Goal: Task Accomplishment & Management: Manage account settings

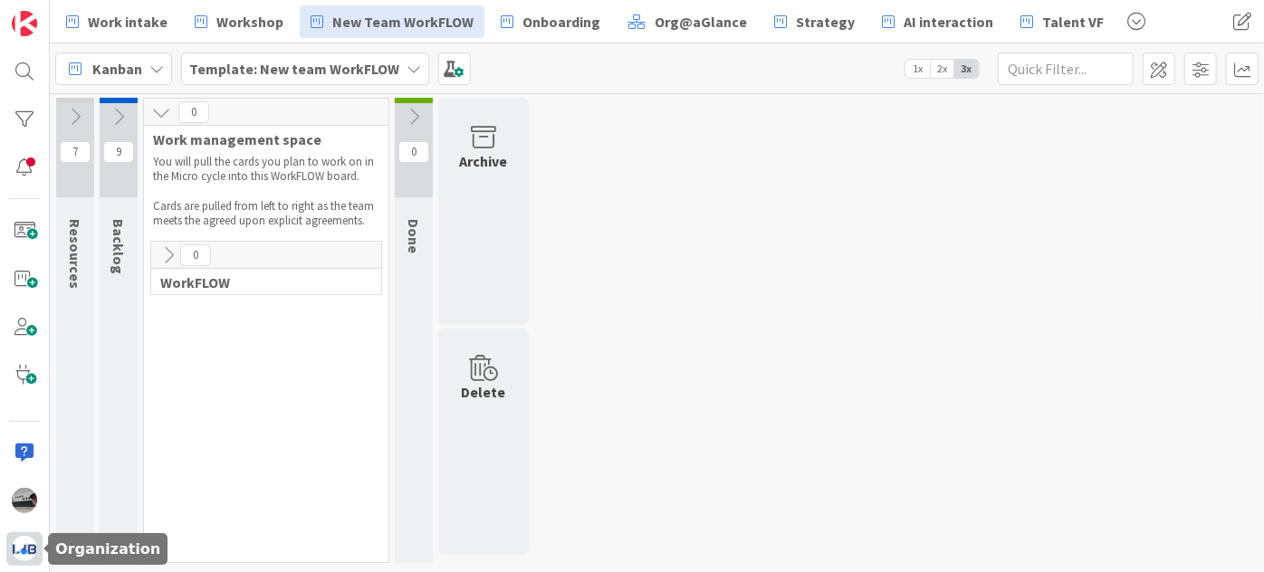
click at [20, 563] on div at bounding box center [24, 550] width 36 height 34
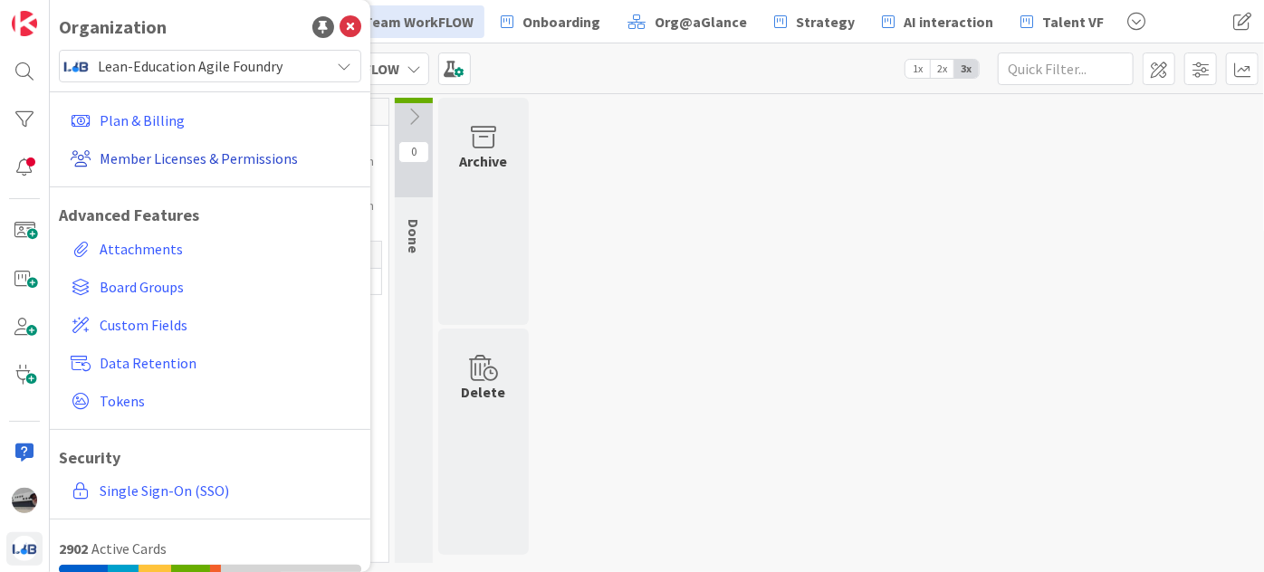
click at [243, 157] on link "Member Licenses & Permissions" at bounding box center [212, 158] width 298 height 33
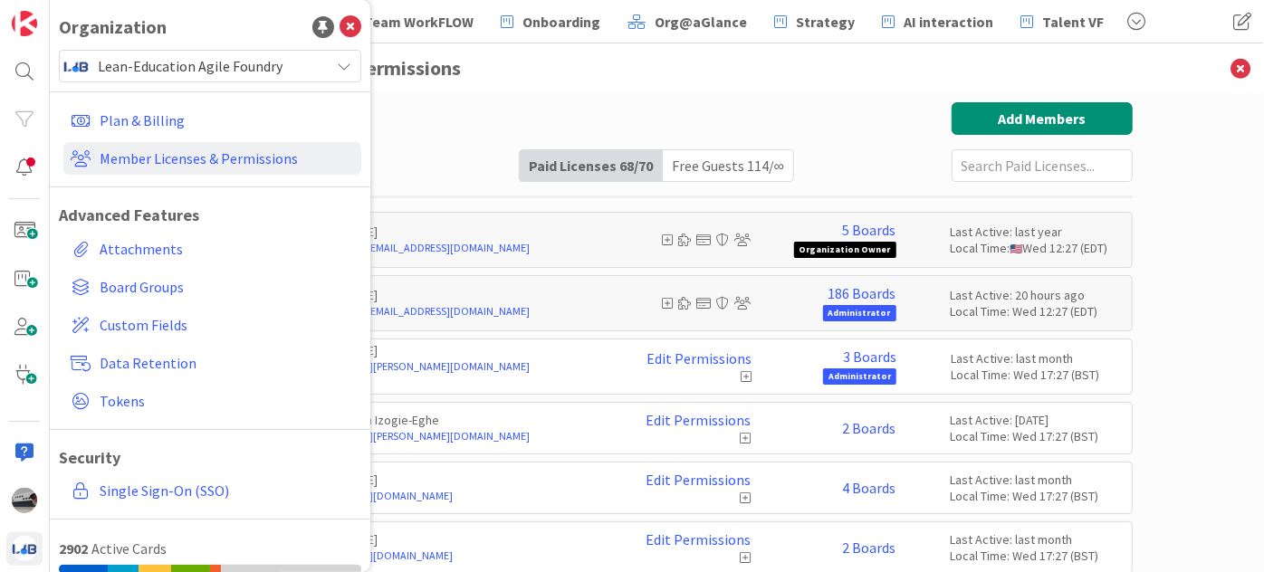
click at [605, 82] on h3 "Member Licenses & Permissions" at bounding box center [657, 68] width 951 height 50
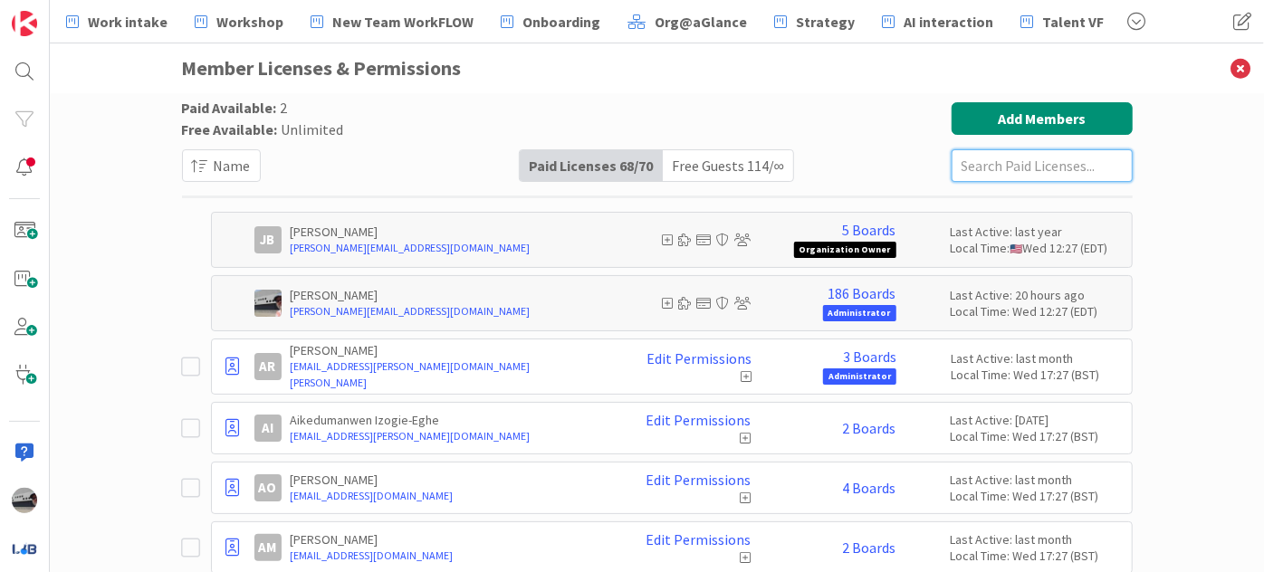
click at [954, 170] on input "text" at bounding box center [1042, 165] width 181 height 33
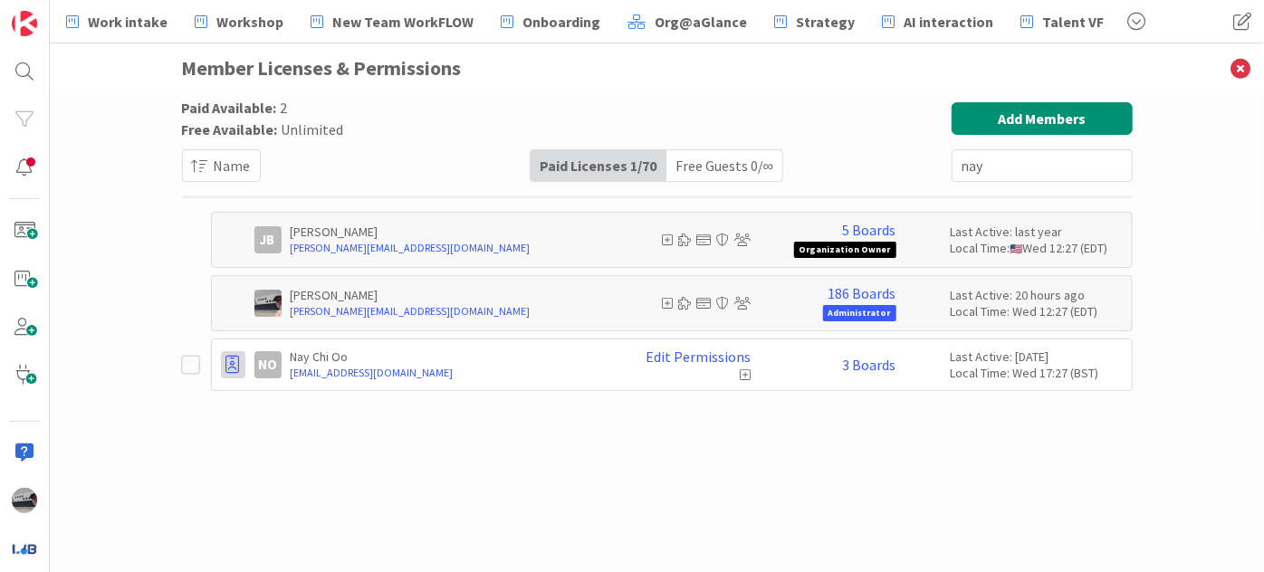
click at [222, 359] on div at bounding box center [233, 364] width 24 height 27
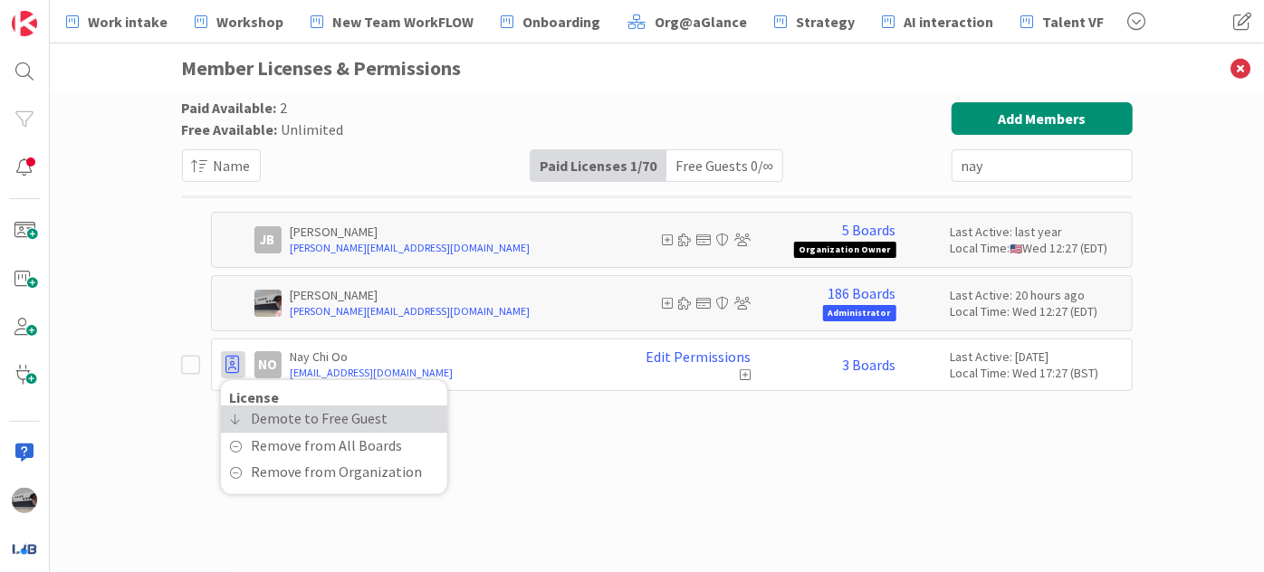
click at [280, 419] on span "Demote to Free Guest" at bounding box center [320, 419] width 137 height 26
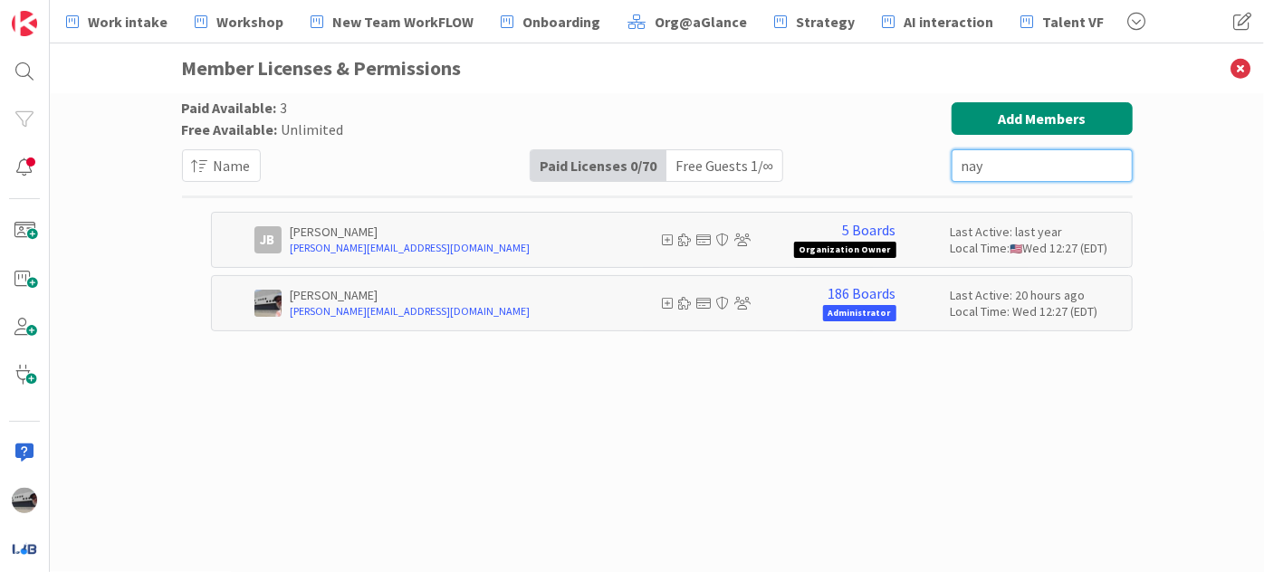
drag, startPoint x: 996, startPoint y: 166, endPoint x: 906, endPoint y: 183, distance: 92.2
click at [906, 183] on div "Paid Available: 3 Free Available: Unlimited Name Paid Licenses 0 / 70 Free Gues…" at bounding box center [657, 219] width 951 height 234
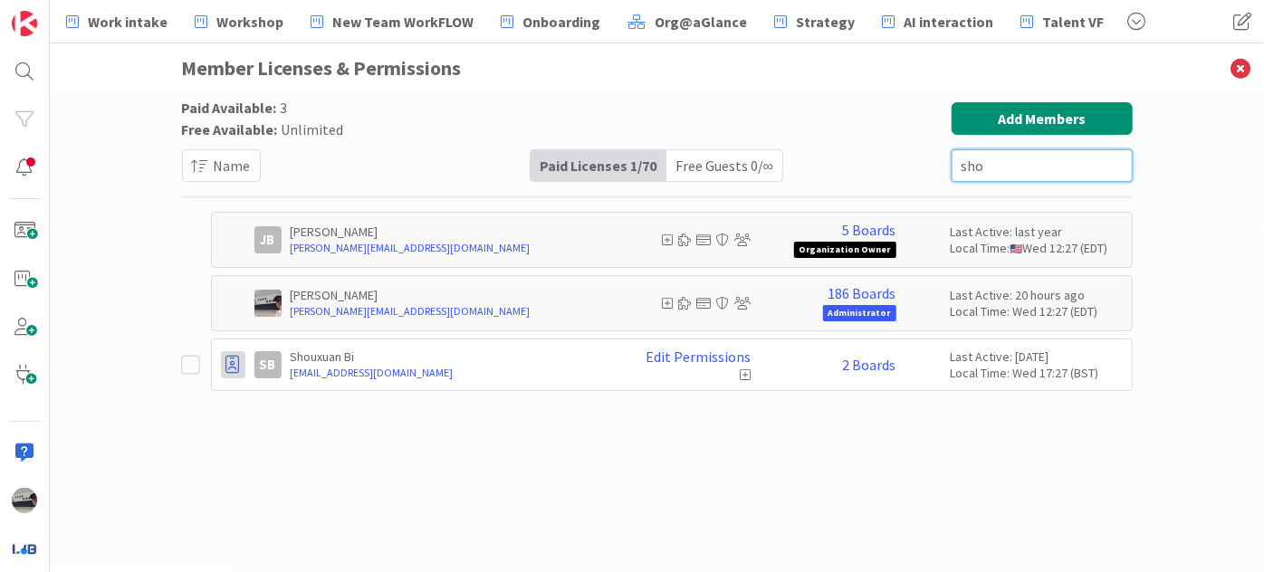
type input "sho"
click at [226, 373] on div at bounding box center [233, 364] width 24 height 27
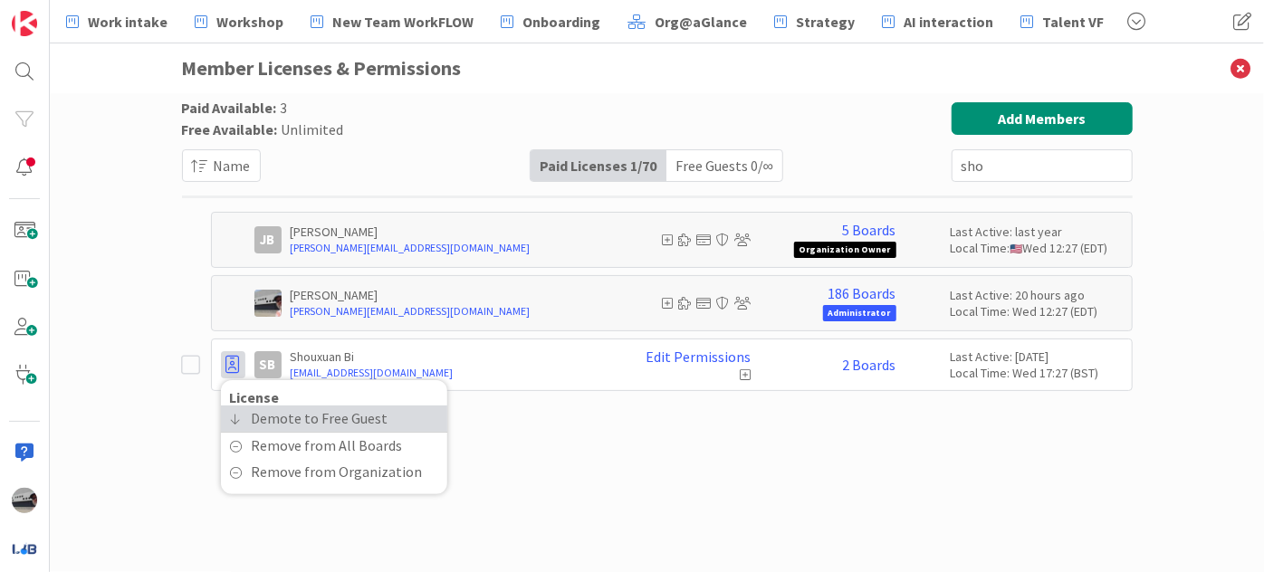
click at [263, 416] on span "Demote to Free Guest" at bounding box center [320, 419] width 137 height 26
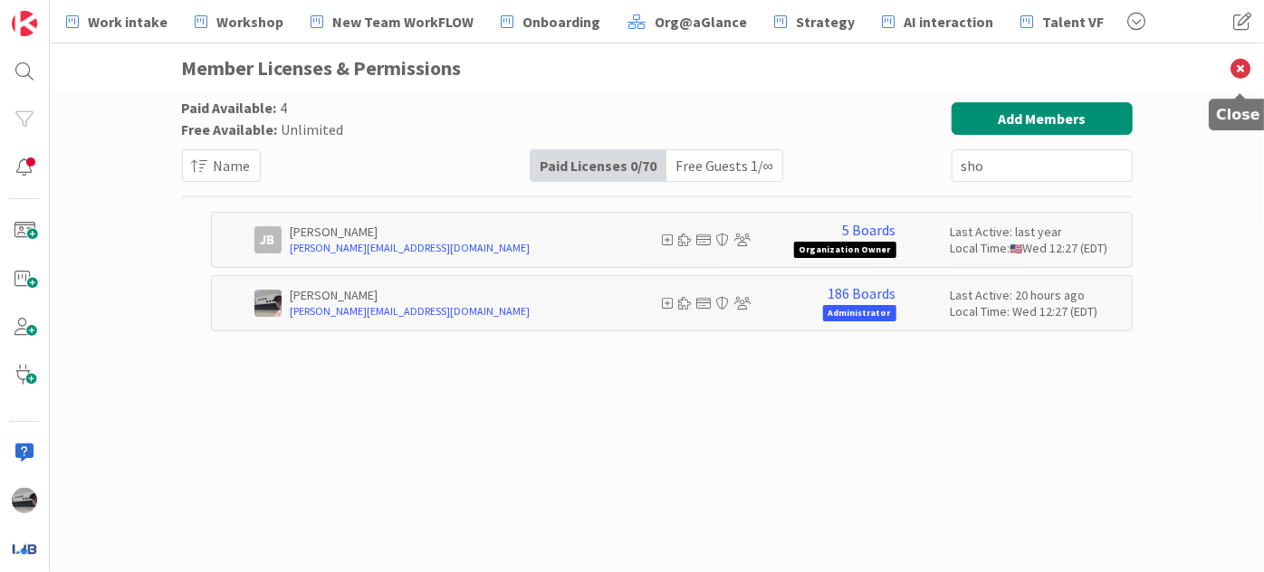
click at [1236, 62] on icon at bounding box center [1240, 68] width 47 height 50
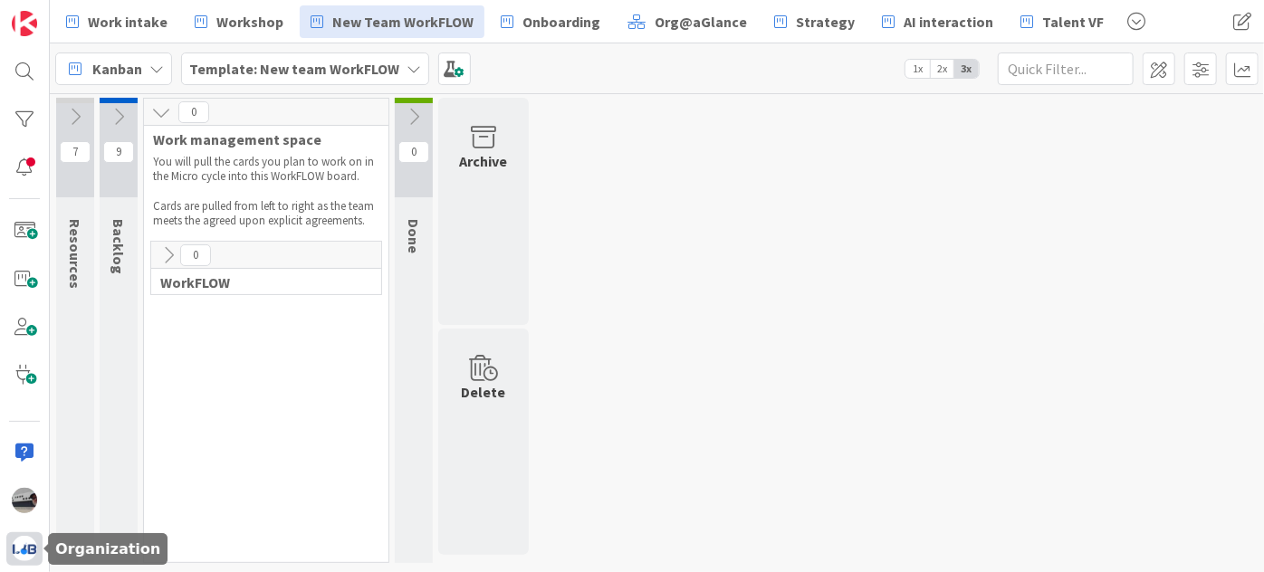
click at [20, 555] on img at bounding box center [24, 548] width 25 height 25
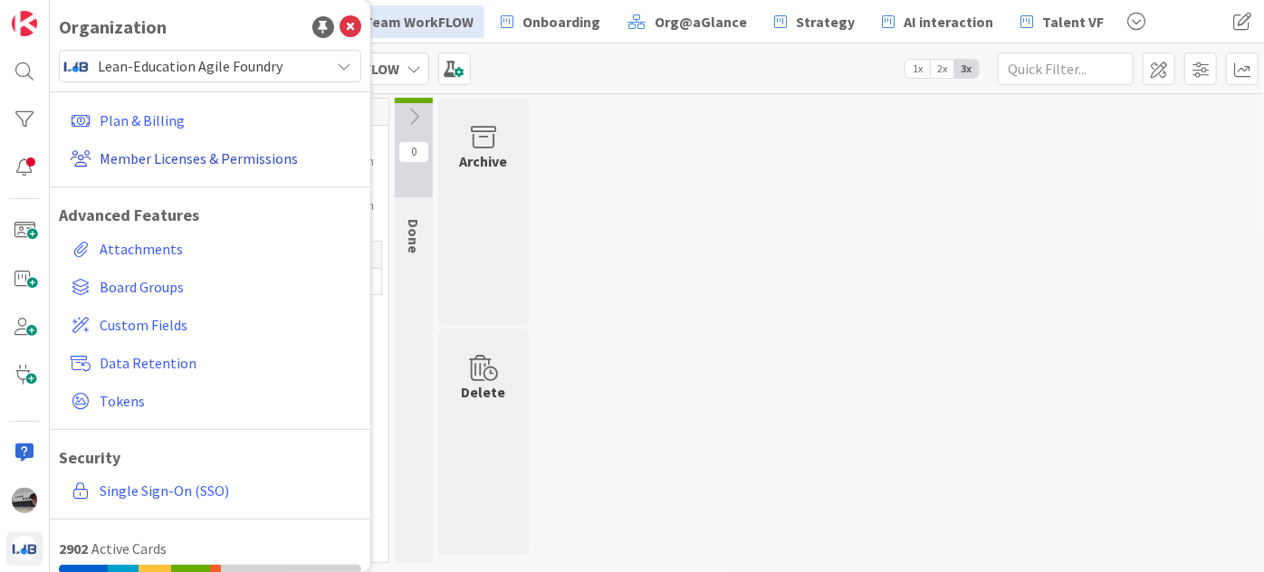
click at [186, 157] on link "Member Licenses & Permissions" at bounding box center [212, 158] width 298 height 33
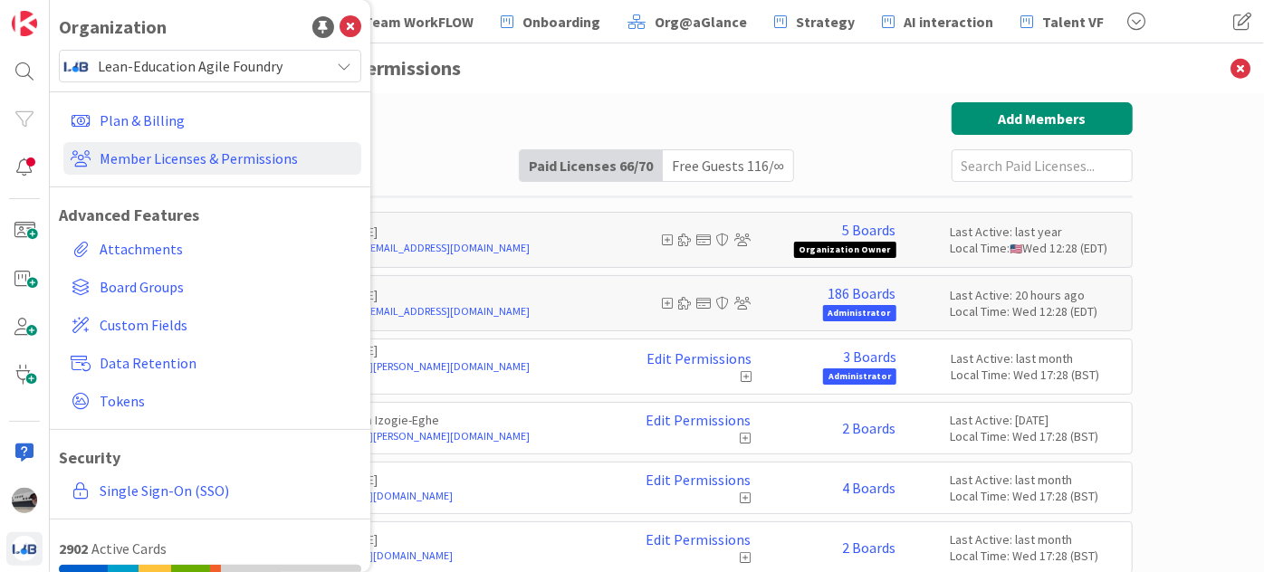
click at [524, 78] on h3 "Member Licenses & Permissions" at bounding box center [657, 68] width 951 height 50
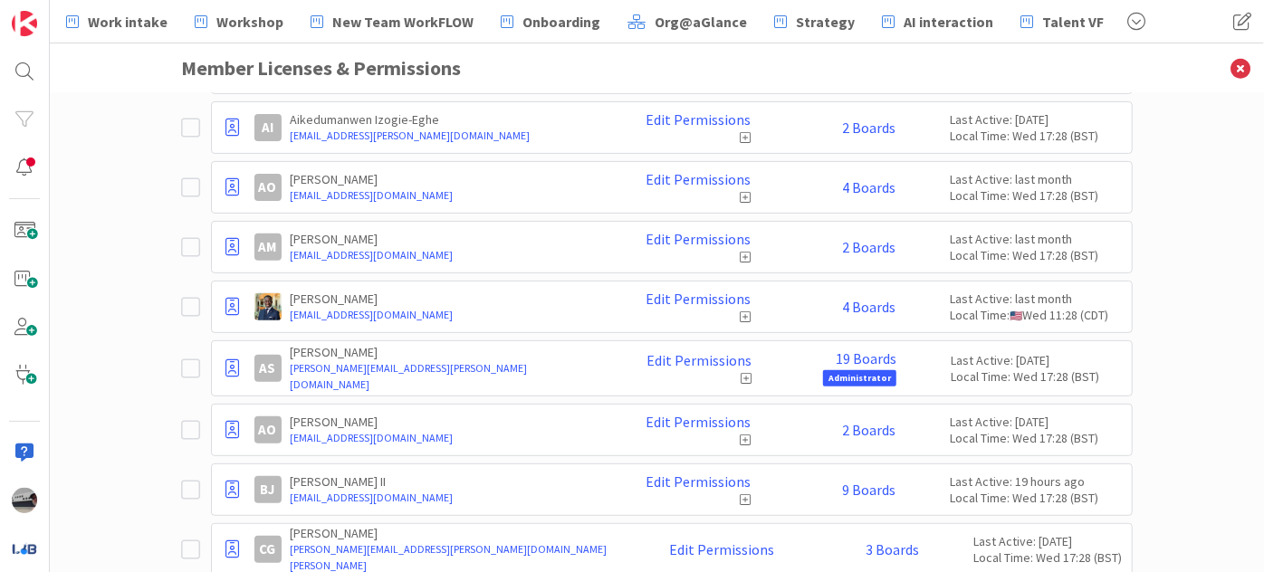
scroll to position [329, 0]
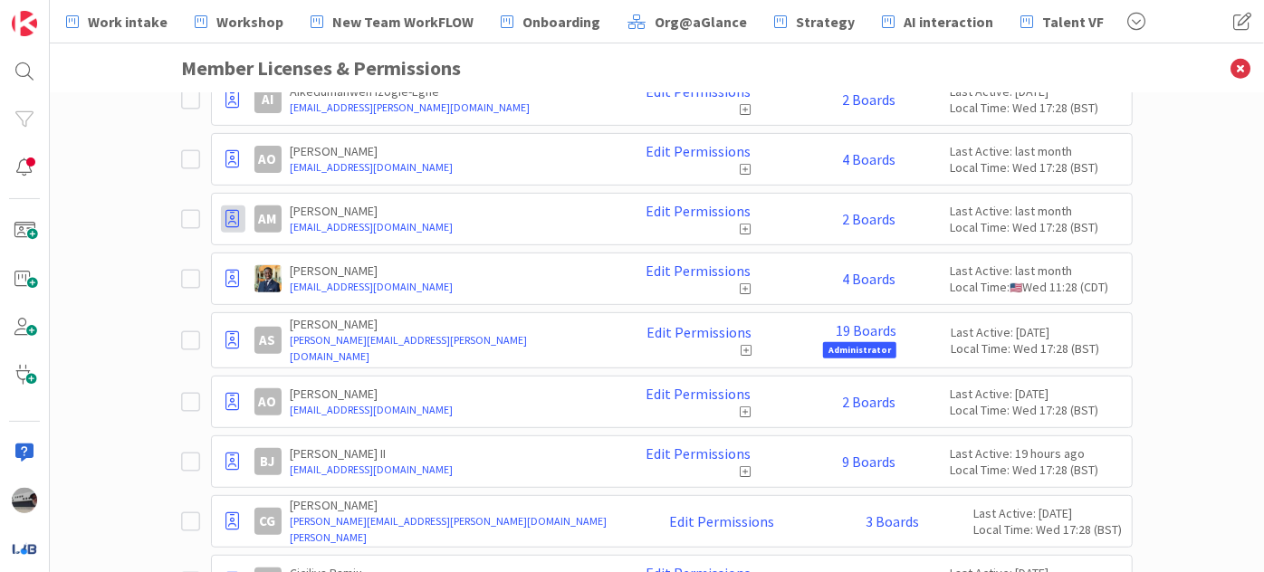
click at [232, 214] on icon at bounding box center [233, 219] width 14 height 18
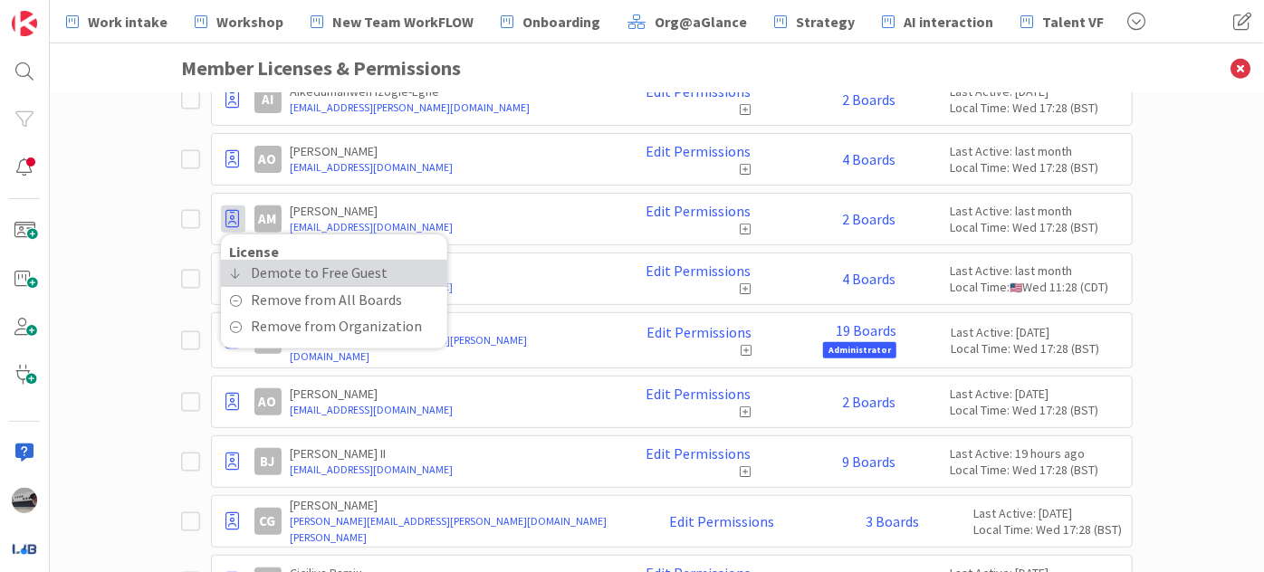
click at [252, 260] on span "Demote to Free Guest" at bounding box center [320, 273] width 137 height 26
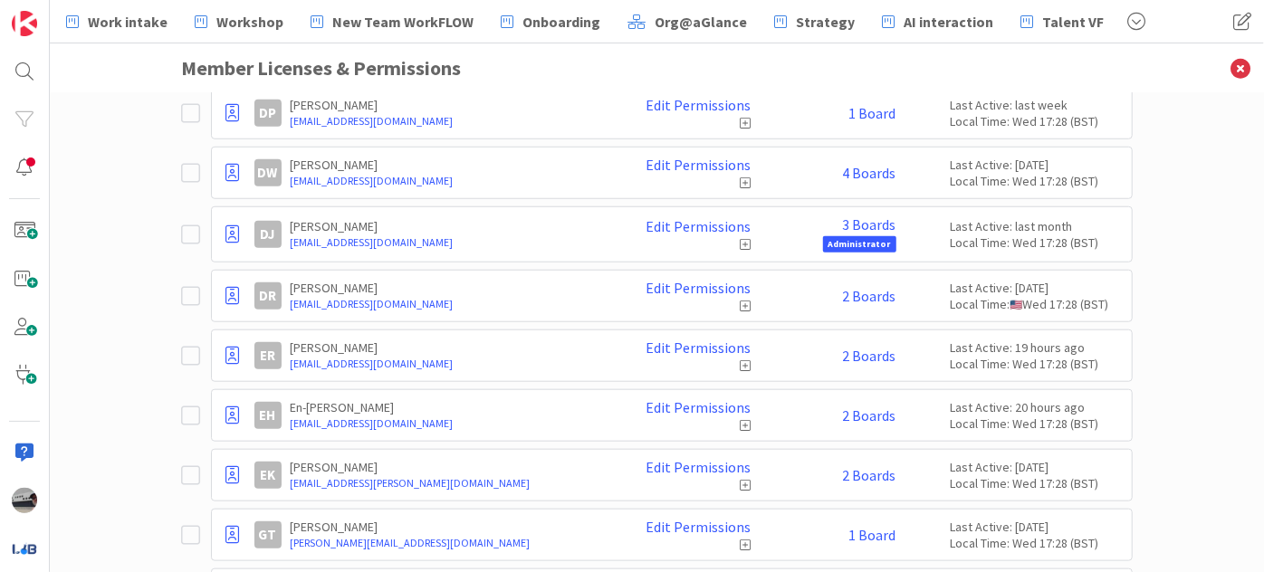
scroll to position [823, 0]
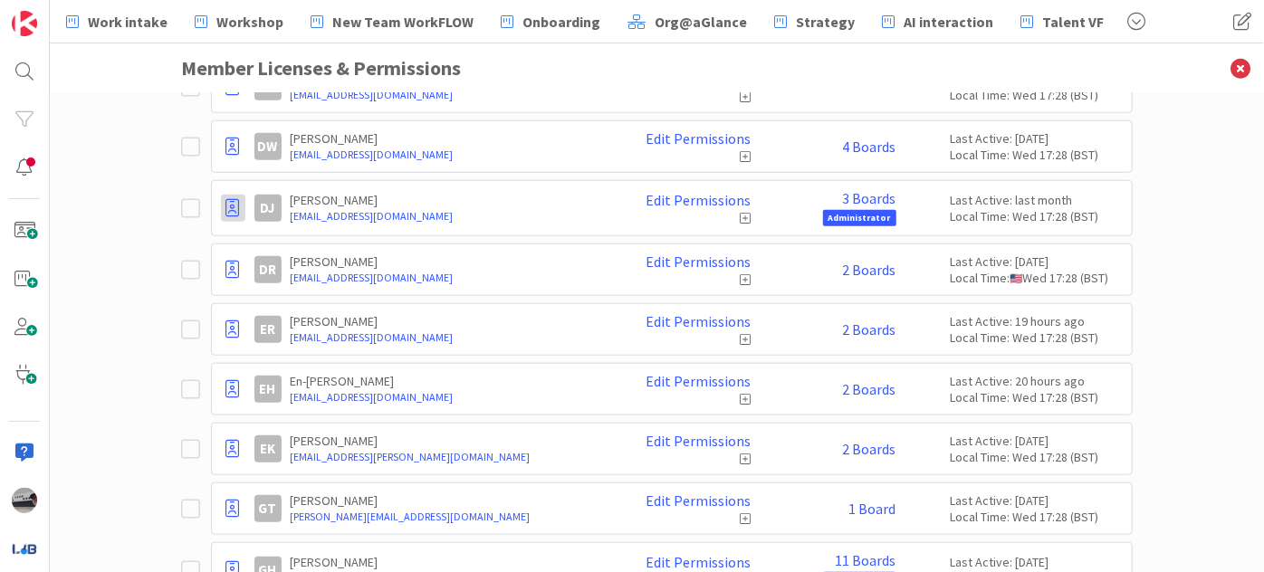
click at [226, 199] on icon at bounding box center [233, 208] width 14 height 18
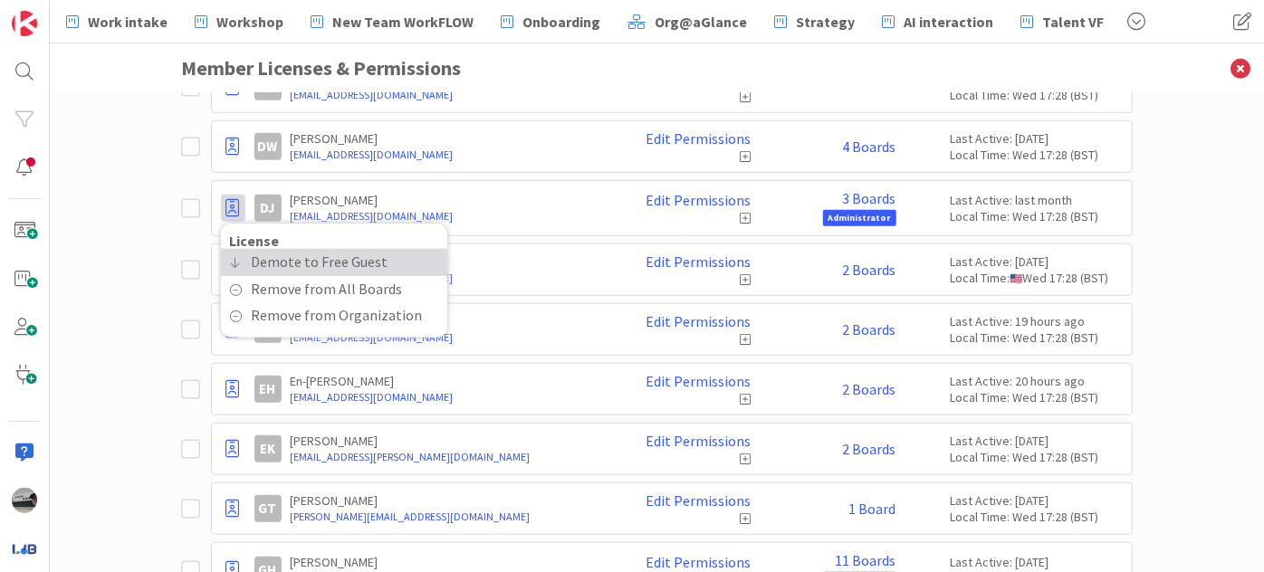
click at [240, 257] on link "Demote to Free Guest" at bounding box center [334, 262] width 226 height 26
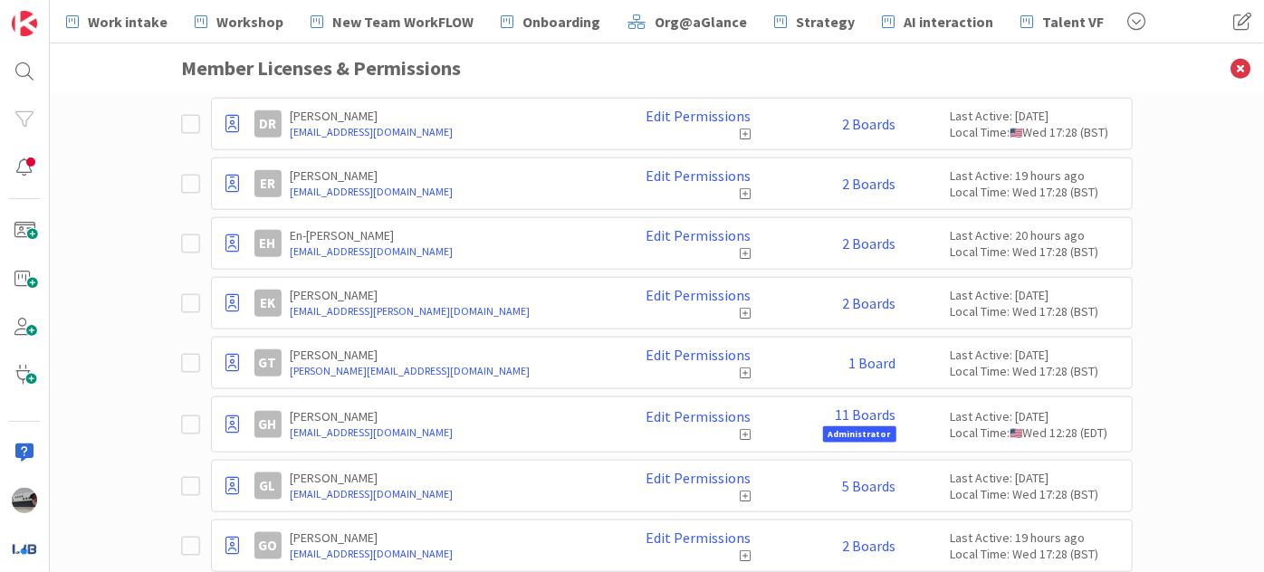
scroll to position [1045, 0]
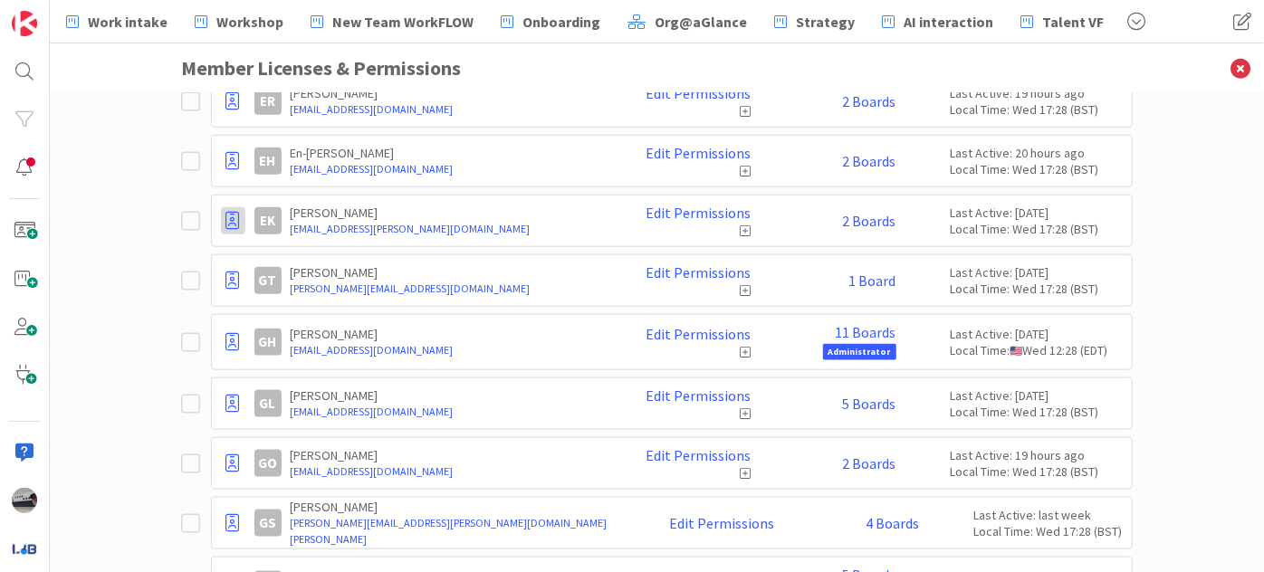
click at [226, 212] on icon at bounding box center [233, 221] width 14 height 18
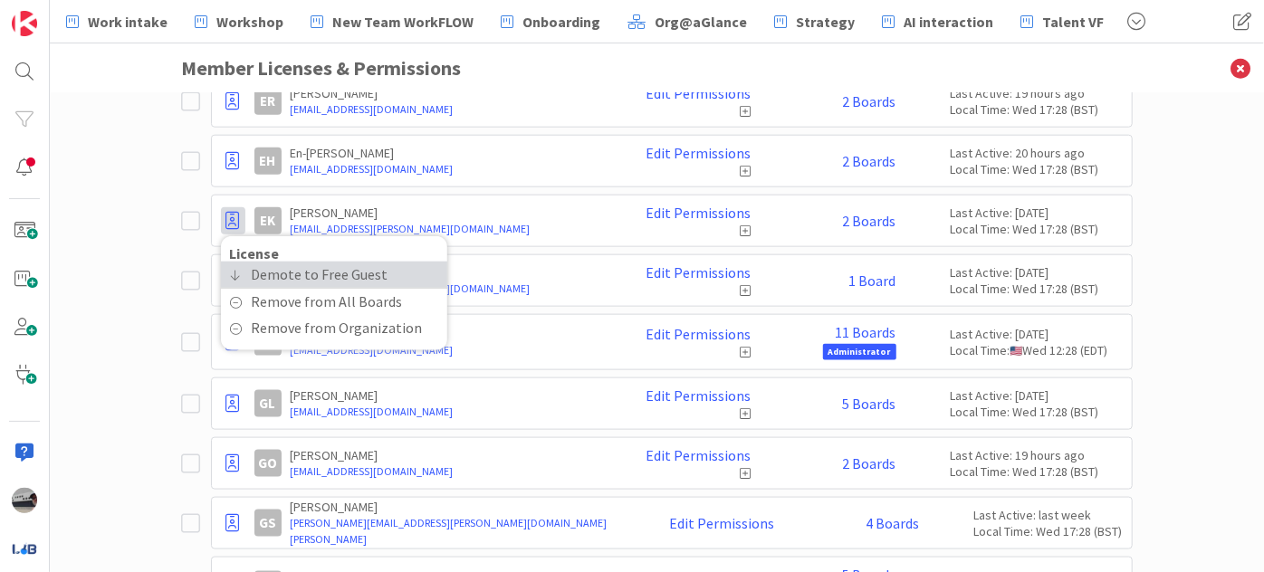
click at [252, 267] on span "Demote to Free Guest" at bounding box center [320, 275] width 137 height 26
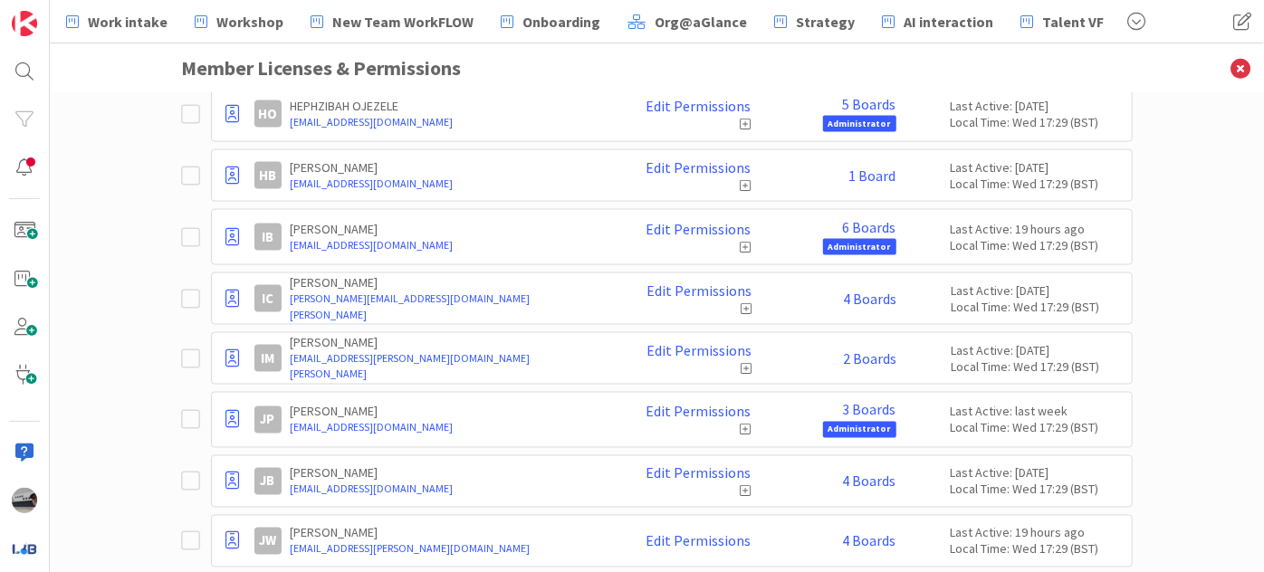
scroll to position [1539, 0]
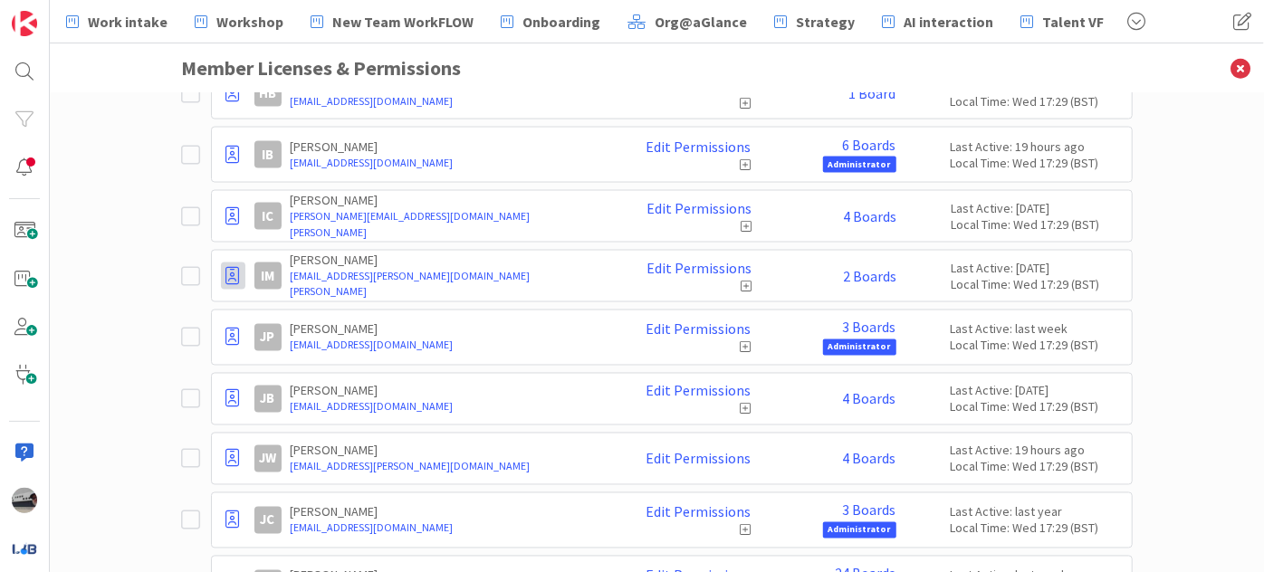
click at [226, 267] on icon at bounding box center [233, 276] width 14 height 18
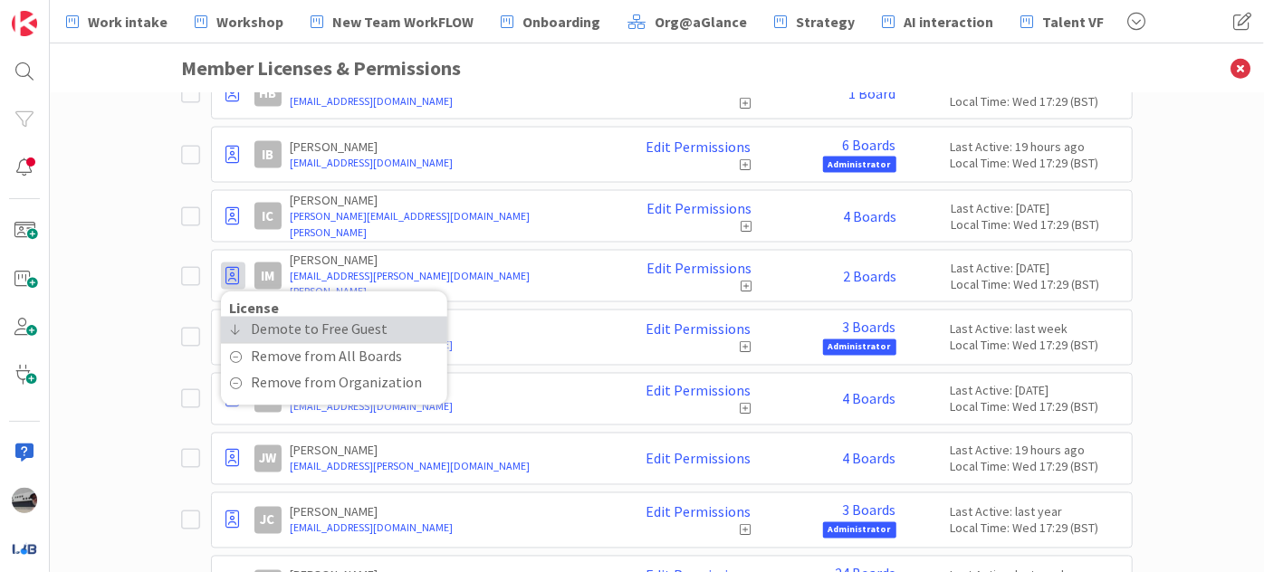
click at [234, 317] on link "Demote to Free Guest" at bounding box center [334, 330] width 226 height 26
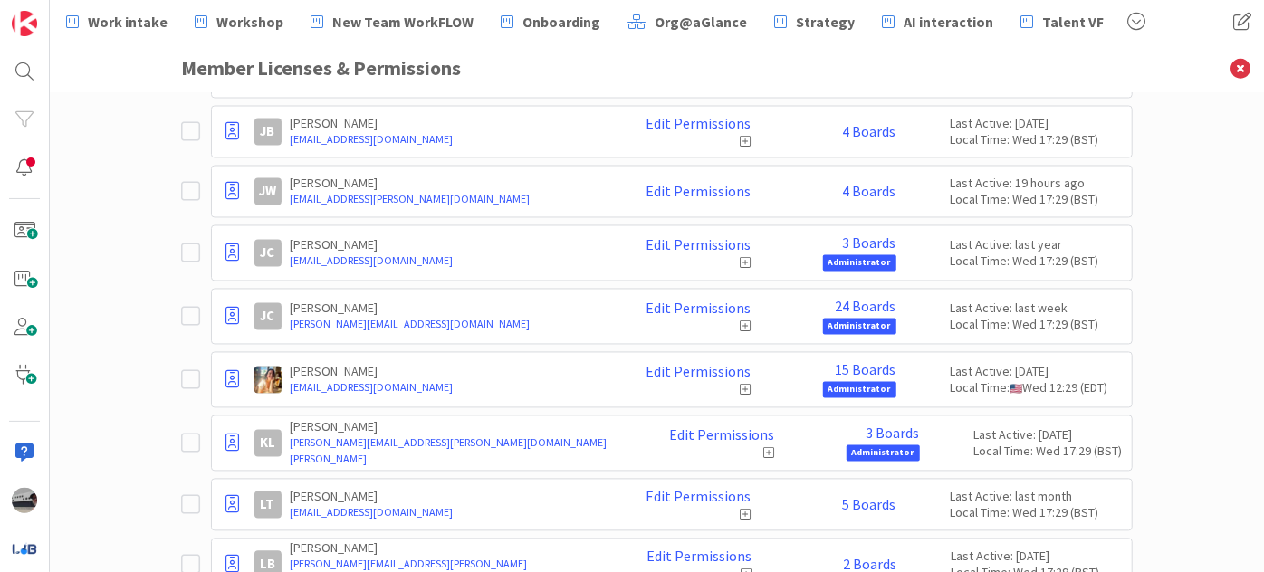
scroll to position [1786, 0]
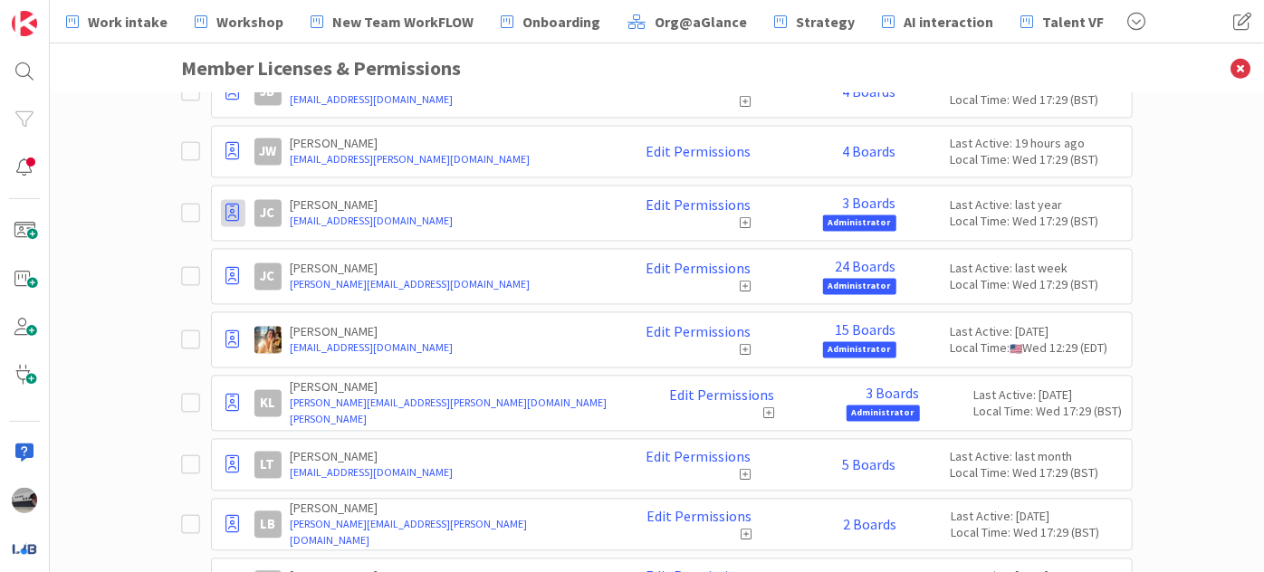
click at [226, 205] on icon at bounding box center [233, 214] width 14 height 18
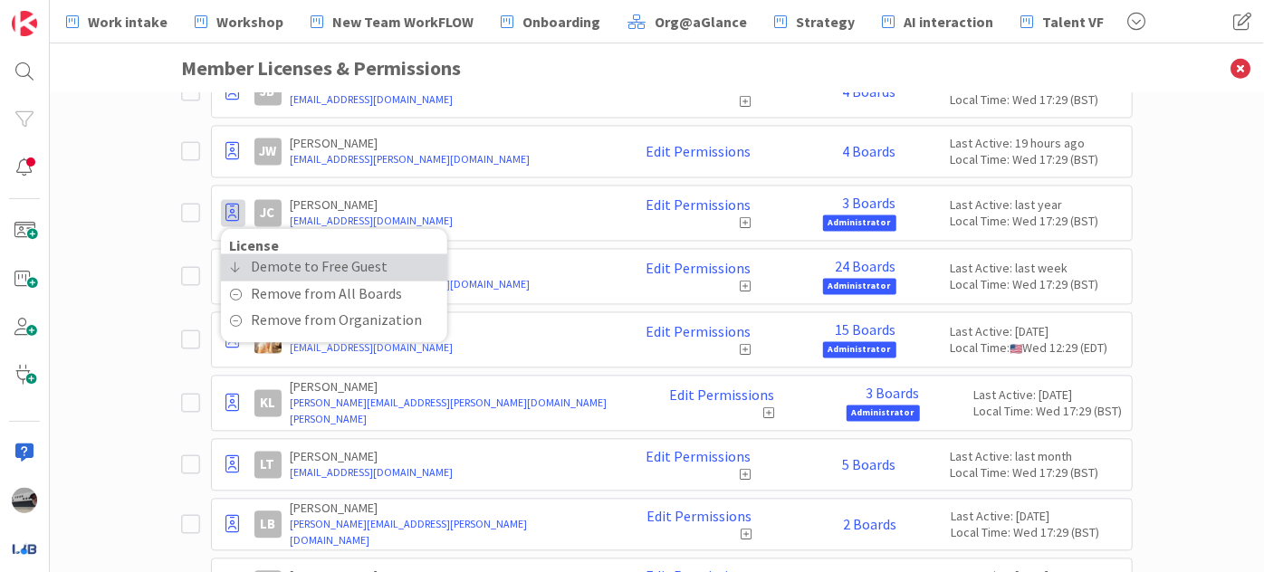
click at [252, 255] on span "Demote to Free Guest" at bounding box center [320, 268] width 137 height 26
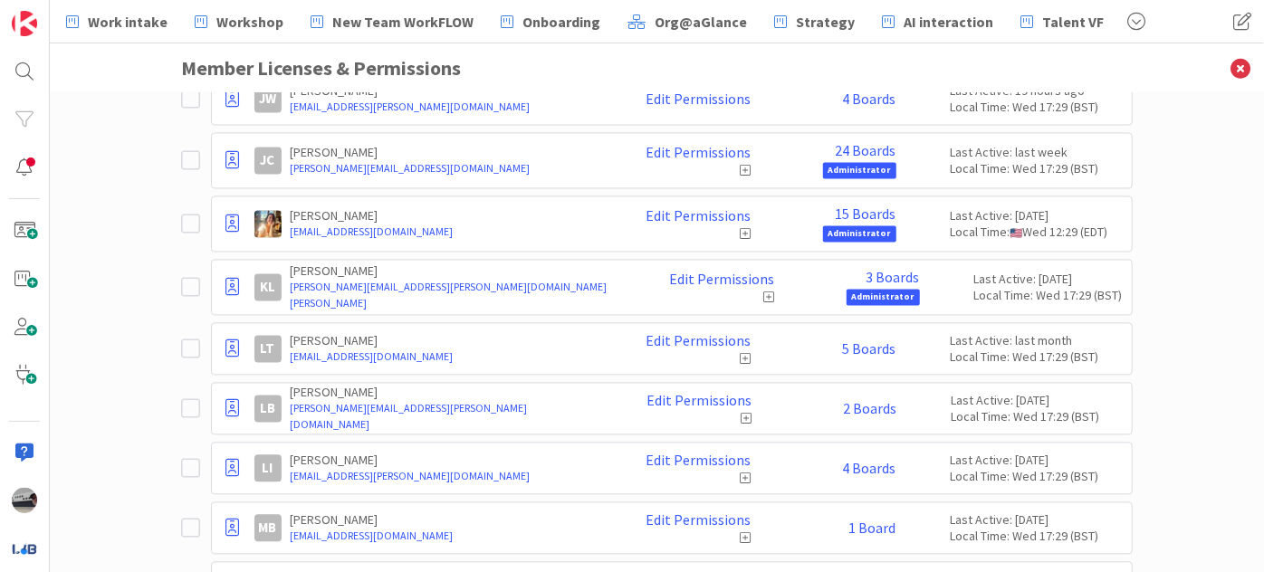
scroll to position [1869, 0]
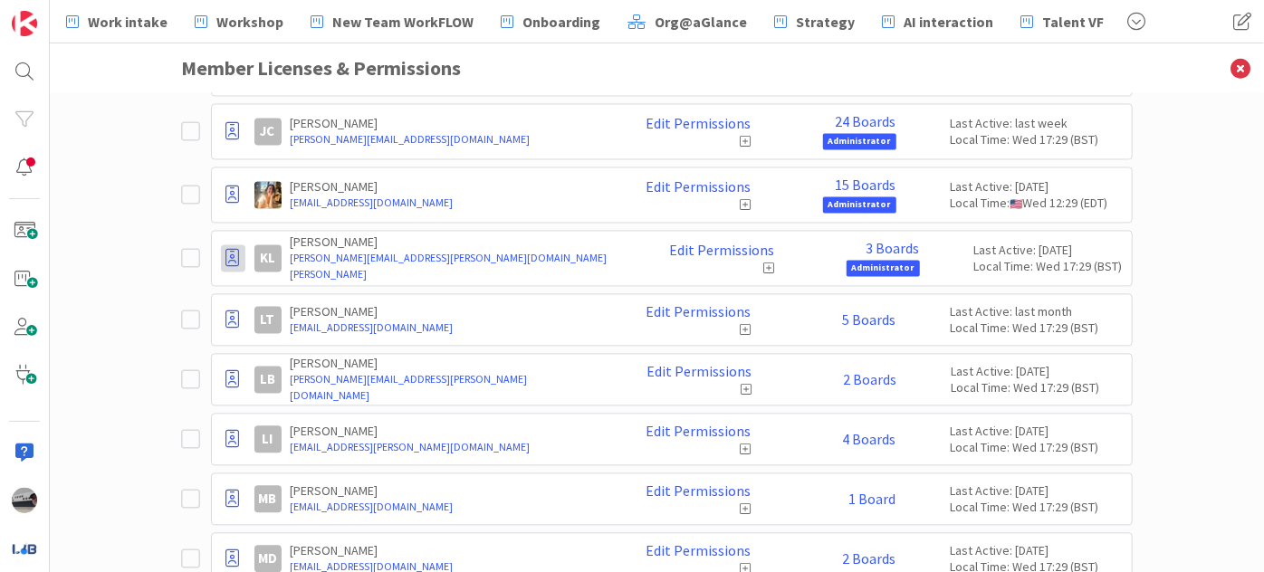
click at [231, 249] on icon at bounding box center [233, 258] width 14 height 18
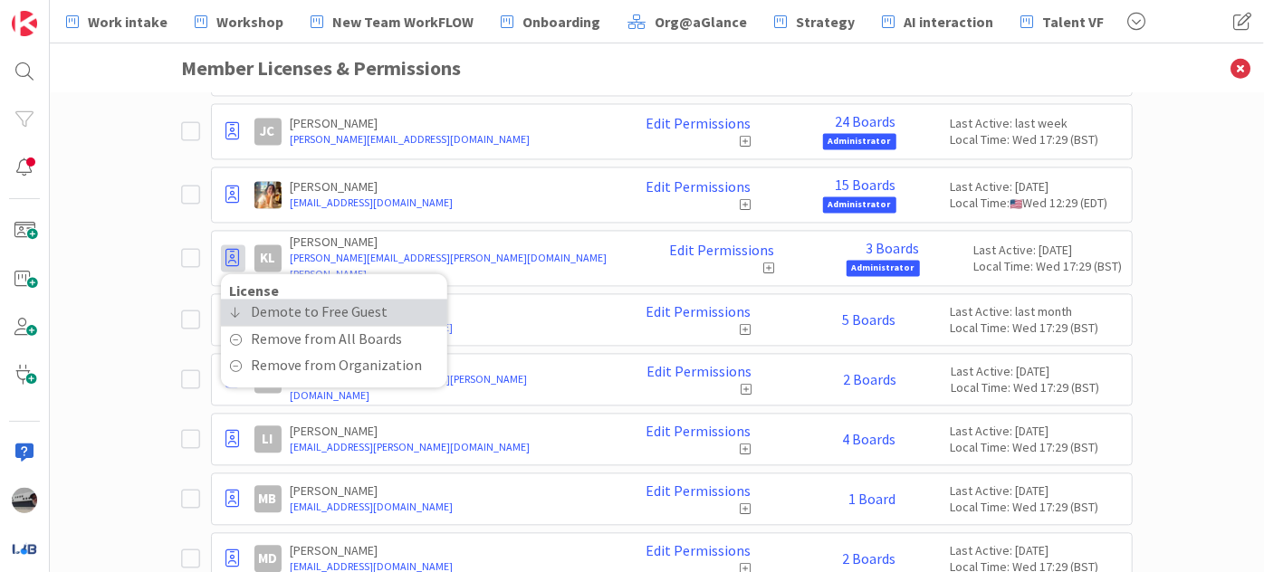
click at [255, 299] on span "Demote to Free Guest" at bounding box center [320, 312] width 137 height 26
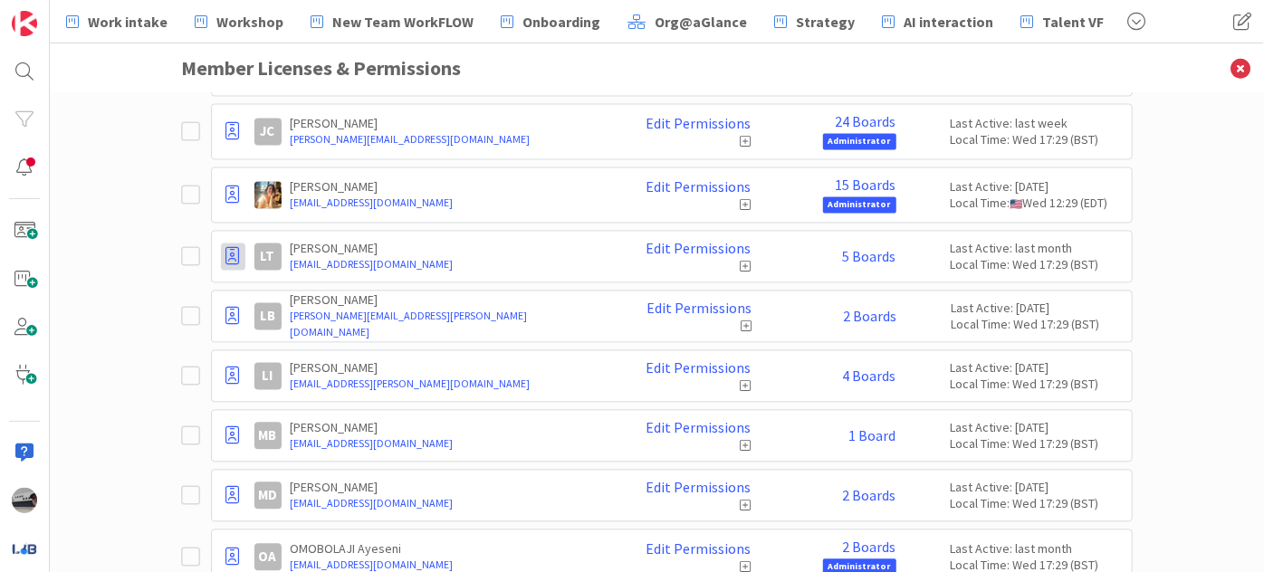
click at [226, 247] on icon at bounding box center [233, 256] width 14 height 18
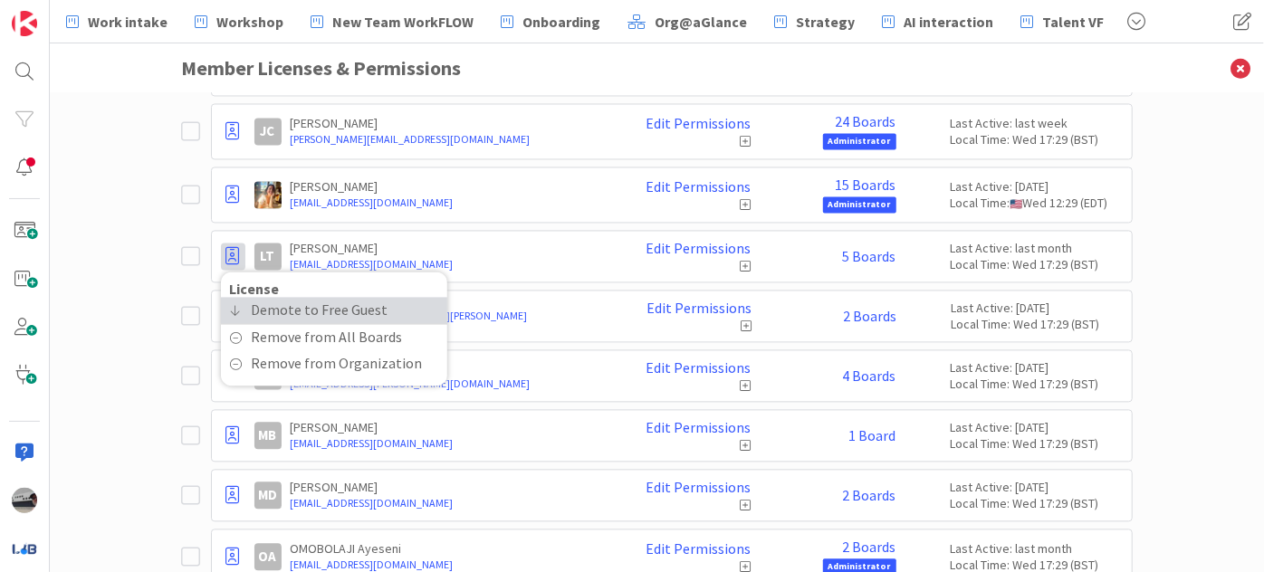
click at [241, 297] on link "Demote to Free Guest" at bounding box center [334, 310] width 226 height 26
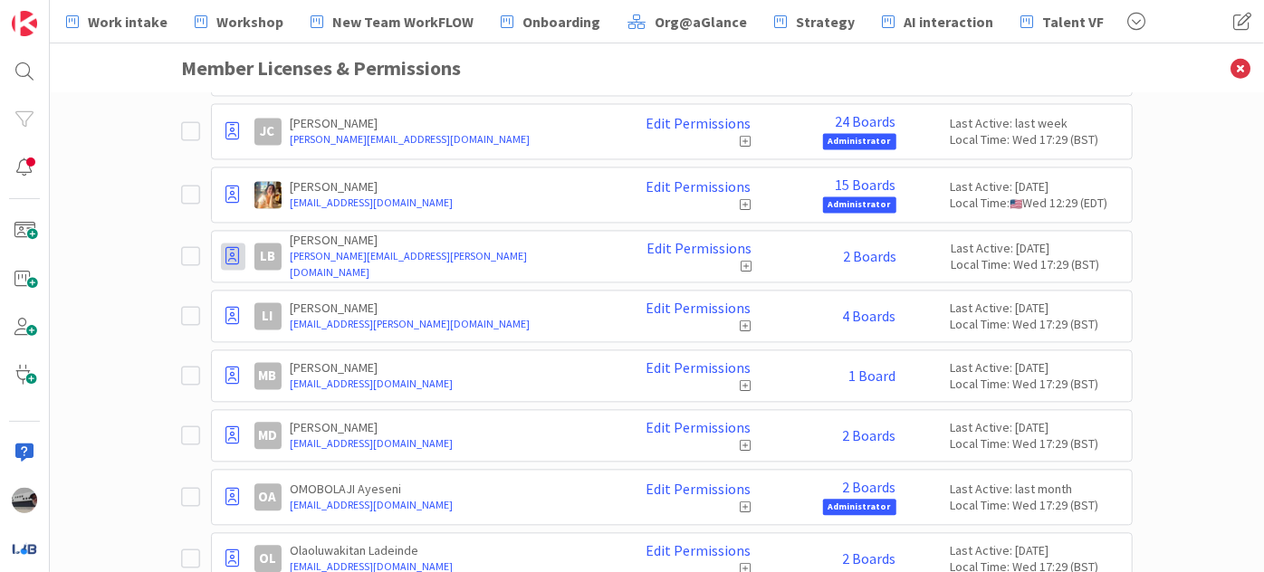
click at [226, 247] on icon at bounding box center [233, 256] width 14 height 18
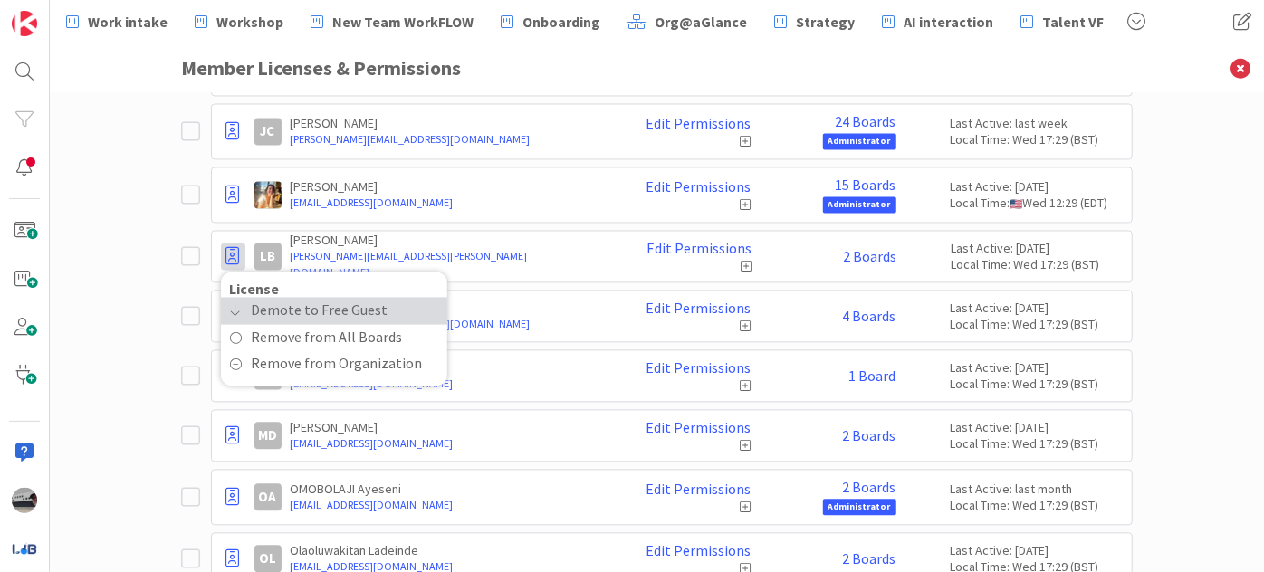
click at [252, 297] on span "Demote to Free Guest" at bounding box center [320, 310] width 137 height 26
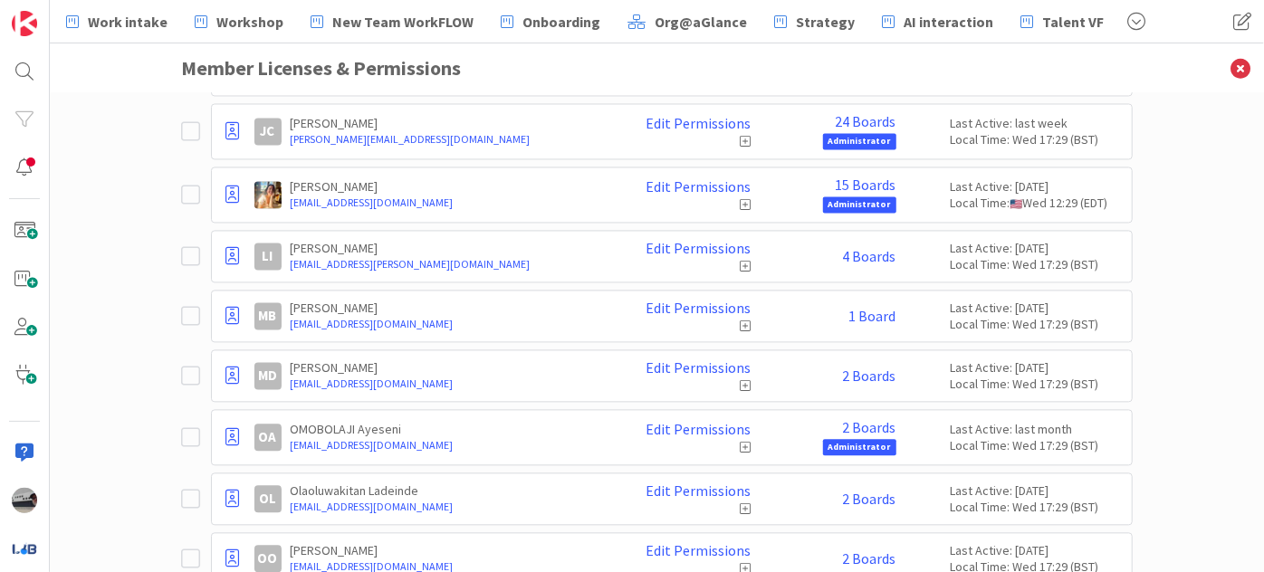
scroll to position [1951, 0]
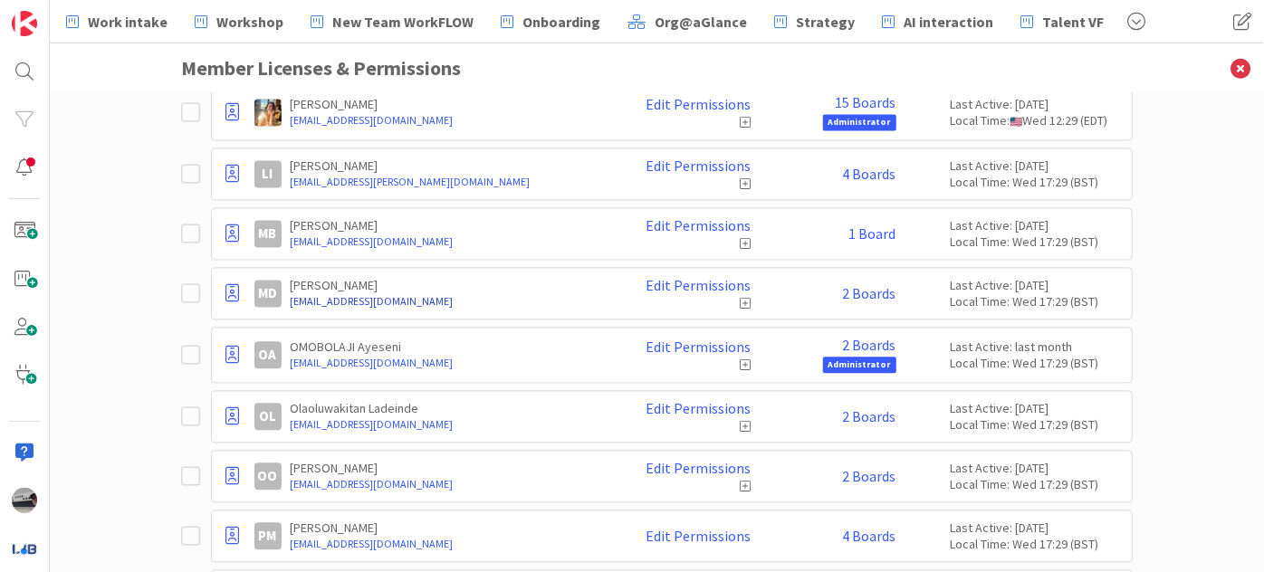
drag, startPoint x: 846, startPoint y: 278, endPoint x: 516, endPoint y: 284, distance: 329.8
click at [516, 293] on link "[EMAIL_ADDRESS][DOMAIN_NAME]" at bounding box center [449, 301] width 316 height 16
click at [154, 325] on div "You have at least one board without administrators. Fix this issue Paid Availab…" at bounding box center [657, 332] width 1215 height 479
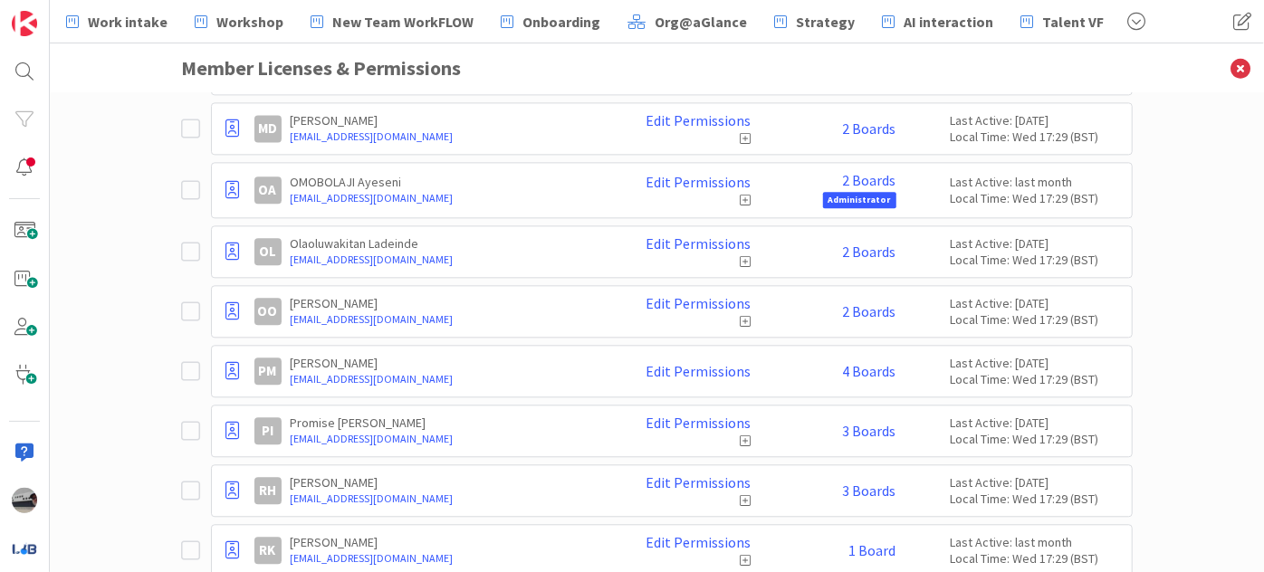
scroll to position [2197, 0]
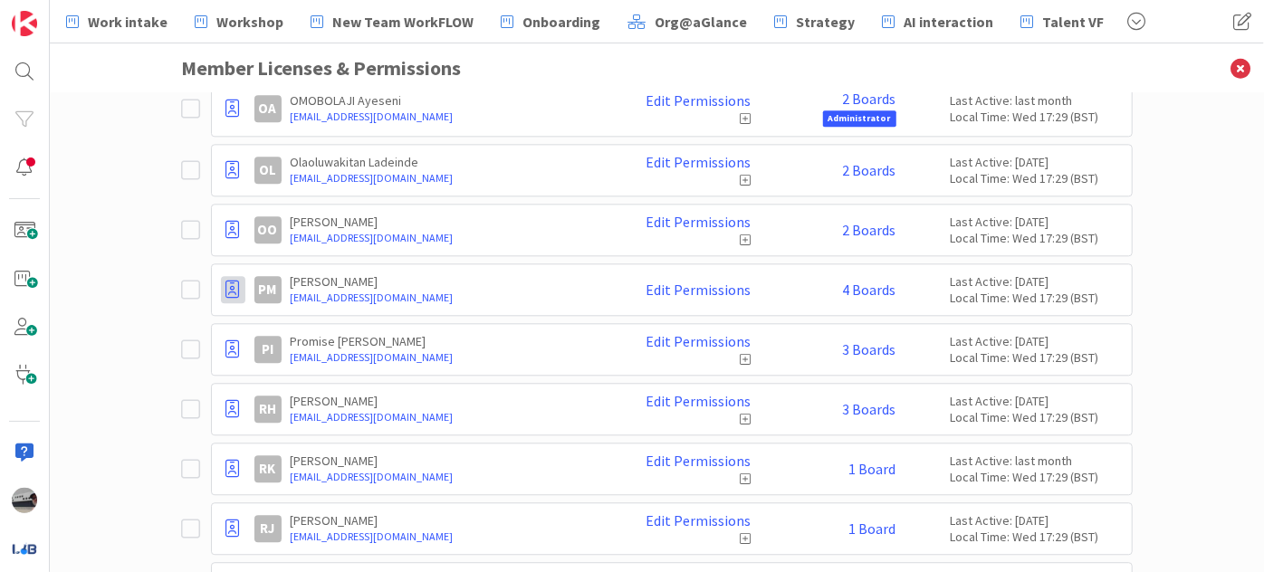
click at [226, 281] on icon at bounding box center [233, 290] width 14 height 18
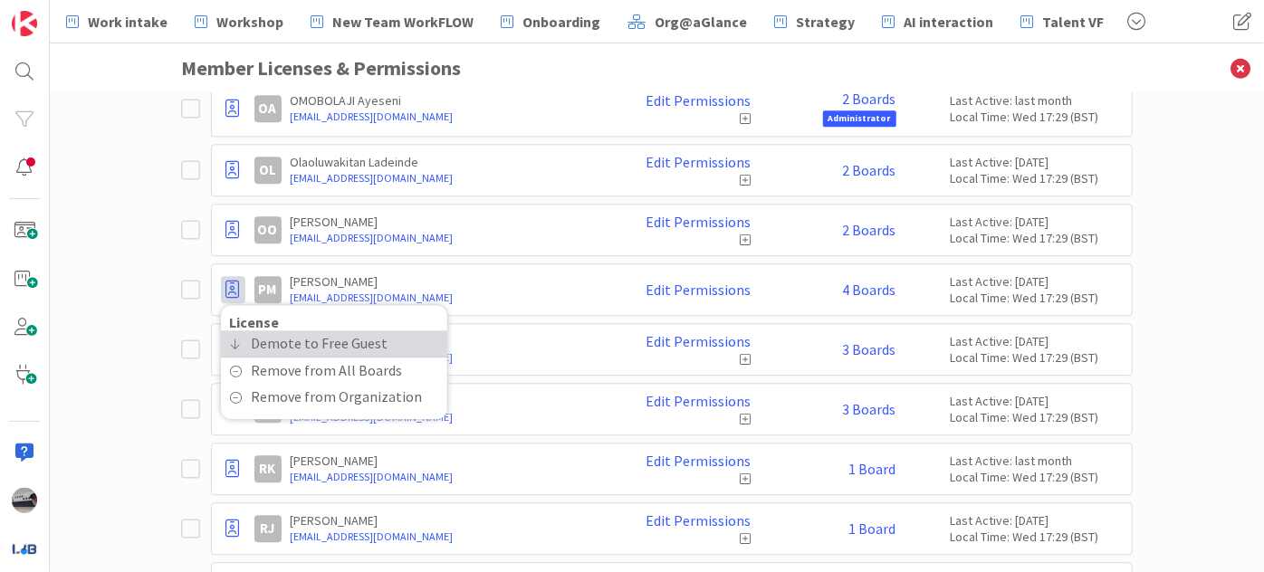
click at [255, 331] on span "Demote to Free Guest" at bounding box center [320, 344] width 137 height 26
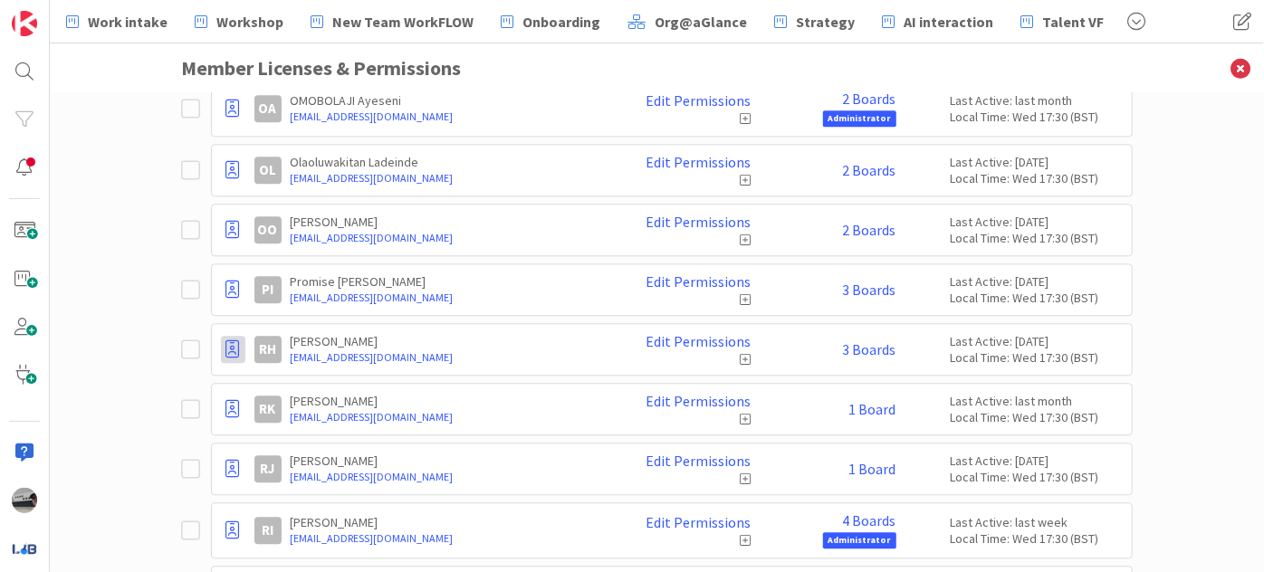
click at [226, 341] on icon at bounding box center [233, 350] width 14 height 18
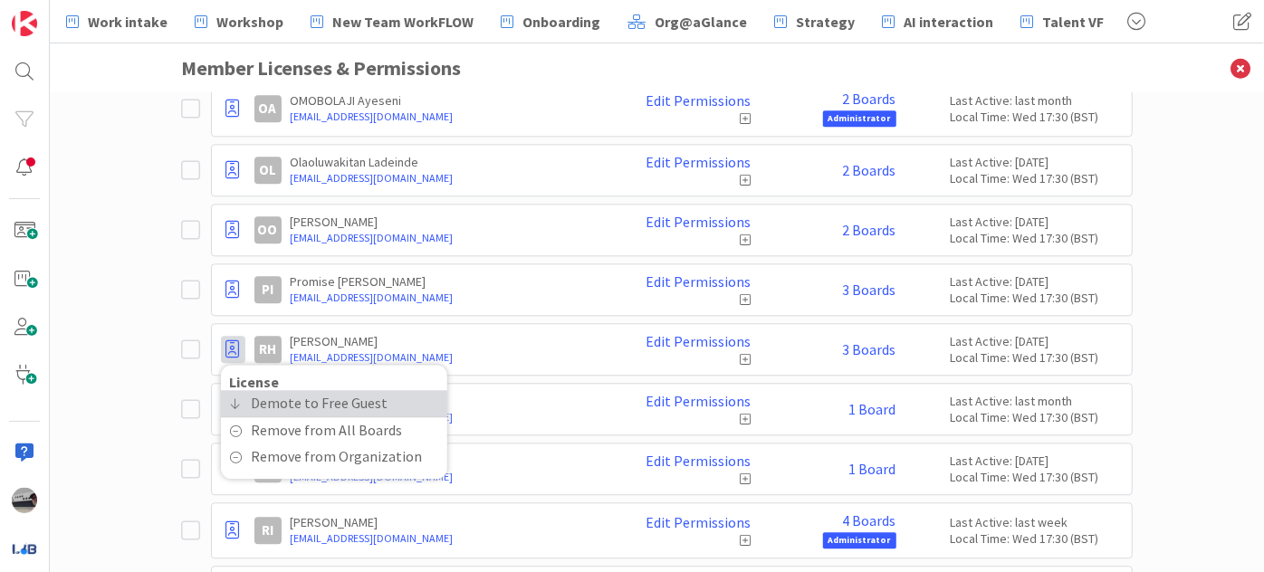
click at [254, 390] on span "Demote to Free Guest" at bounding box center [320, 403] width 137 height 26
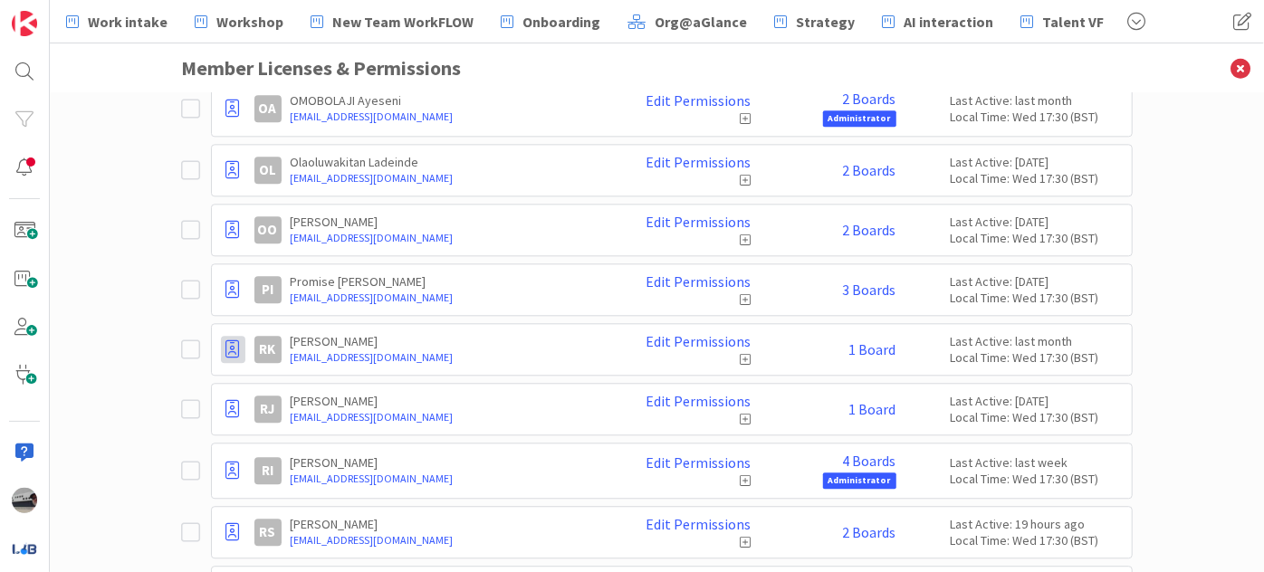
click at [226, 341] on icon at bounding box center [233, 350] width 14 height 18
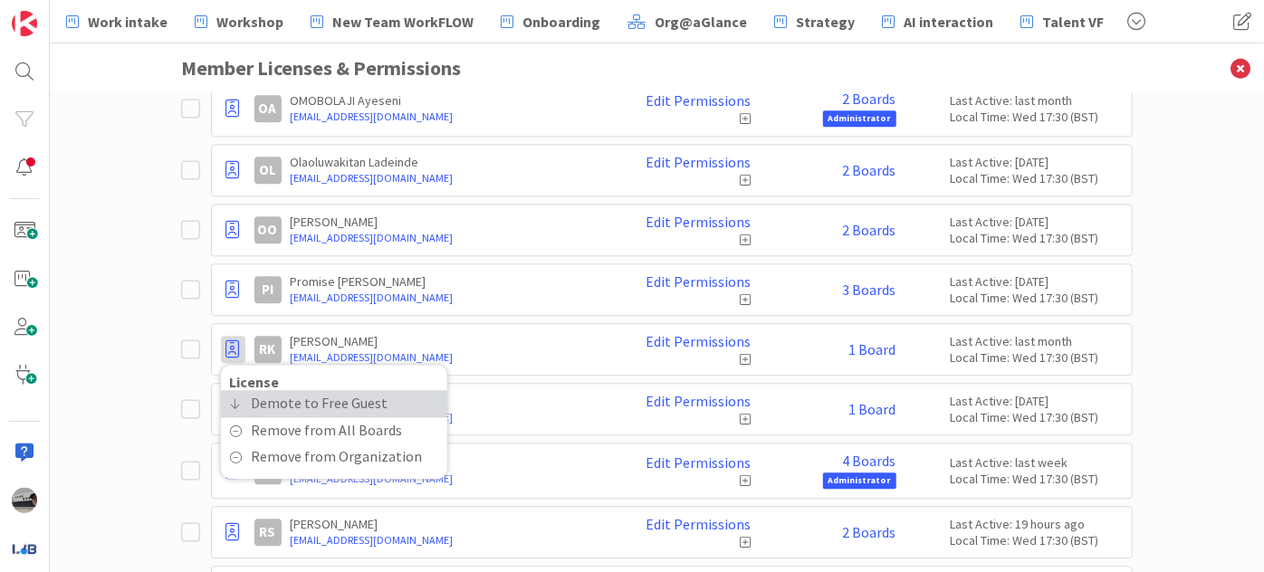
click at [270, 390] on span "Demote to Free Guest" at bounding box center [320, 403] width 137 height 26
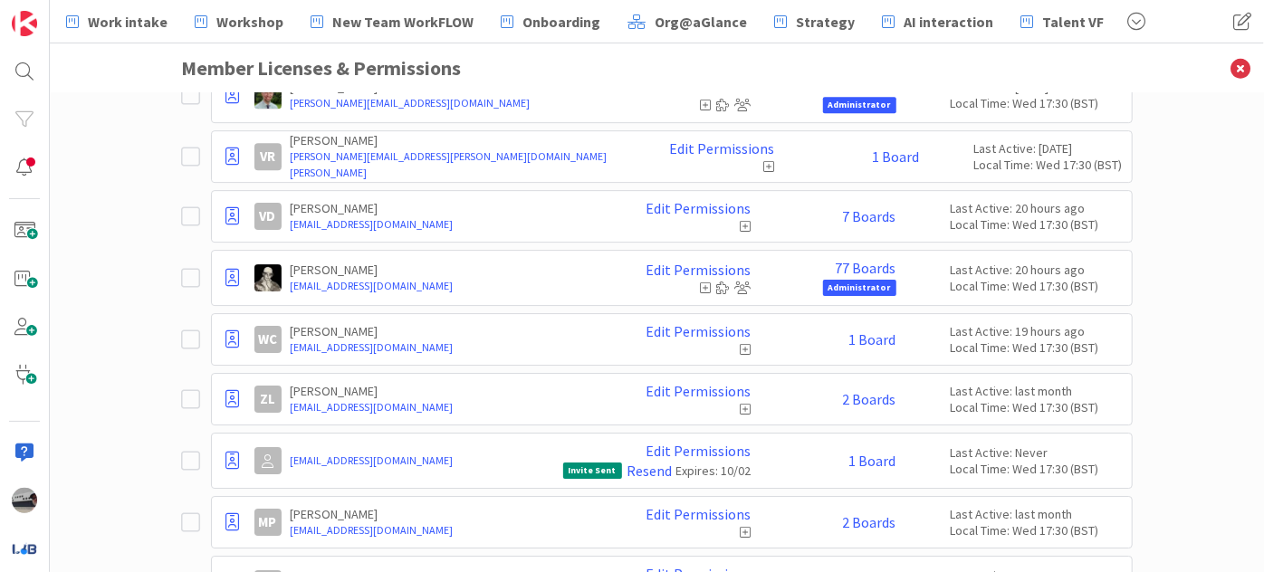
scroll to position [3022, 0]
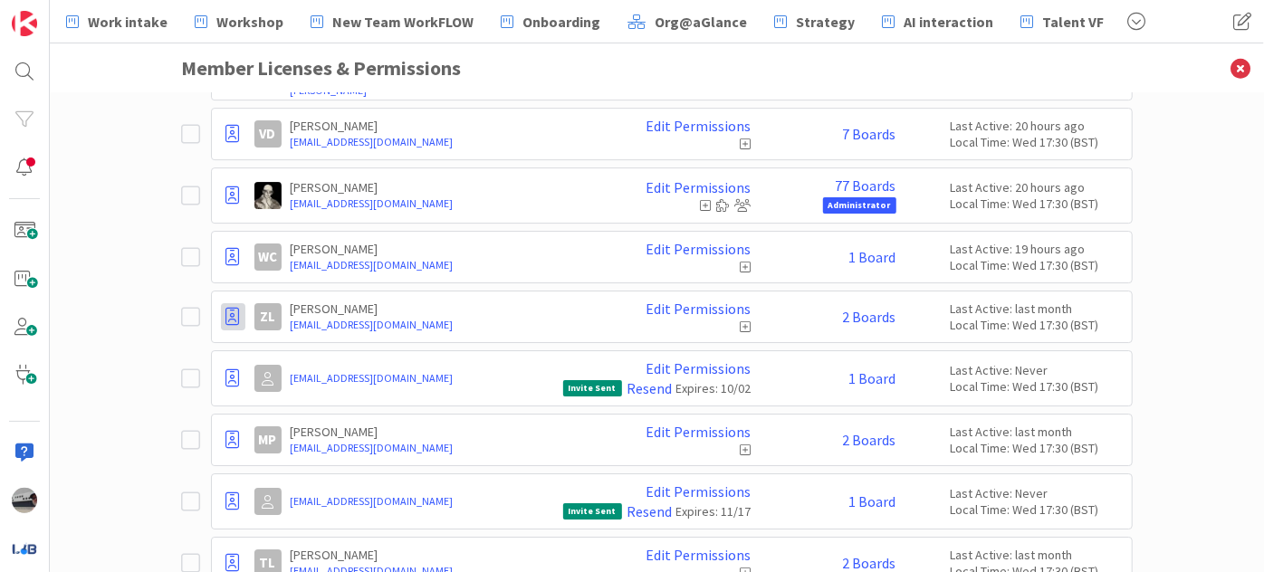
click at [229, 308] on icon at bounding box center [233, 317] width 14 height 18
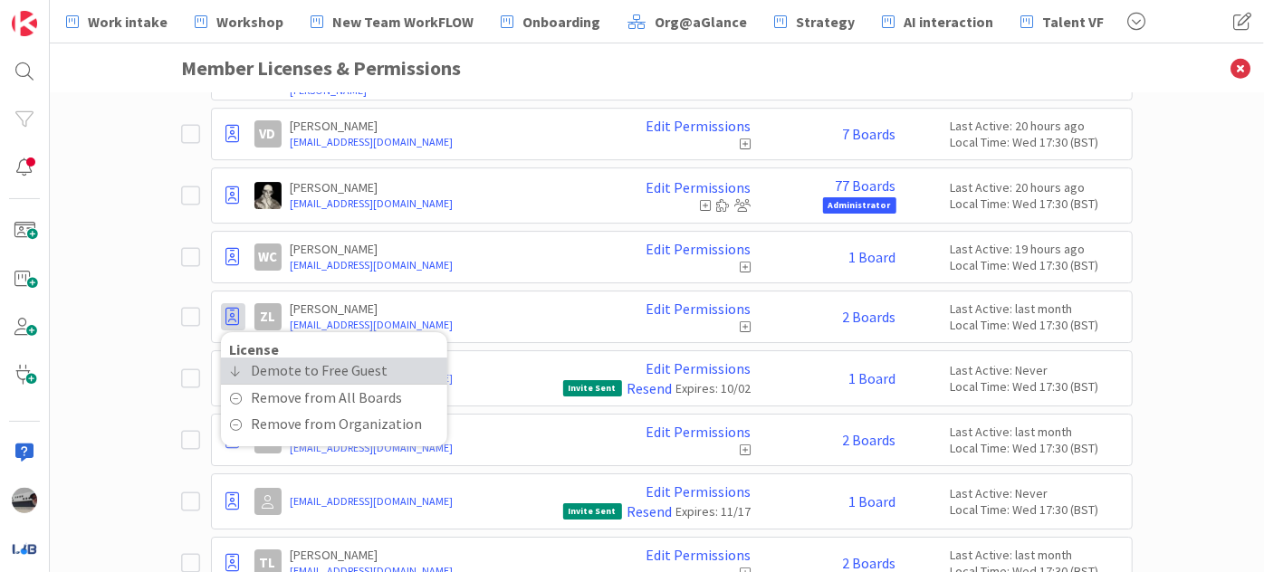
click at [266, 358] on span "Demote to Free Guest" at bounding box center [320, 371] width 137 height 26
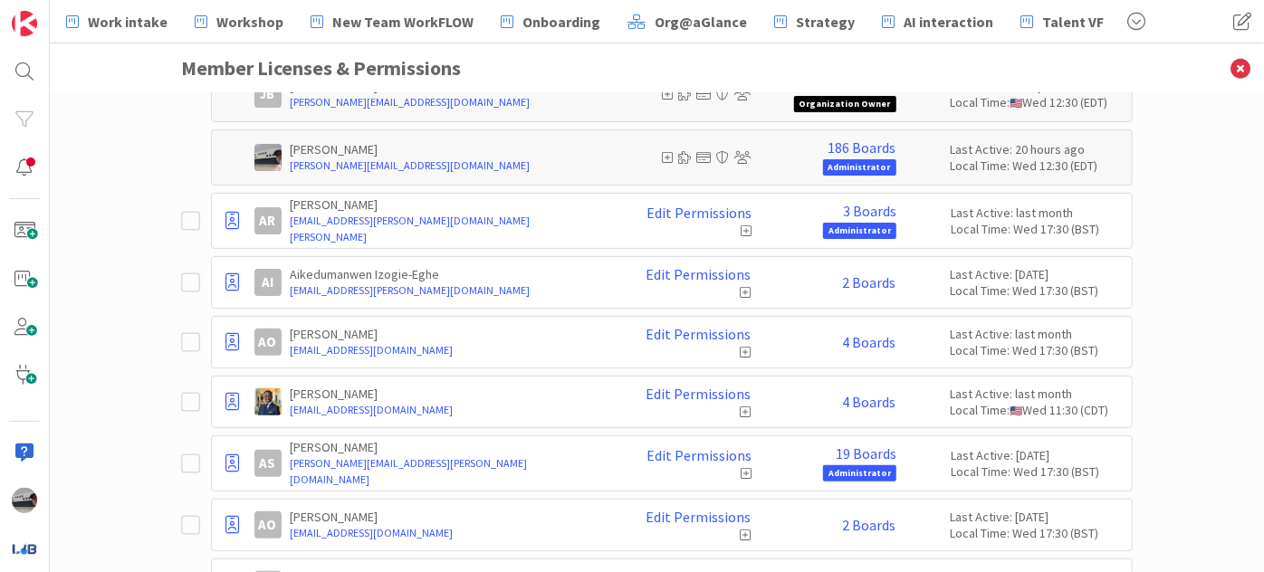
scroll to position [0, 0]
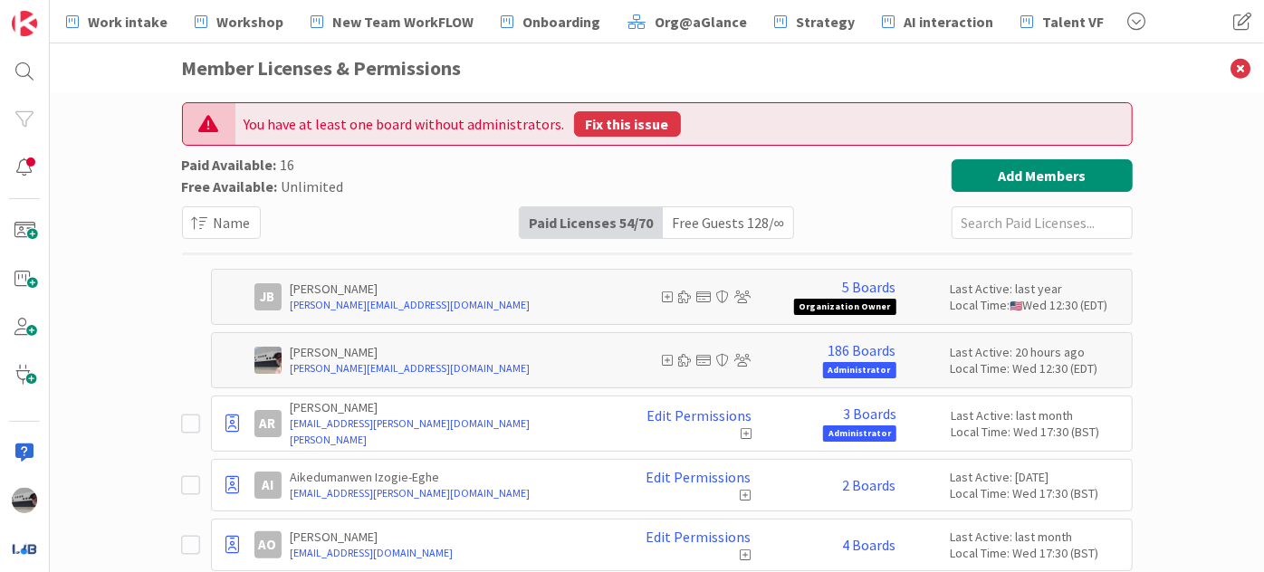
click at [634, 130] on button "Fix this issue" at bounding box center [627, 123] width 107 height 25
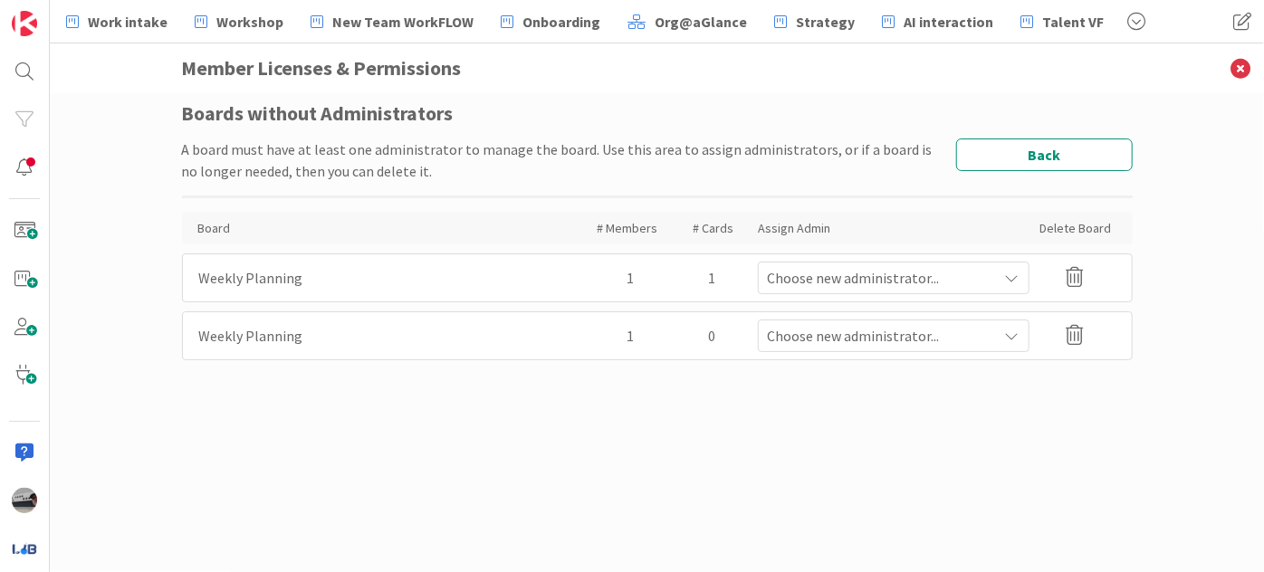
click at [815, 265] on div "Choose new administrator..." at bounding box center [894, 278] width 272 height 33
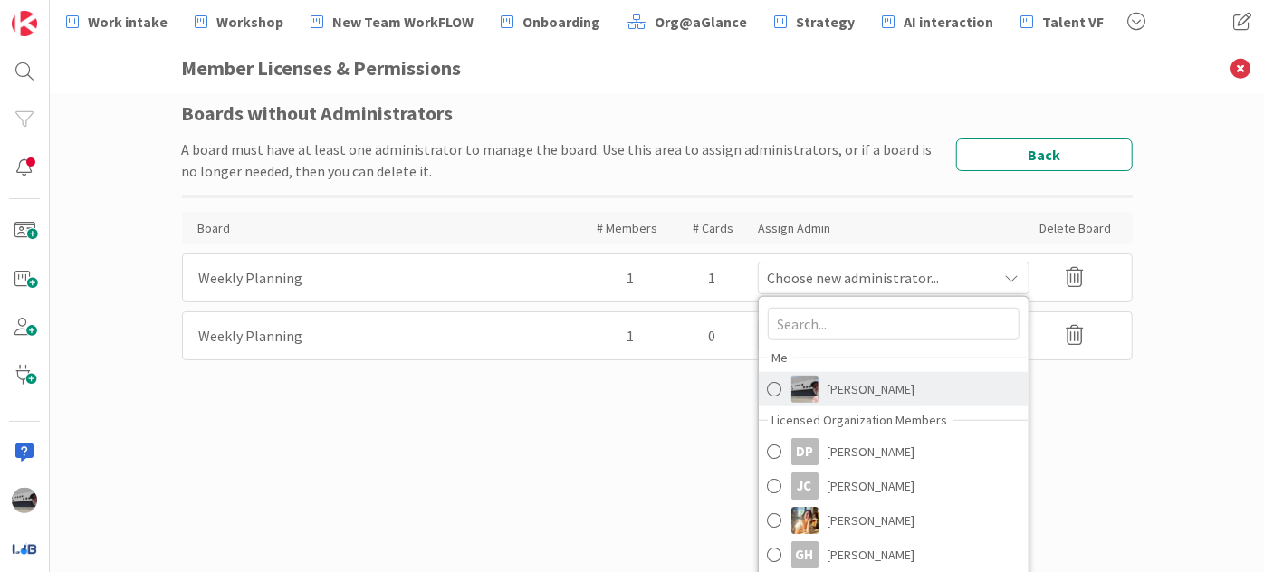
click at [859, 388] on span "[PERSON_NAME]" at bounding box center [872, 389] width 88 height 27
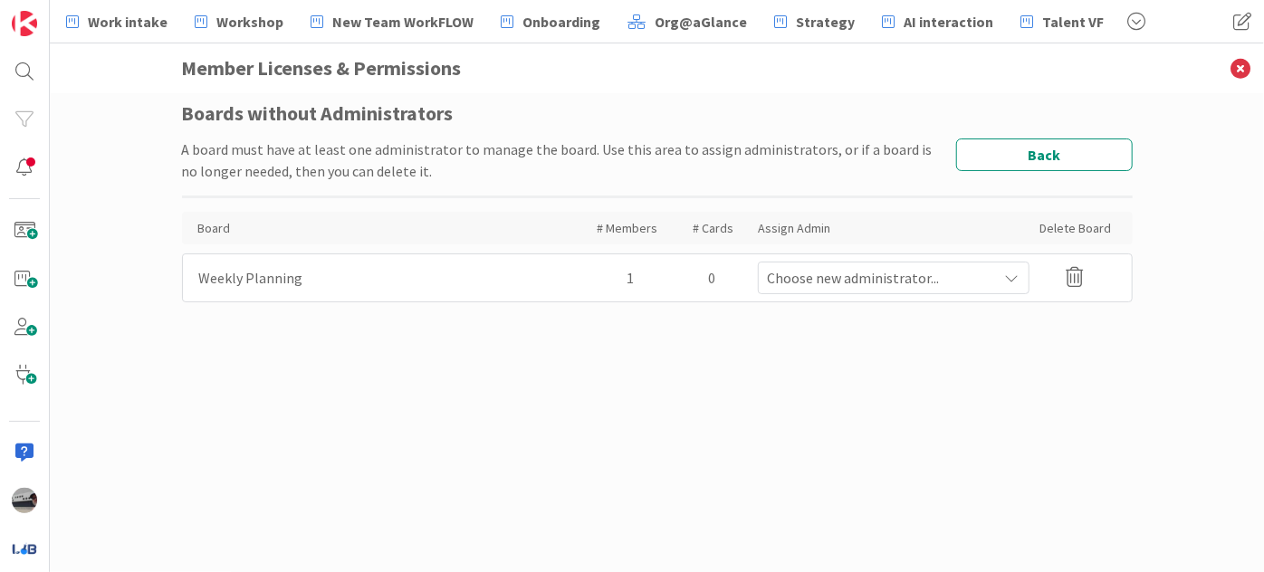
click at [847, 279] on span "Choose new administrator..." at bounding box center [883, 278] width 230 height 22
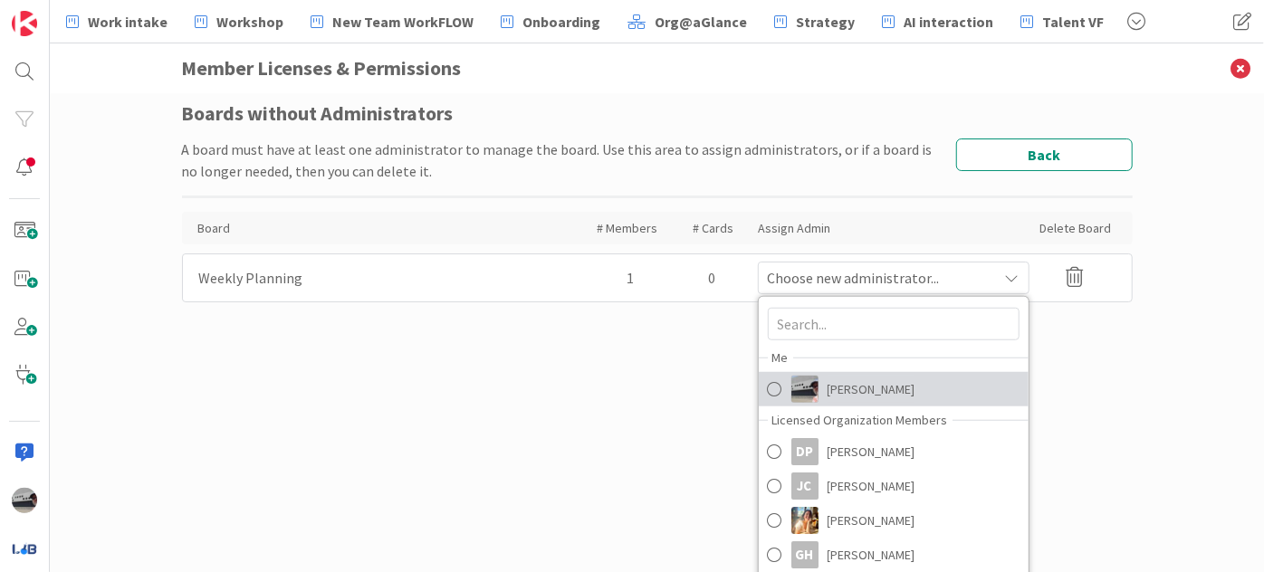
click at [835, 380] on span "[PERSON_NAME]" at bounding box center [872, 389] width 88 height 27
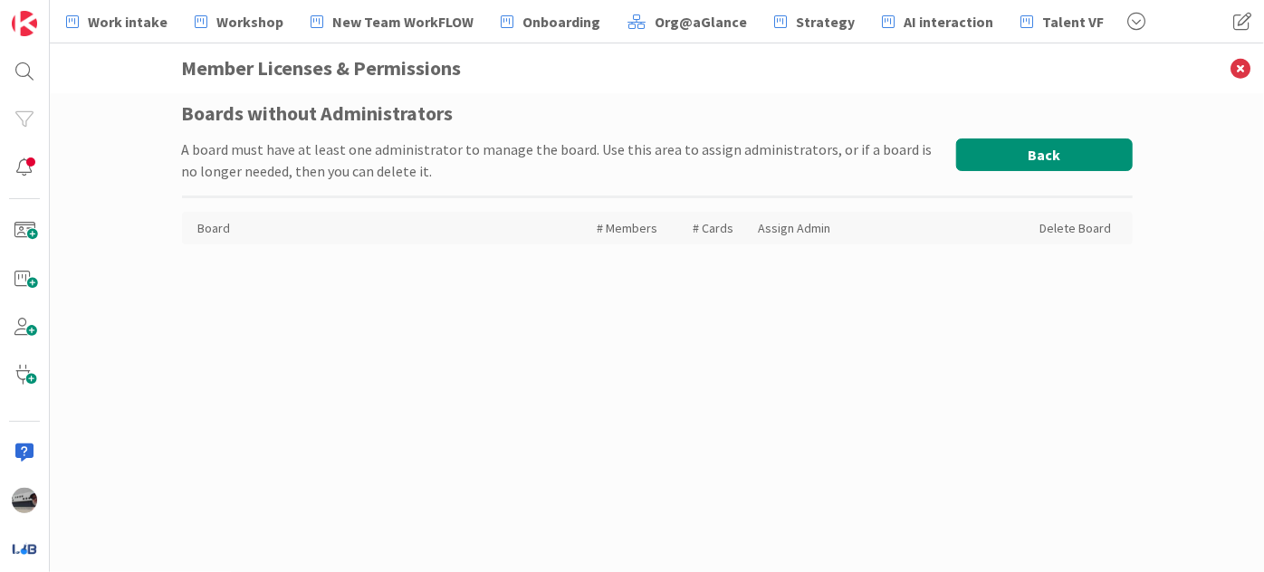
click at [1051, 150] on button "Back" at bounding box center [1044, 155] width 177 height 33
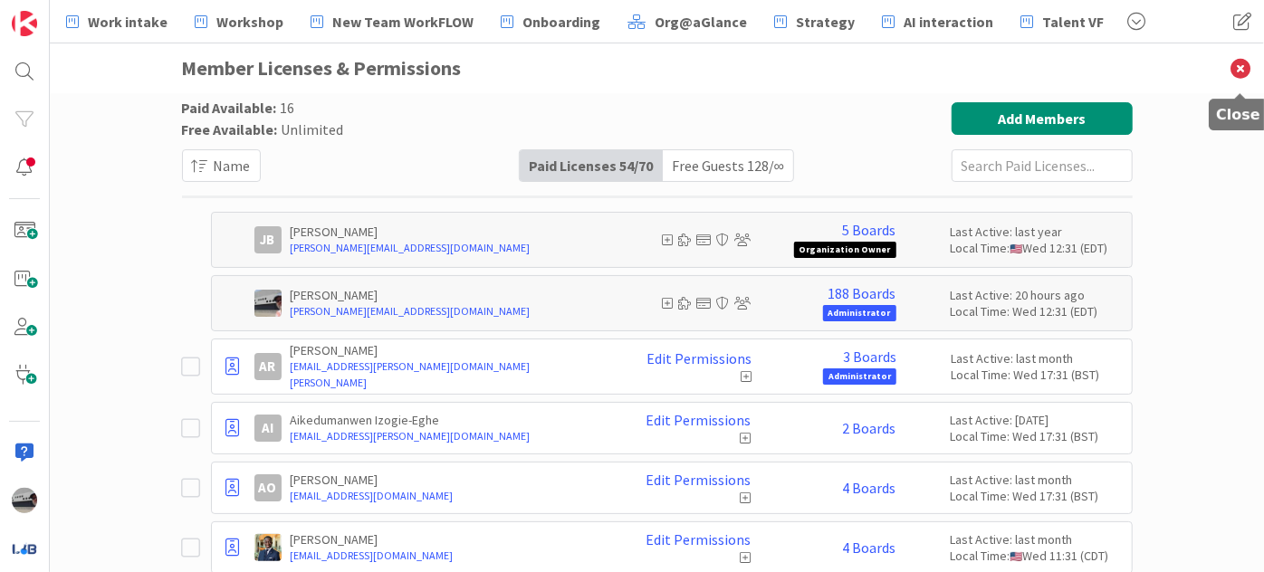
click at [1243, 65] on icon at bounding box center [1240, 68] width 47 height 50
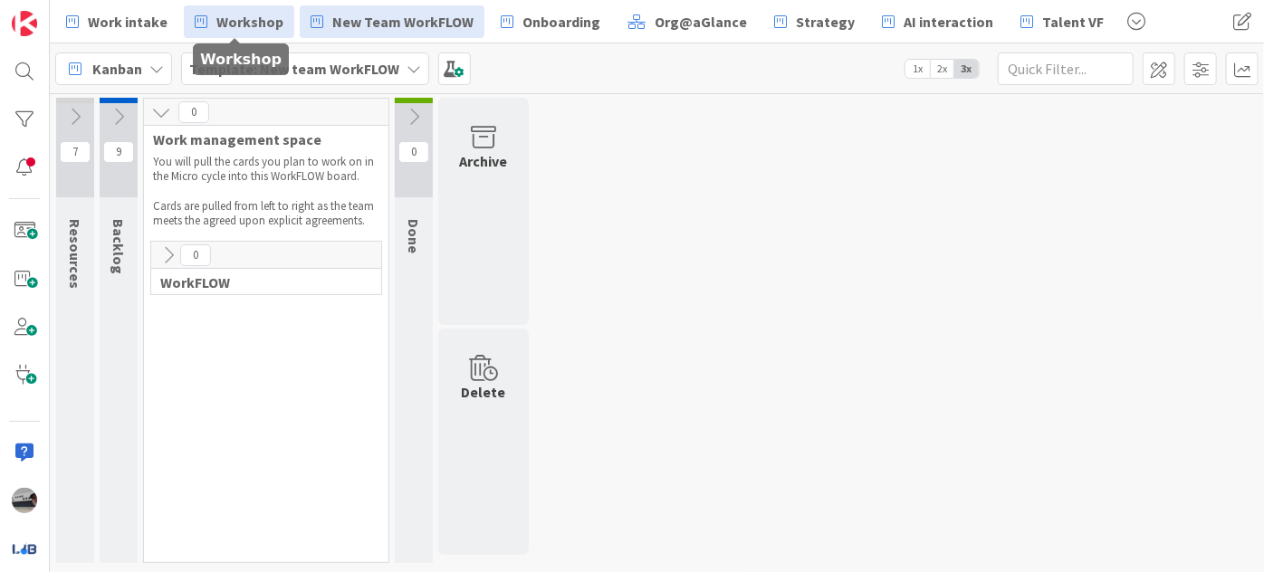
click at [232, 25] on span "Workshop" at bounding box center [249, 22] width 67 height 22
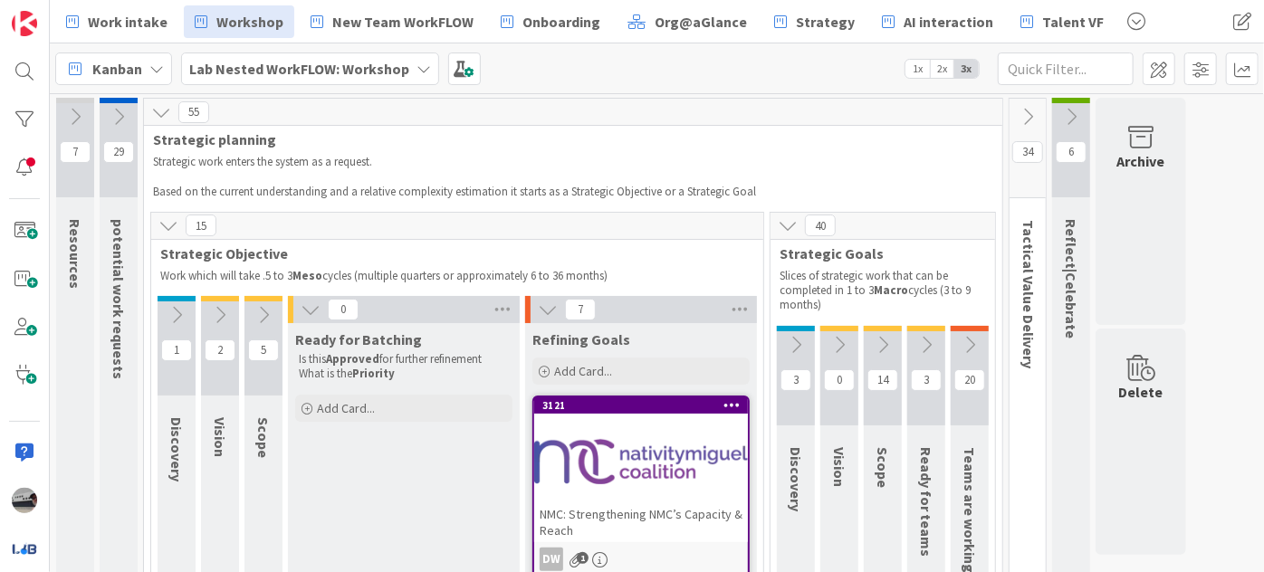
click at [169, 219] on icon at bounding box center [169, 226] width 20 height 20
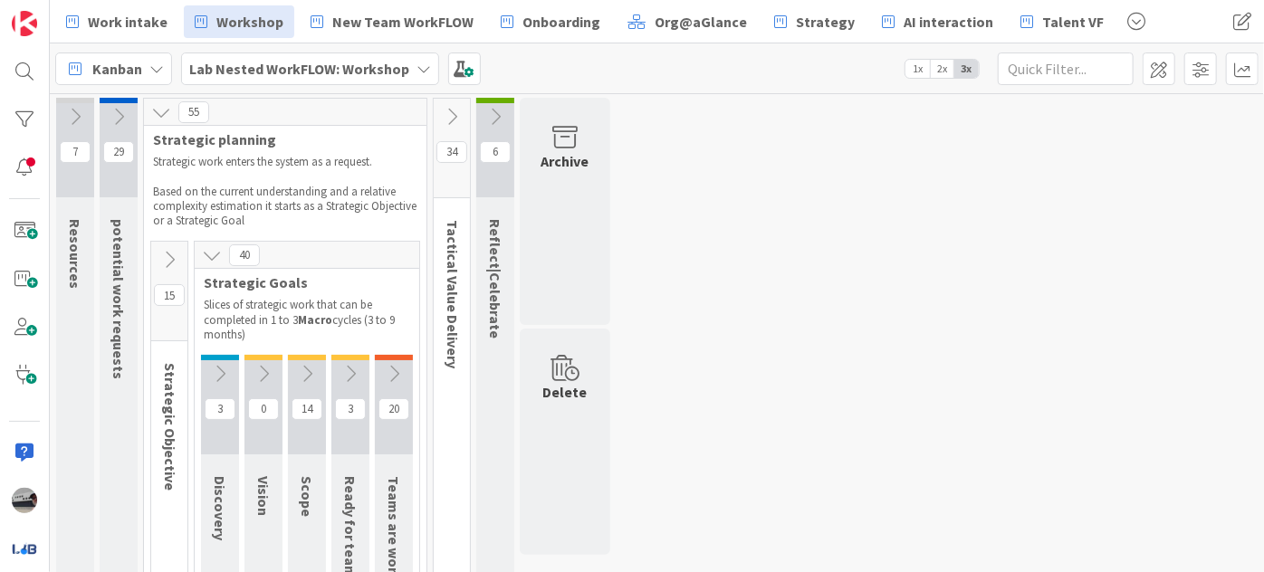
click at [207, 249] on icon at bounding box center [212, 255] width 20 height 20
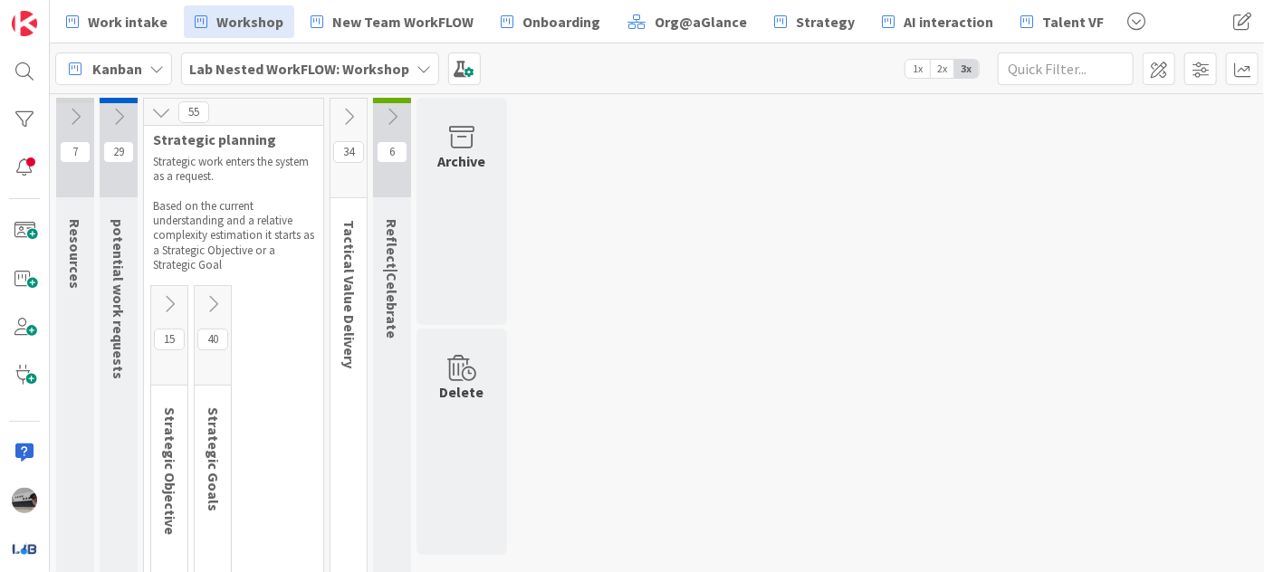
click at [350, 115] on icon at bounding box center [349, 117] width 20 height 20
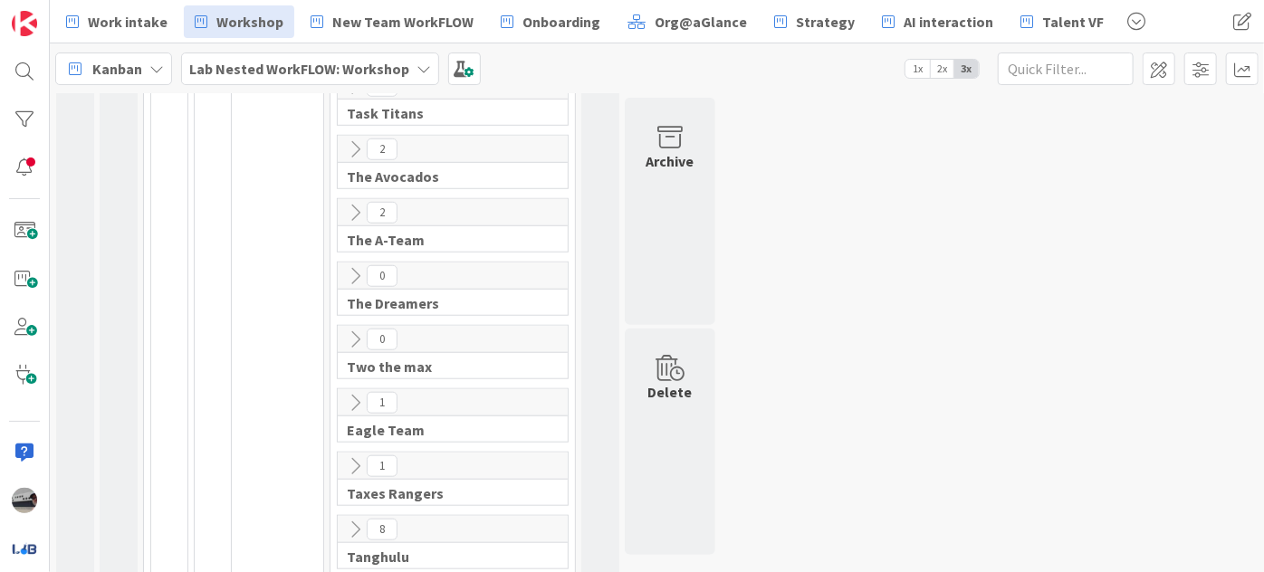
scroll to position [741, 0]
click at [302, 63] on b "Lab Nested WorkFLOW: Workshop" at bounding box center [299, 69] width 220 height 18
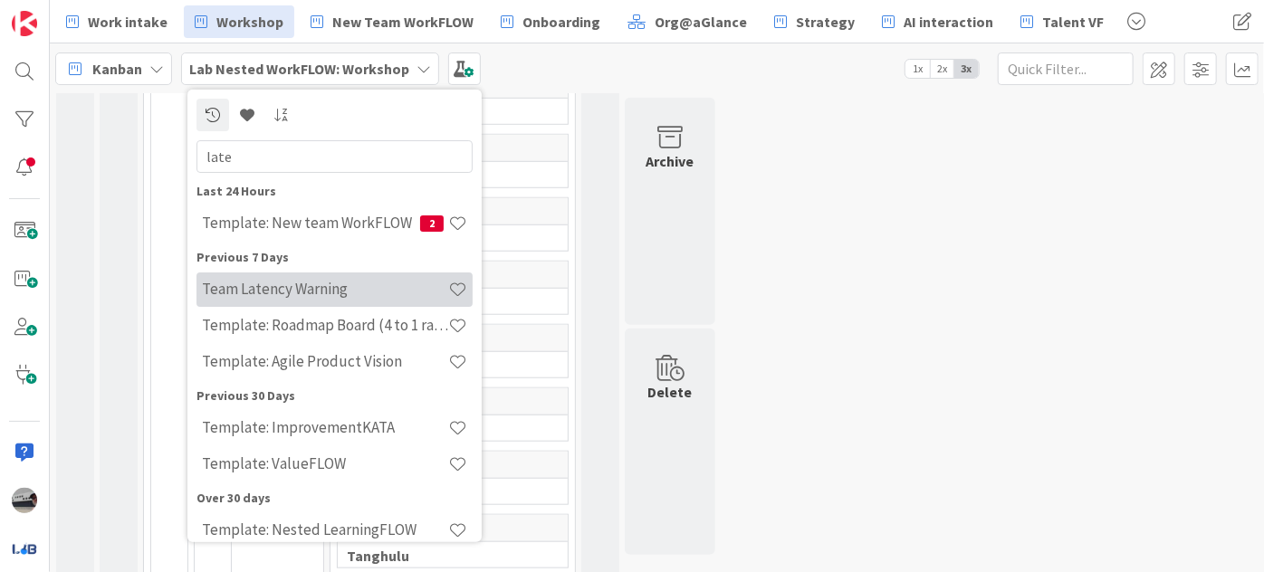
type input "late"
click at [342, 293] on h4 "Team Latency Warning" at bounding box center [325, 289] width 246 height 18
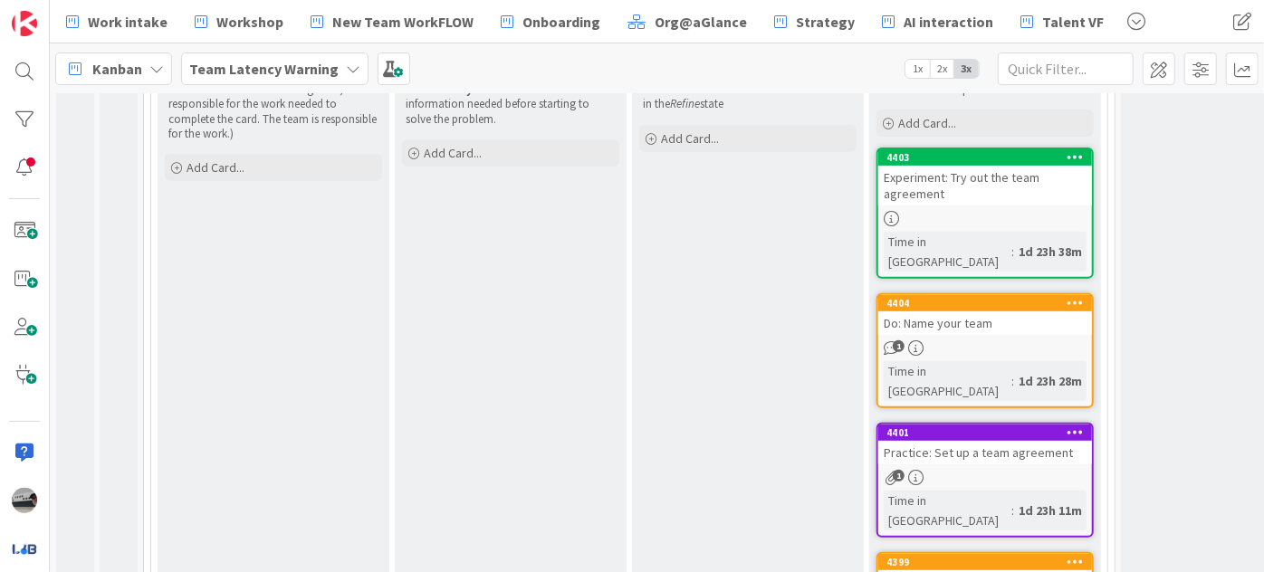
scroll to position [395, 0]
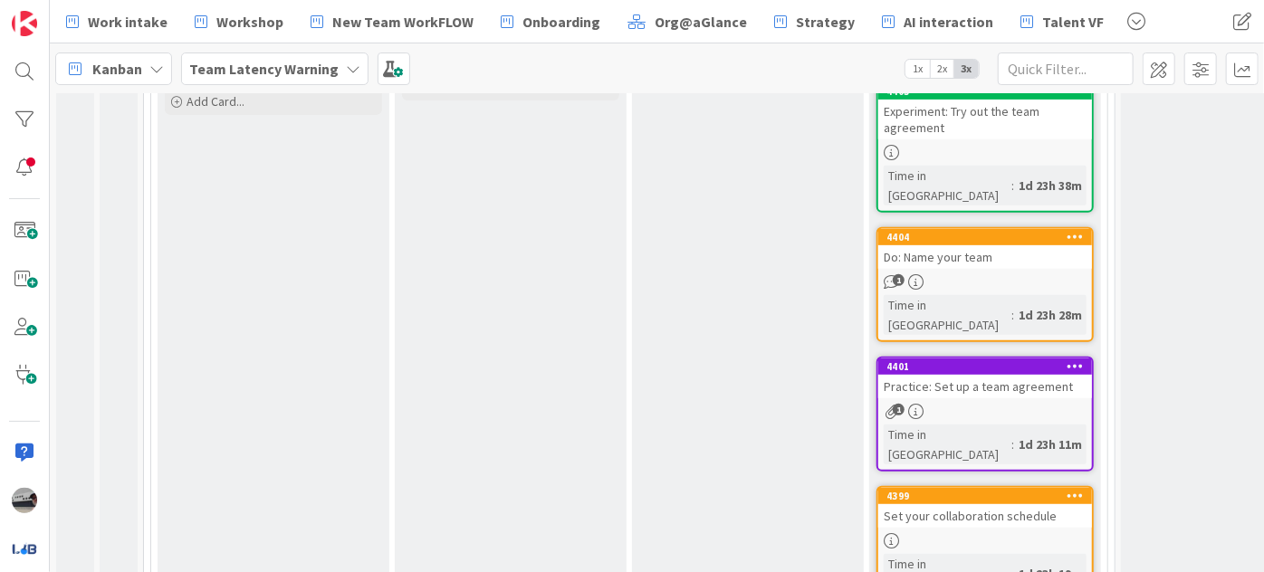
click at [966, 505] on div "Set your collaboration schedule" at bounding box center [986, 517] width 214 height 24
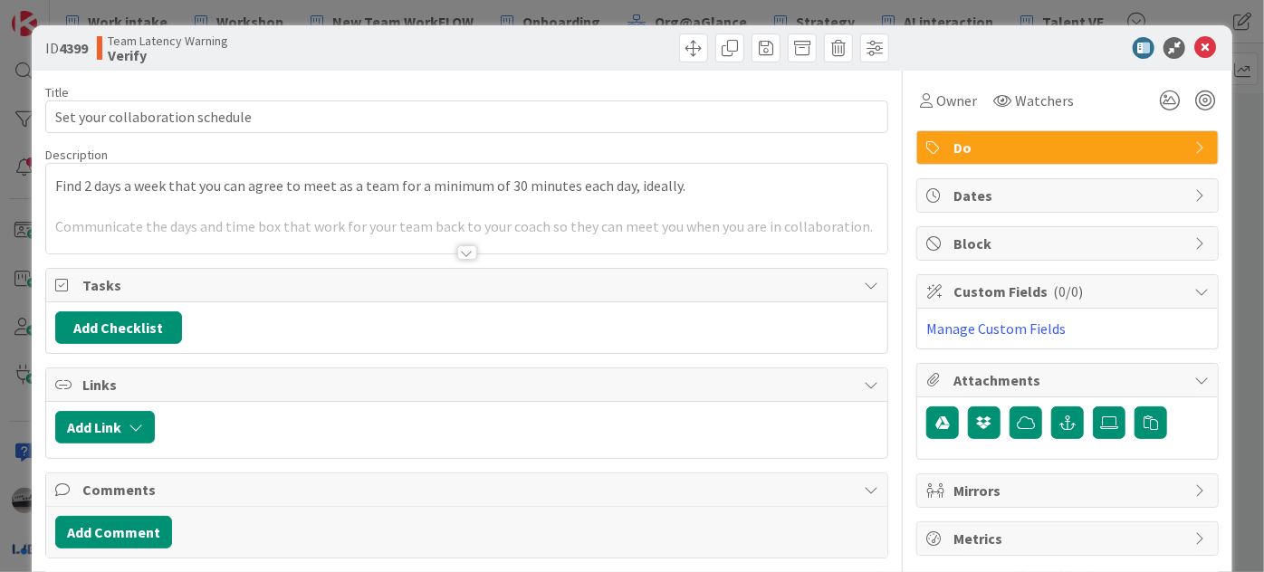
click at [457, 255] on div at bounding box center [467, 252] width 20 height 14
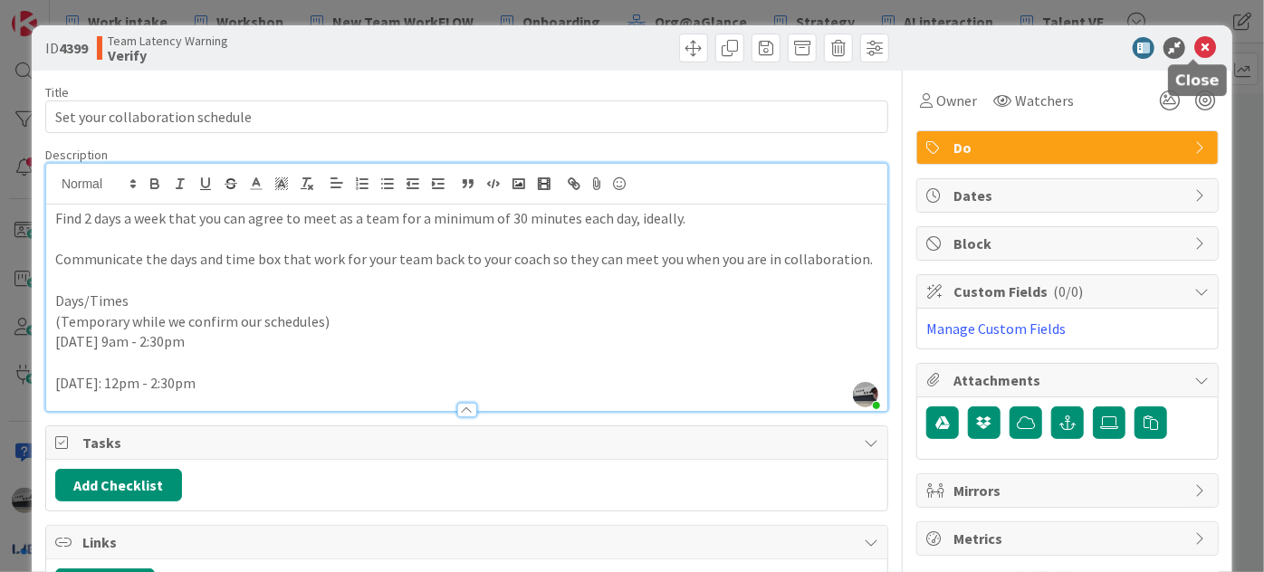
click at [1196, 48] on icon at bounding box center [1206, 48] width 22 height 22
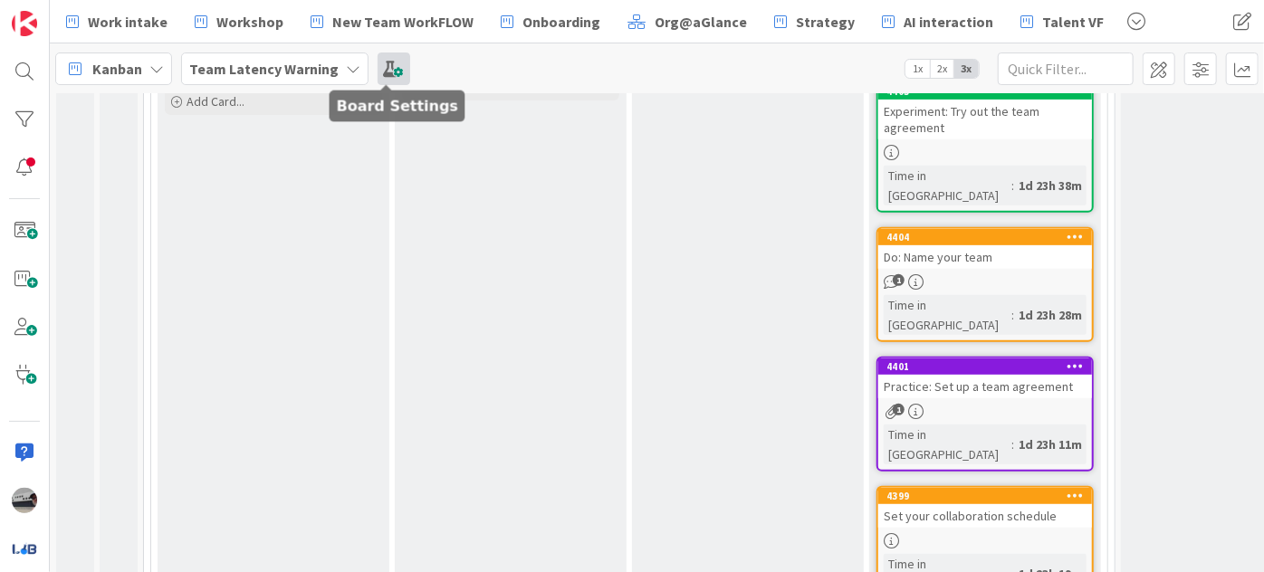
click at [395, 66] on span at bounding box center [394, 69] width 33 height 33
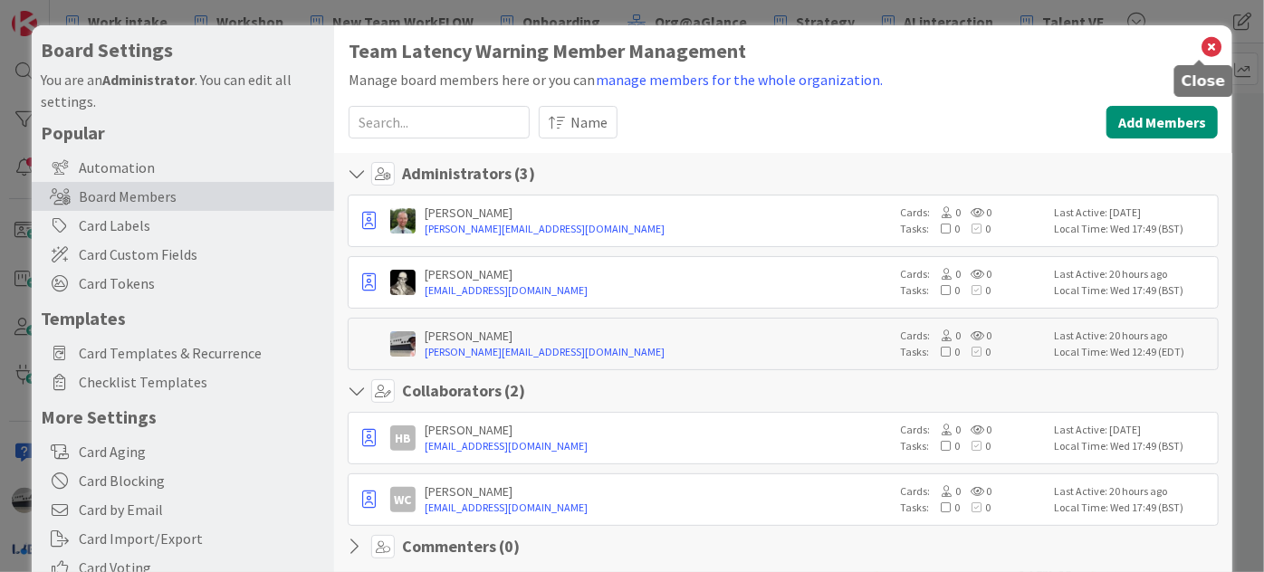
click at [1200, 46] on icon at bounding box center [1212, 46] width 24 height 25
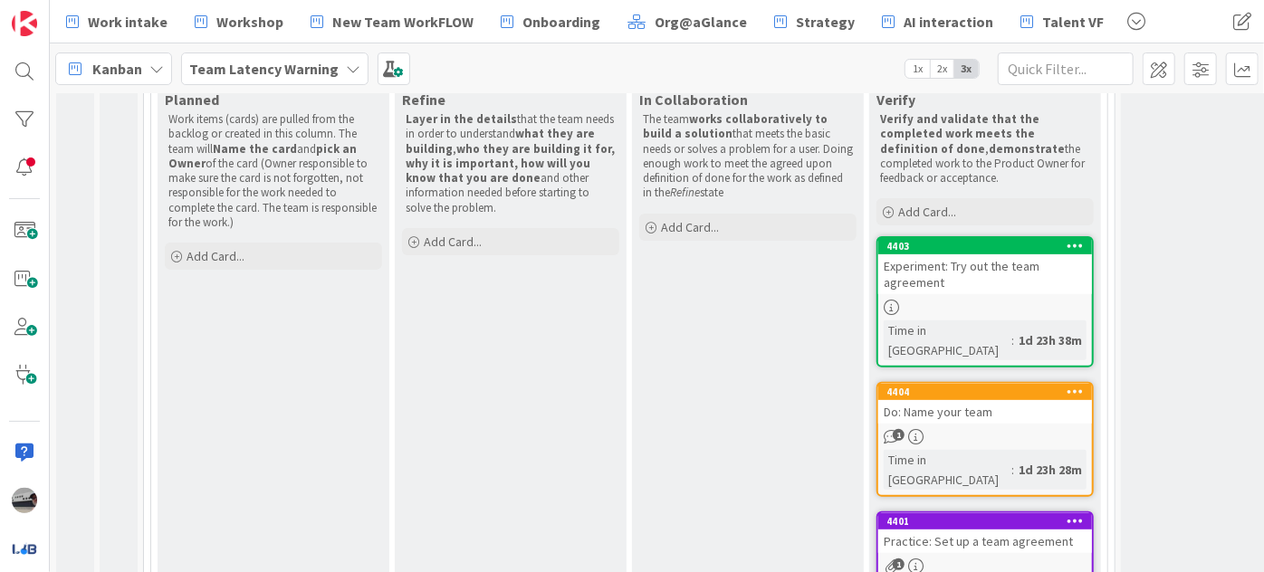
scroll to position [230, 0]
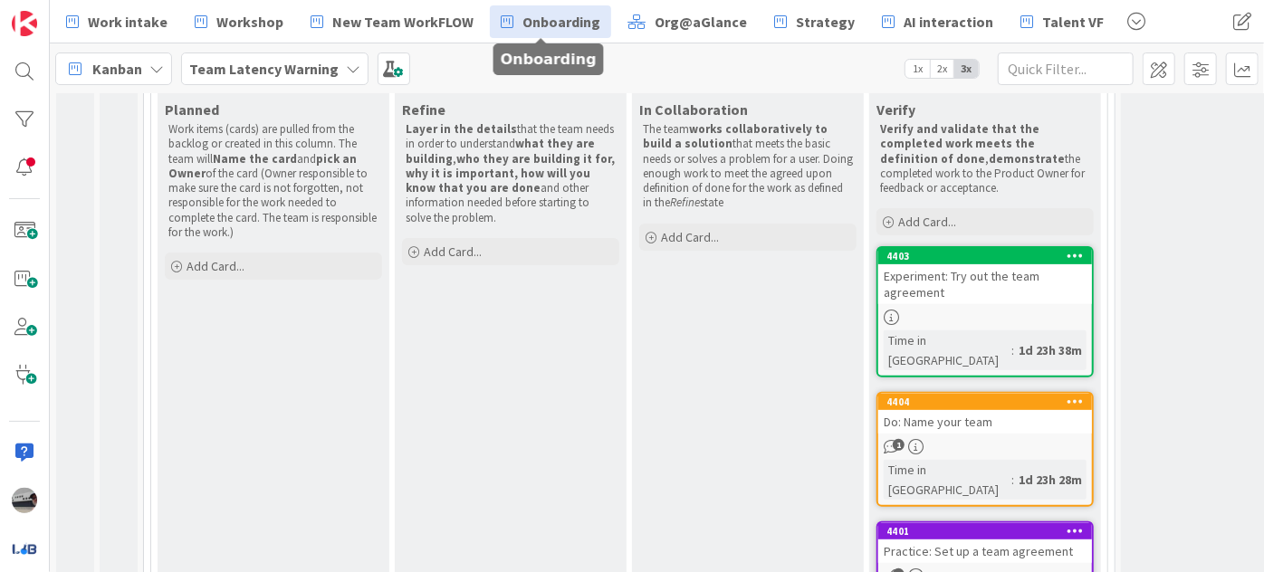
click at [560, 24] on span "Onboarding" at bounding box center [562, 22] width 78 height 22
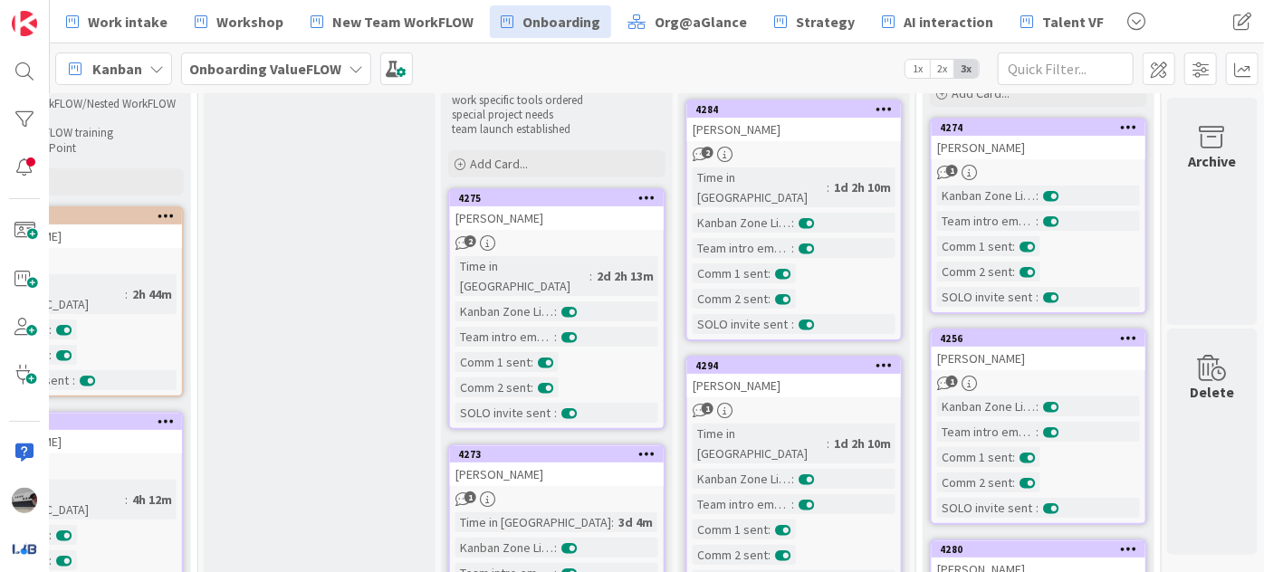
scroll to position [0, 633]
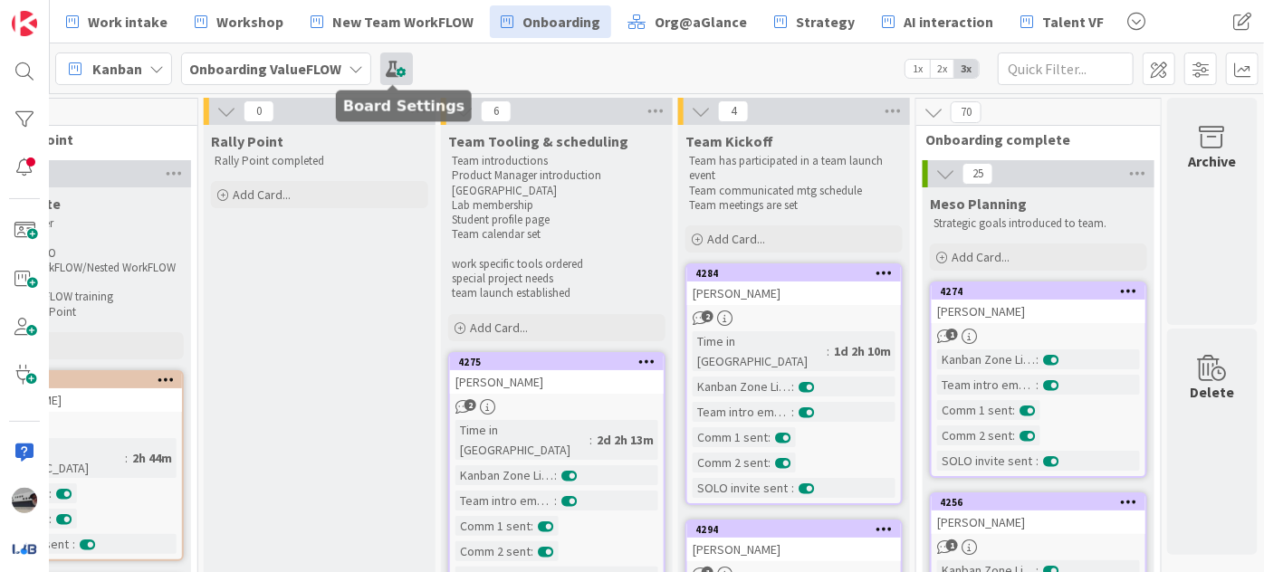
click at [393, 68] on span at bounding box center [396, 69] width 33 height 33
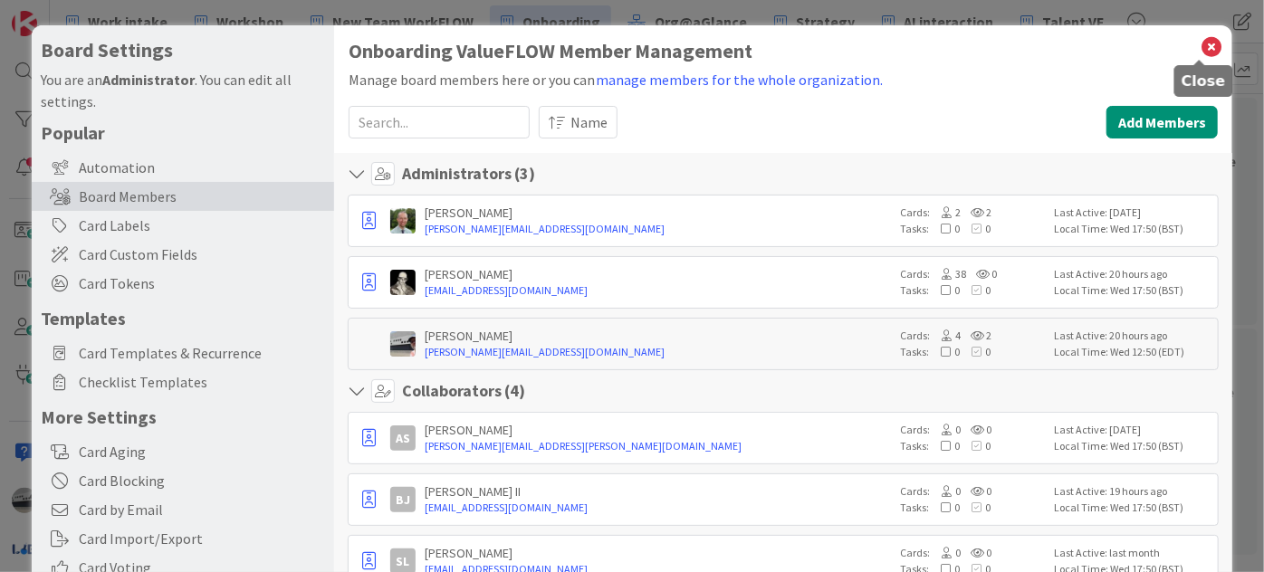
click at [1200, 52] on icon at bounding box center [1212, 46] width 24 height 25
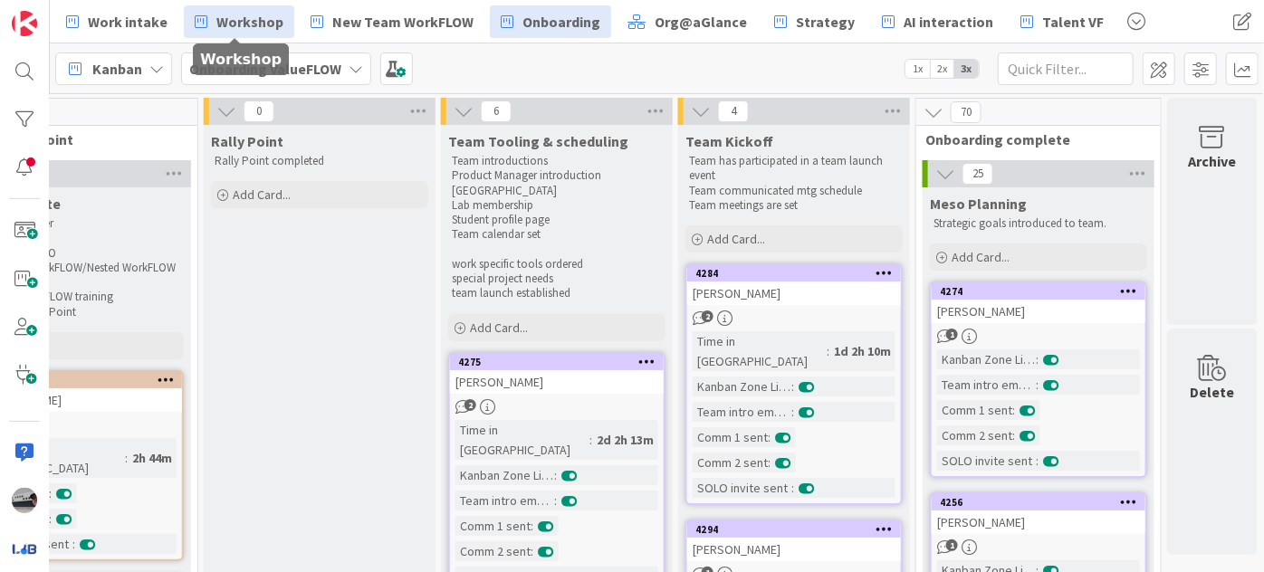
click at [247, 19] on span "Workshop" at bounding box center [249, 22] width 67 height 22
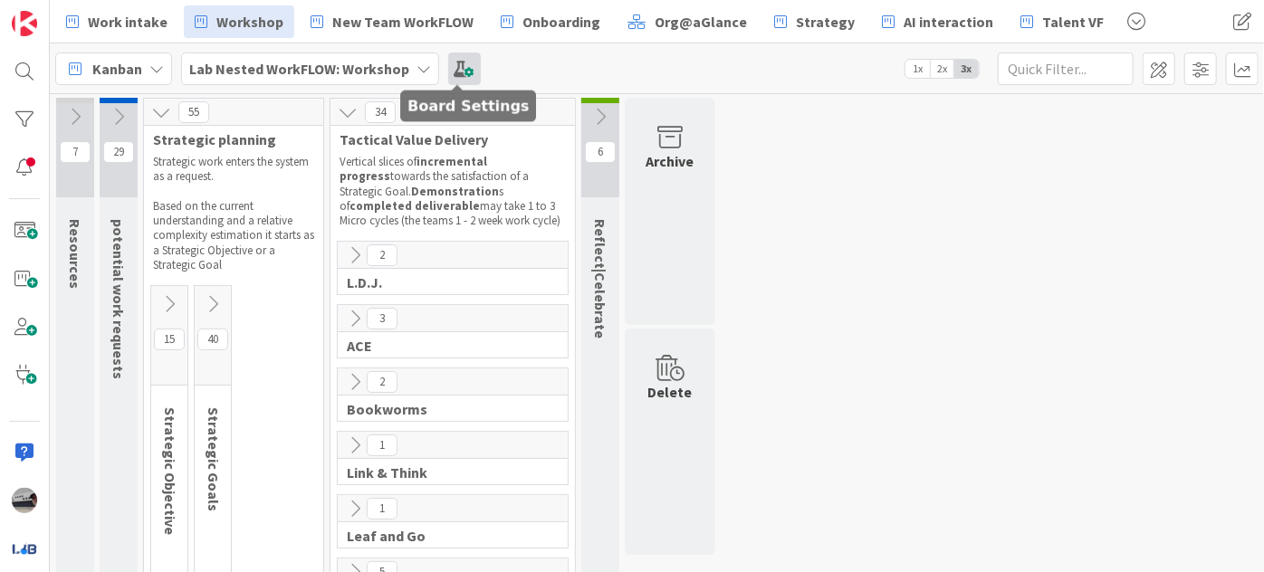
click at [468, 68] on span at bounding box center [464, 69] width 33 height 33
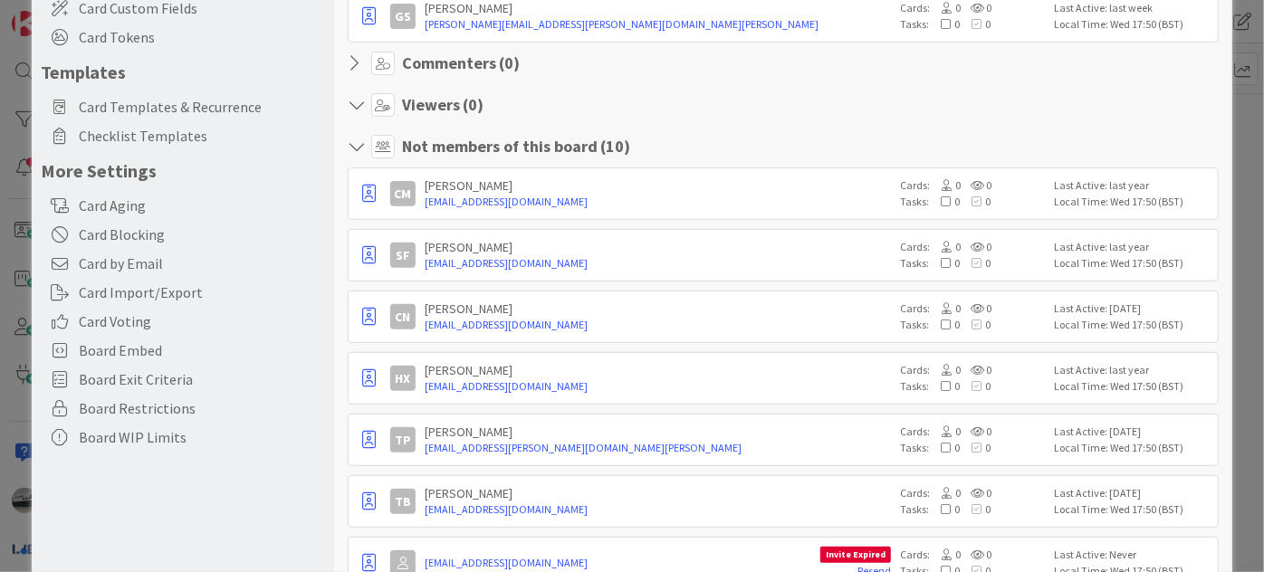
scroll to position [111, 0]
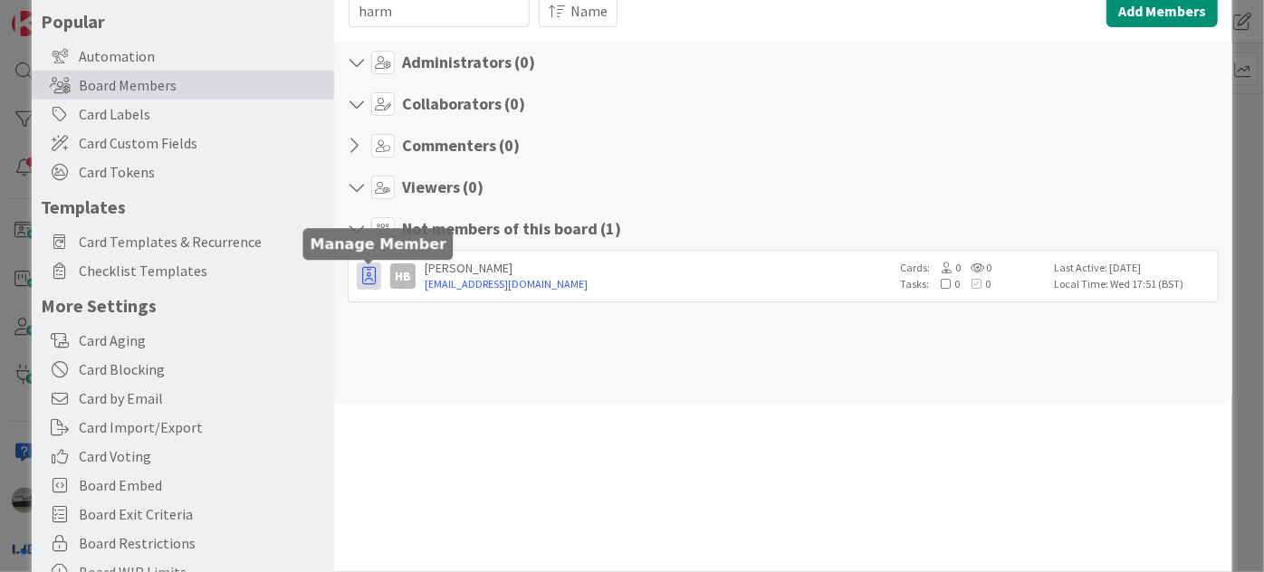
click at [364, 282] on icon "button" at bounding box center [369, 276] width 14 height 18
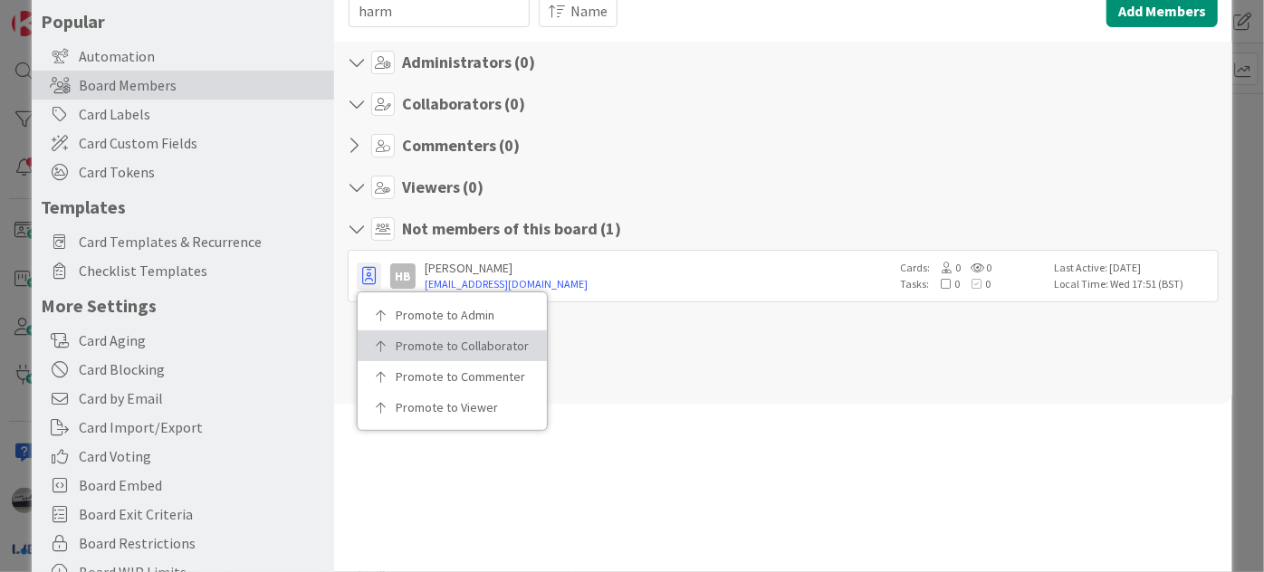
click at [399, 340] on p "Promote to Collaborator" at bounding box center [459, 346] width 126 height 13
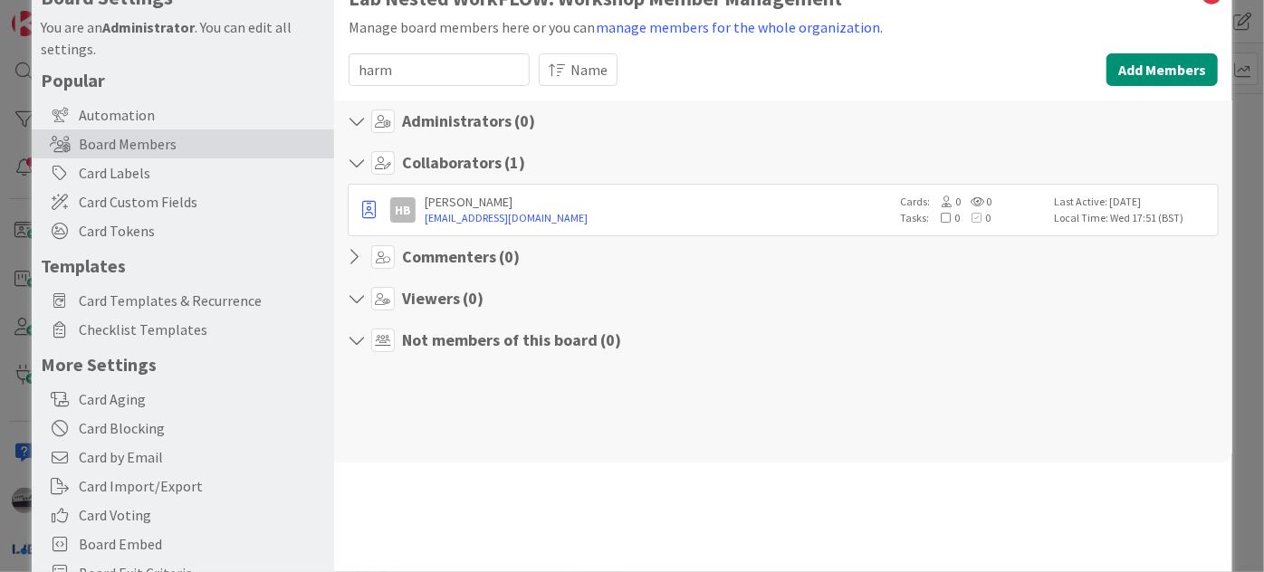
scroll to position [0, 0]
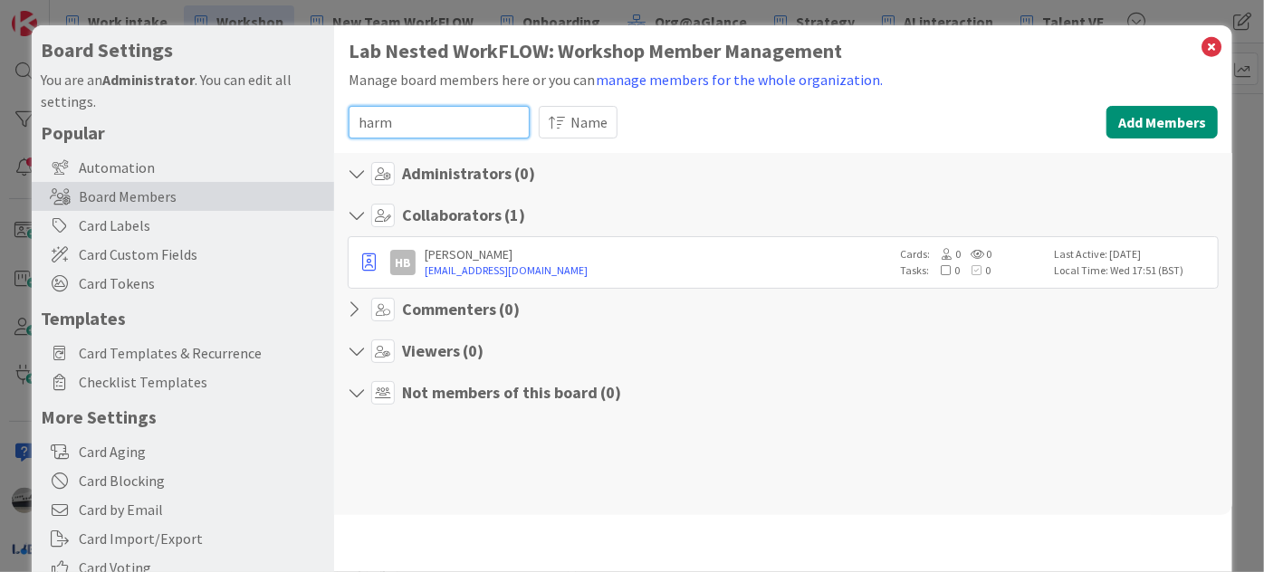
drag, startPoint x: 420, startPoint y: 120, endPoint x: 313, endPoint y: 114, distance: 107.1
click at [313, 114] on div "Board Settings You are an Administrator . You can edit all settings. Popular Au…" at bounding box center [632, 373] width 1201 height 696
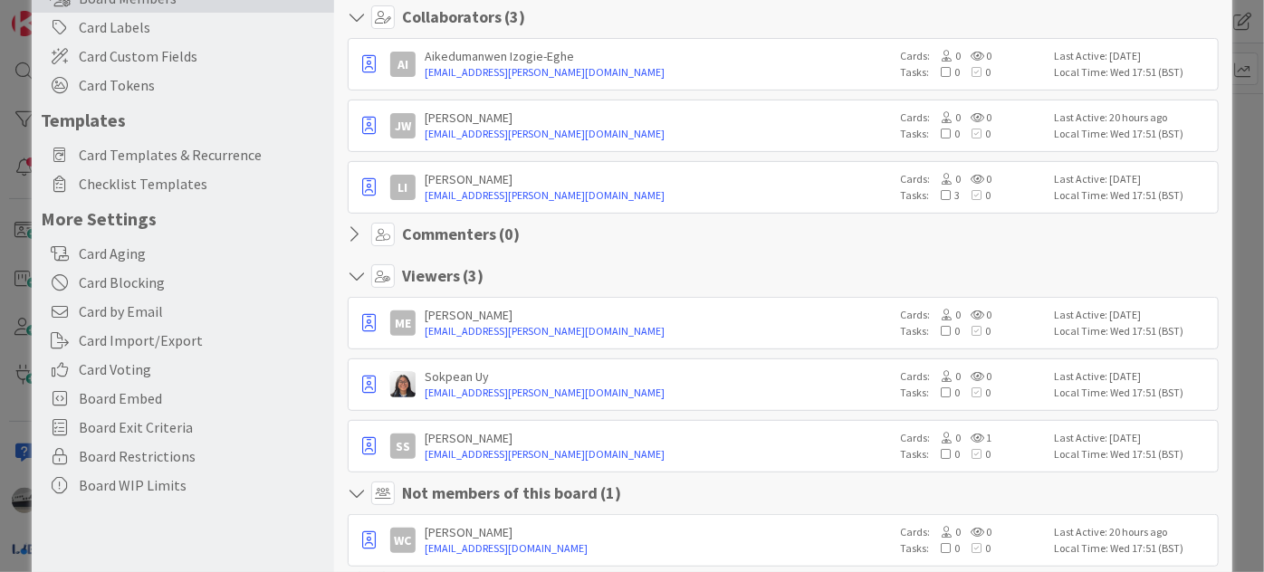
scroll to position [232, 0]
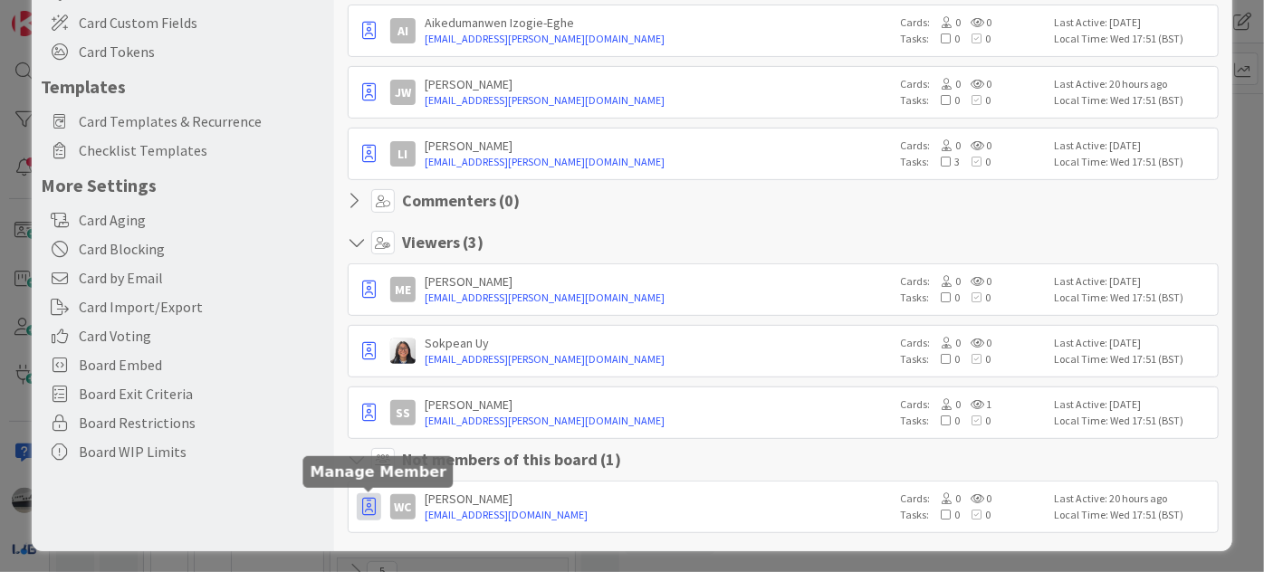
type input "[PERSON_NAME]"
click at [364, 40] on icon "button" at bounding box center [369, 31] width 14 height 18
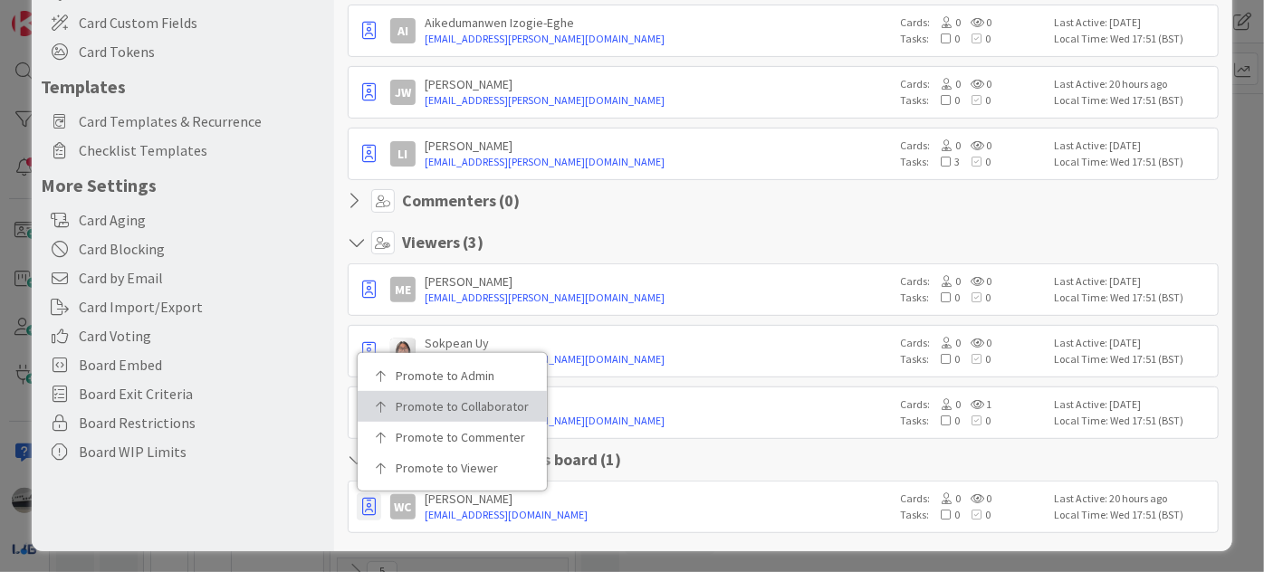
click at [368, 400] on link "Promote to Collaborator" at bounding box center [452, 406] width 189 height 31
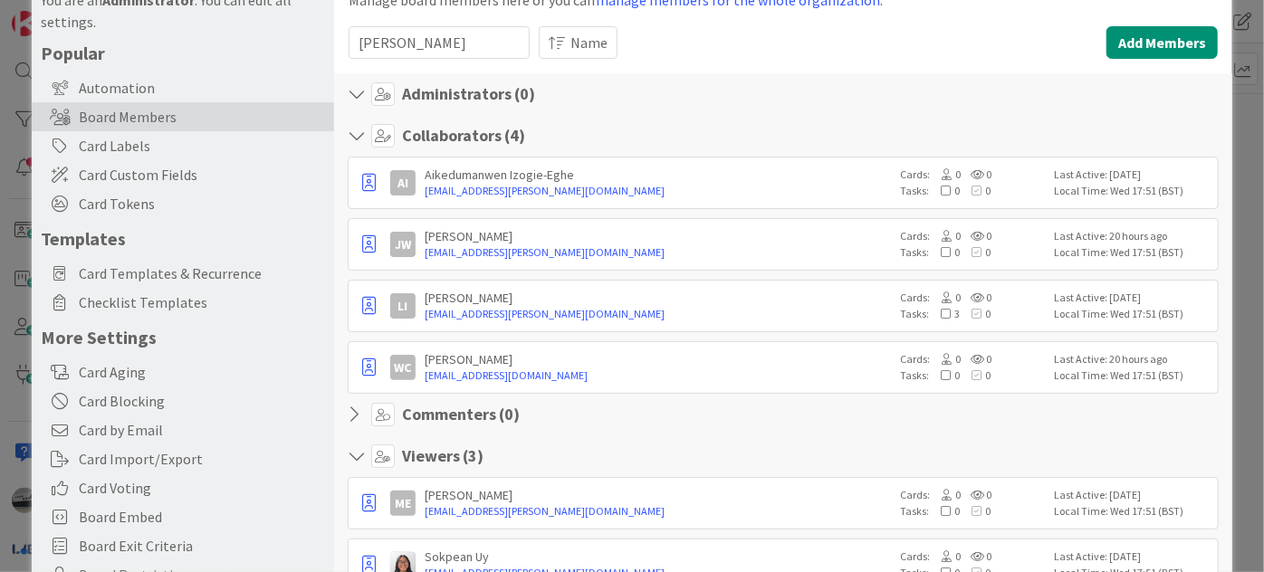
scroll to position [0, 0]
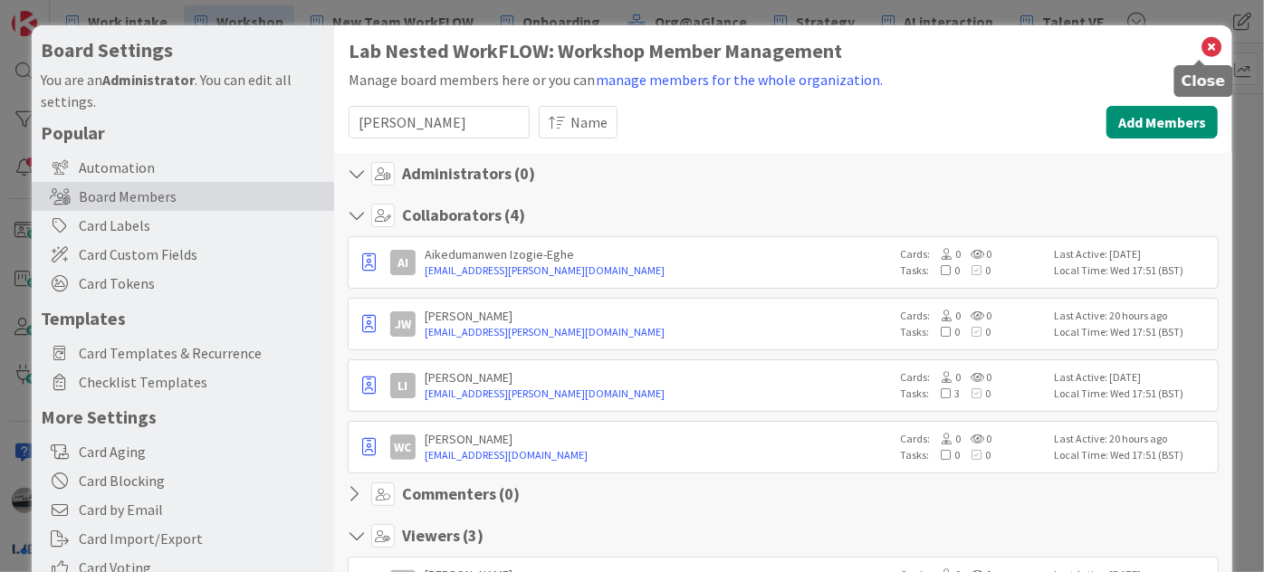
click at [1200, 45] on icon at bounding box center [1212, 46] width 24 height 25
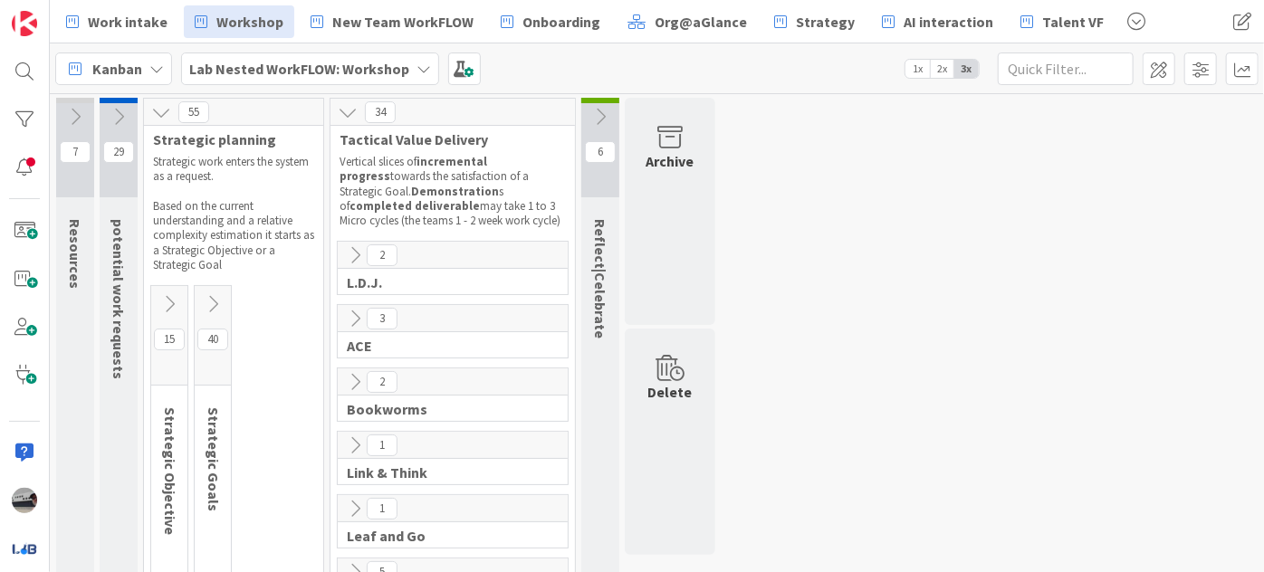
click at [161, 110] on icon at bounding box center [161, 112] width 20 height 20
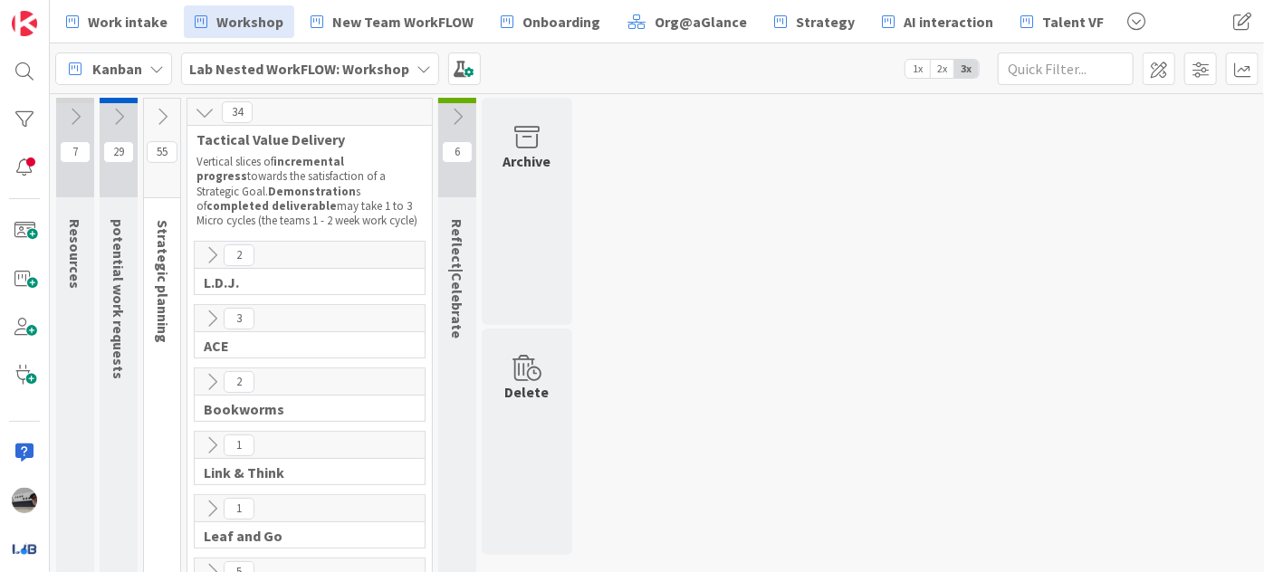
click at [202, 106] on icon at bounding box center [205, 112] width 20 height 20
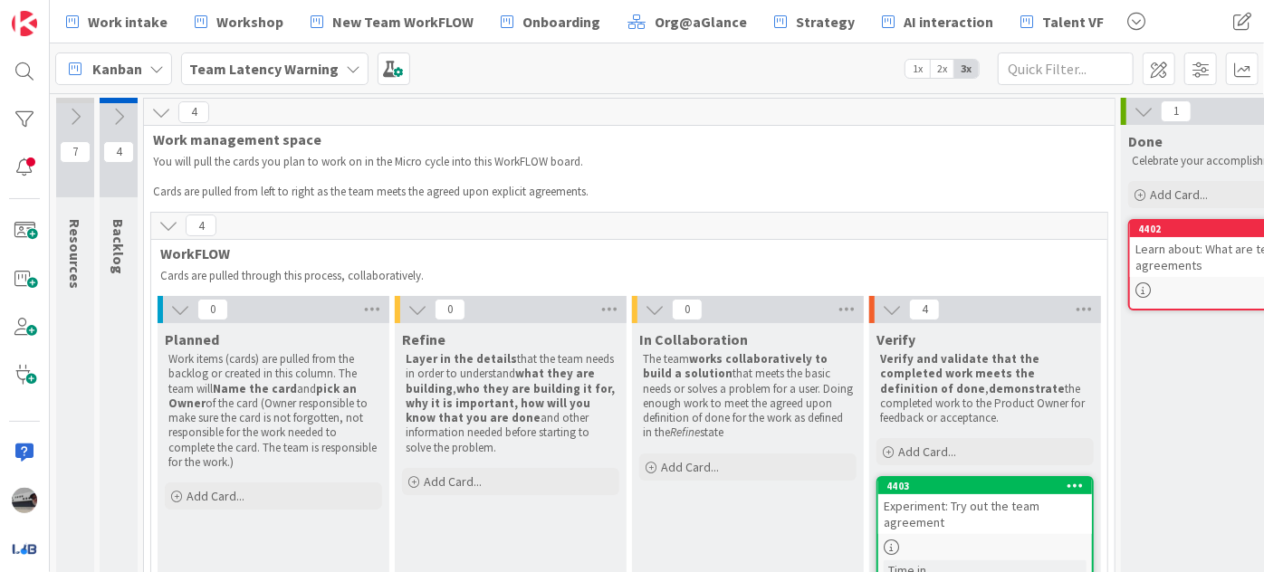
click at [117, 111] on icon at bounding box center [119, 117] width 20 height 20
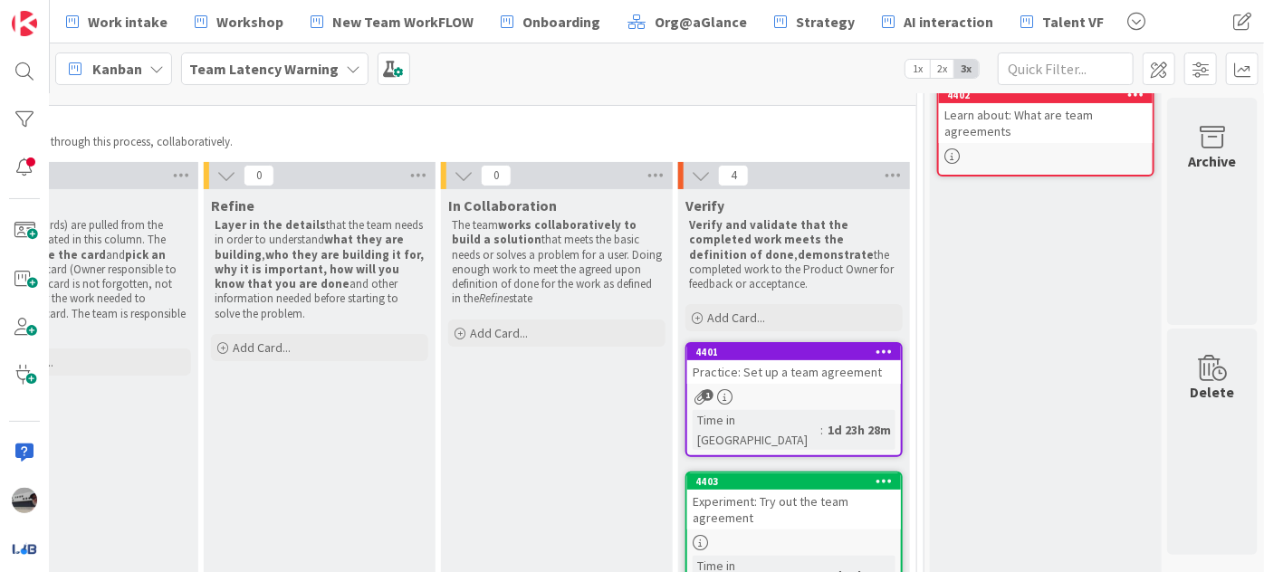
scroll to position [132, 396]
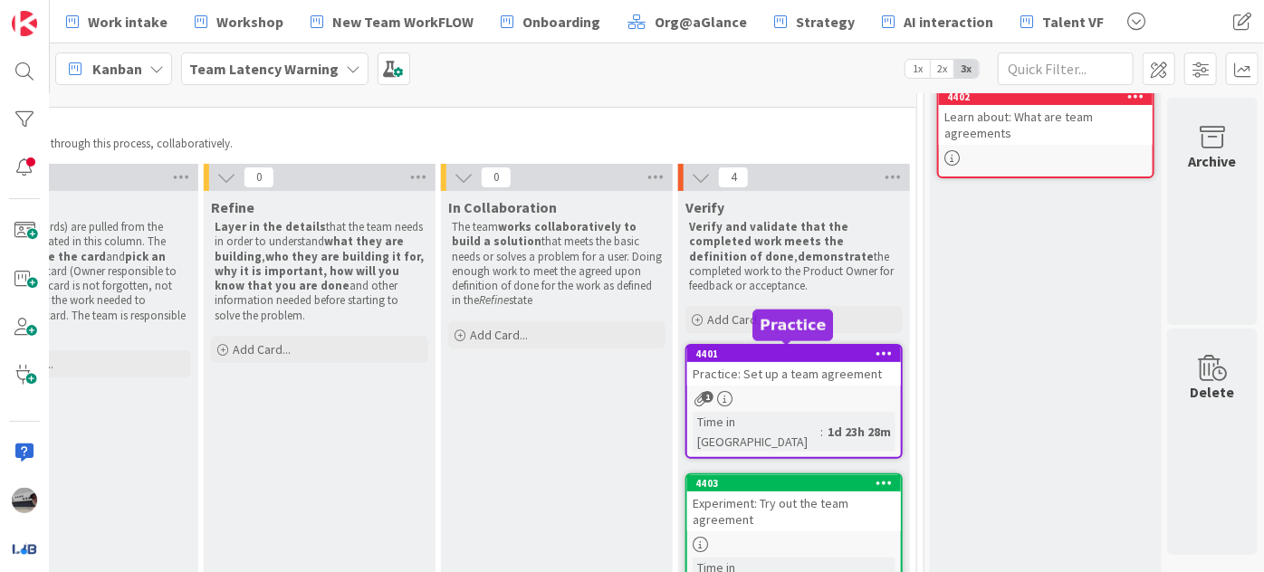
click at [778, 366] on div "Practice: Set up a team agreement" at bounding box center [794, 374] width 214 height 24
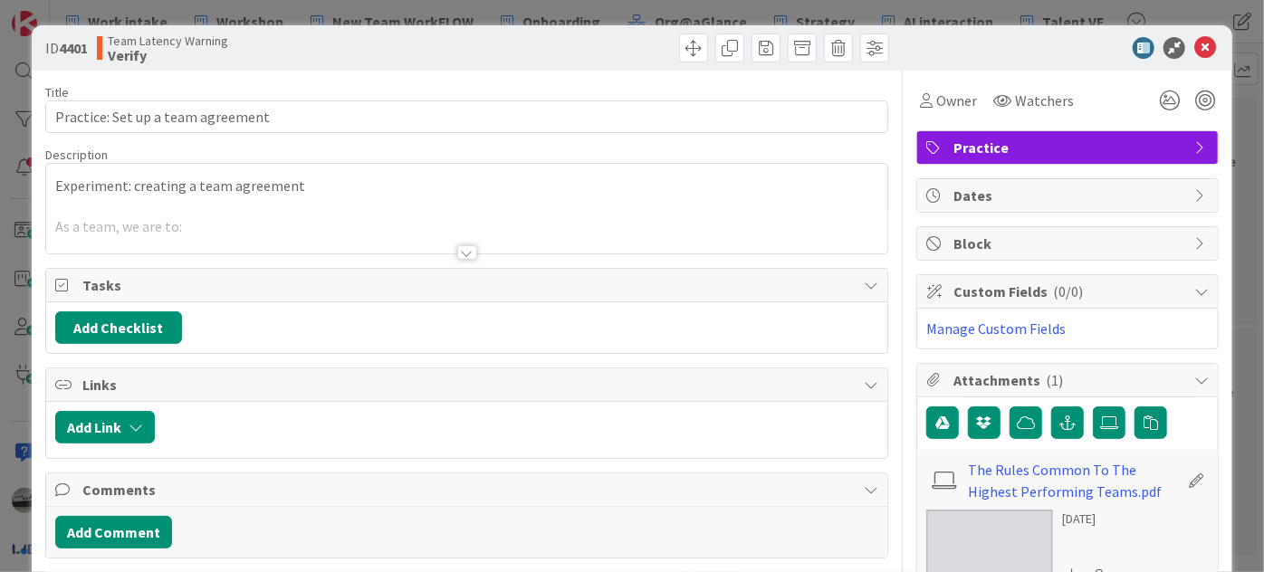
click at [462, 252] on div at bounding box center [467, 252] width 20 height 14
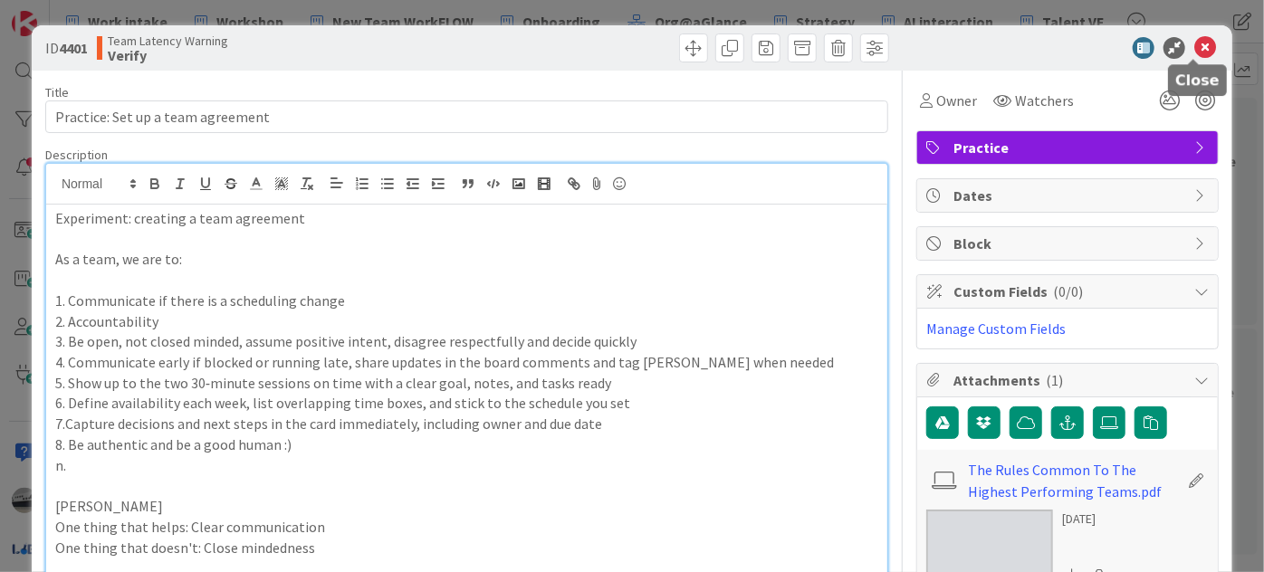
click at [1200, 45] on icon at bounding box center [1206, 48] width 22 height 22
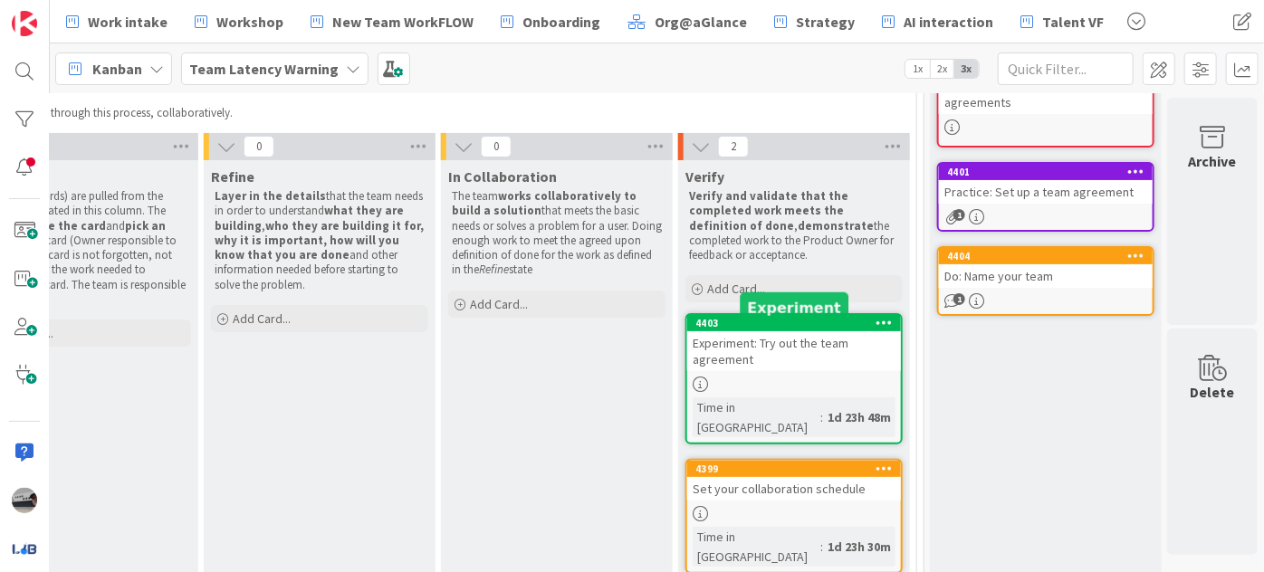
scroll to position [149, 396]
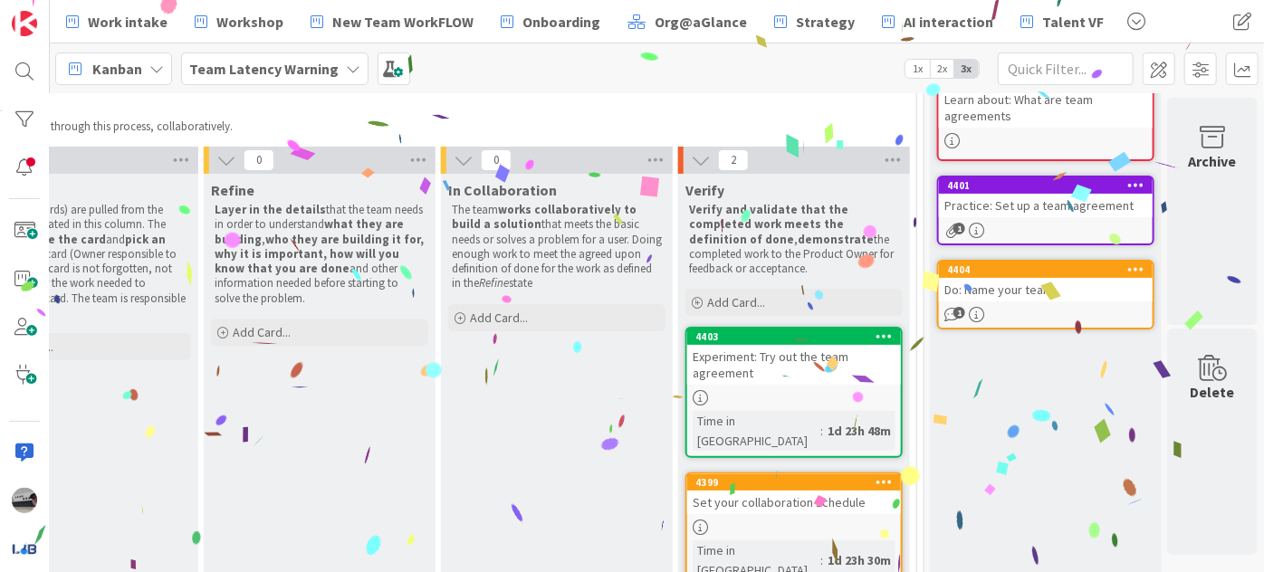
click at [739, 491] on div "Set your collaboration schedule" at bounding box center [794, 503] width 214 height 24
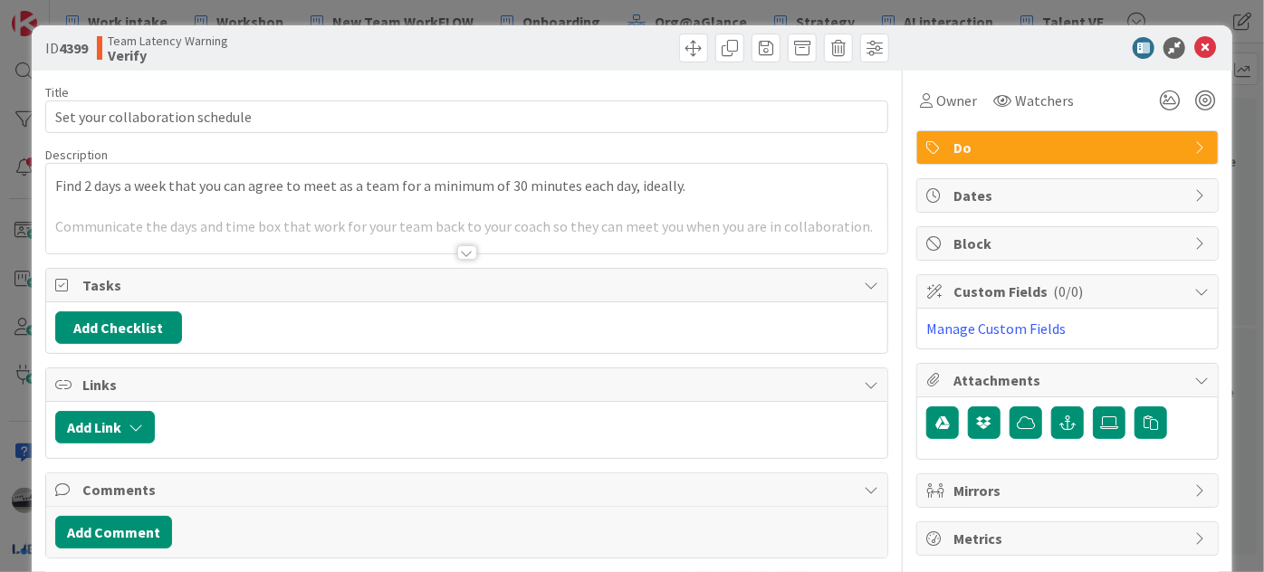
click at [466, 255] on div at bounding box center [467, 252] width 20 height 14
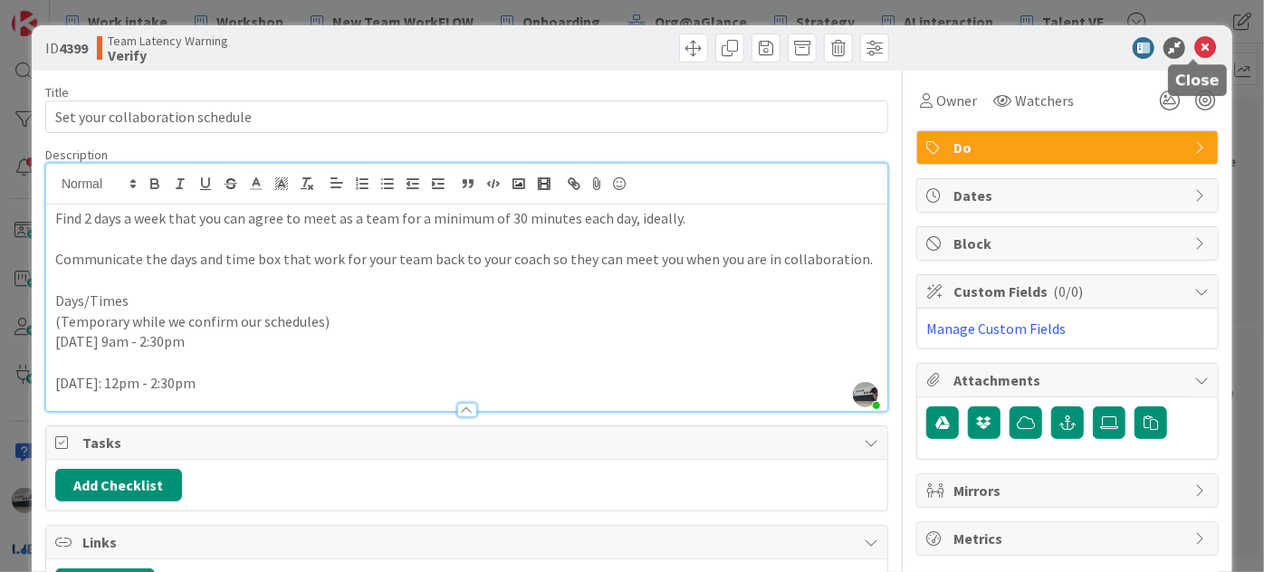
click at [1197, 42] on icon at bounding box center [1206, 48] width 22 height 22
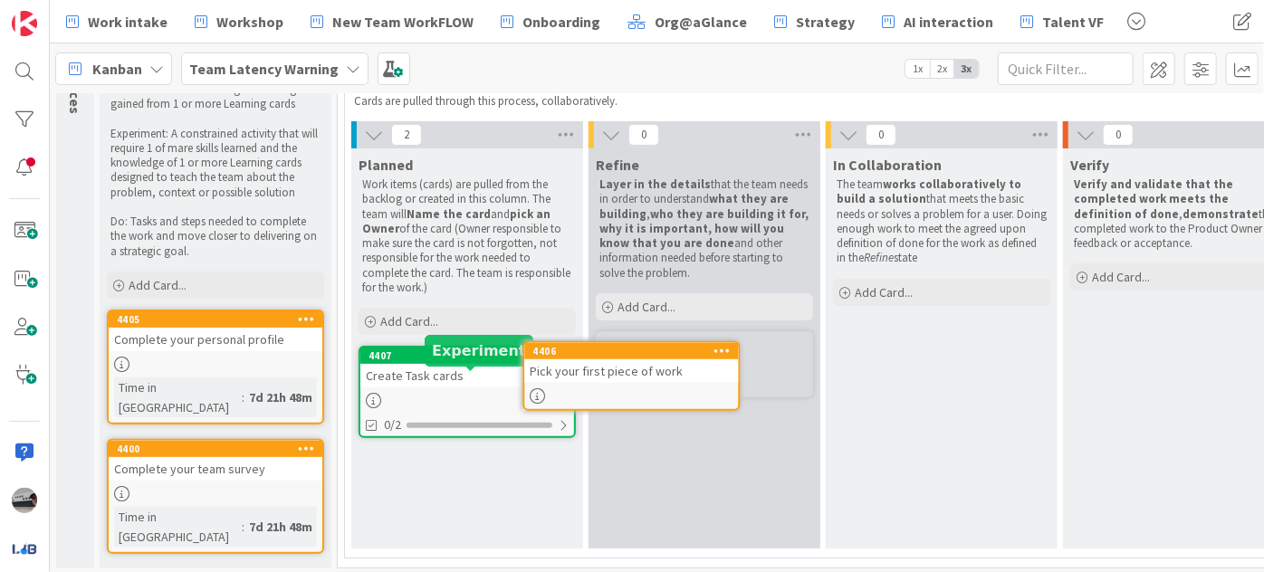
scroll to position [150, 0]
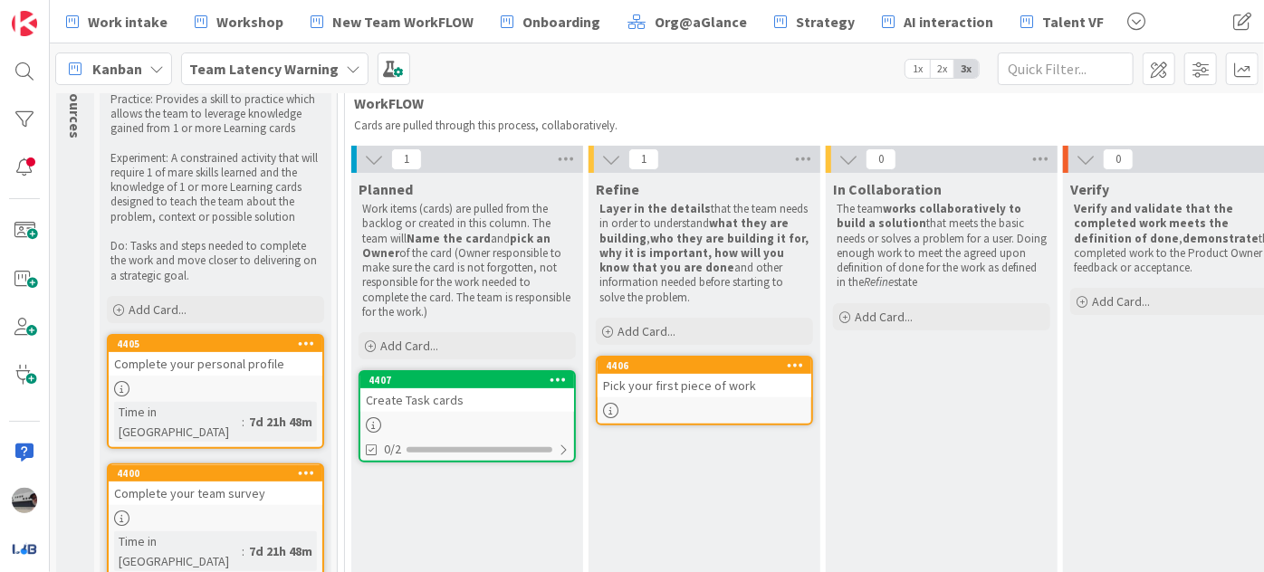
click at [697, 403] on div at bounding box center [705, 410] width 214 height 15
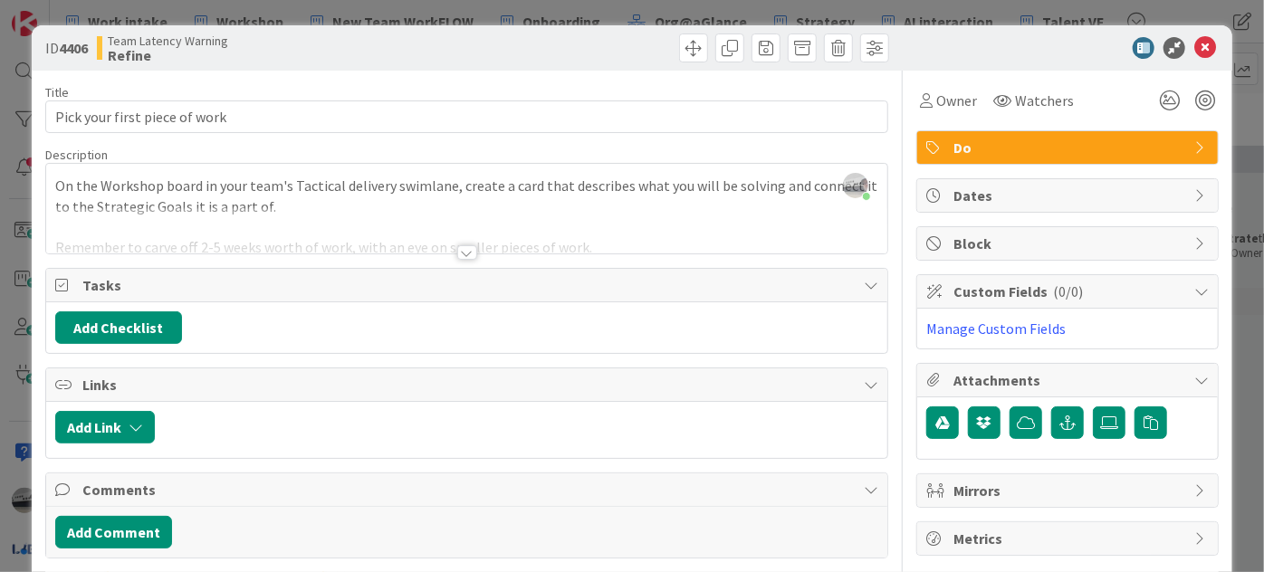
click at [458, 255] on div at bounding box center [467, 252] width 20 height 14
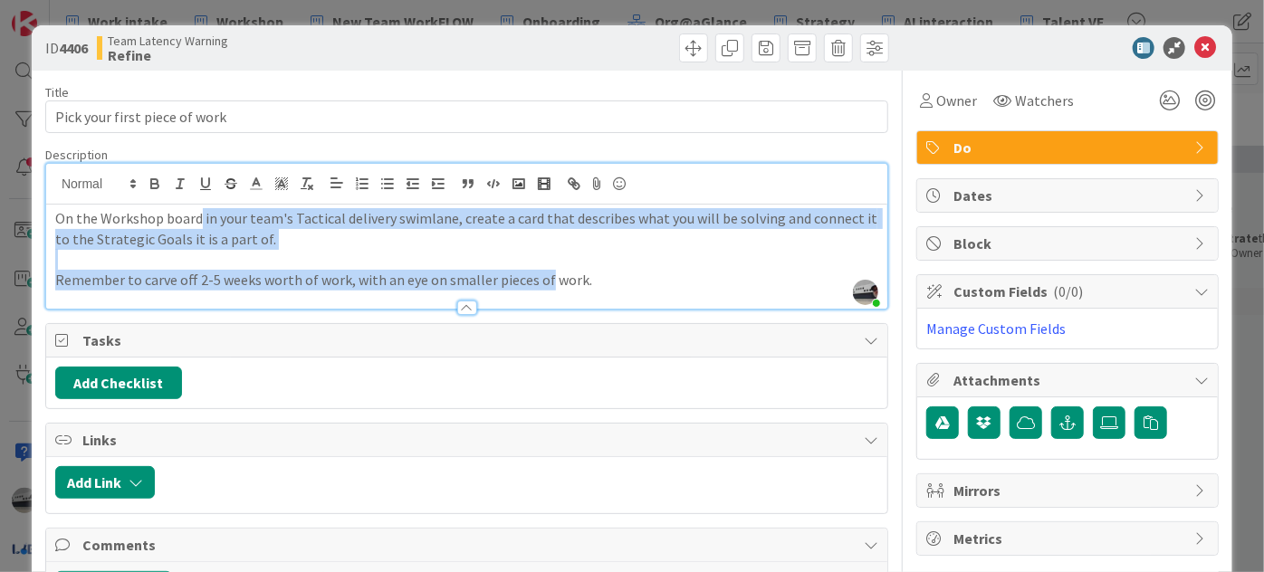
drag, startPoint x: 197, startPoint y: 218, endPoint x: 540, endPoint y: 272, distance: 346.5
click at [540, 272] on div "On the Workshop board in your team's Tactical delivery swimlane, create a card …" at bounding box center [466, 257] width 841 height 104
drag, startPoint x: 507, startPoint y: 257, endPoint x: 381, endPoint y: 255, distance: 125.9
click at [502, 253] on p at bounding box center [466, 259] width 823 height 21
click at [303, 239] on p "On the Workshop board in your team's Tactical delivery swimlane, create a card …" at bounding box center [466, 228] width 823 height 41
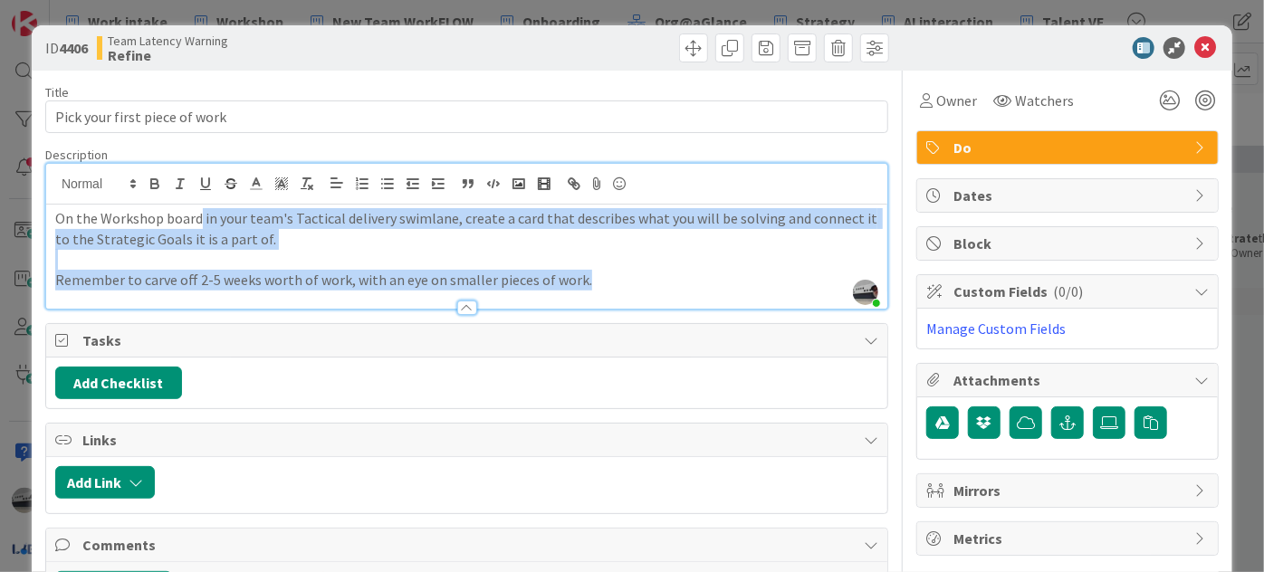
drag, startPoint x: 599, startPoint y: 278, endPoint x: 197, endPoint y: 220, distance: 405.4
click at [197, 220] on div "On the Workshop board in your team's Tactical delivery swimlane, create a card …" at bounding box center [466, 257] width 841 height 104
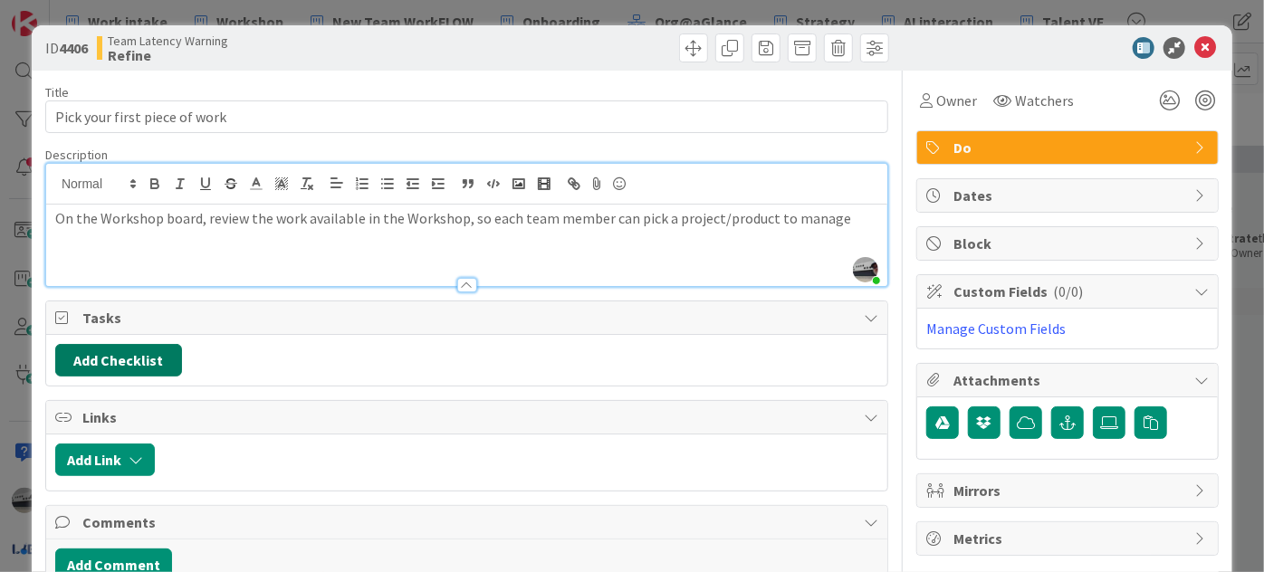
click at [159, 364] on button "Add Checklist" at bounding box center [118, 360] width 127 height 33
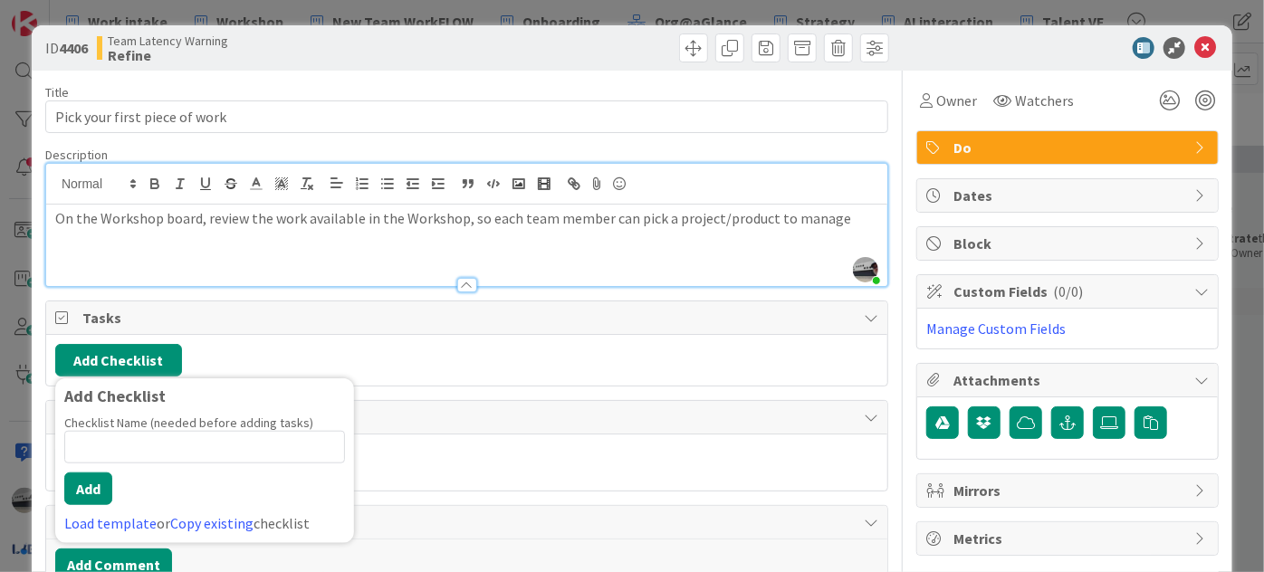
click at [200, 440] on input at bounding box center [204, 447] width 281 height 33
type input "Success / Failure"
click at [101, 488] on button "Add" at bounding box center [88, 489] width 48 height 33
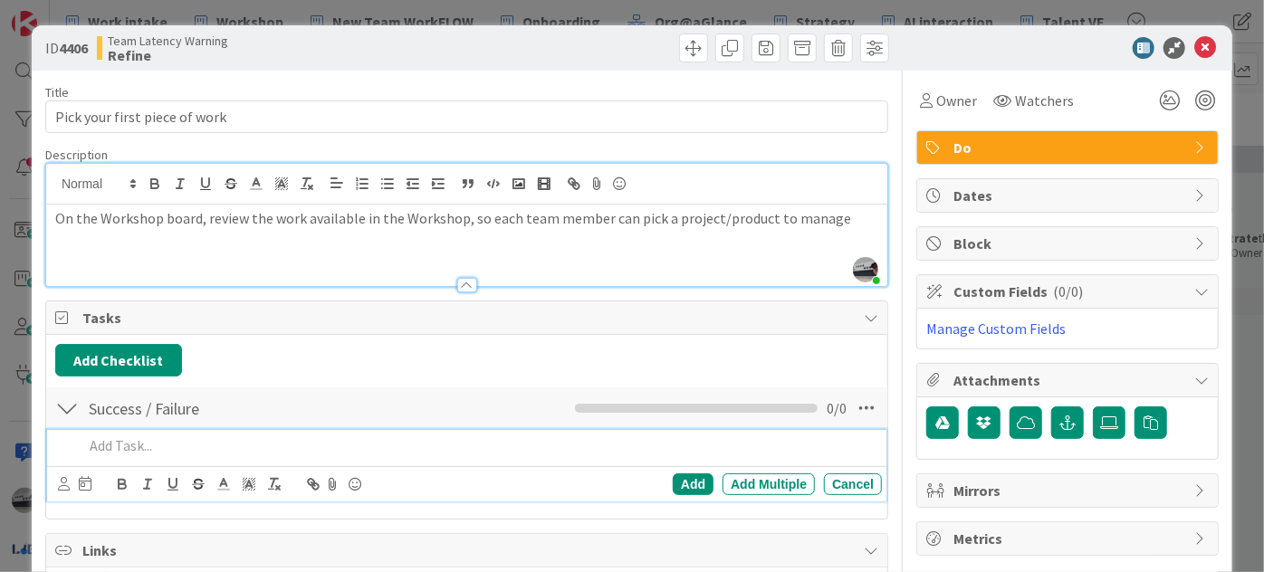
click at [295, 449] on p at bounding box center [479, 446] width 792 height 21
click at [178, 440] on p "All available Stategic Objectives have been reviewed" at bounding box center [479, 446] width 792 height 21
click at [465, 449] on p "All available Stategic Objectives have been reviewed" at bounding box center [479, 446] width 792 height 21
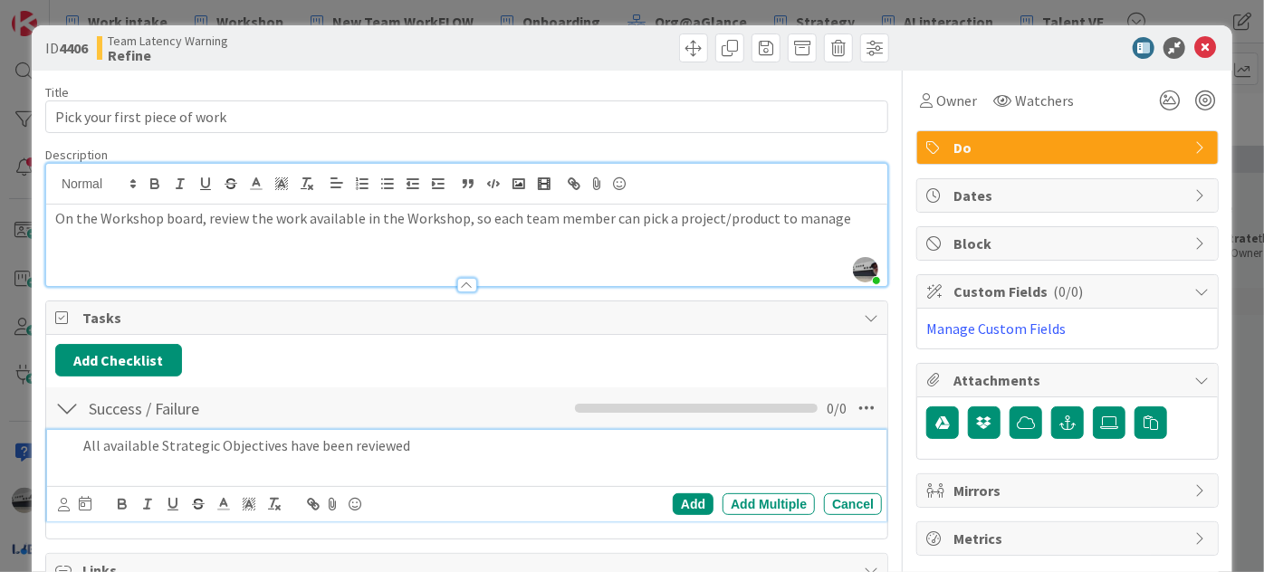
click at [100, 460] on p at bounding box center [479, 467] width 792 height 21
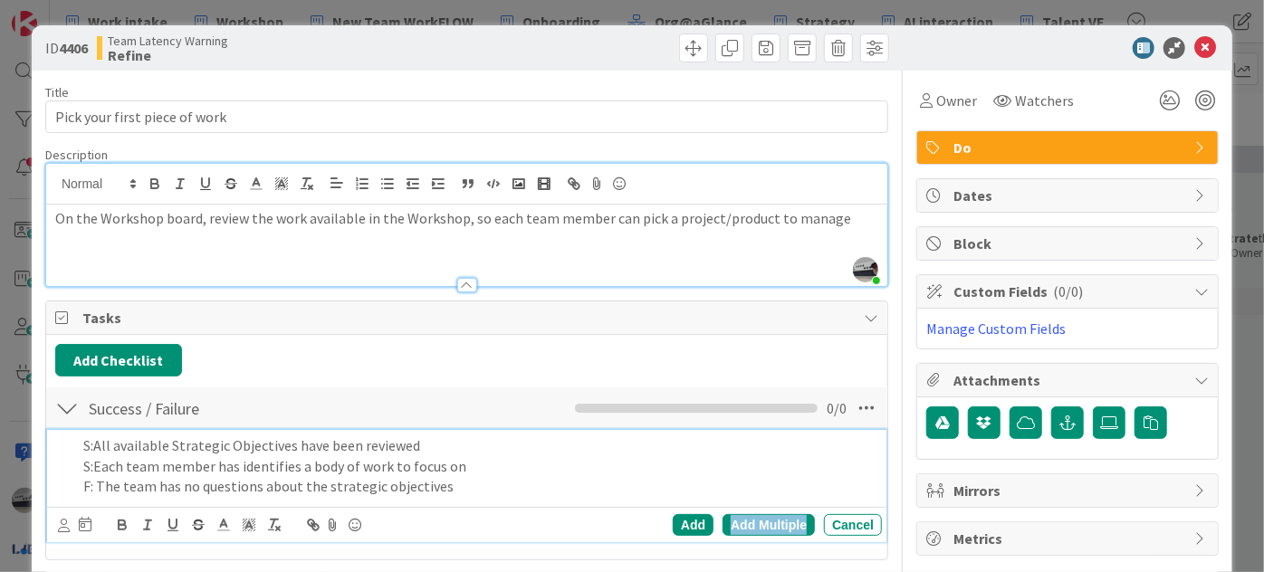
click at [741, 524] on div "Add Multiple" at bounding box center [769, 525] width 92 height 22
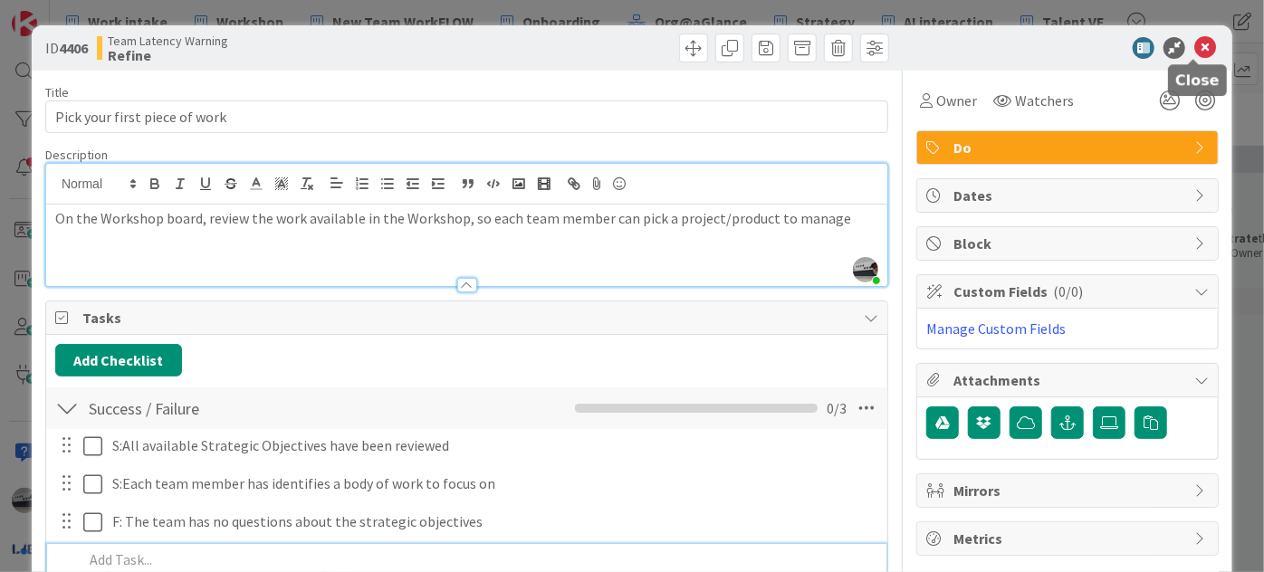
click at [1195, 50] on icon at bounding box center [1206, 48] width 22 height 22
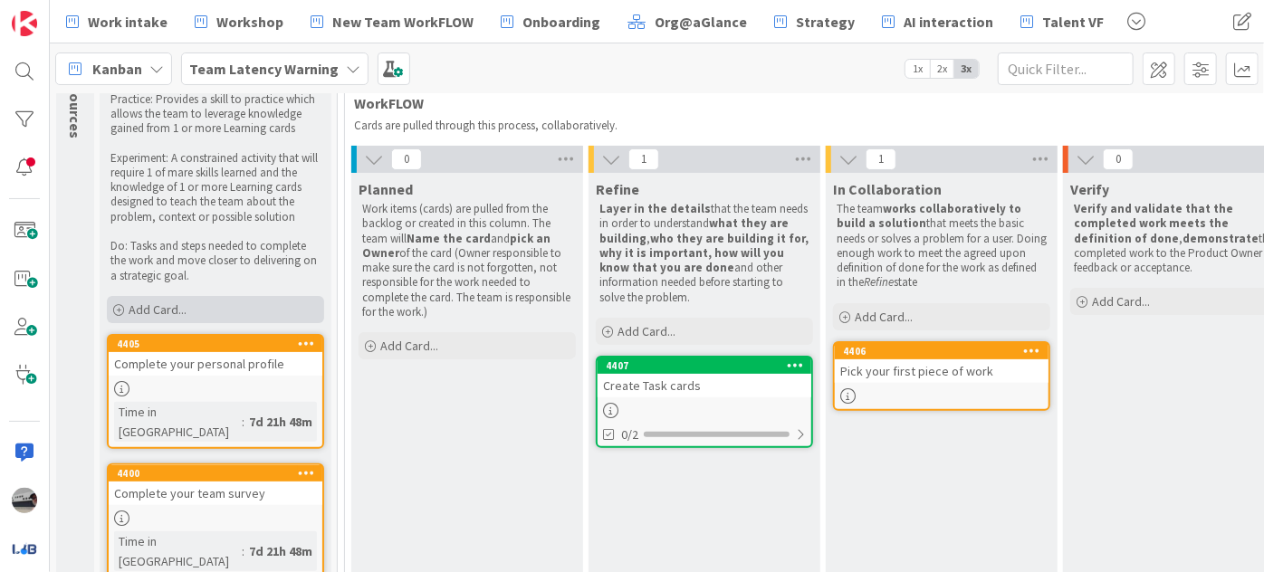
click at [164, 310] on span "Add Card..." at bounding box center [158, 310] width 58 height 16
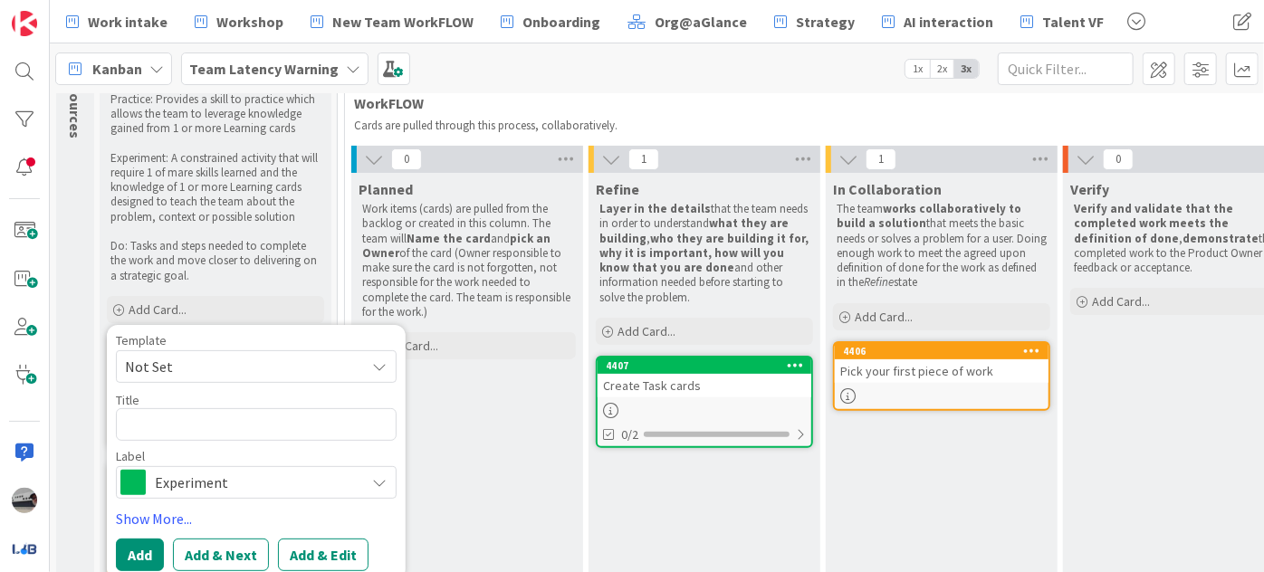
click at [532, 264] on p "Work items (cards) are pulled from the backlog or created in this column. The t…" at bounding box center [467, 261] width 210 height 118
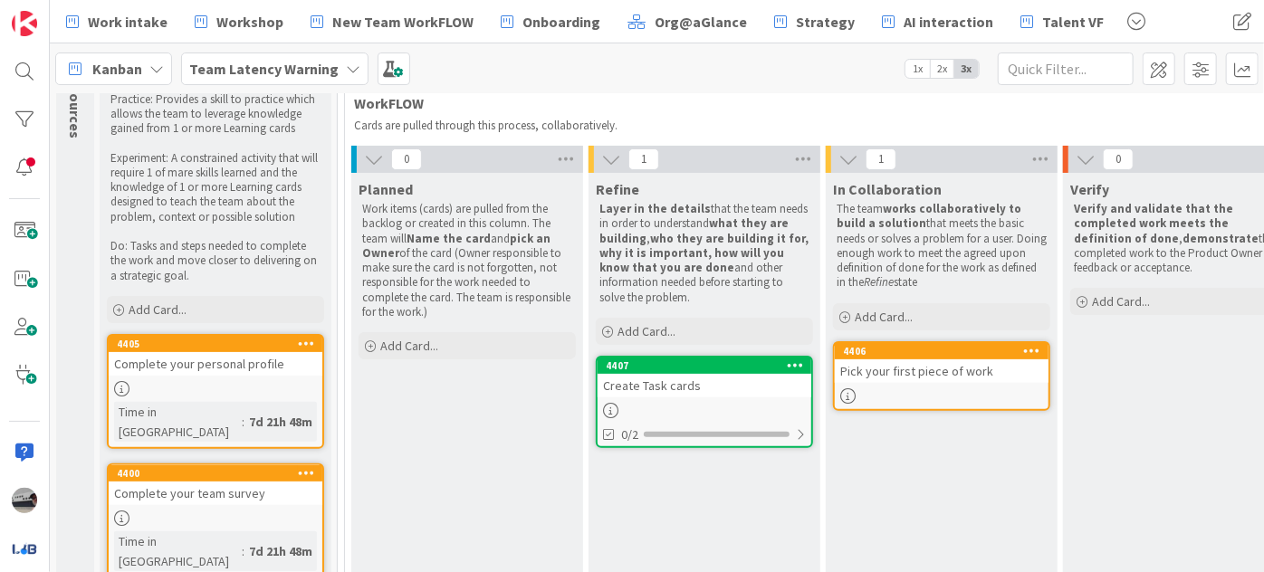
click at [725, 379] on div "Create Task cards" at bounding box center [705, 386] width 214 height 24
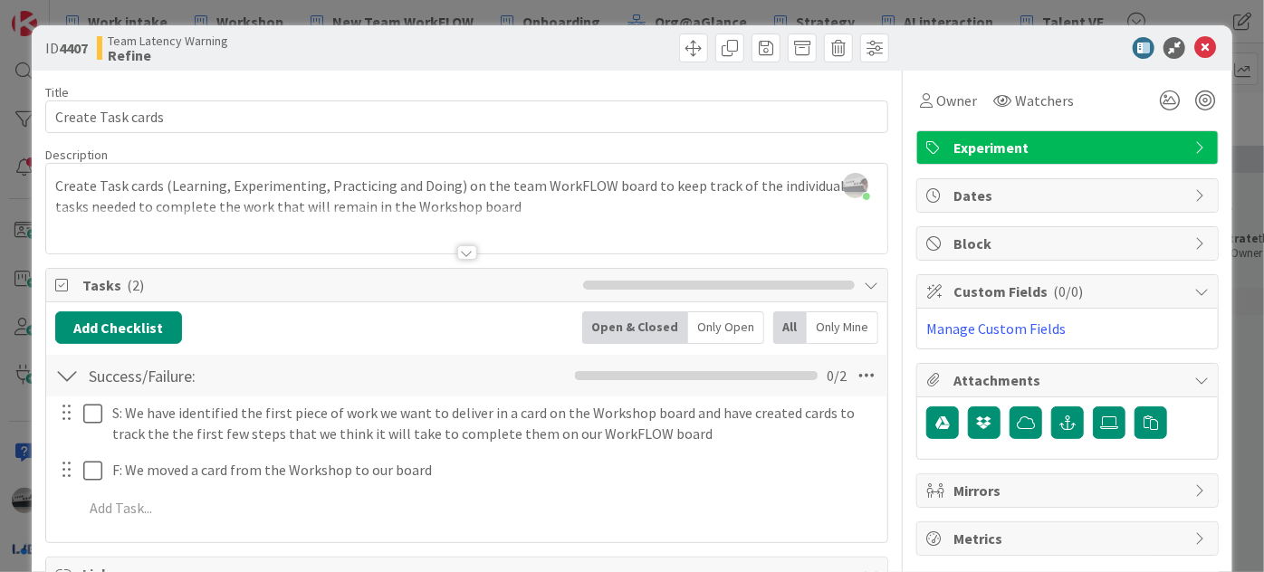
click at [1118, 145] on span "Experiment" at bounding box center [1070, 148] width 232 height 22
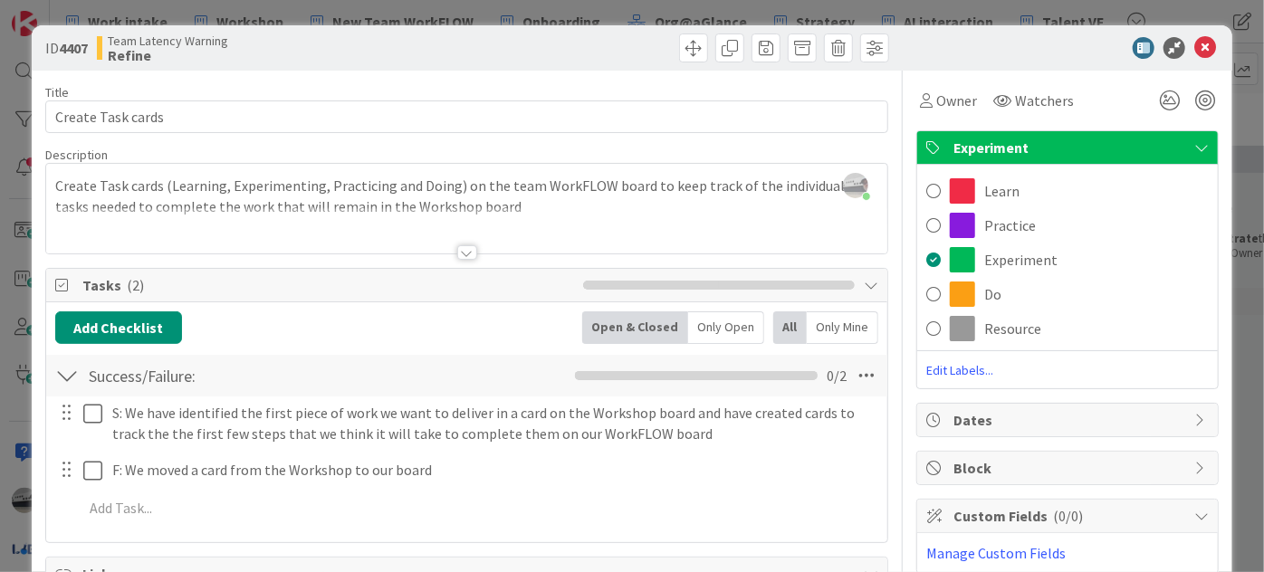
click at [565, 186] on div "[PERSON_NAME] just joined Create Task cards (Learning, Experimenting, Practicin…" at bounding box center [466, 209] width 841 height 90
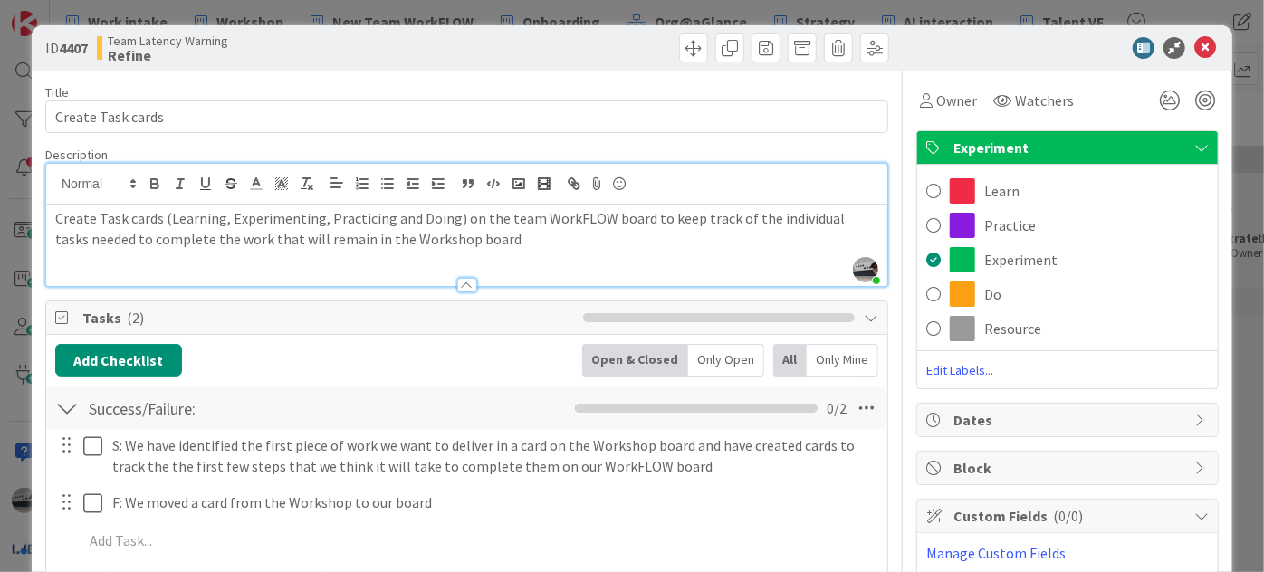
click at [669, 249] on div "Create Task cards (Learning, Experimenting, Practicing and Doing) on the team W…" at bounding box center [466, 246] width 841 height 82
click at [1171, 139] on span "Experiment" at bounding box center [1070, 148] width 232 height 22
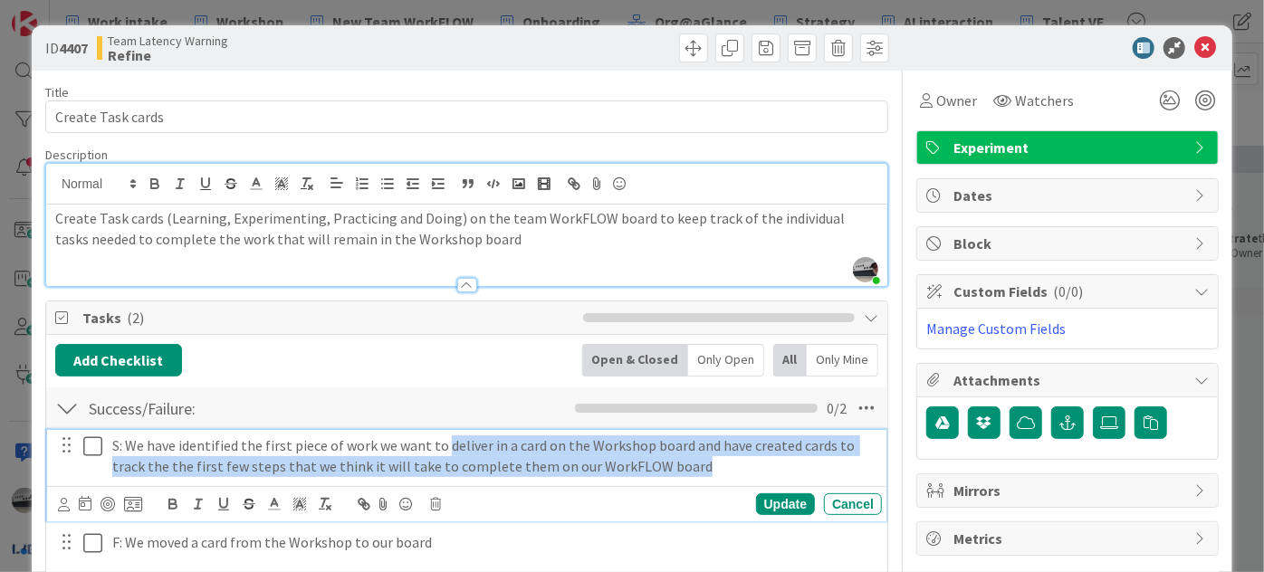
drag, startPoint x: 444, startPoint y: 443, endPoint x: 794, endPoint y: 458, distance: 350.9
click at [794, 458] on p "S: We have identified the first piece of work we want to deliver in a card on t…" at bounding box center [493, 456] width 763 height 41
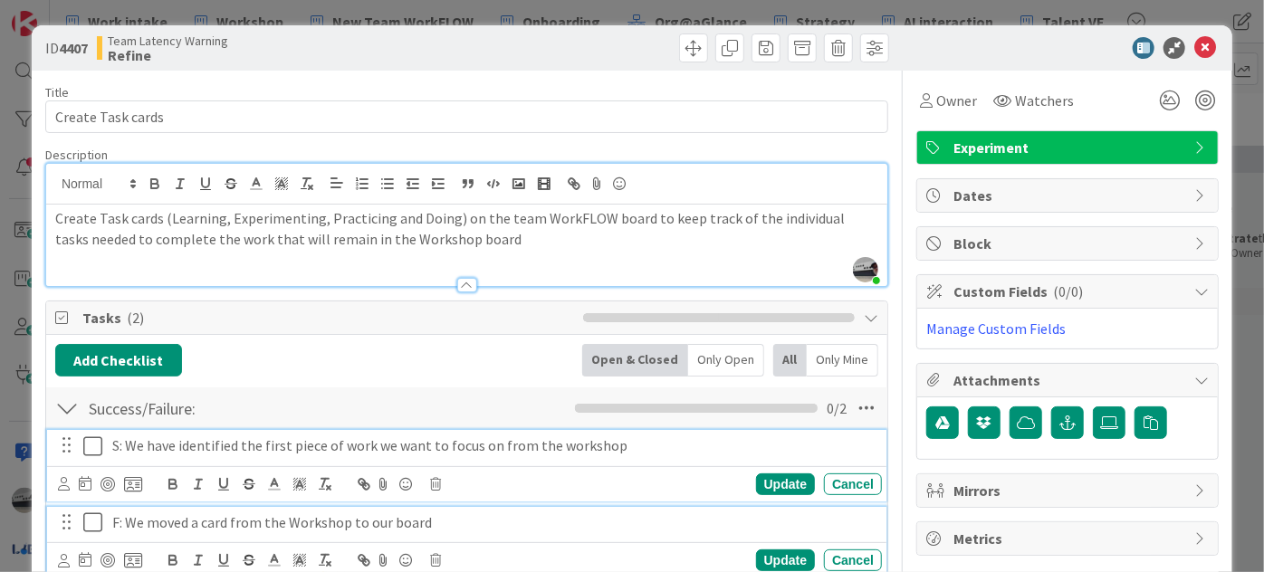
click at [255, 525] on p "F: We moved a card from the Workshop to our board" at bounding box center [493, 523] width 763 height 21
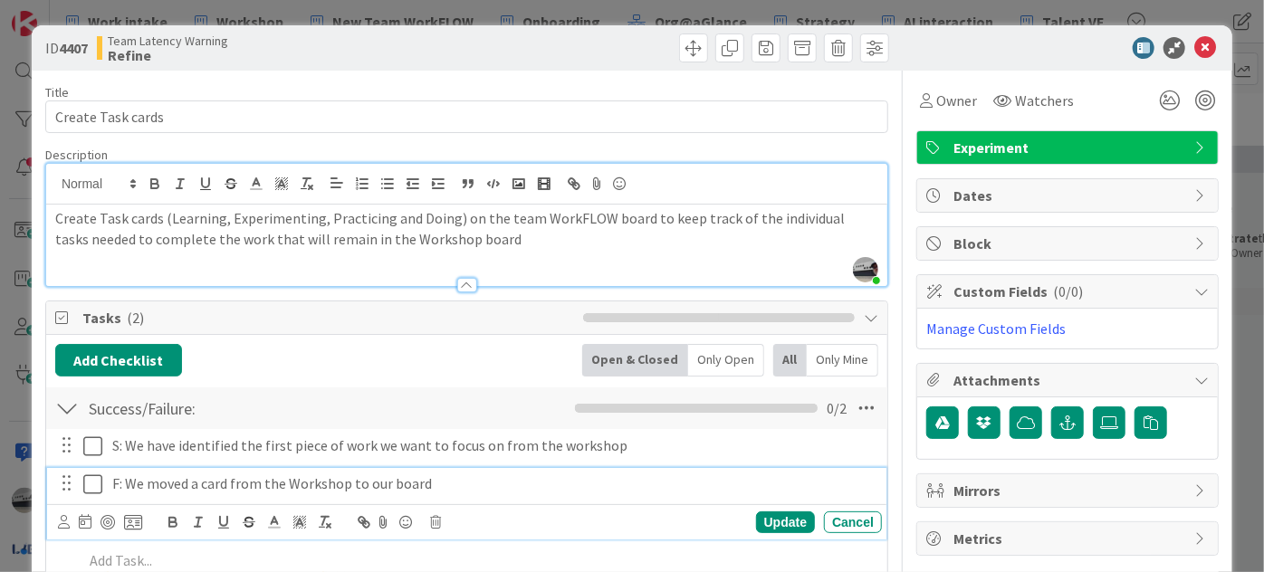
click at [476, 484] on p "F: We moved a card from the Workshop to our board" at bounding box center [493, 484] width 763 height 21
click at [766, 516] on div "Update" at bounding box center [785, 523] width 59 height 22
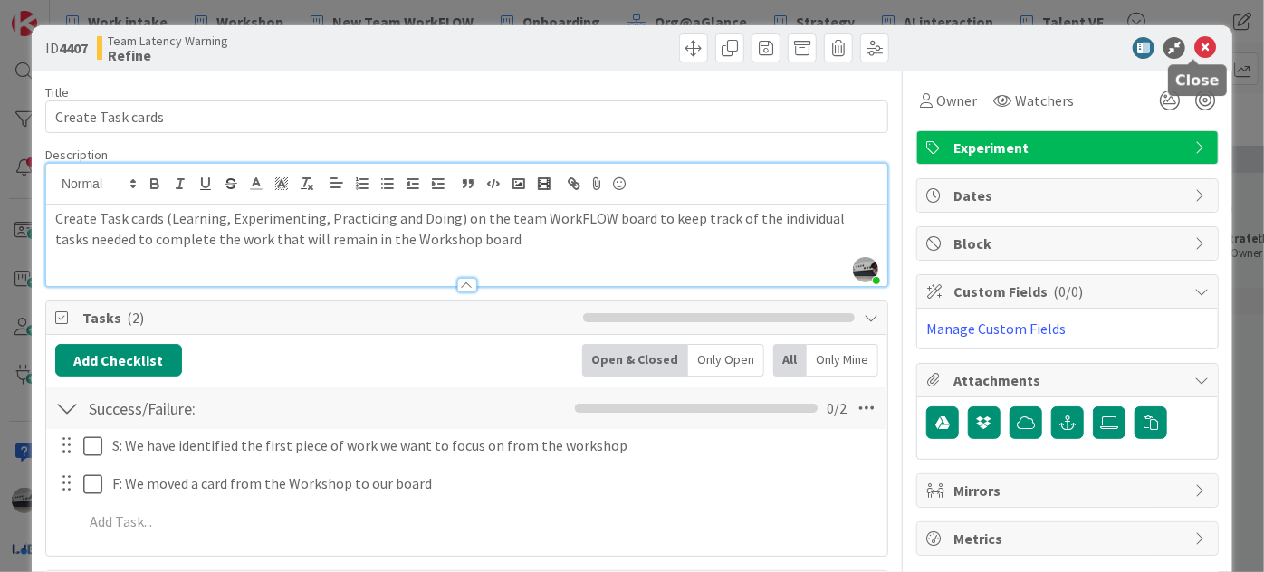
click at [1195, 43] on icon at bounding box center [1206, 48] width 22 height 22
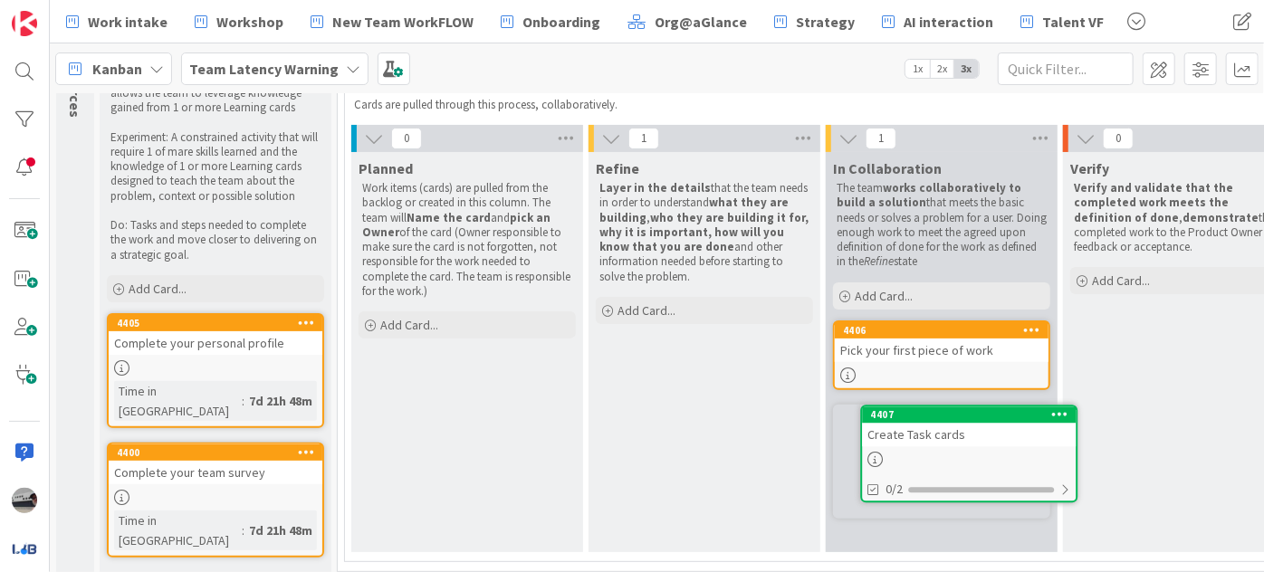
scroll to position [150, 0]
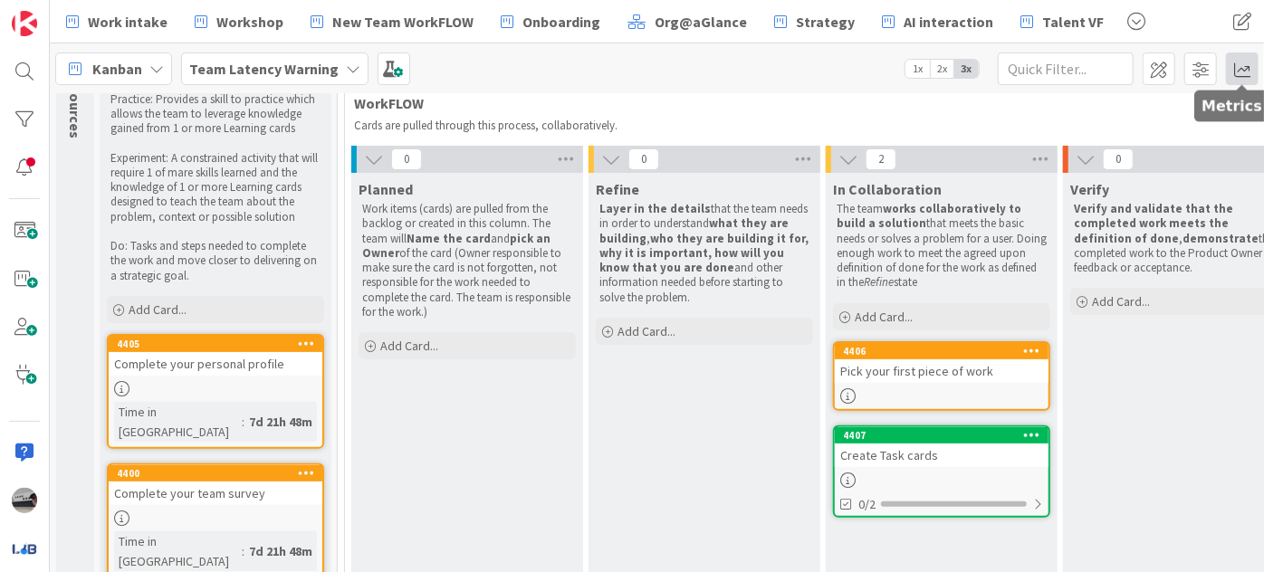
click at [1236, 64] on span at bounding box center [1242, 69] width 33 height 33
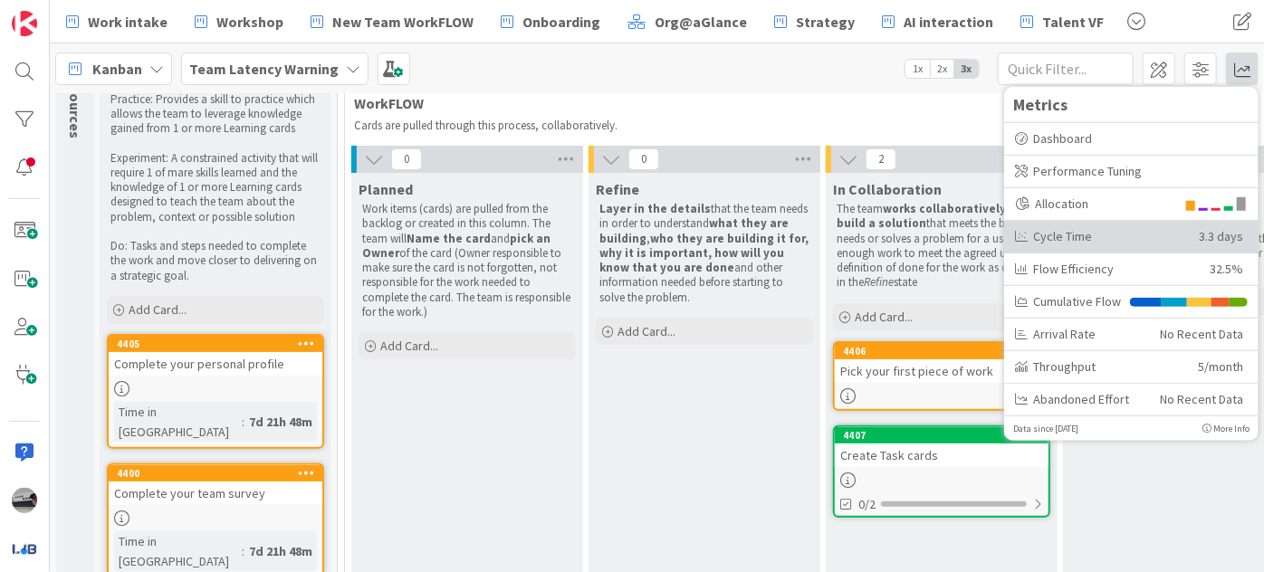
click at [1080, 241] on div "Cycle Time" at bounding box center [1100, 235] width 170 height 19
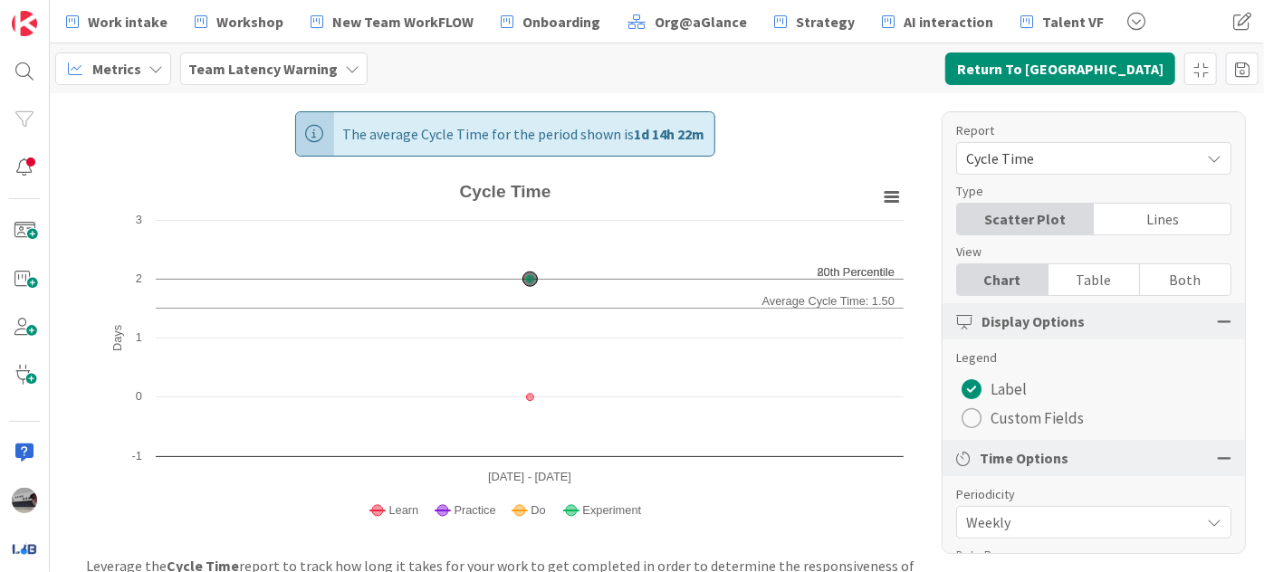
click at [128, 77] on span "Metrics" at bounding box center [116, 69] width 49 height 22
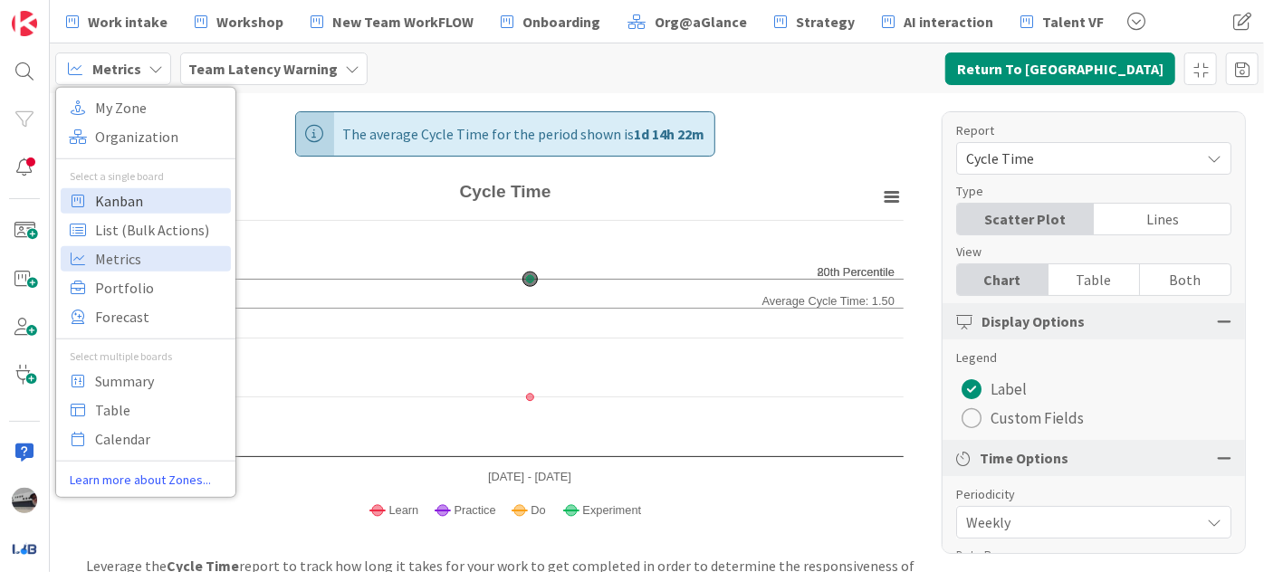
click at [132, 201] on span "Kanban" at bounding box center [160, 200] width 130 height 27
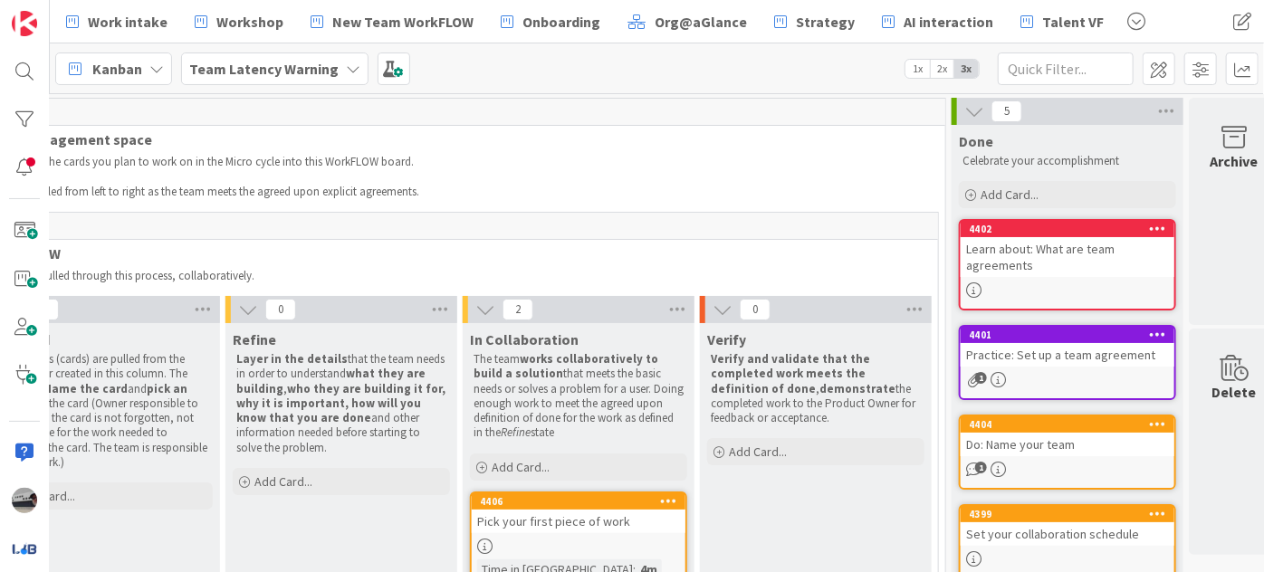
scroll to position [0, 396]
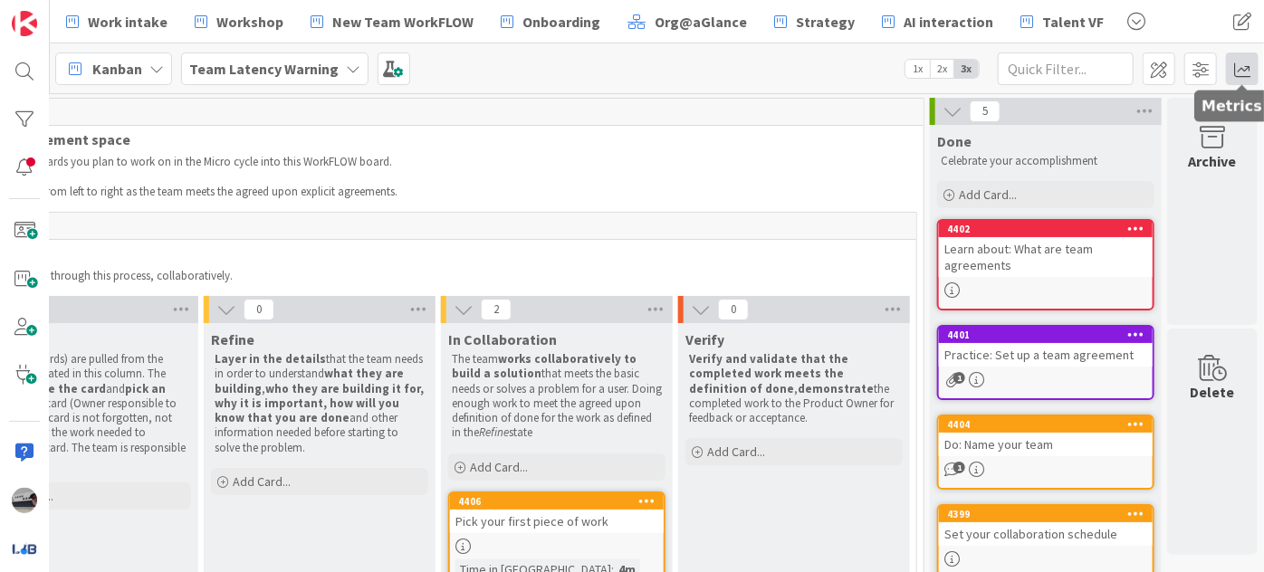
click at [1243, 67] on span at bounding box center [1242, 69] width 33 height 33
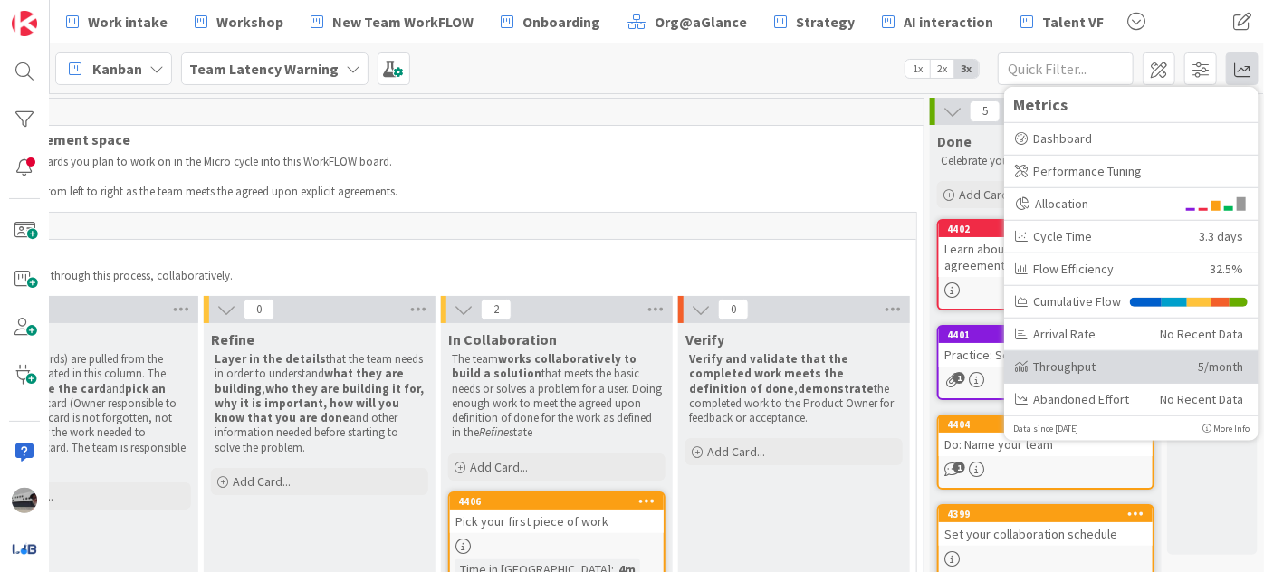
click at [1099, 355] on div "Throughput 5/month" at bounding box center [1131, 367] width 255 height 33
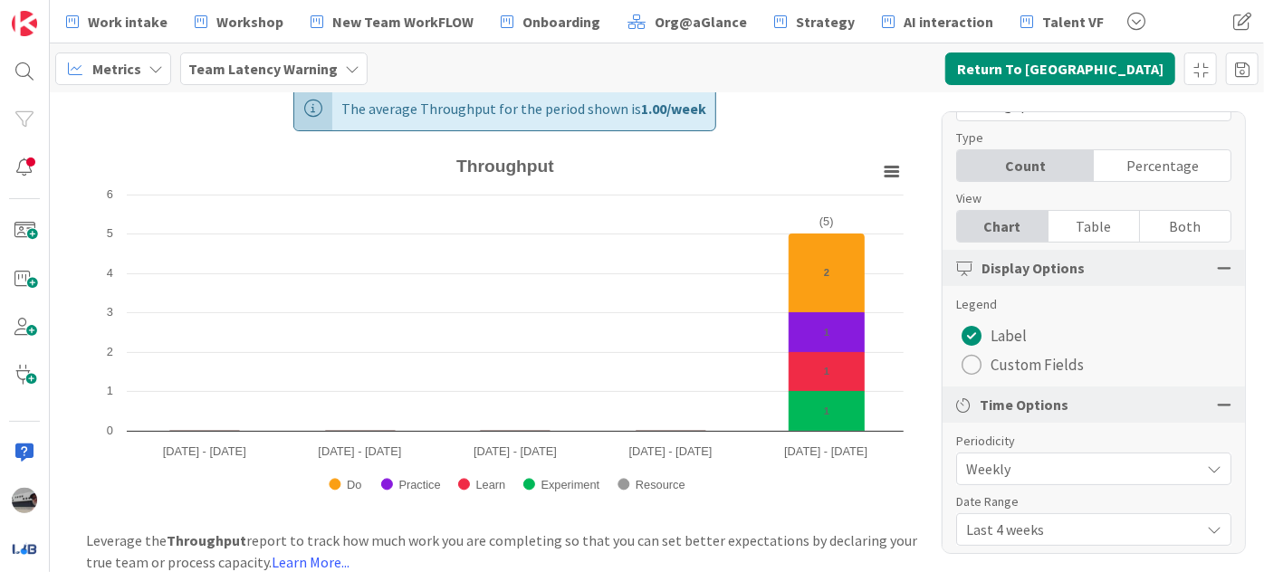
scroll to position [82, 0]
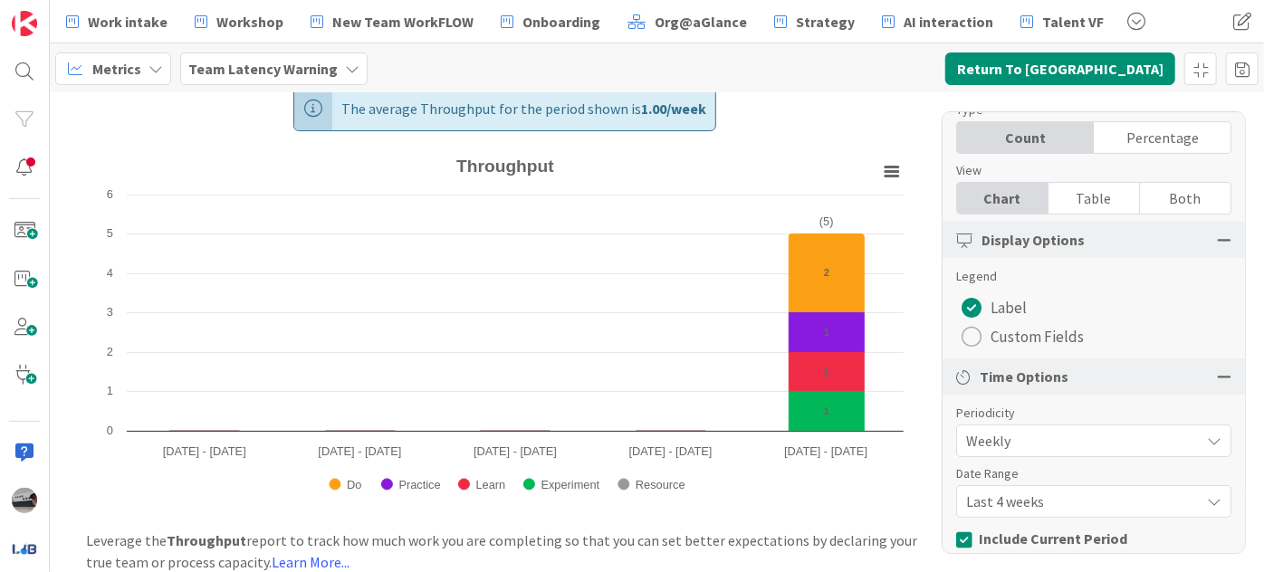
click at [1184, 457] on div "Last 4 weeks" at bounding box center [1093, 441] width 275 height 33
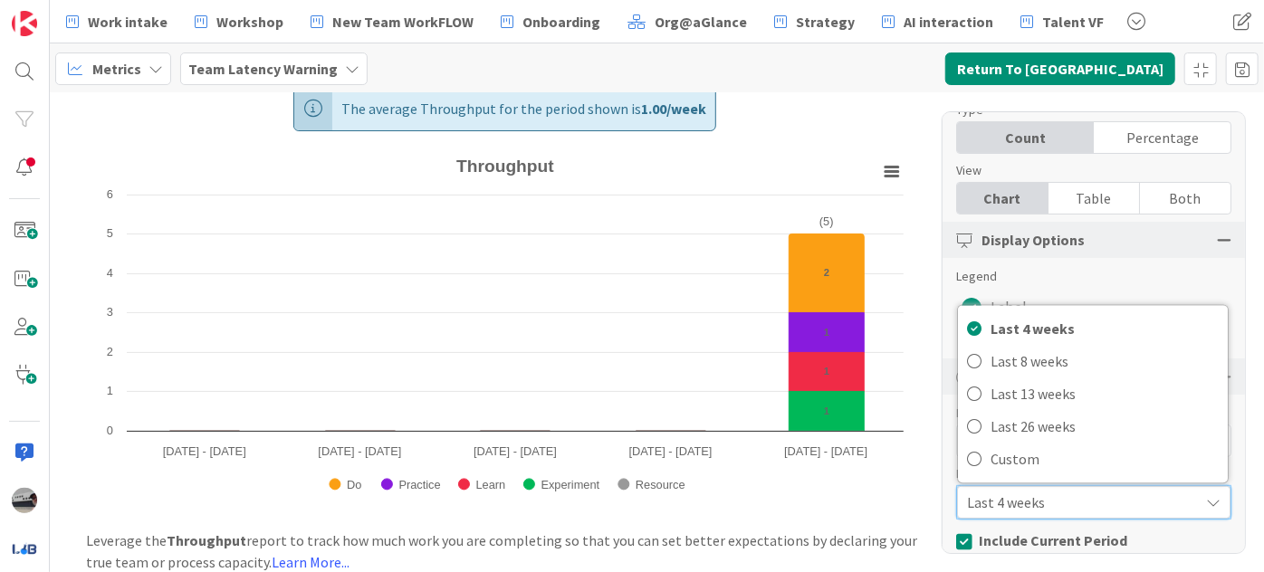
click at [896, 487] on rect "Throughput" at bounding box center [504, 330] width 813 height 360
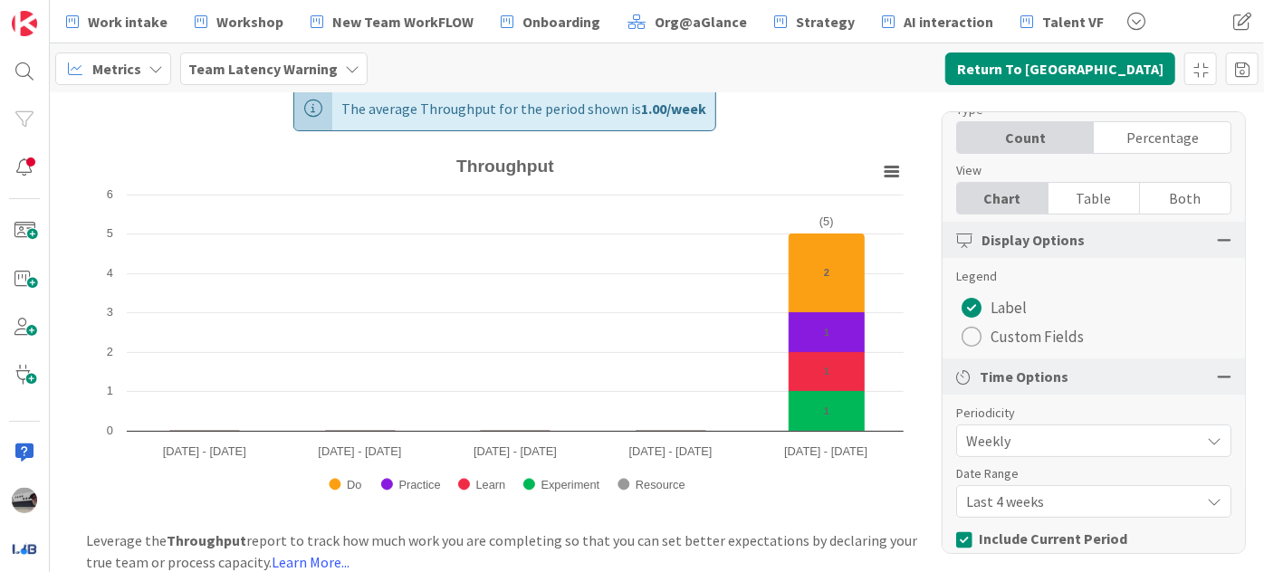
click at [151, 80] on div "Metrics" at bounding box center [113, 69] width 116 height 33
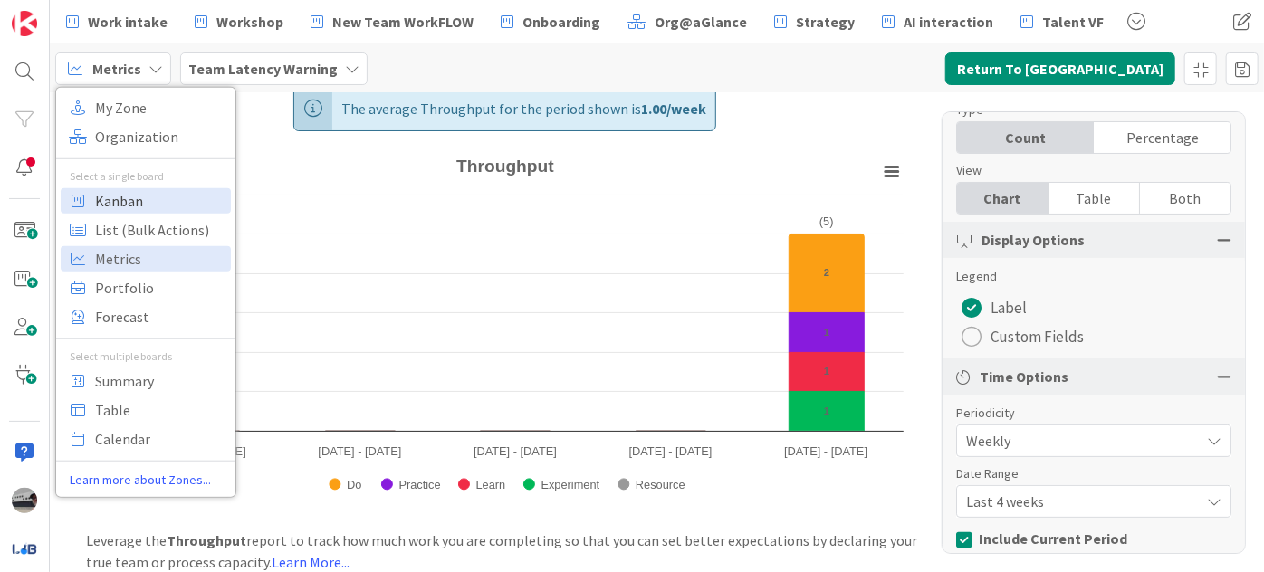
click at [159, 210] on span "Kanban" at bounding box center [160, 200] width 130 height 27
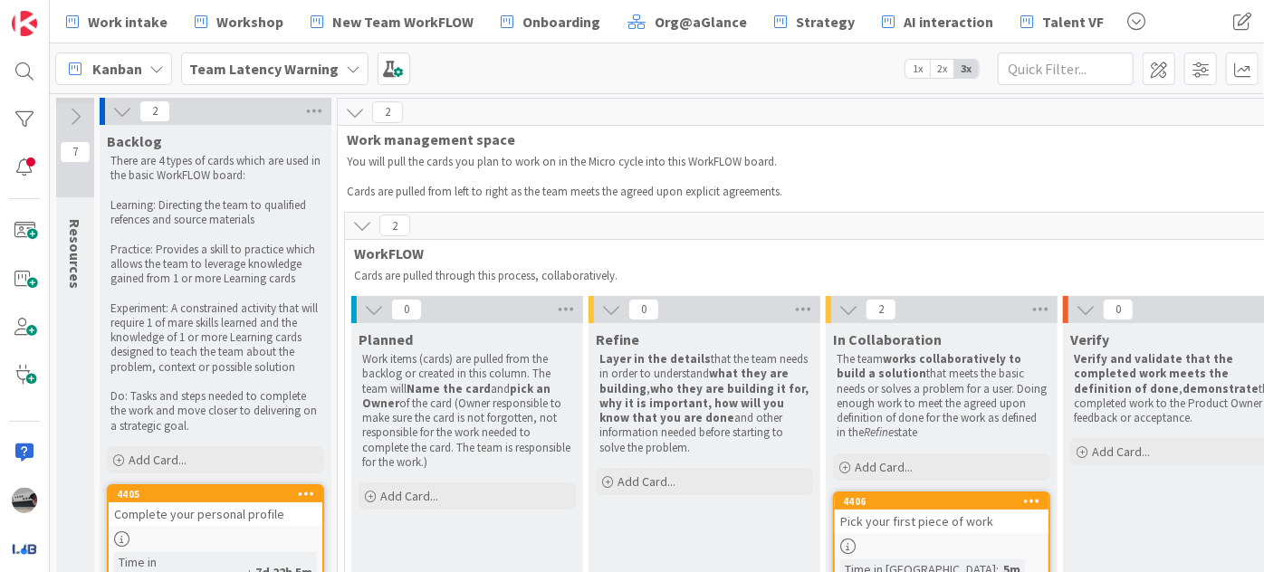
scroll to position [0, 396]
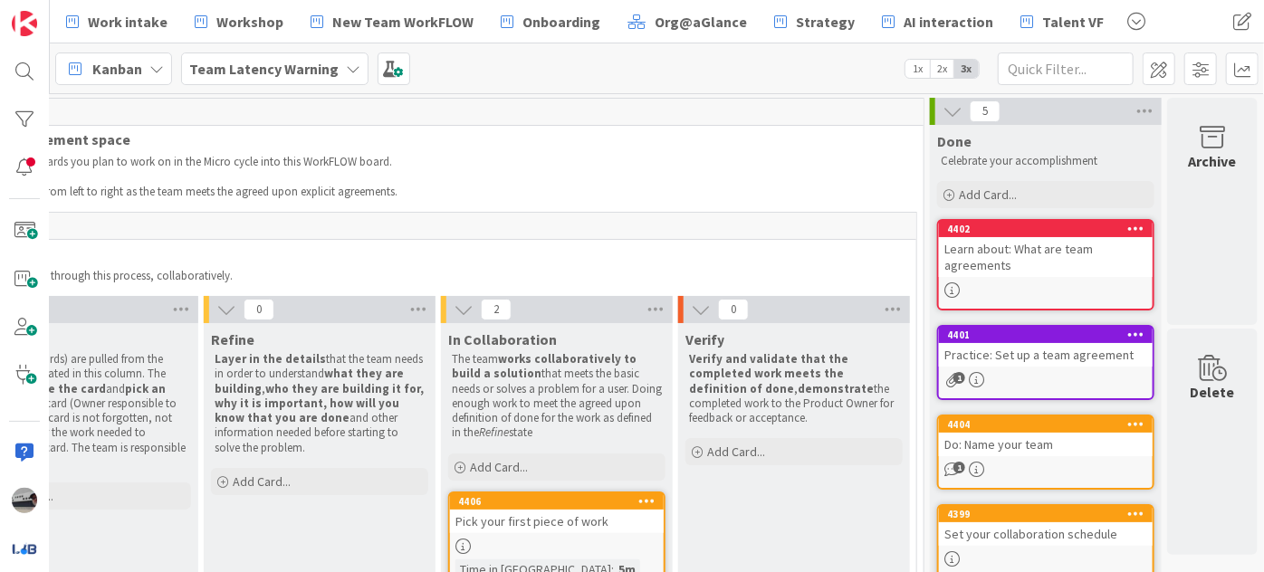
click at [346, 67] on icon at bounding box center [353, 69] width 14 height 14
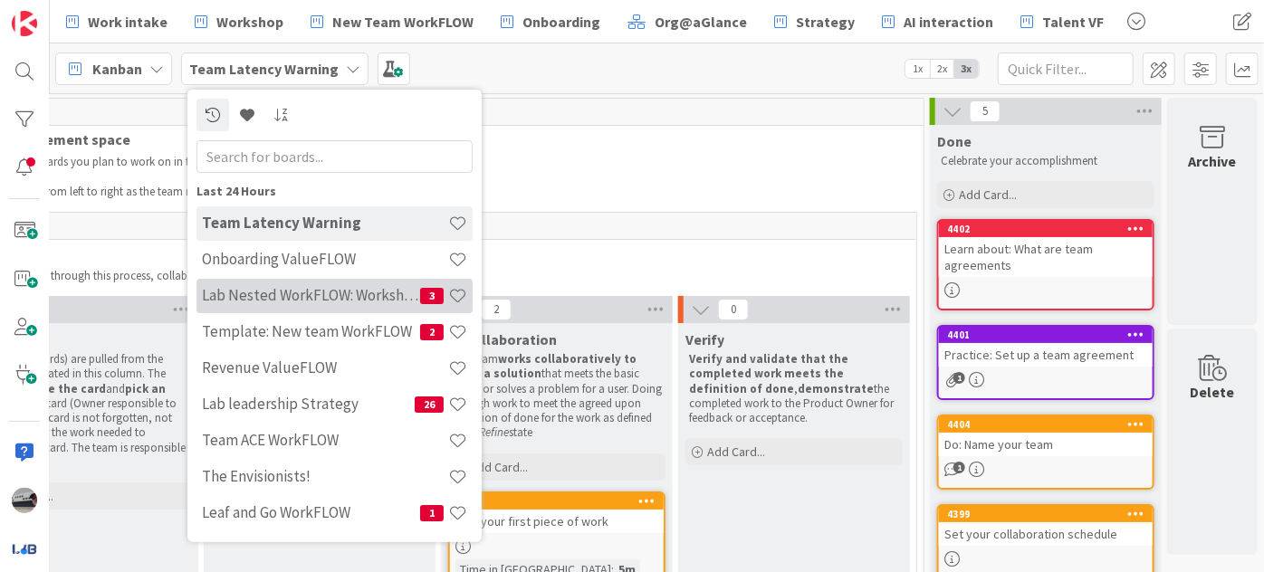
click at [284, 288] on h4 "Lab Nested WorkFLOW: Workshop" at bounding box center [311, 295] width 218 height 18
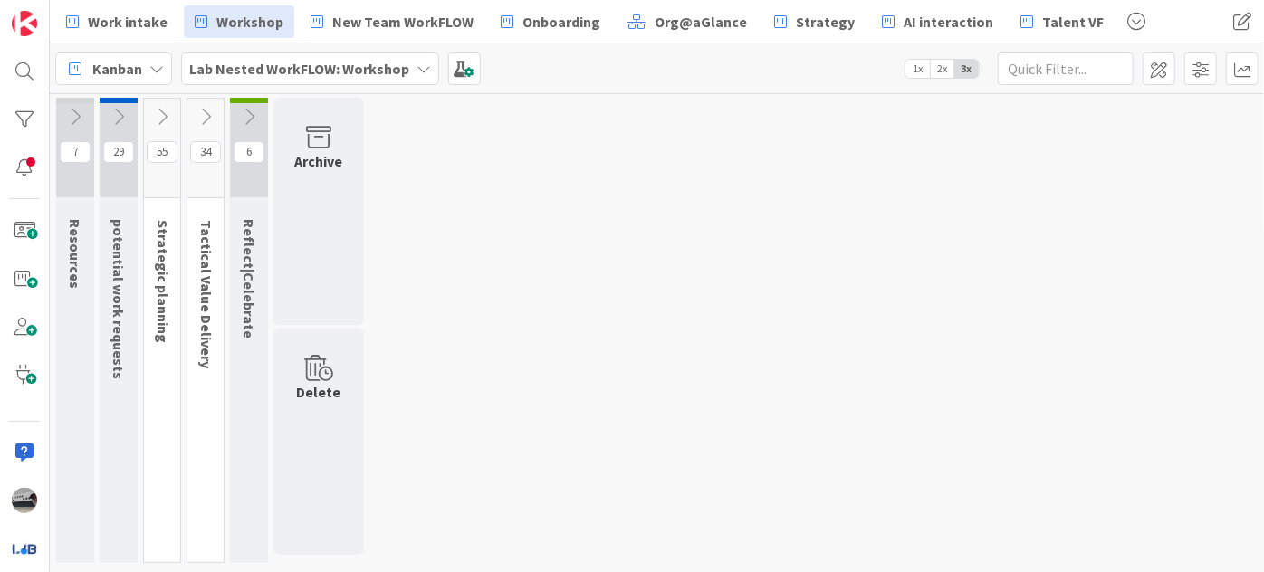
click at [80, 111] on icon at bounding box center [75, 117] width 20 height 20
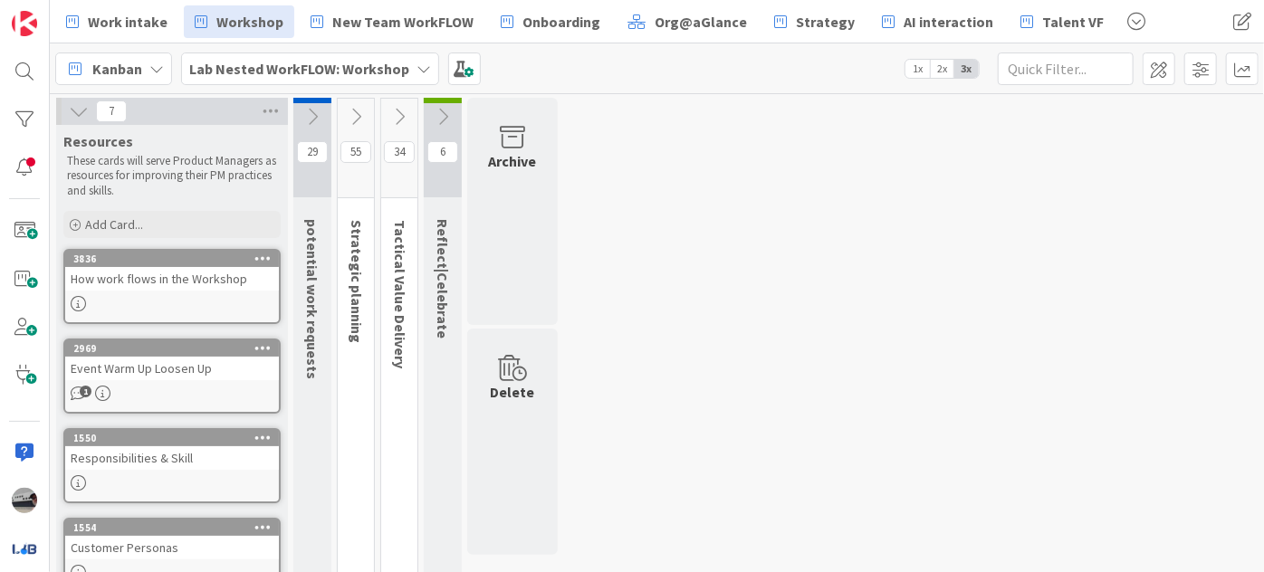
click at [79, 107] on icon at bounding box center [79, 111] width 20 height 20
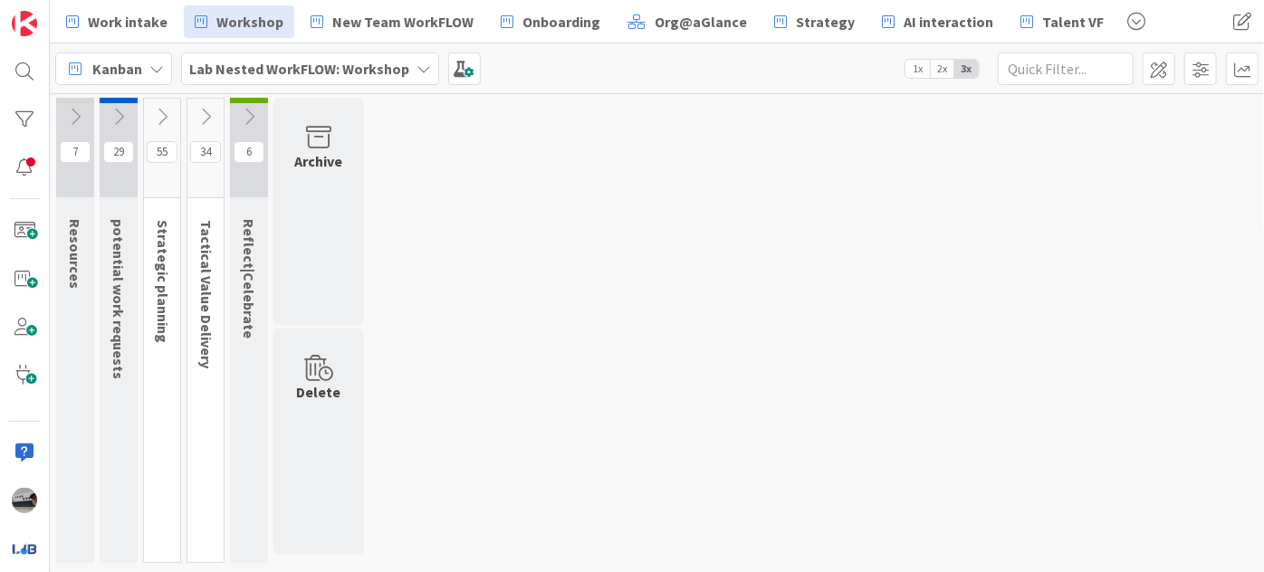
click at [120, 113] on icon at bounding box center [119, 117] width 20 height 20
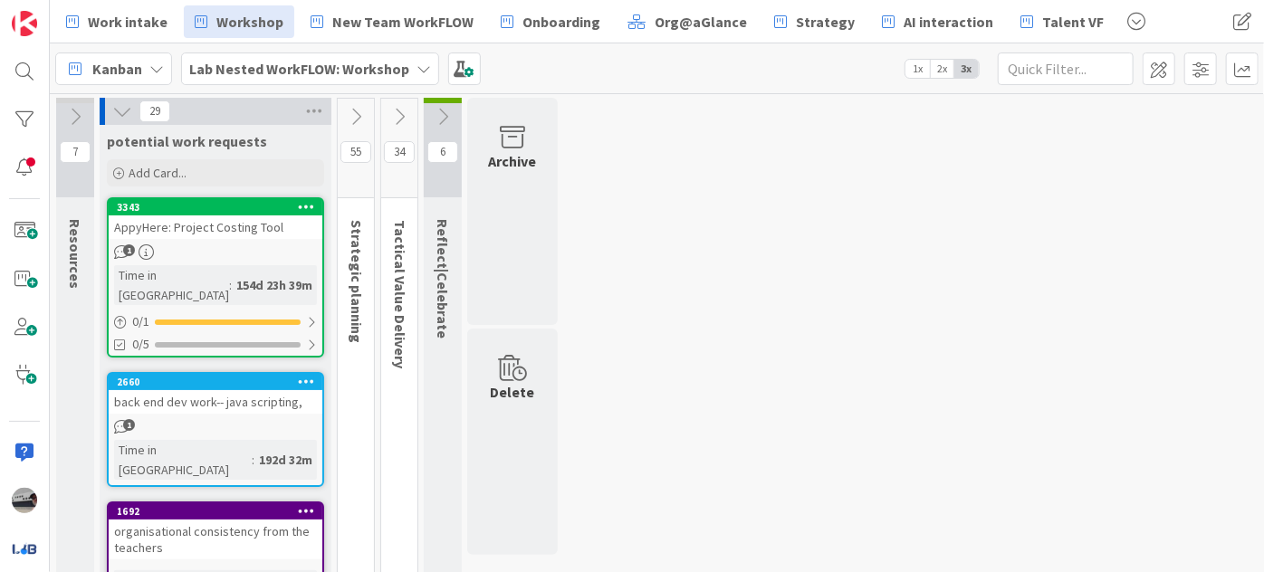
click at [128, 107] on icon at bounding box center [122, 111] width 20 height 20
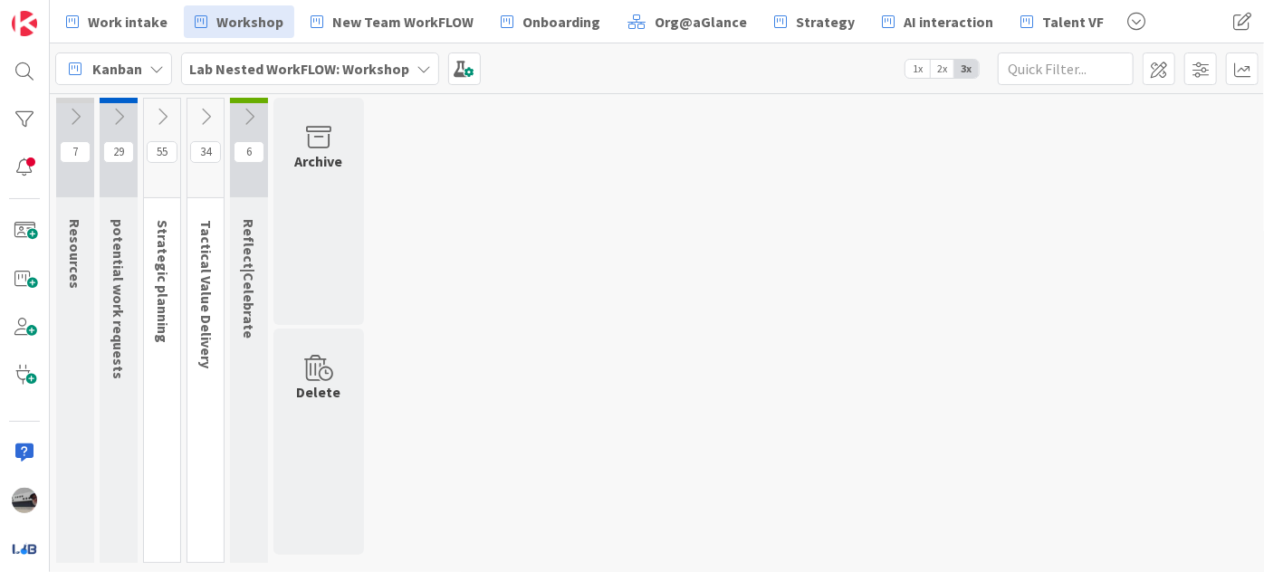
click at [176, 111] on button at bounding box center [162, 116] width 36 height 27
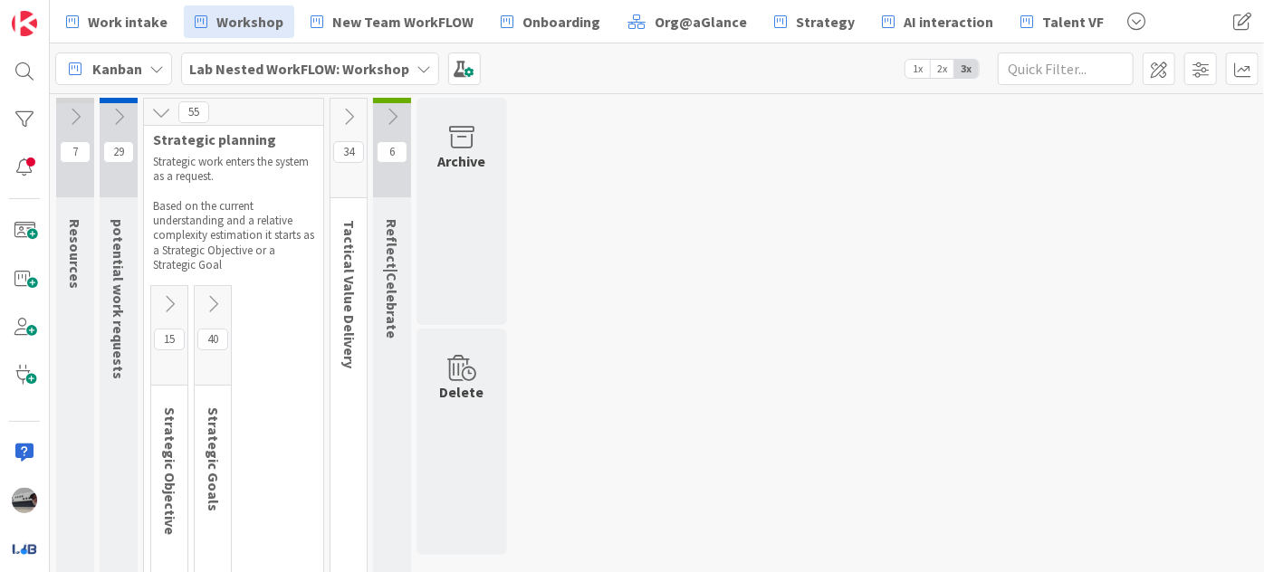
click at [164, 303] on icon at bounding box center [169, 304] width 20 height 20
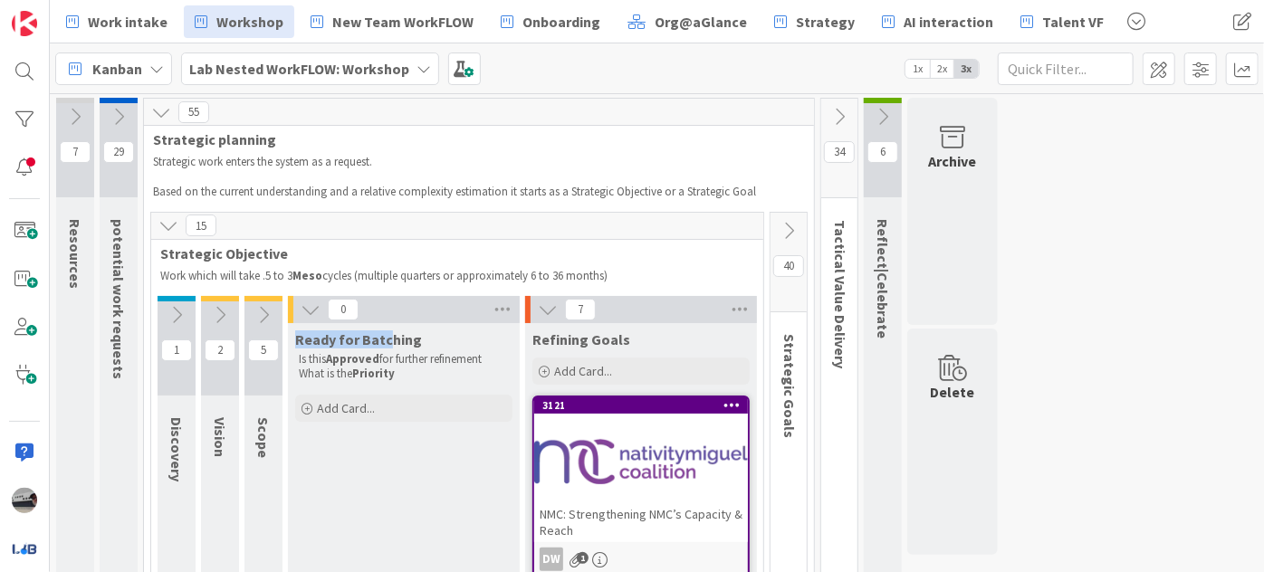
drag, startPoint x: 297, startPoint y: 340, endPoint x: 432, endPoint y: 338, distance: 135.0
click at [422, 338] on div "Ready for Batching" at bounding box center [403, 340] width 217 height 18
click at [480, 339] on div "Ready for Batching" at bounding box center [403, 340] width 217 height 18
click at [619, 445] on div at bounding box center [641, 462] width 214 height 82
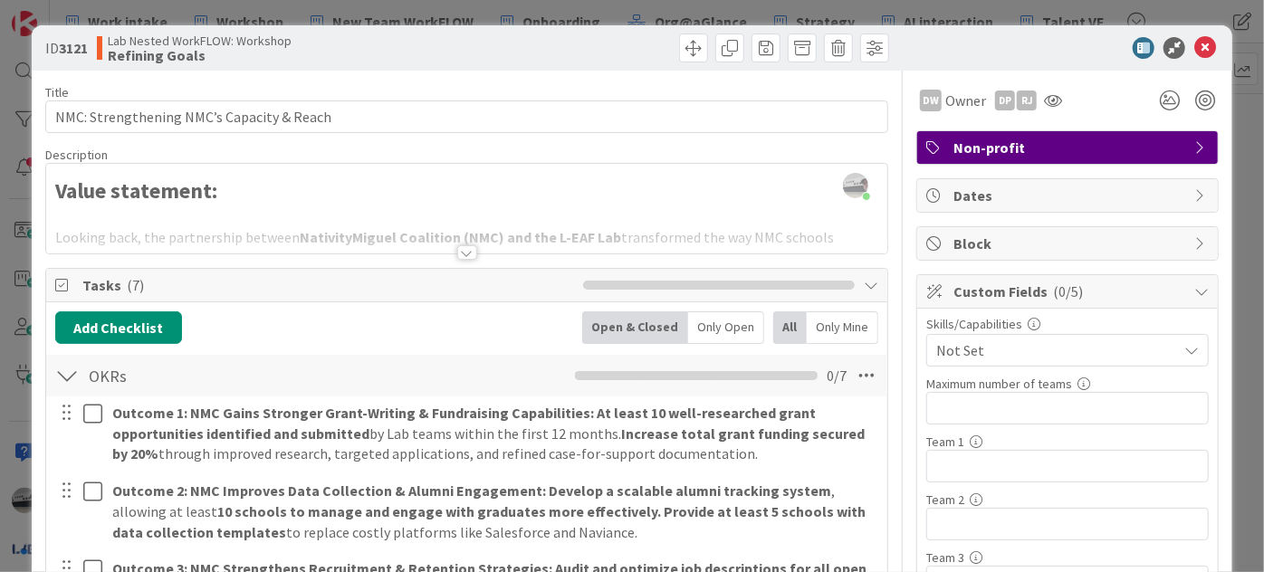
click at [457, 251] on div at bounding box center [467, 252] width 20 height 14
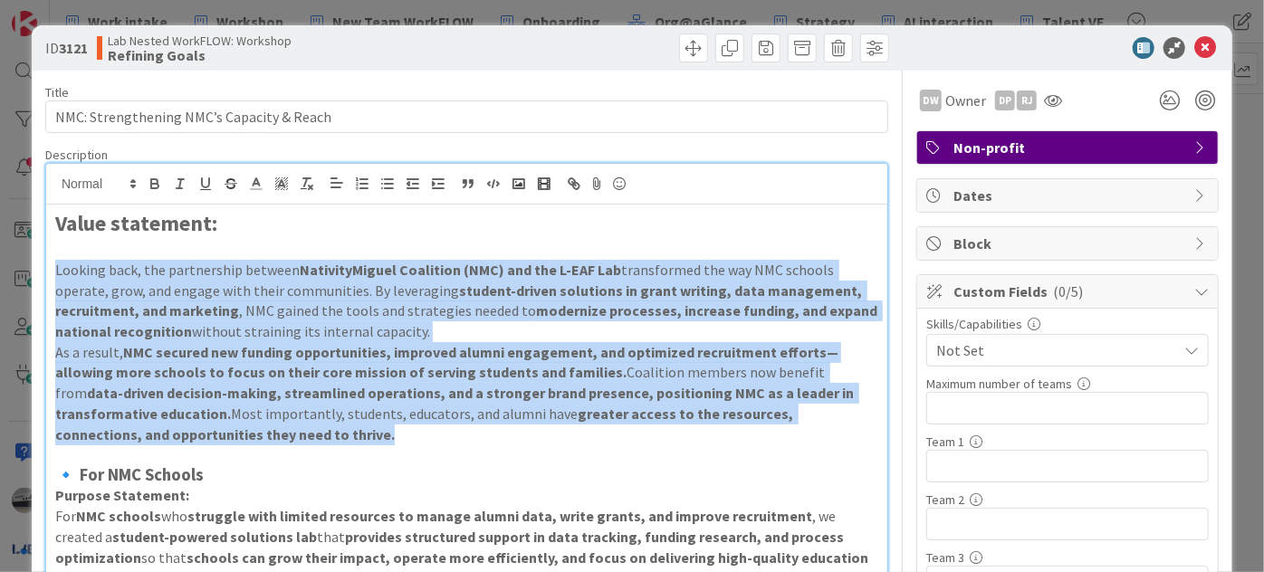
drag, startPoint x: 287, startPoint y: 440, endPoint x: 51, endPoint y: 265, distance: 294.0
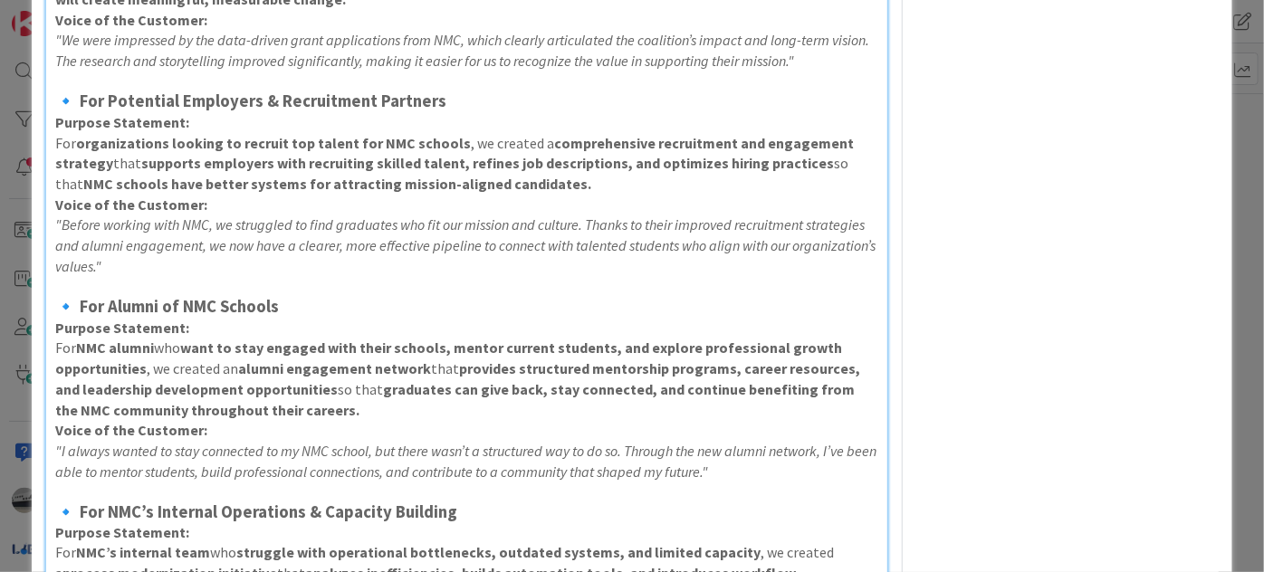
scroll to position [1235, 0]
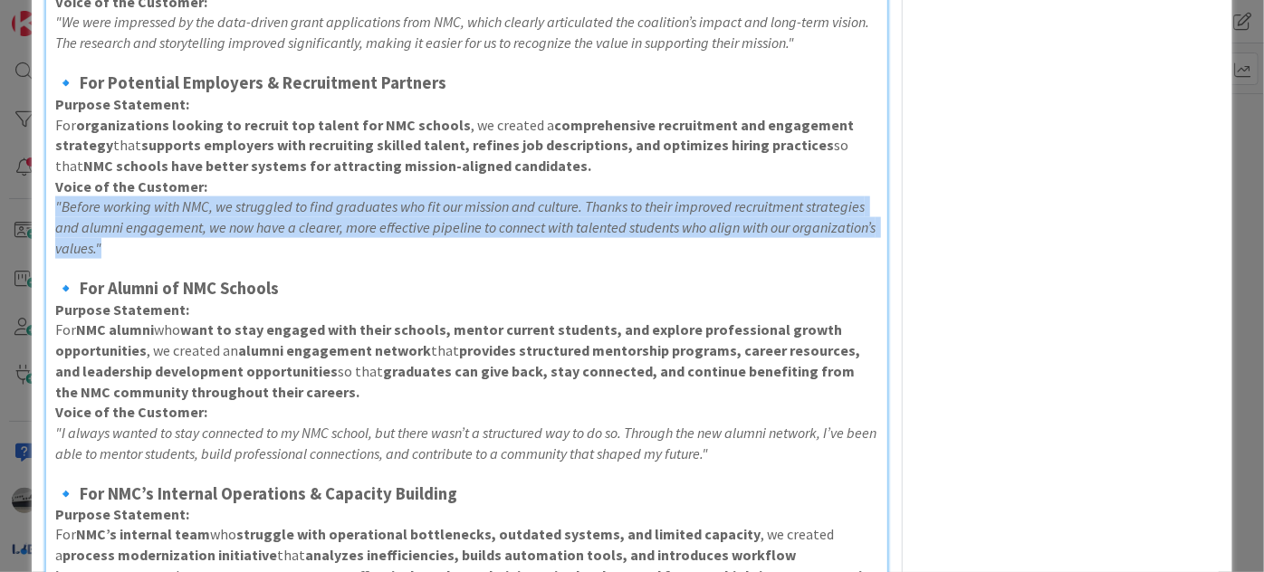
drag, startPoint x: 196, startPoint y: 208, endPoint x: 50, endPoint y: 159, distance: 153.8
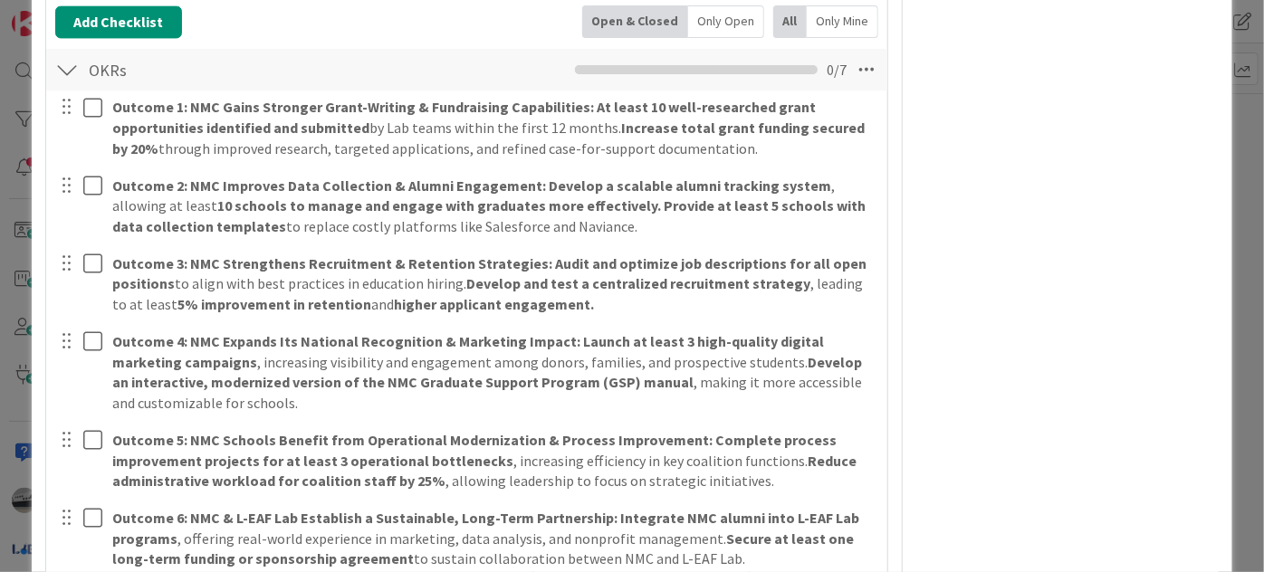
scroll to position [1975, 0]
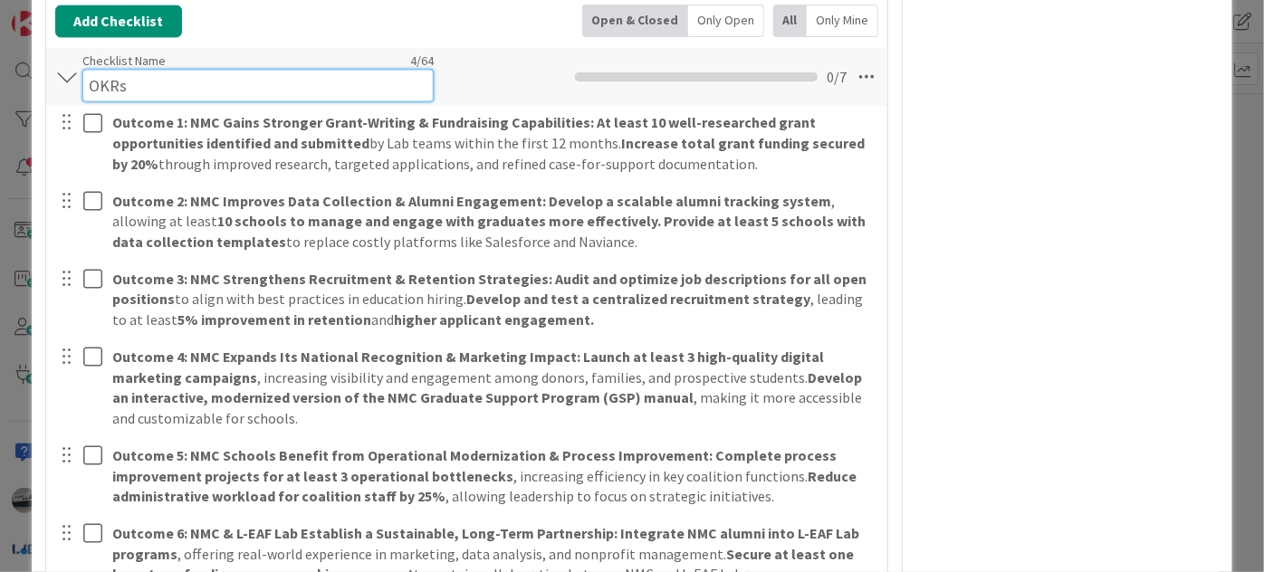
click at [92, 53] on div "Checklist Name 4 / 64 OKRs" at bounding box center [257, 77] width 351 height 49
click at [101, 69] on input "OKRs" at bounding box center [257, 85] width 351 height 33
drag, startPoint x: 101, startPoint y: 36, endPoint x: 116, endPoint y: 34, distance: 15.5
click at [116, 69] on input "OKRs" at bounding box center [257, 85] width 351 height 33
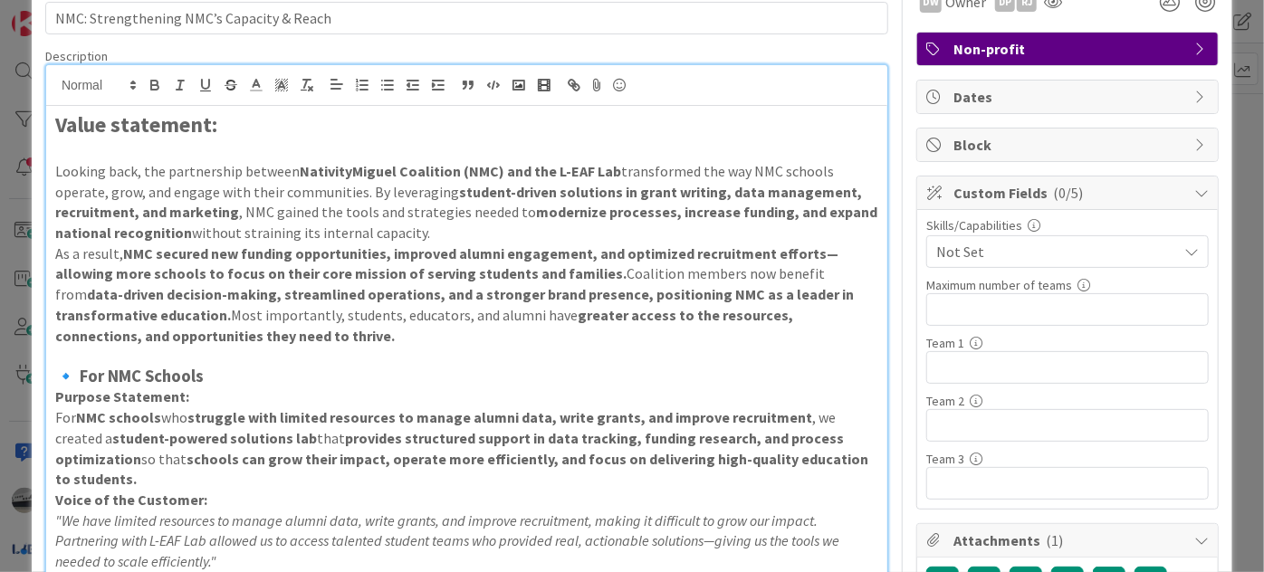
scroll to position [82, 0]
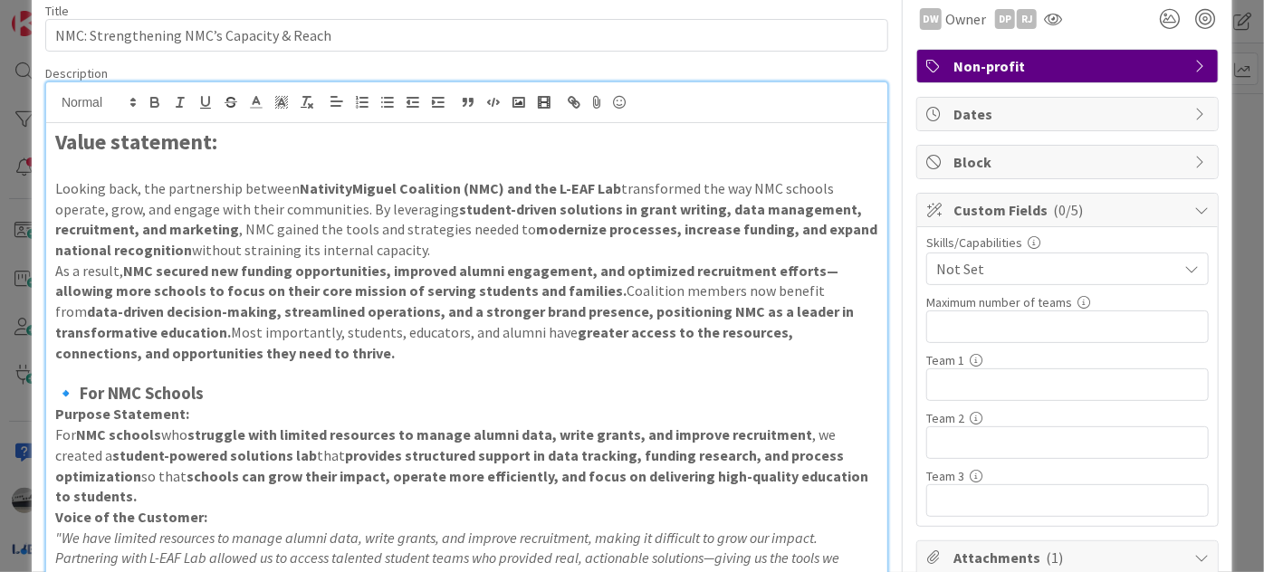
click at [1195, 207] on icon at bounding box center [1202, 210] width 14 height 14
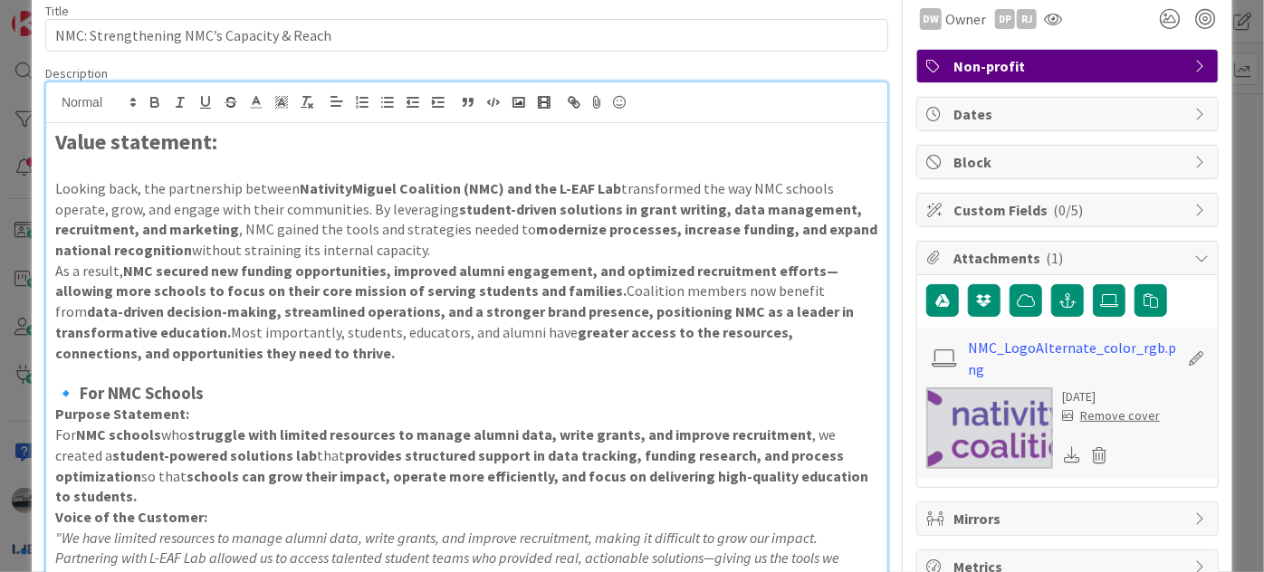
click at [1195, 255] on icon at bounding box center [1202, 258] width 14 height 14
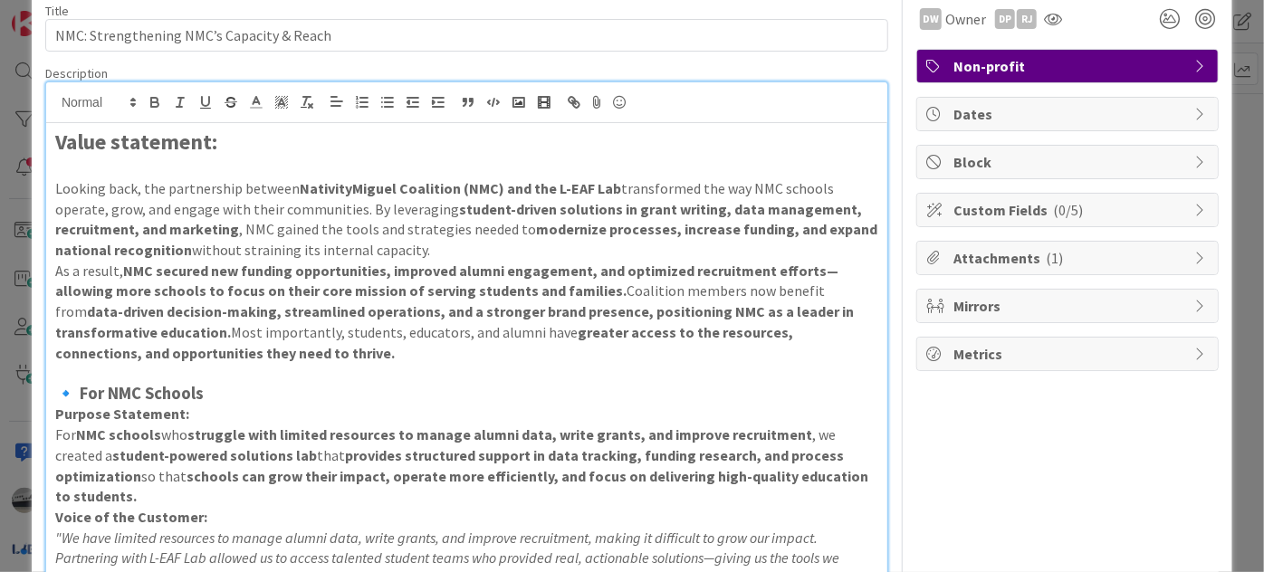
click at [1195, 251] on icon at bounding box center [1202, 258] width 14 height 14
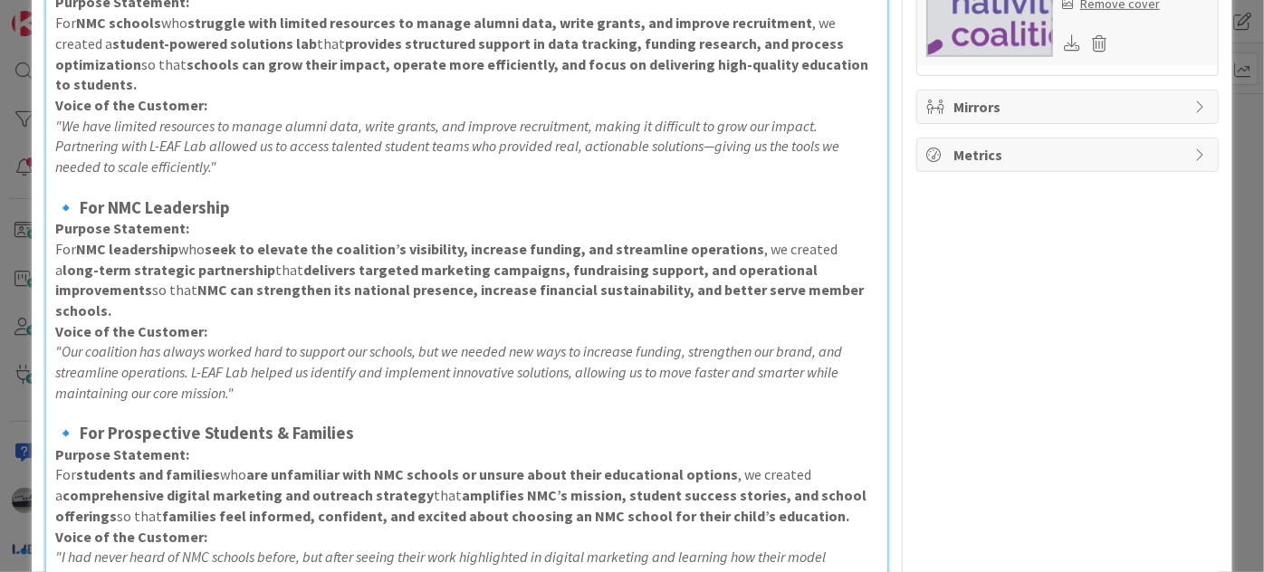
scroll to position [0, 0]
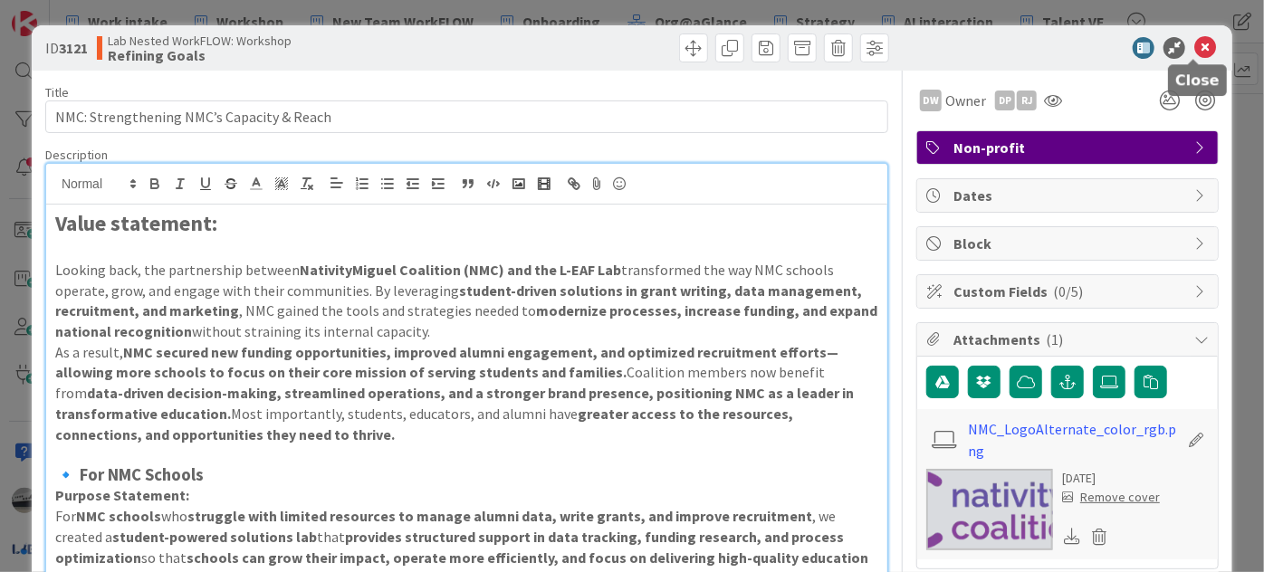
click at [1196, 45] on icon at bounding box center [1206, 48] width 22 height 22
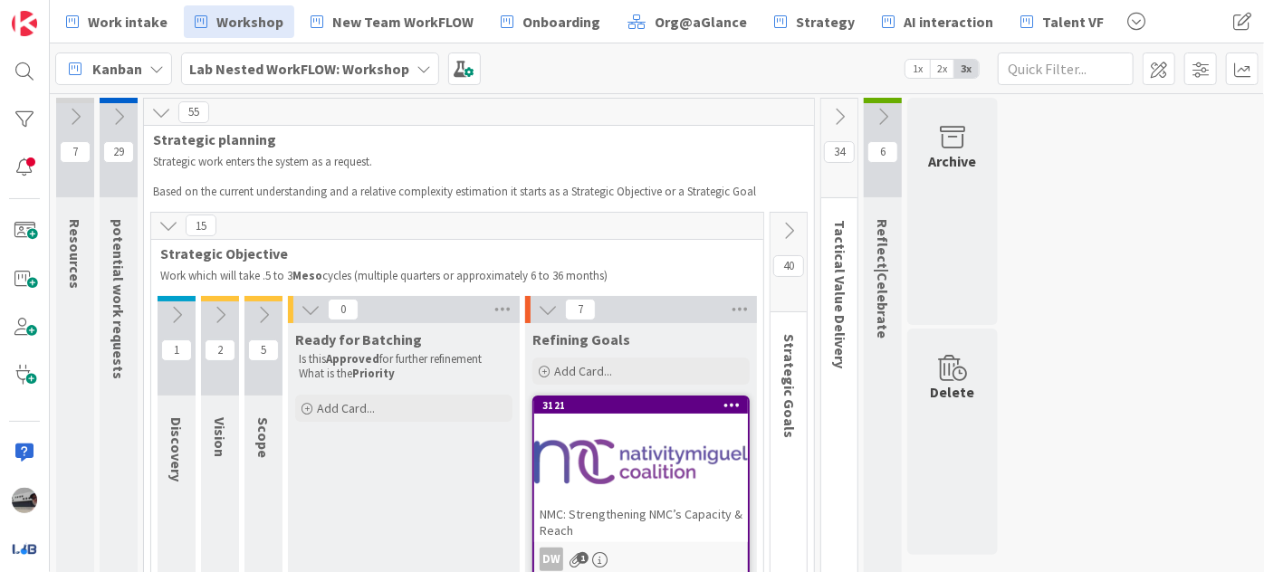
scroll to position [74, 0]
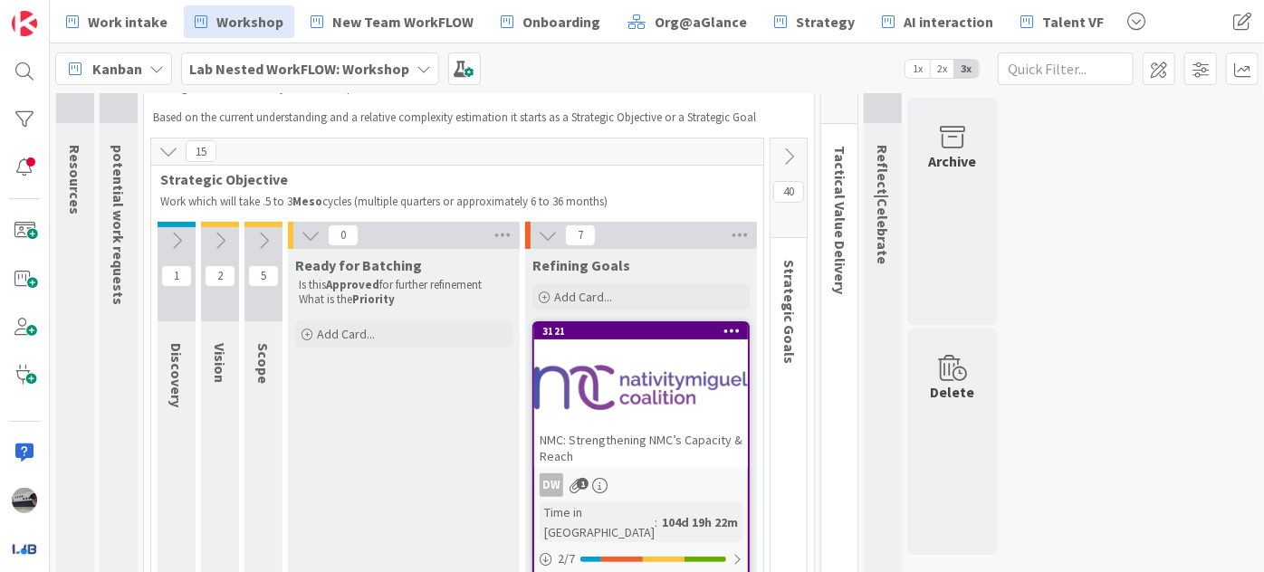
click at [786, 156] on icon at bounding box center [789, 157] width 20 height 20
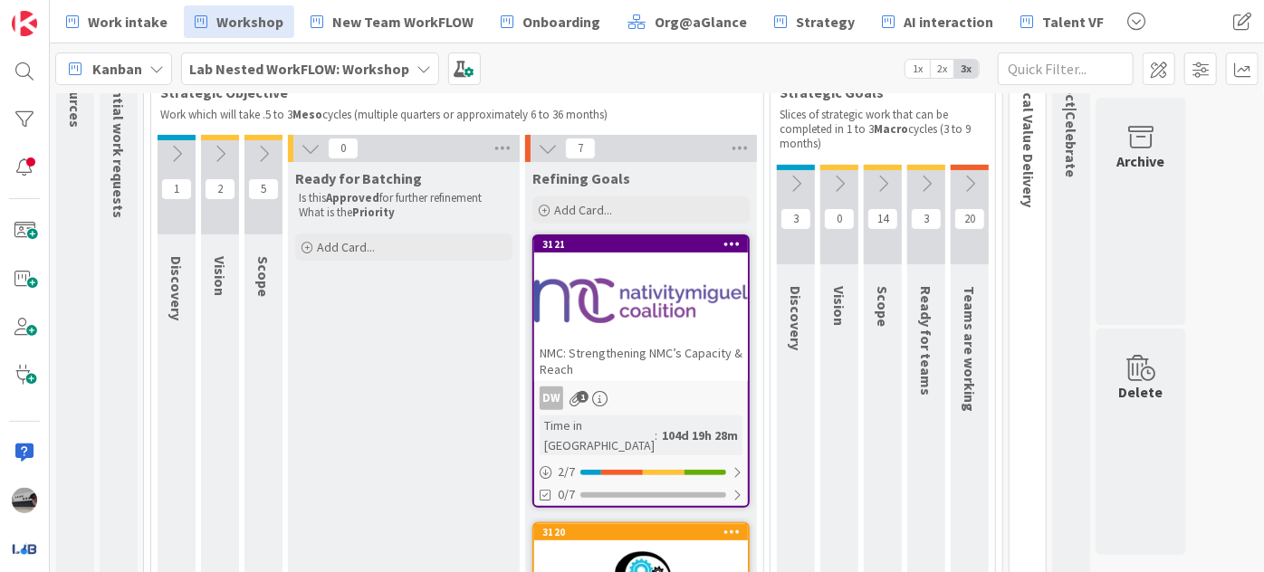
scroll to position [164, 0]
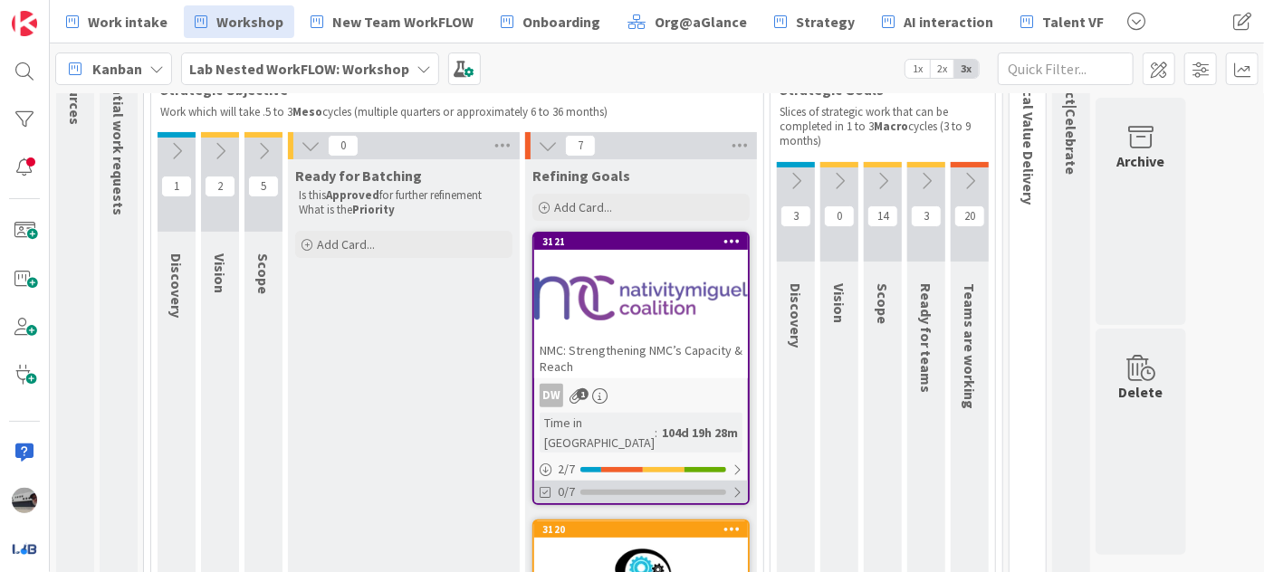
click at [739, 485] on div at bounding box center [737, 492] width 11 height 14
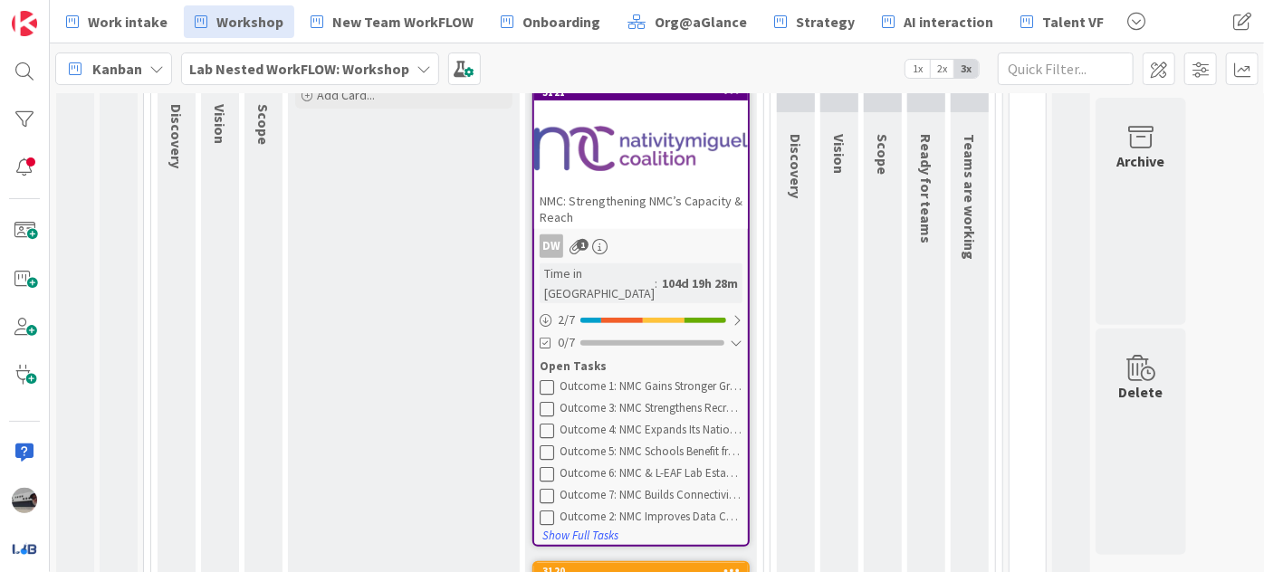
scroll to position [329, 0]
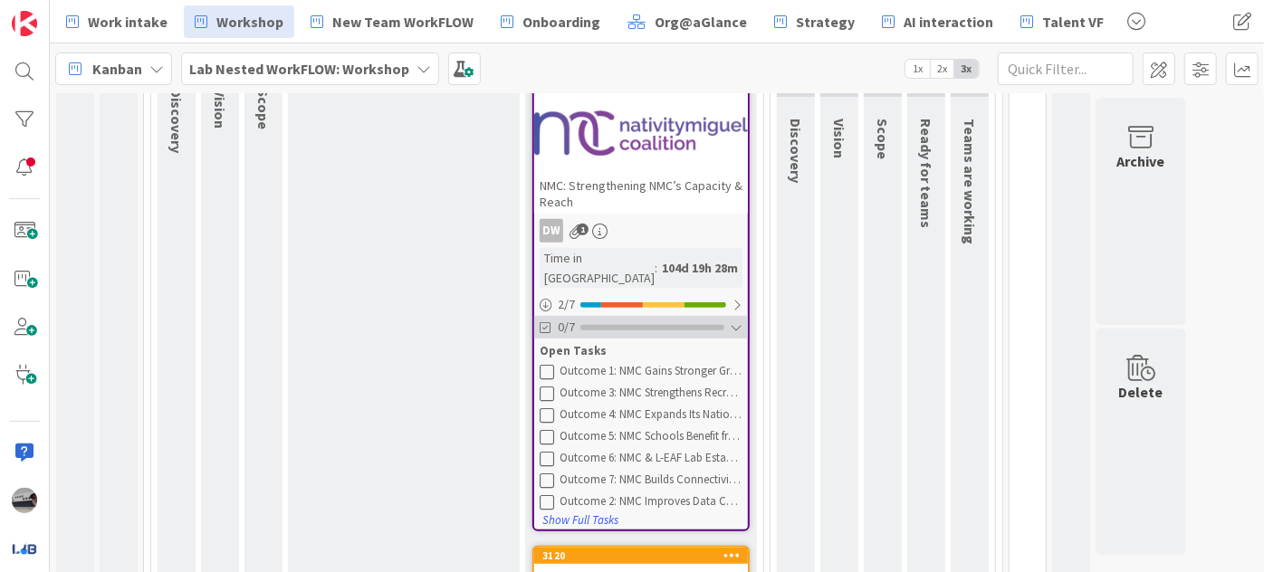
click at [732, 321] on div at bounding box center [736, 328] width 13 height 14
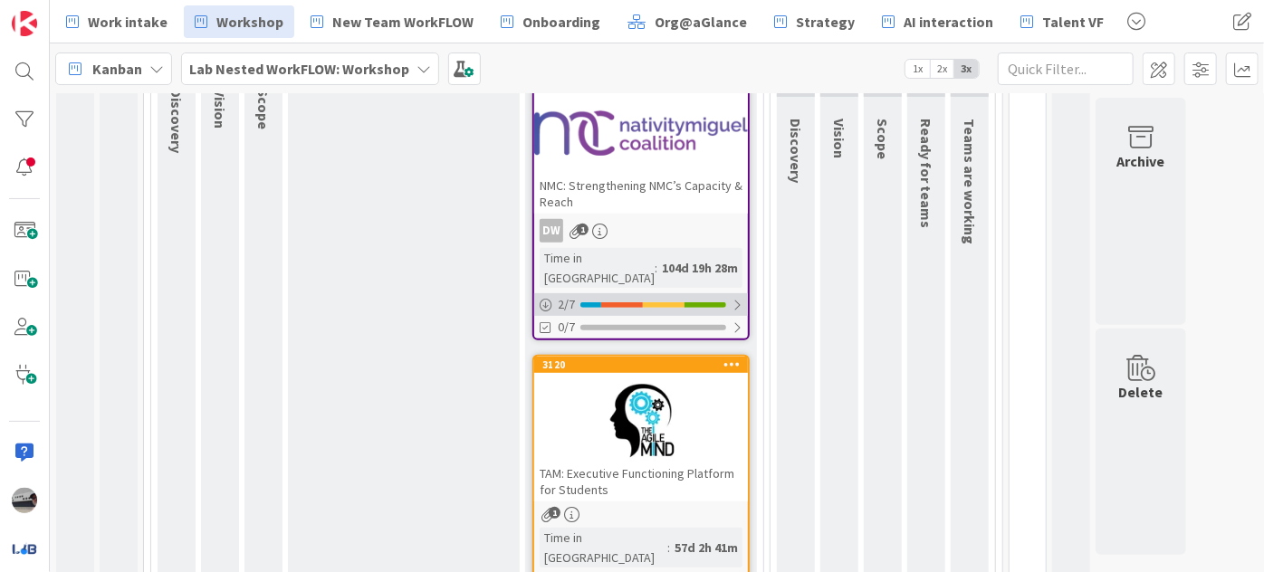
click at [744, 293] on div "2 / 7" at bounding box center [641, 304] width 214 height 23
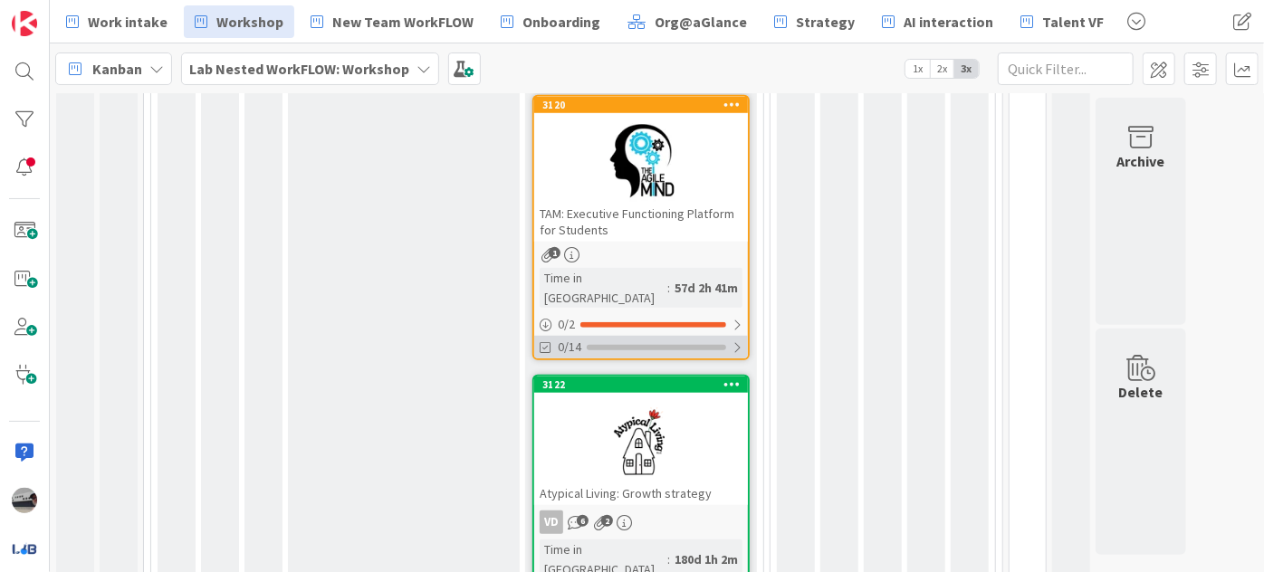
scroll to position [741, 0]
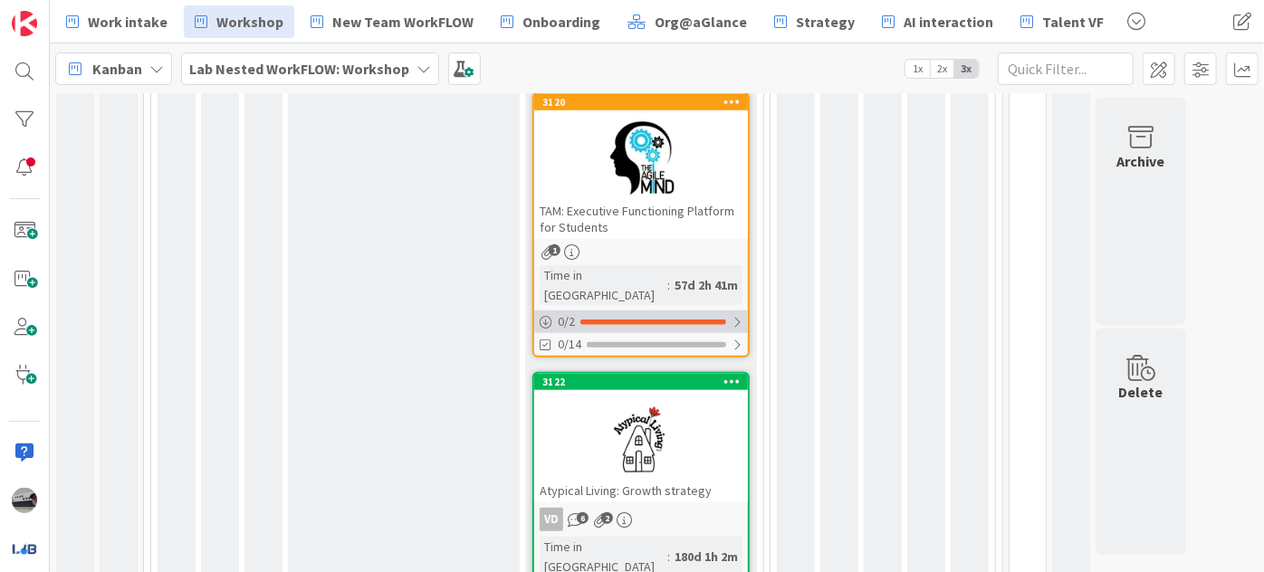
click at [736, 315] on div at bounding box center [737, 322] width 11 height 14
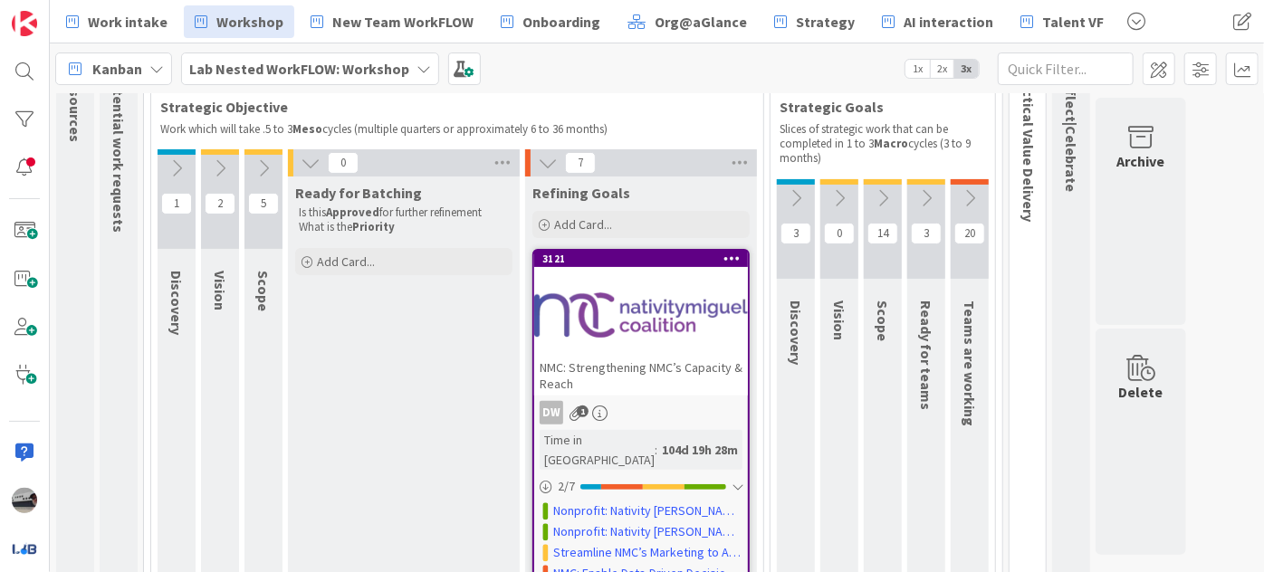
scroll to position [0, 0]
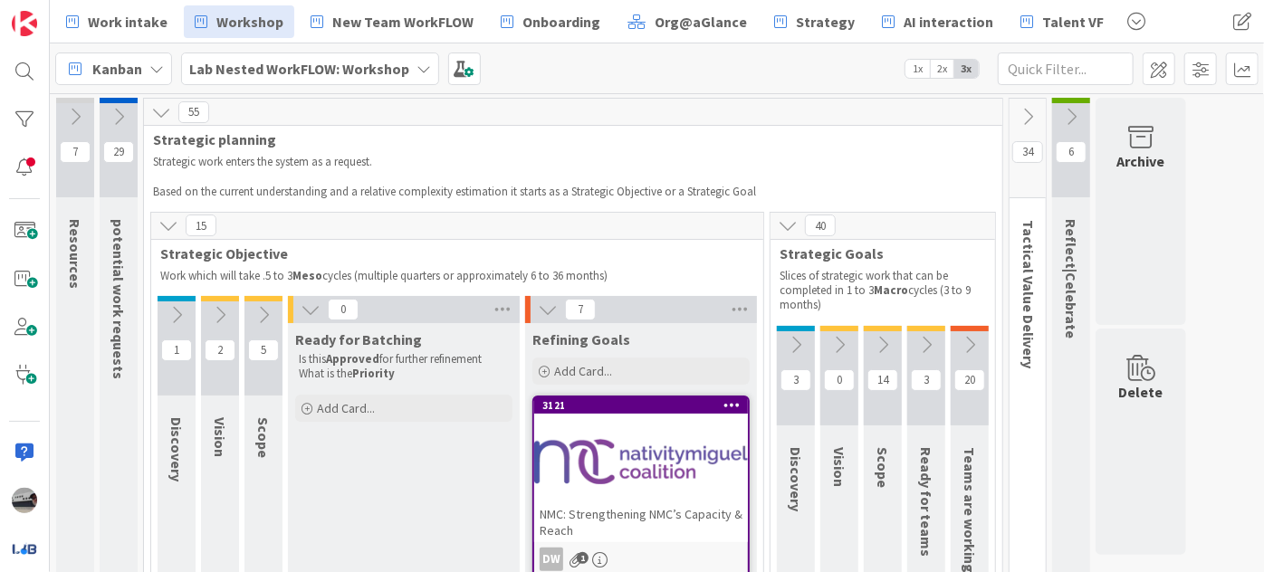
click at [917, 338] on icon at bounding box center [927, 345] width 20 height 20
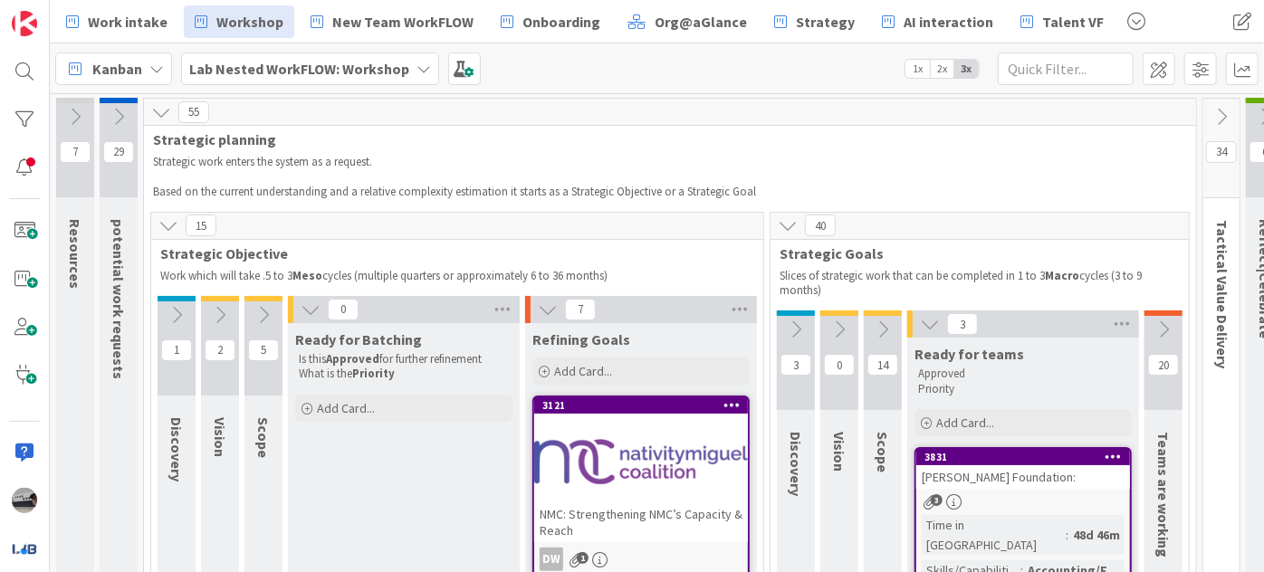
click at [875, 328] on icon at bounding box center [883, 330] width 20 height 20
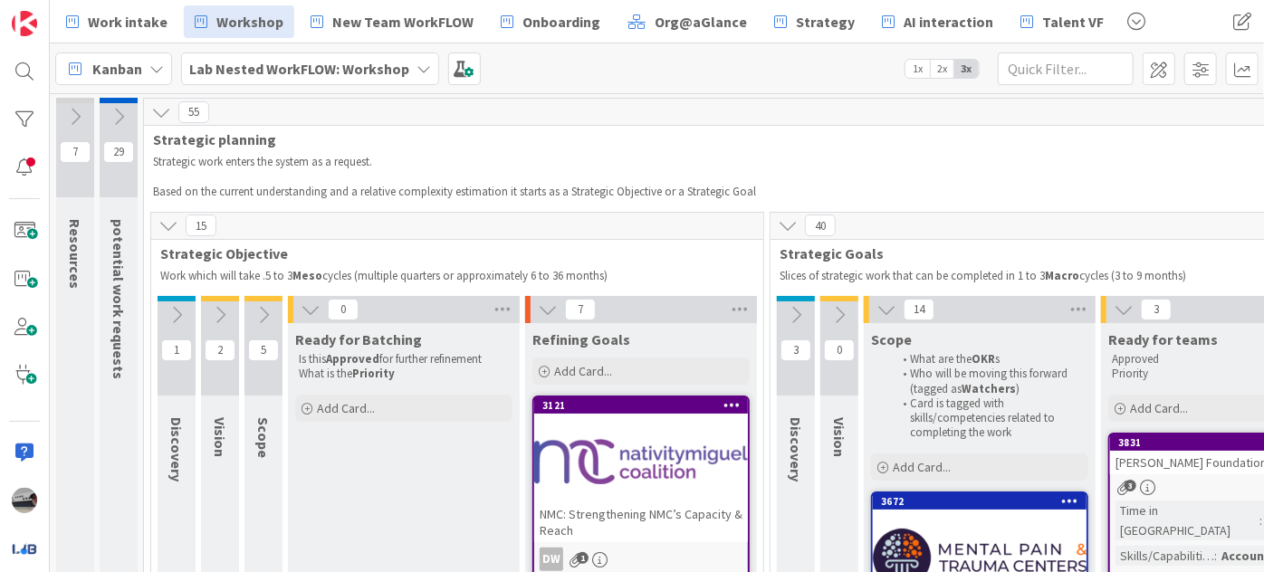
click at [830, 308] on icon at bounding box center [840, 315] width 20 height 20
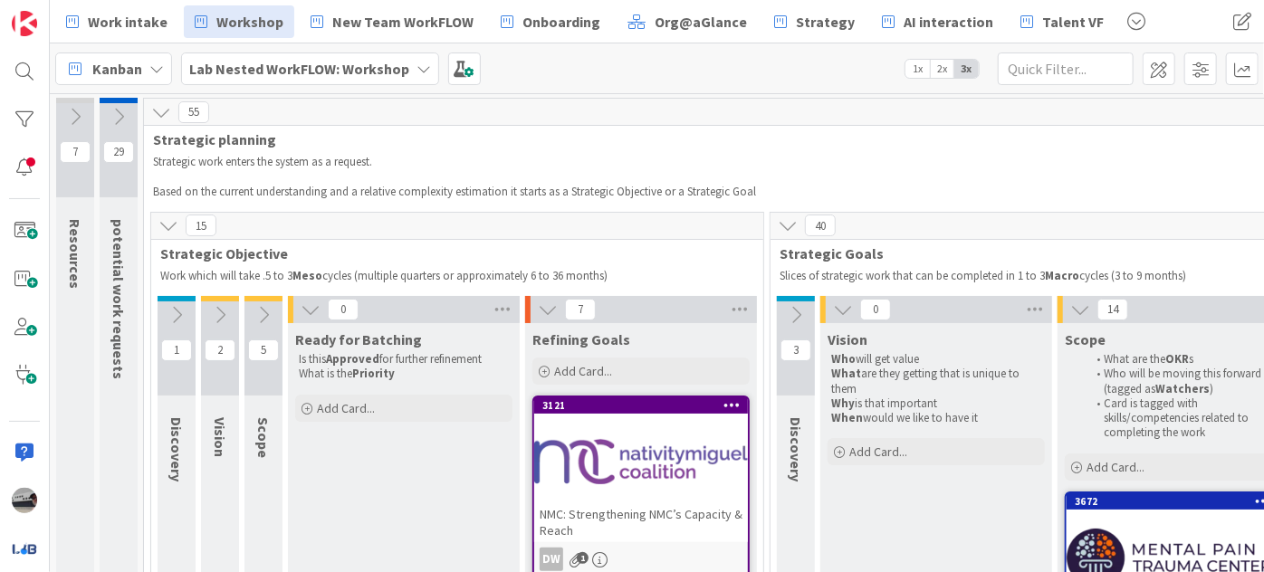
click at [793, 313] on icon at bounding box center [796, 315] width 20 height 20
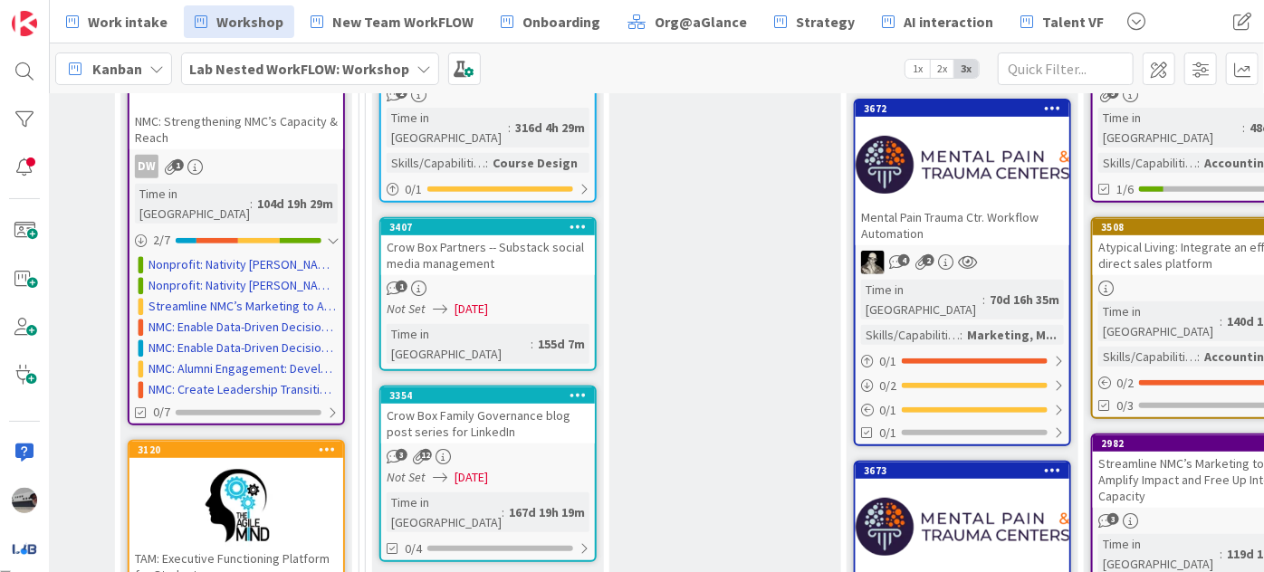
scroll to position [411, 405]
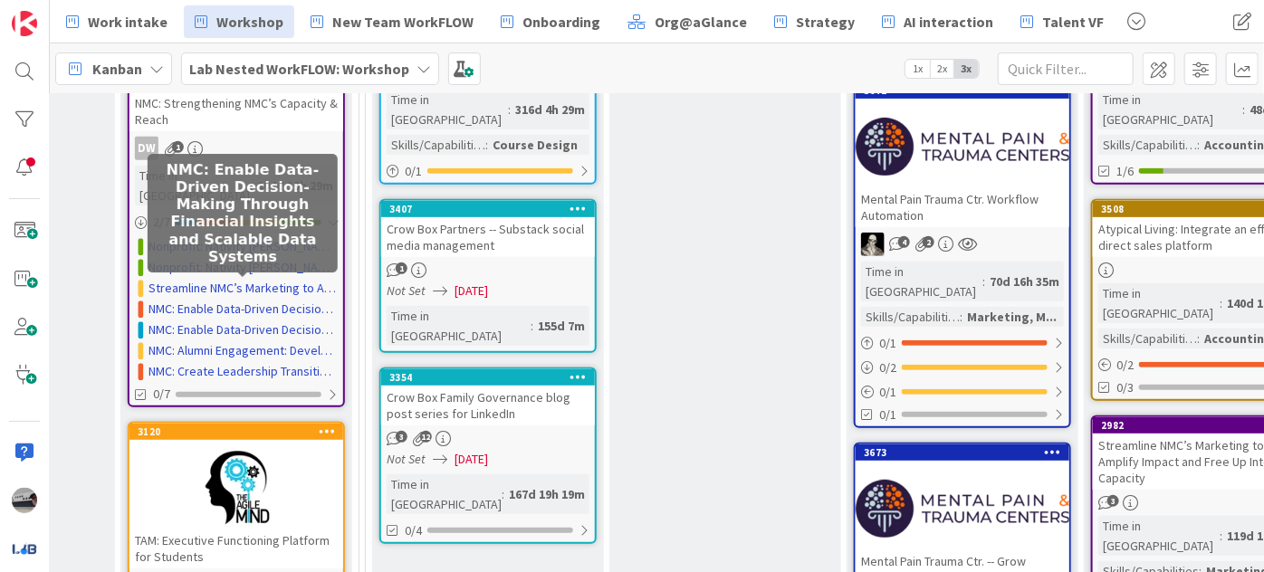
click at [262, 300] on link "NMC: Enable Data-Driven Decision-Making Through Financial Insights and Scalable…" at bounding box center [243, 309] width 189 height 19
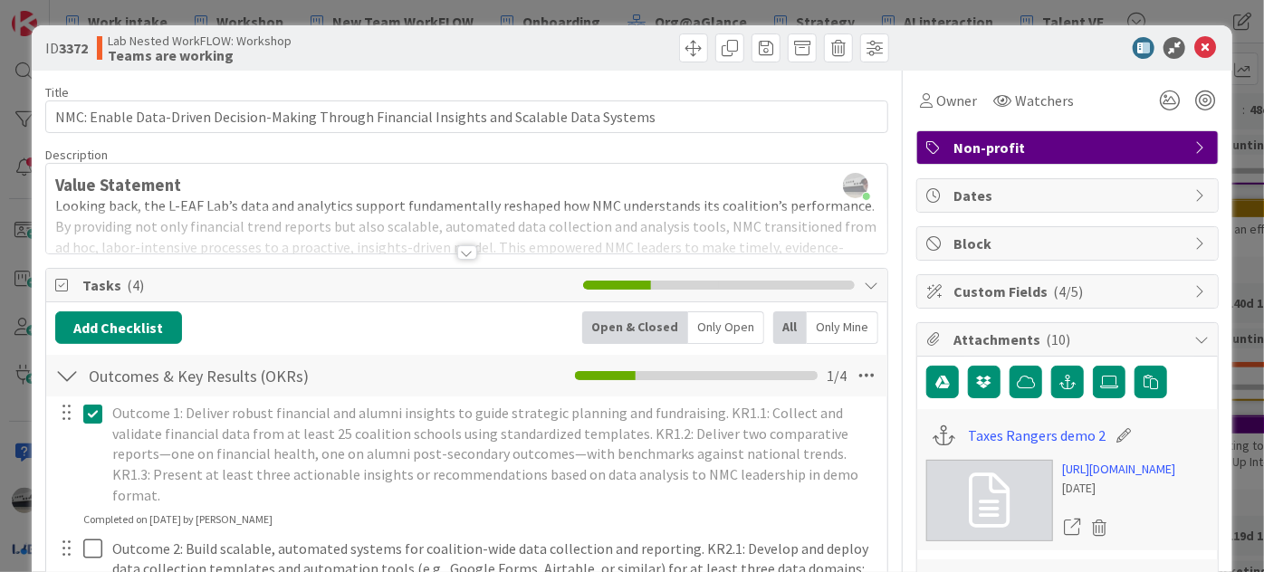
click at [461, 252] on div at bounding box center [467, 252] width 20 height 14
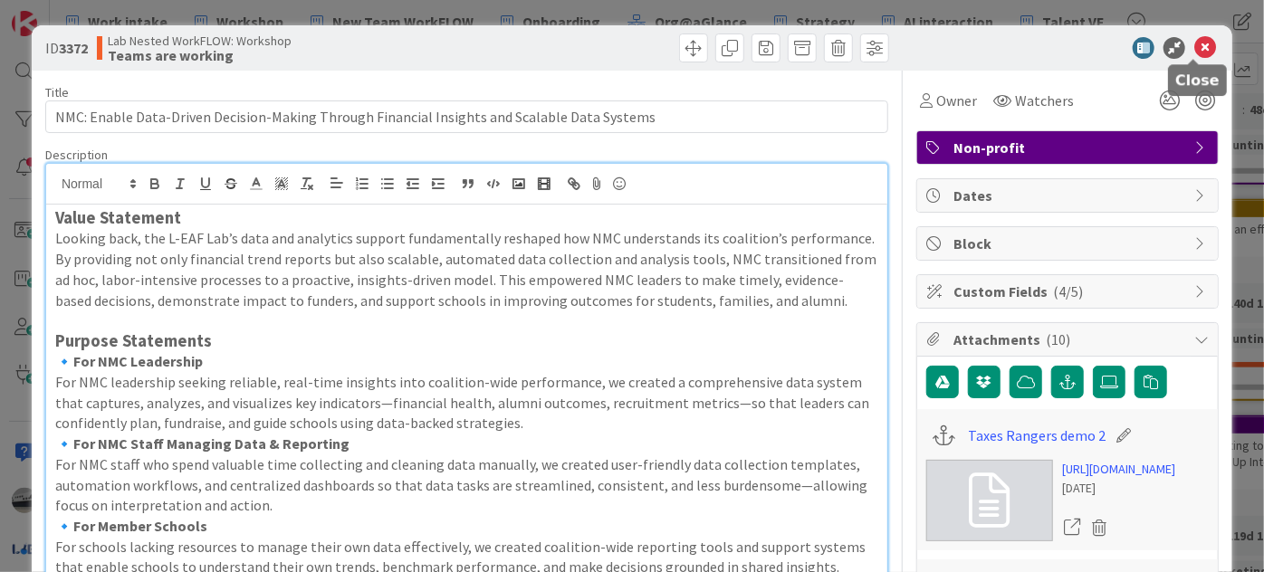
click at [1195, 48] on icon at bounding box center [1206, 48] width 22 height 22
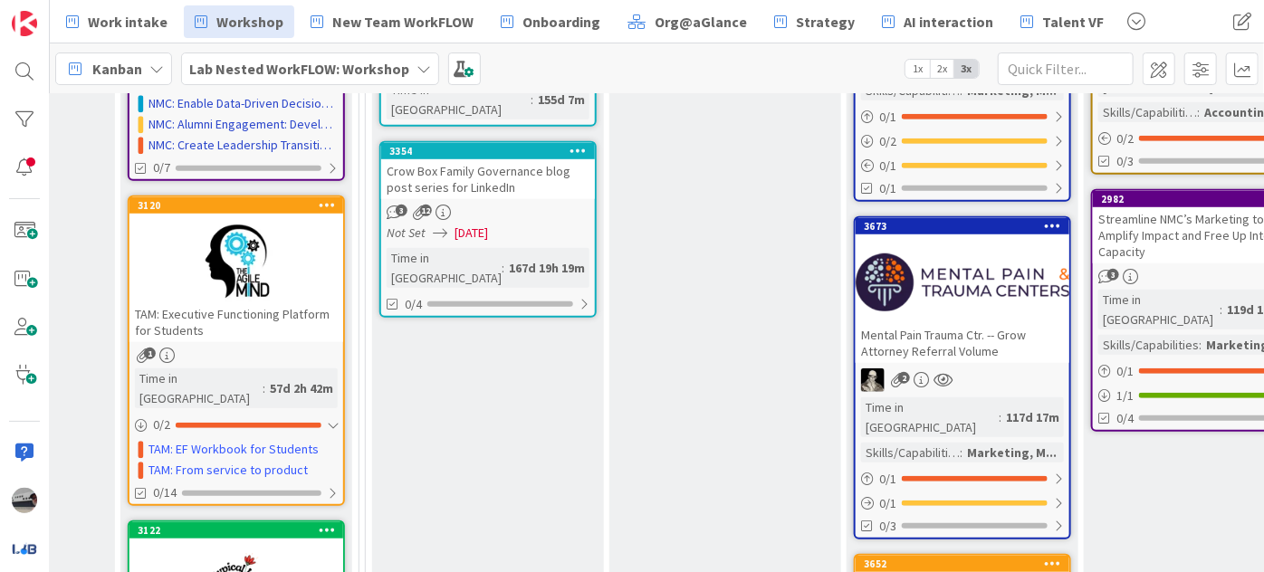
scroll to position [494, 405]
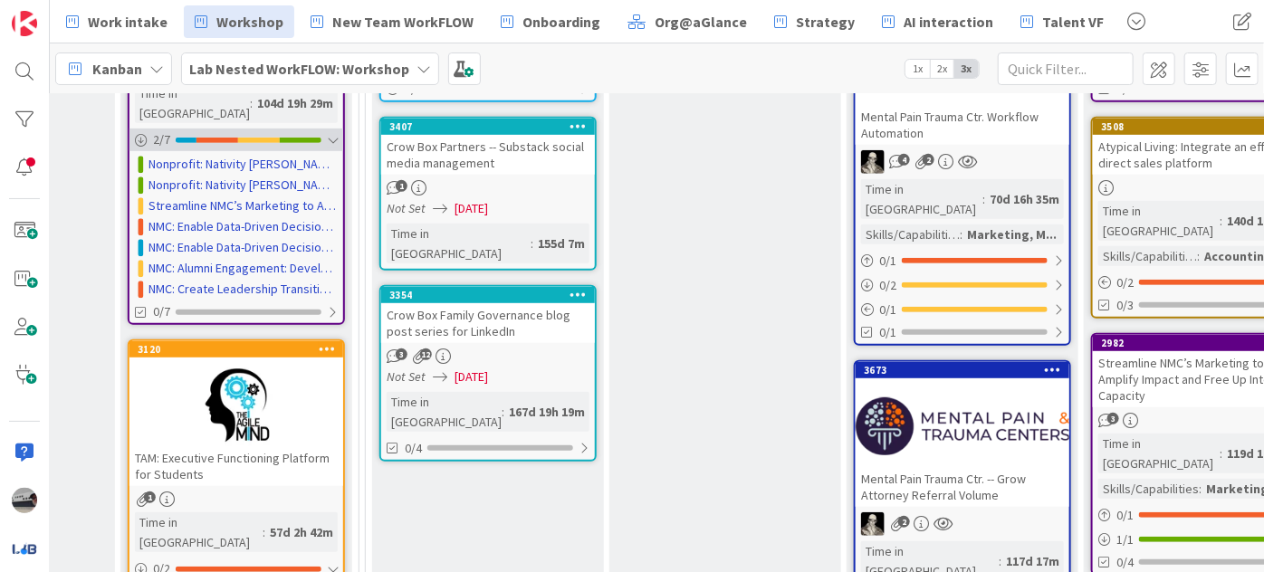
click at [335, 133] on div at bounding box center [332, 140] width 11 height 14
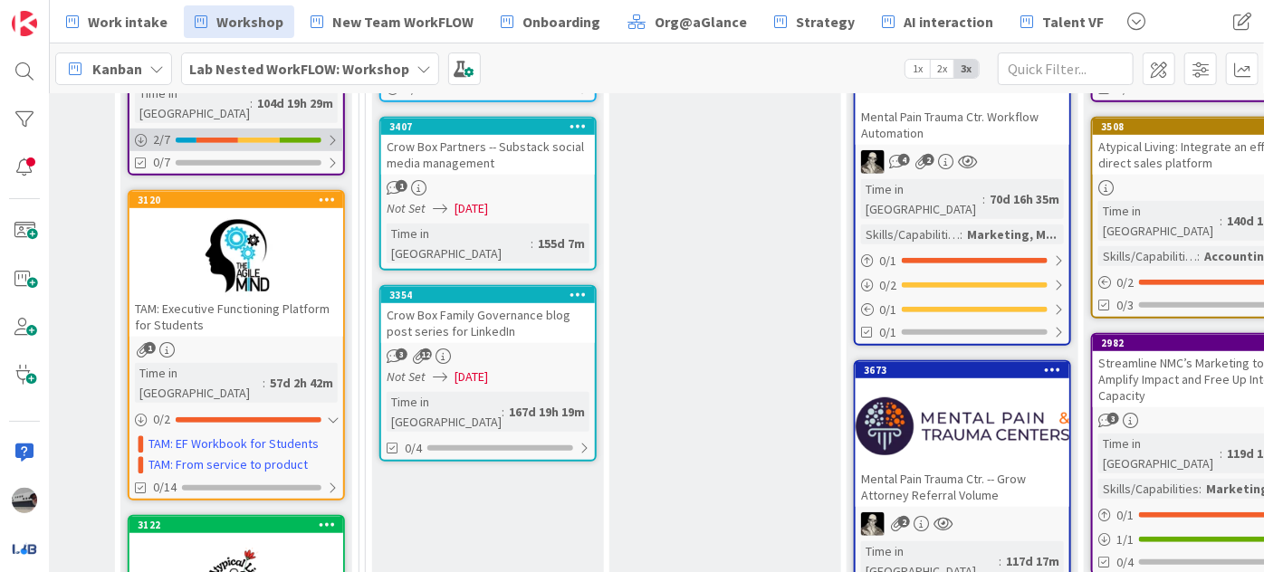
click at [335, 133] on div at bounding box center [332, 140] width 11 height 14
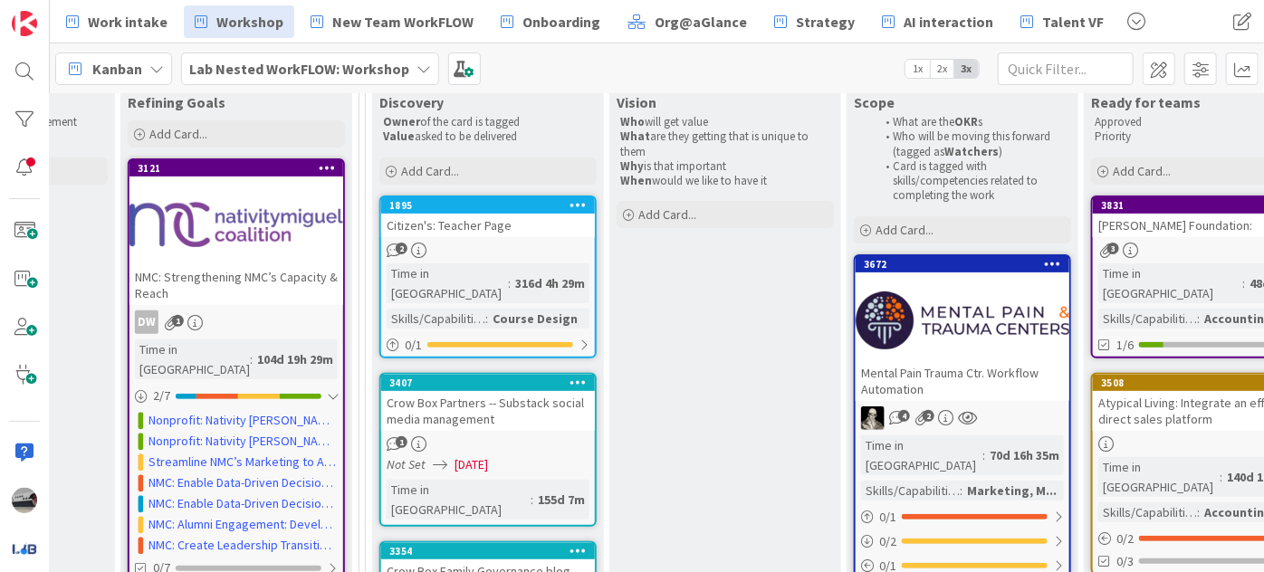
scroll to position [82, 405]
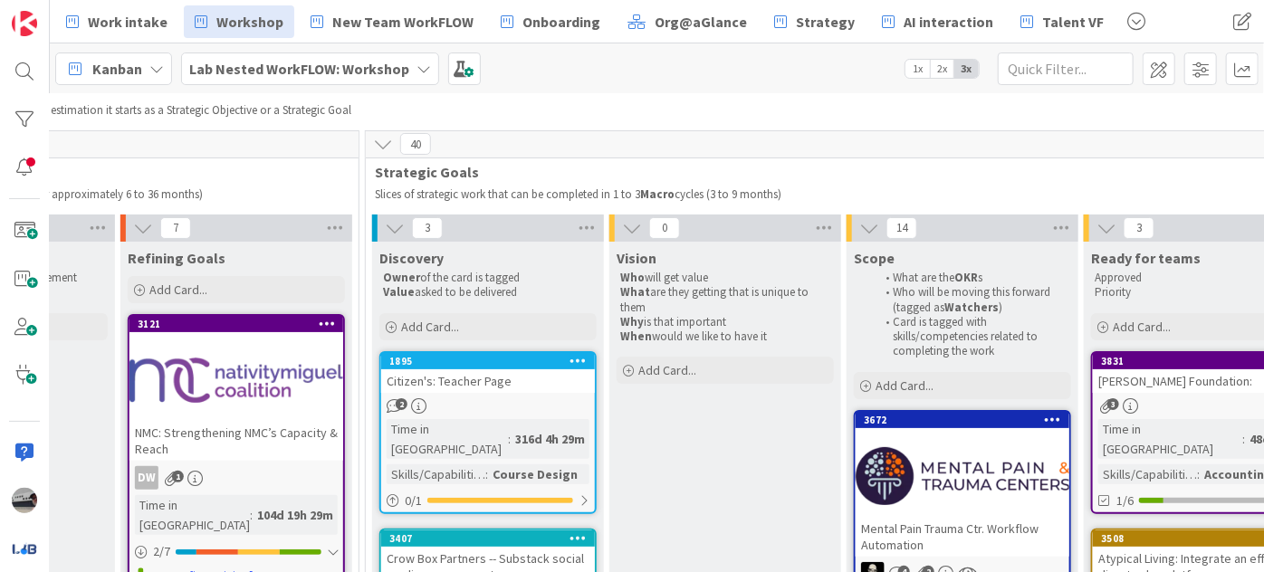
click at [399, 226] on icon at bounding box center [395, 228] width 20 height 20
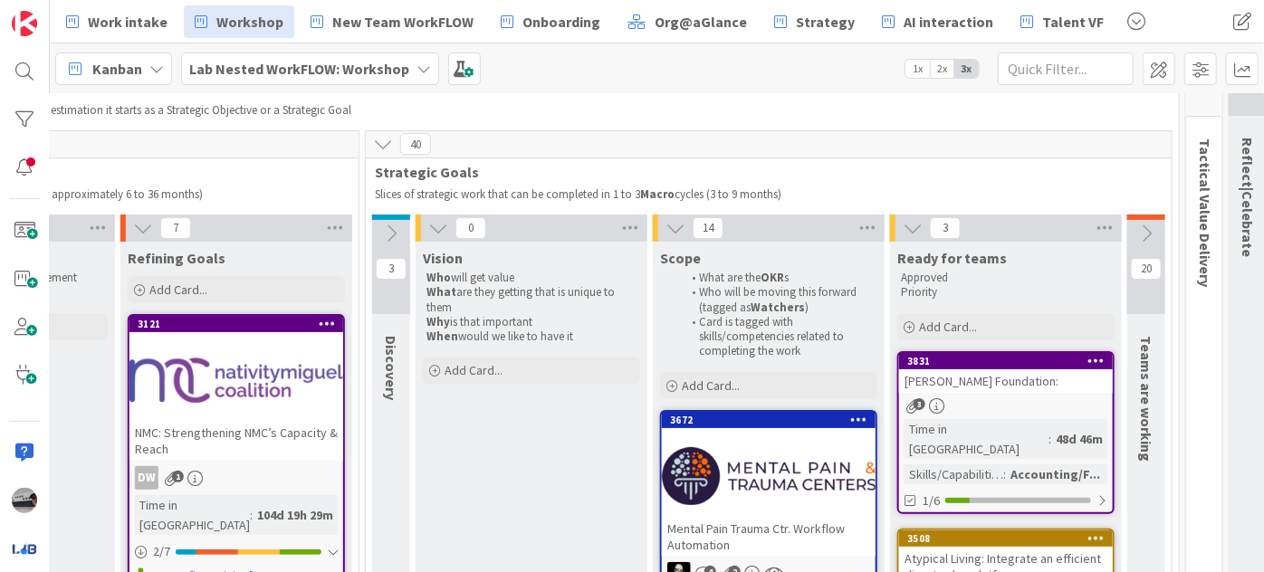
click at [439, 227] on icon at bounding box center [438, 228] width 20 height 20
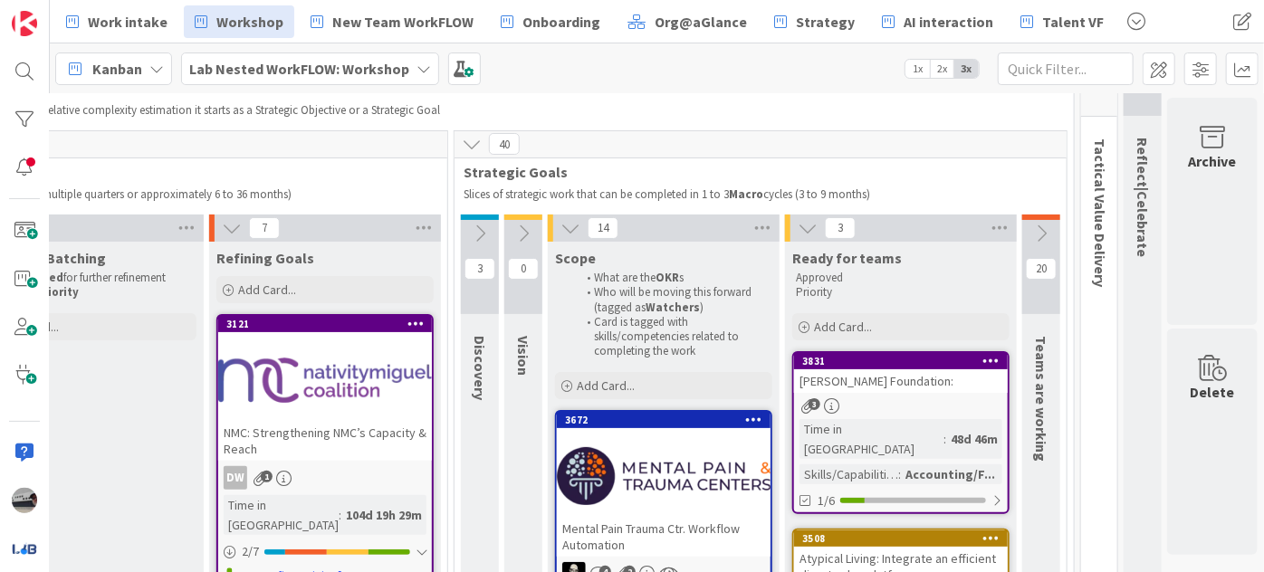
click at [562, 226] on icon at bounding box center [571, 228] width 20 height 20
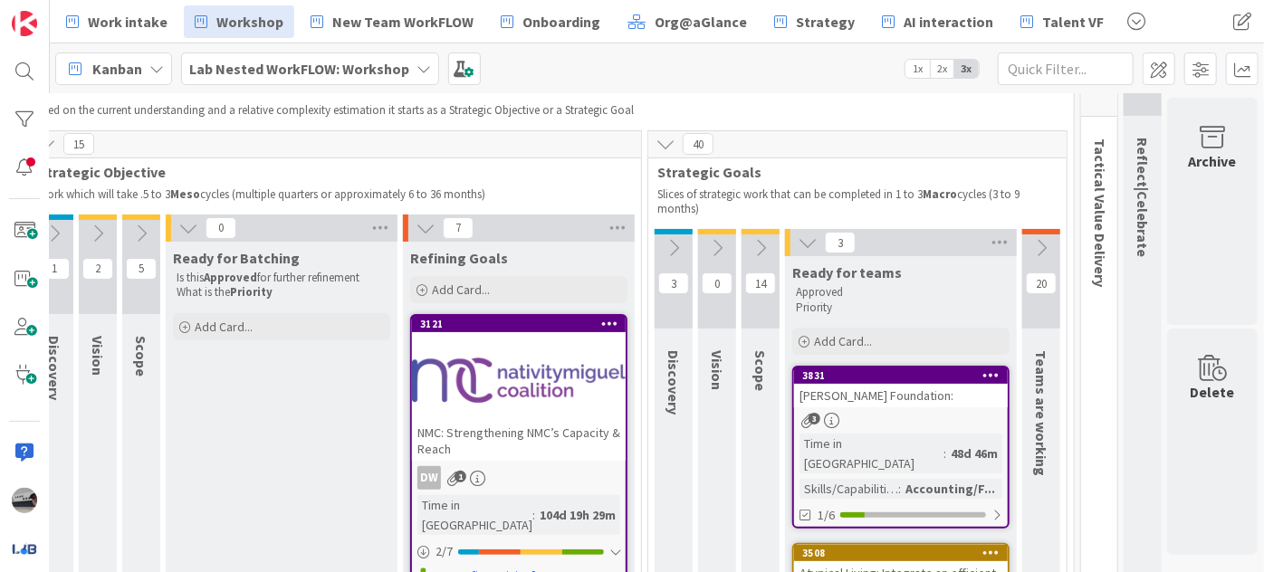
click at [798, 248] on icon at bounding box center [808, 243] width 20 height 20
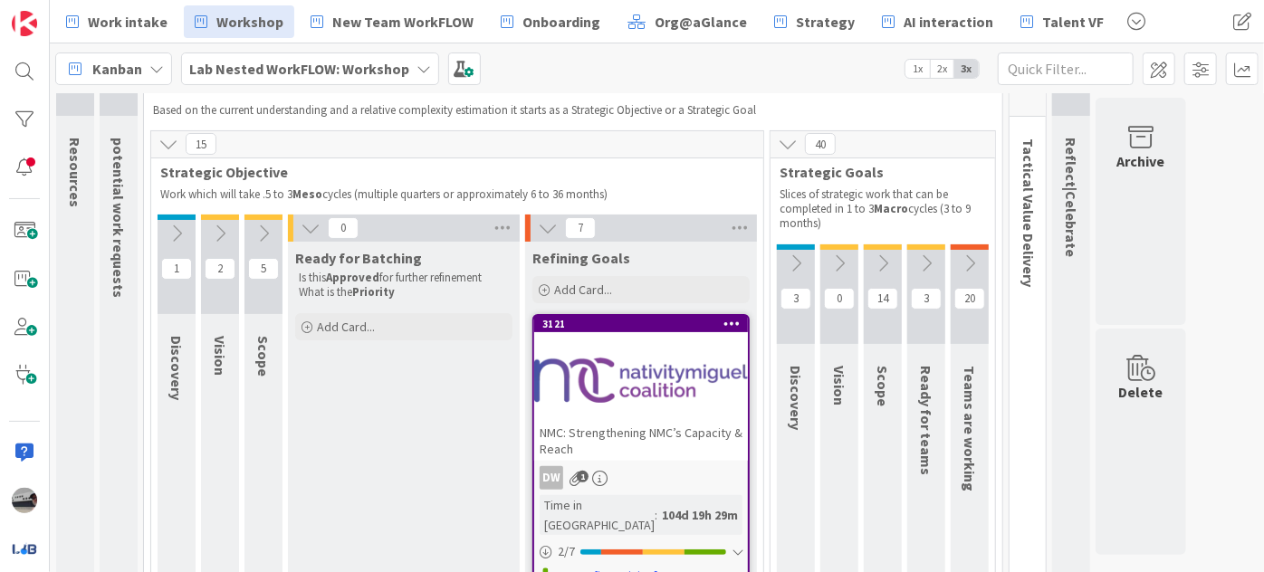
click at [973, 257] on icon at bounding box center [970, 264] width 20 height 20
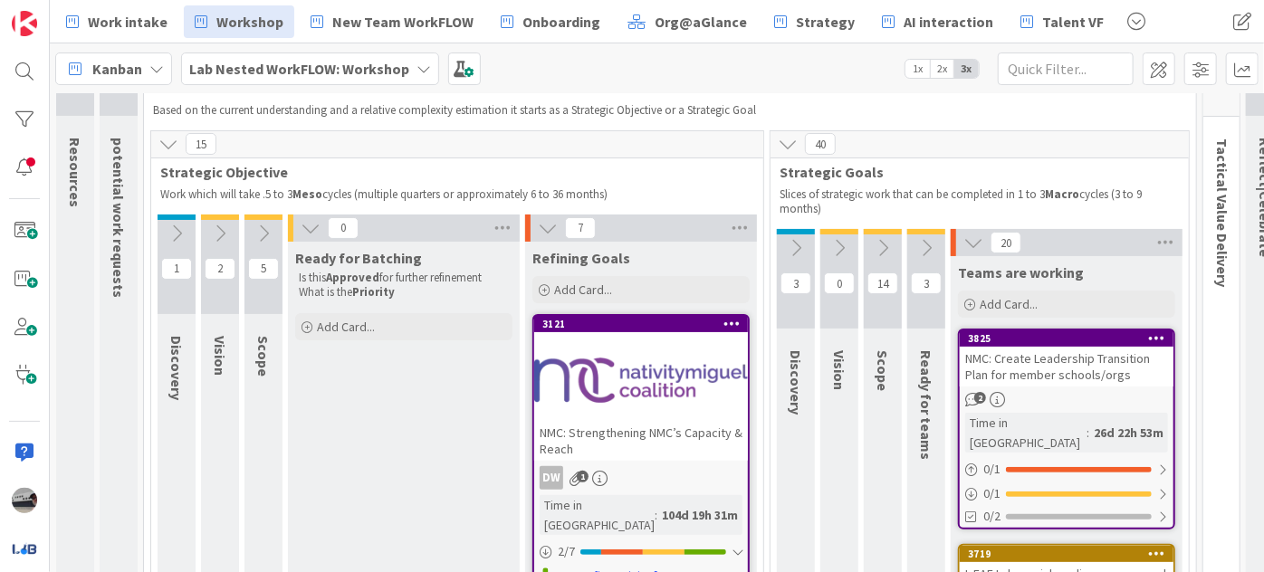
click at [966, 242] on icon at bounding box center [974, 243] width 20 height 20
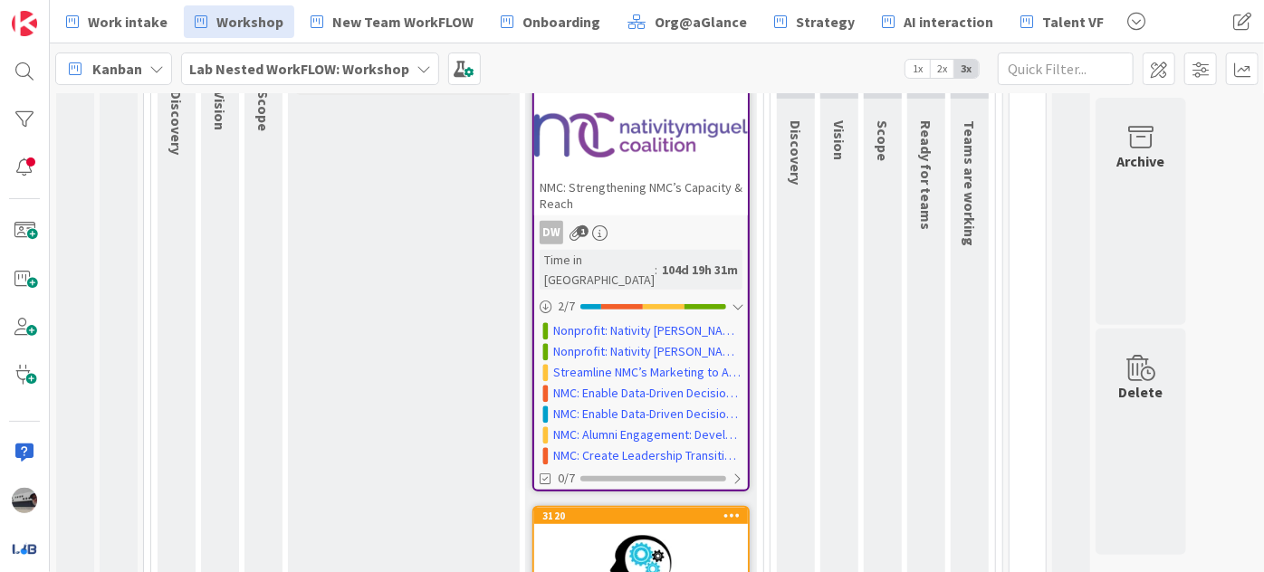
scroll to position [329, 0]
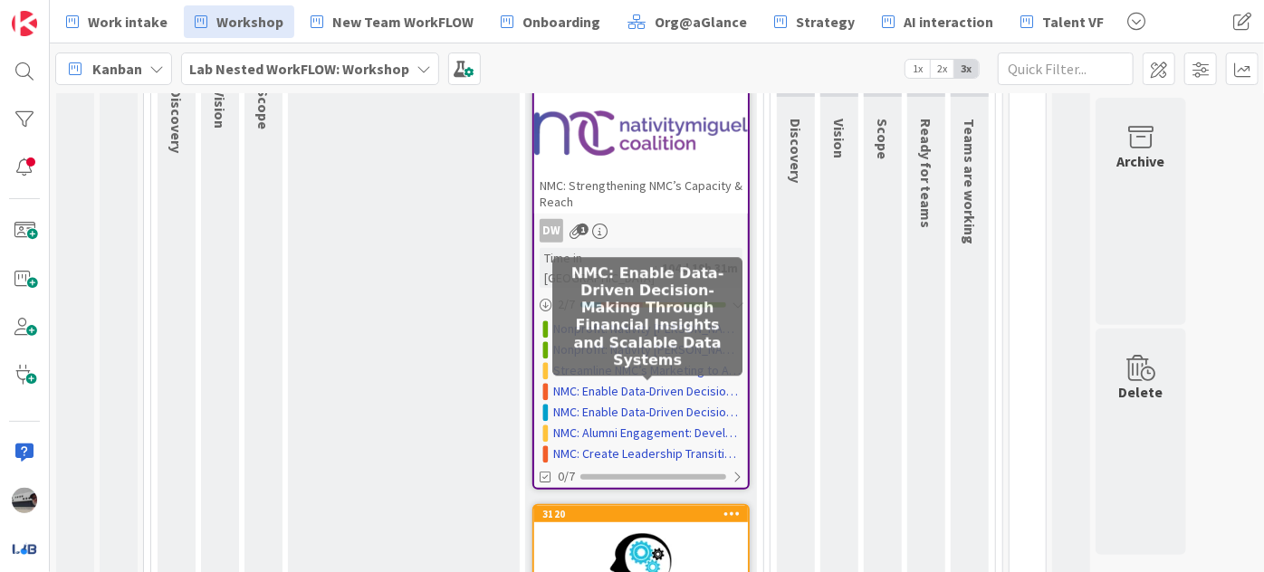
click at [635, 403] on link "NMC: Enable Data-Driven Decision-Making Through Financial Insights and Scalable…" at bounding box center [647, 412] width 189 height 19
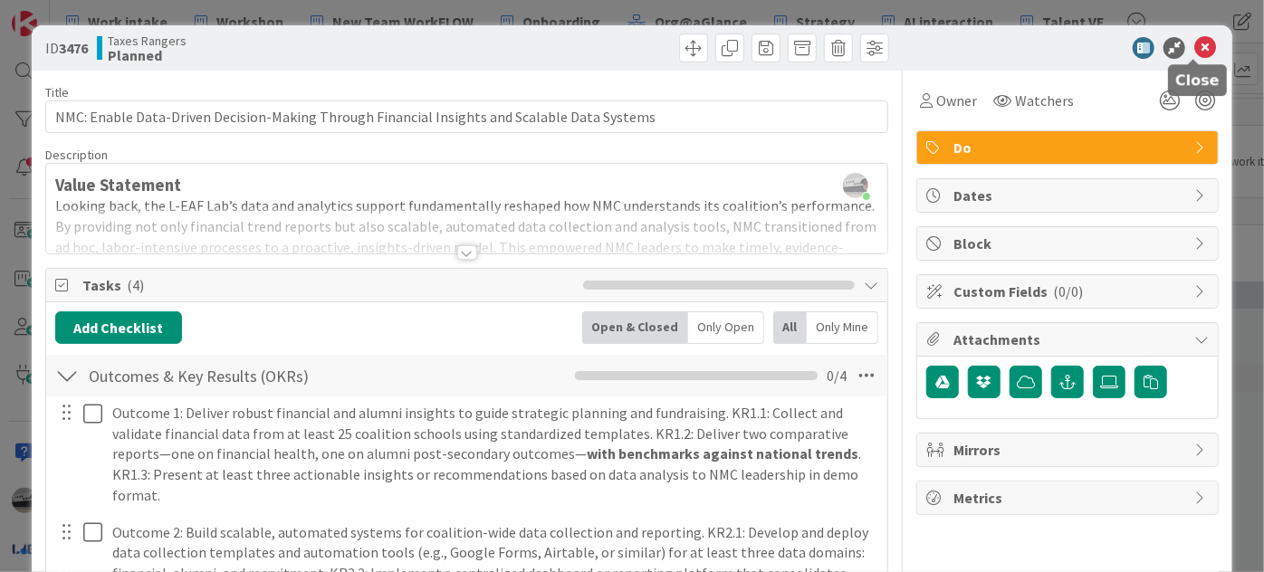
click at [1195, 45] on icon at bounding box center [1206, 48] width 22 height 22
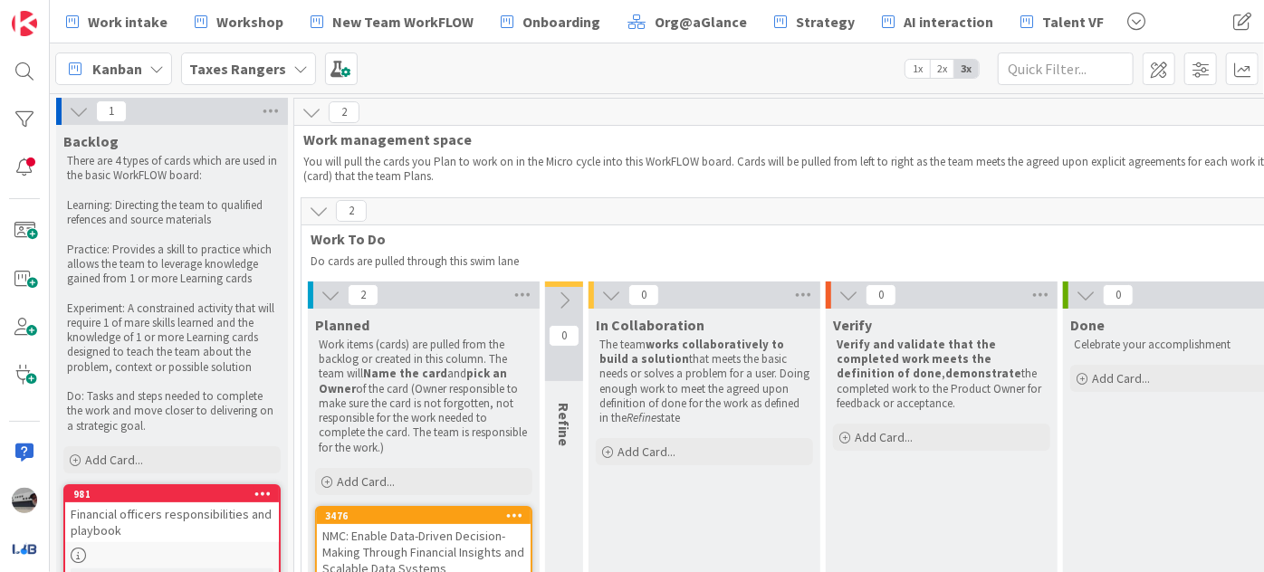
click at [333, 293] on icon at bounding box center [331, 295] width 20 height 20
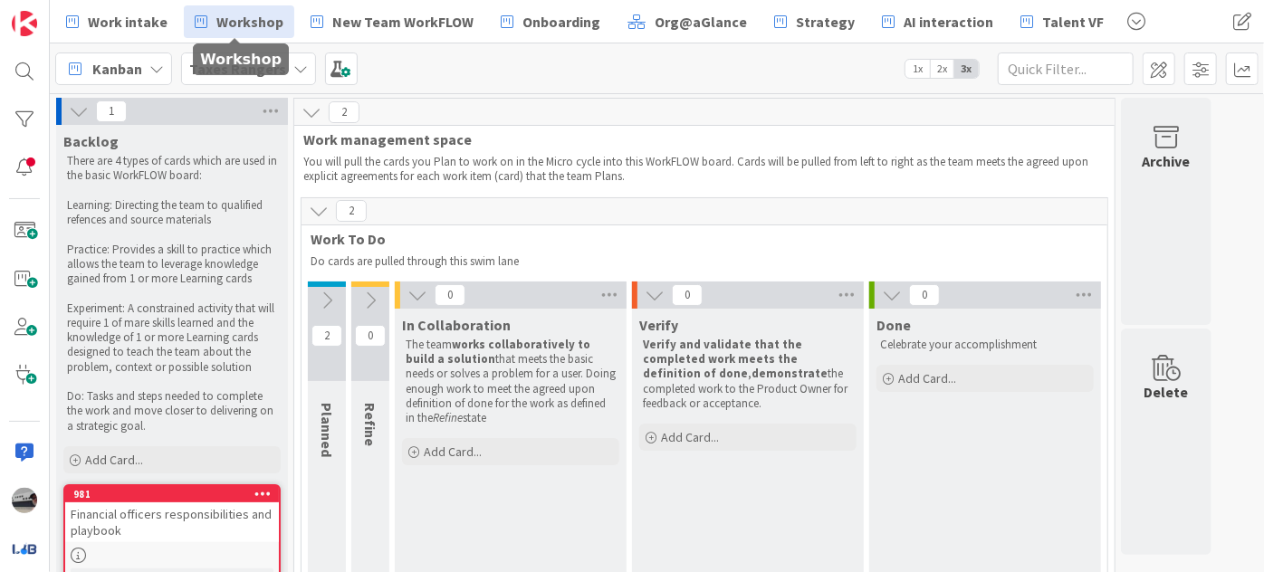
click at [251, 20] on span "Workshop" at bounding box center [249, 22] width 67 height 22
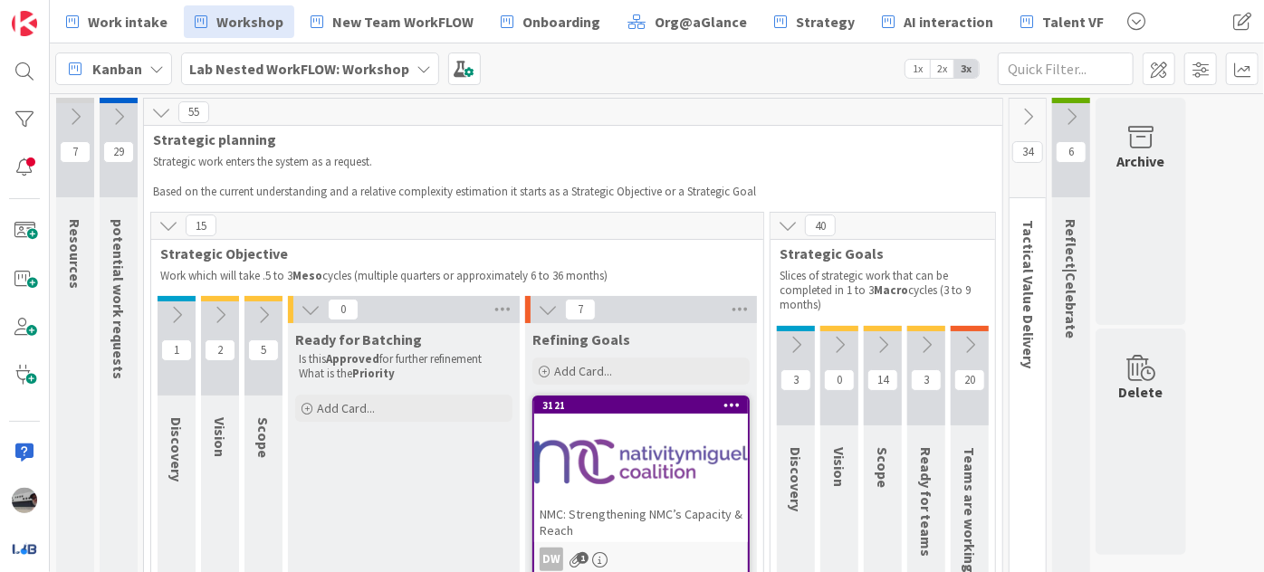
click at [167, 223] on icon at bounding box center [169, 226] width 20 height 20
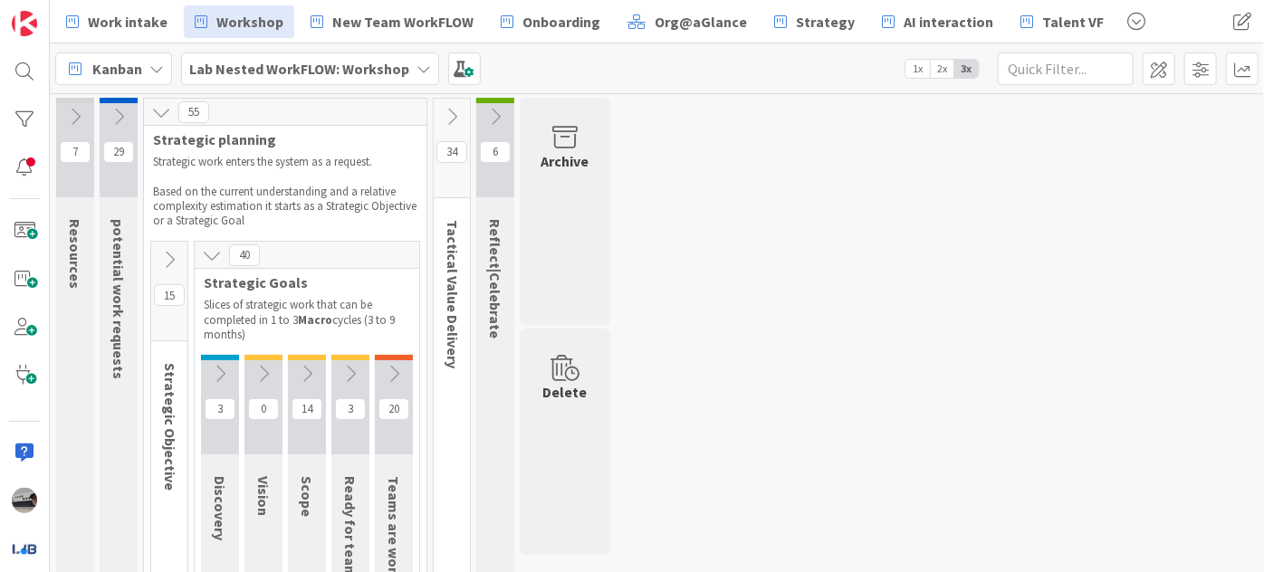
click at [167, 258] on icon at bounding box center [169, 260] width 20 height 20
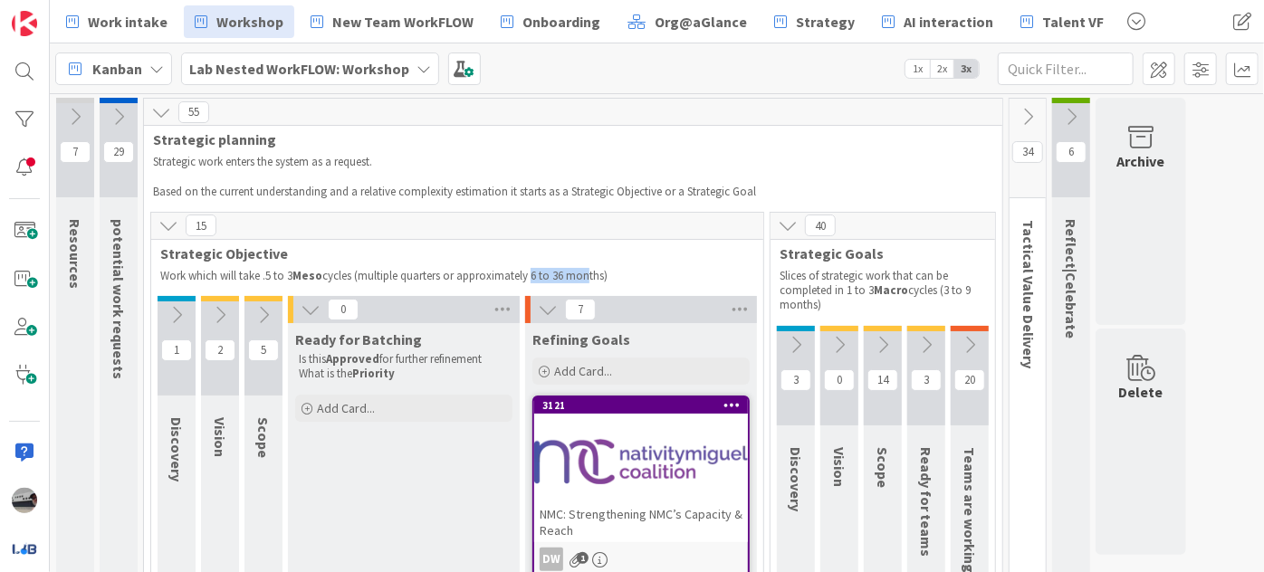
drag, startPoint x: 535, startPoint y: 276, endPoint x: 591, endPoint y: 274, distance: 55.3
click at [591, 274] on p "Work which will take .5 to 3 Meso cycles (multiple quarters or approximately 6 …" at bounding box center [457, 276] width 594 height 14
click at [803, 342] on icon at bounding box center [796, 345] width 20 height 20
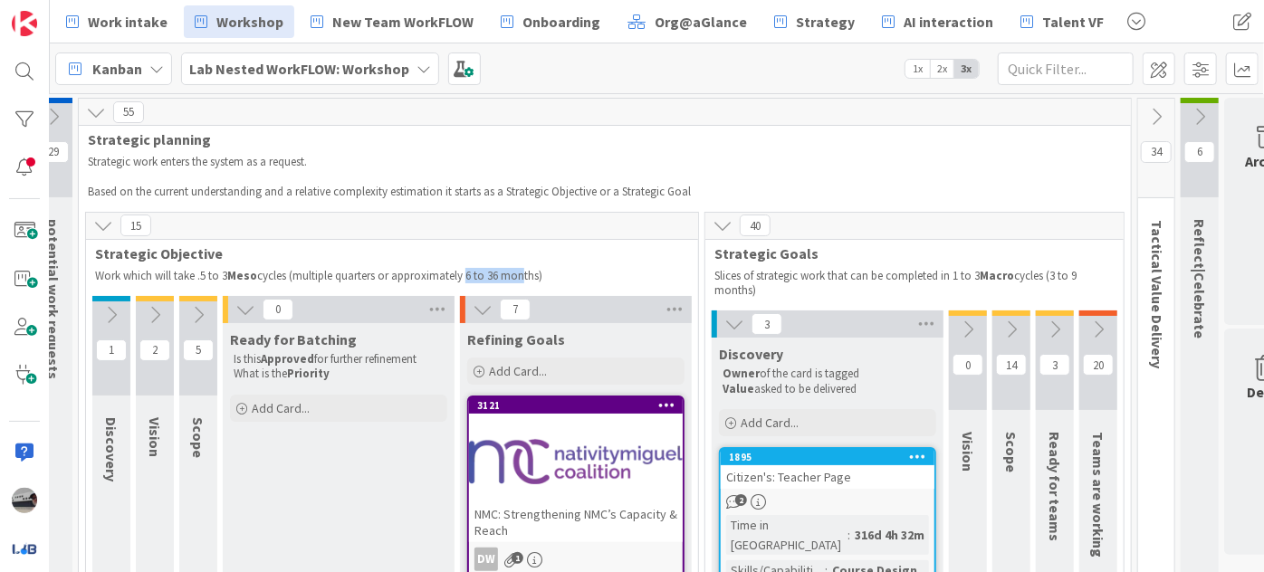
scroll to position [0, 132]
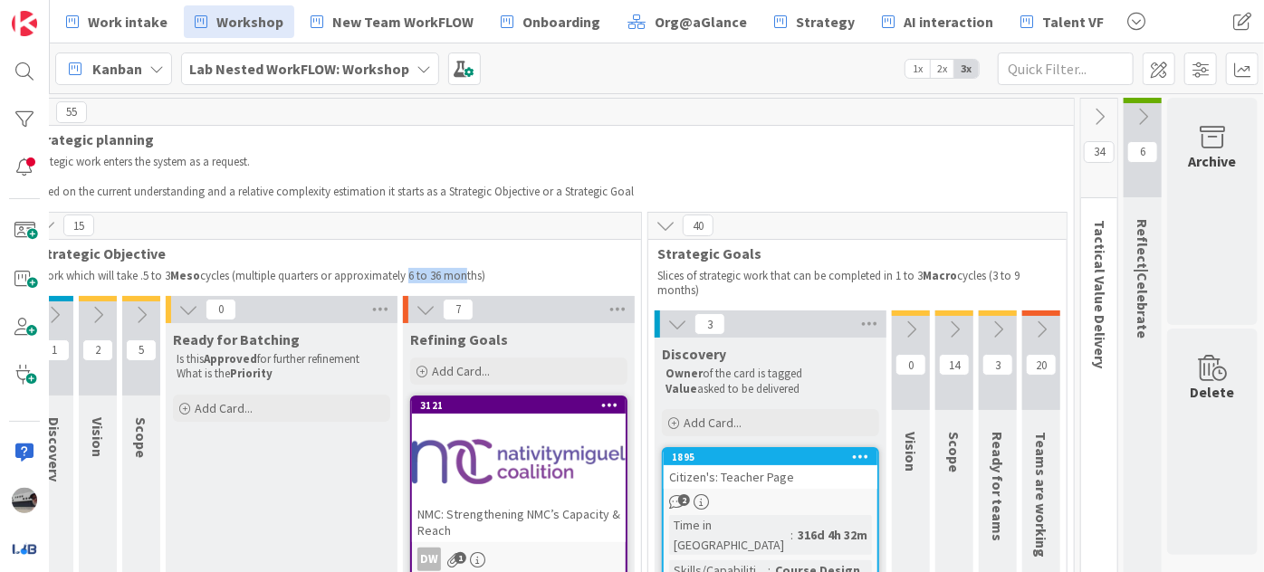
click at [903, 322] on icon at bounding box center [911, 330] width 20 height 20
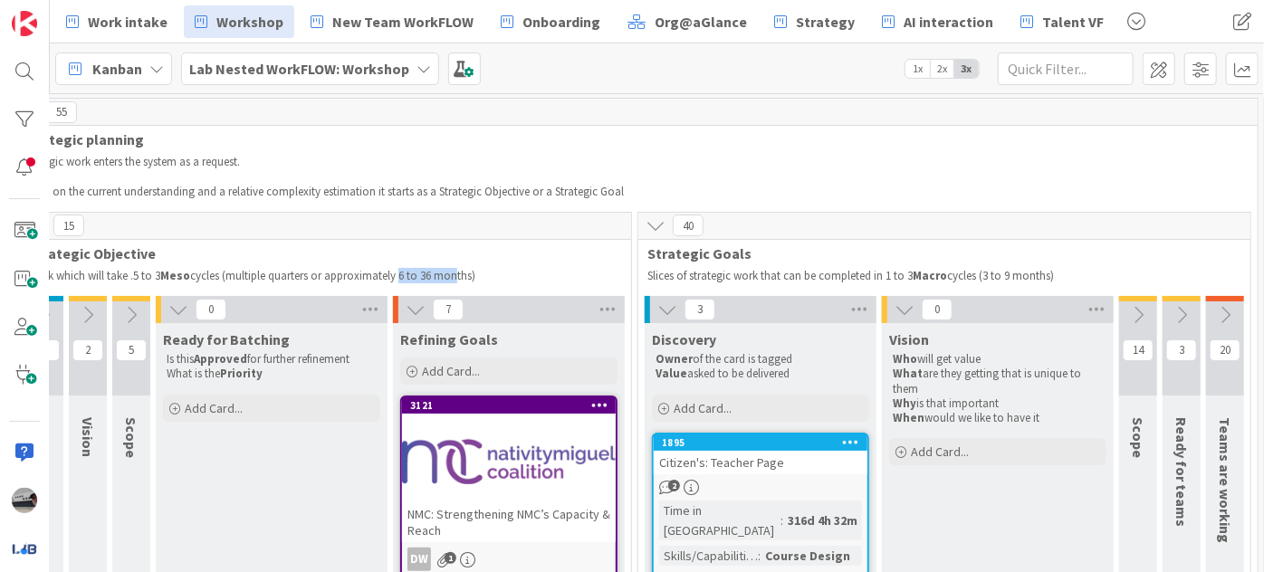
click at [1138, 317] on icon at bounding box center [1139, 315] width 20 height 20
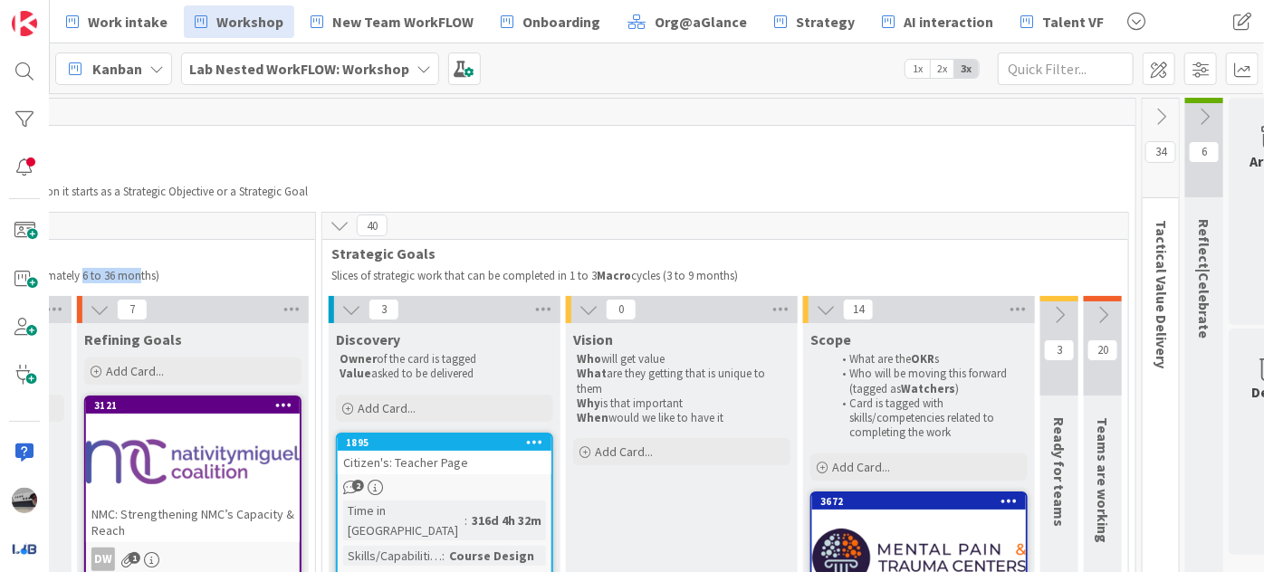
scroll to position [0, 473]
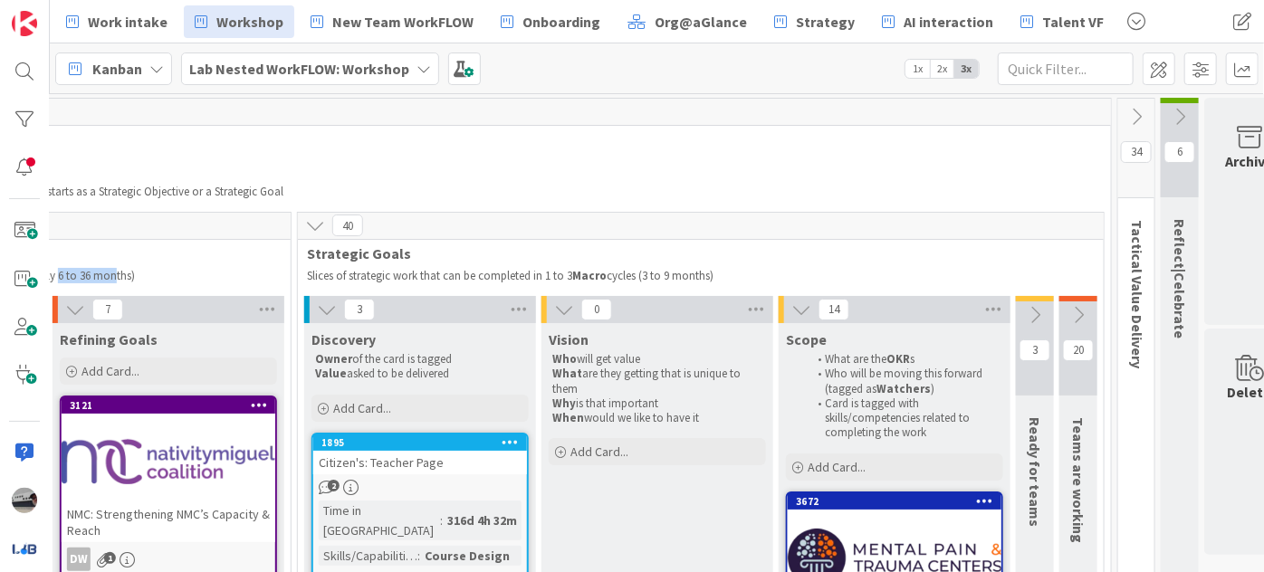
click at [1031, 312] on icon at bounding box center [1035, 315] width 20 height 20
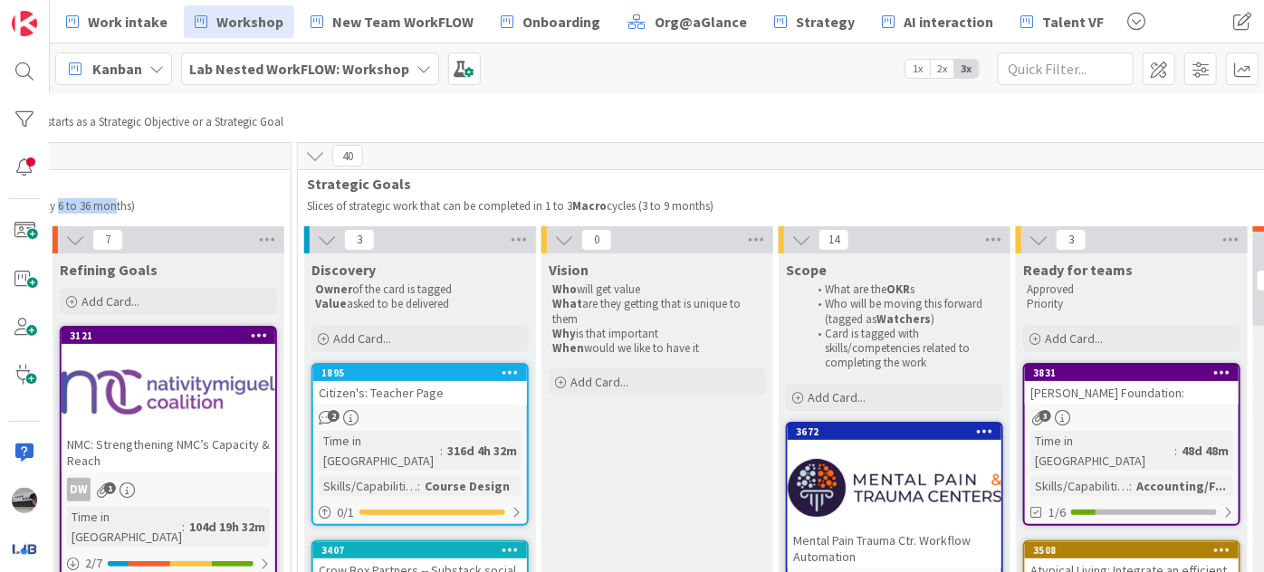
scroll to position [411, 473]
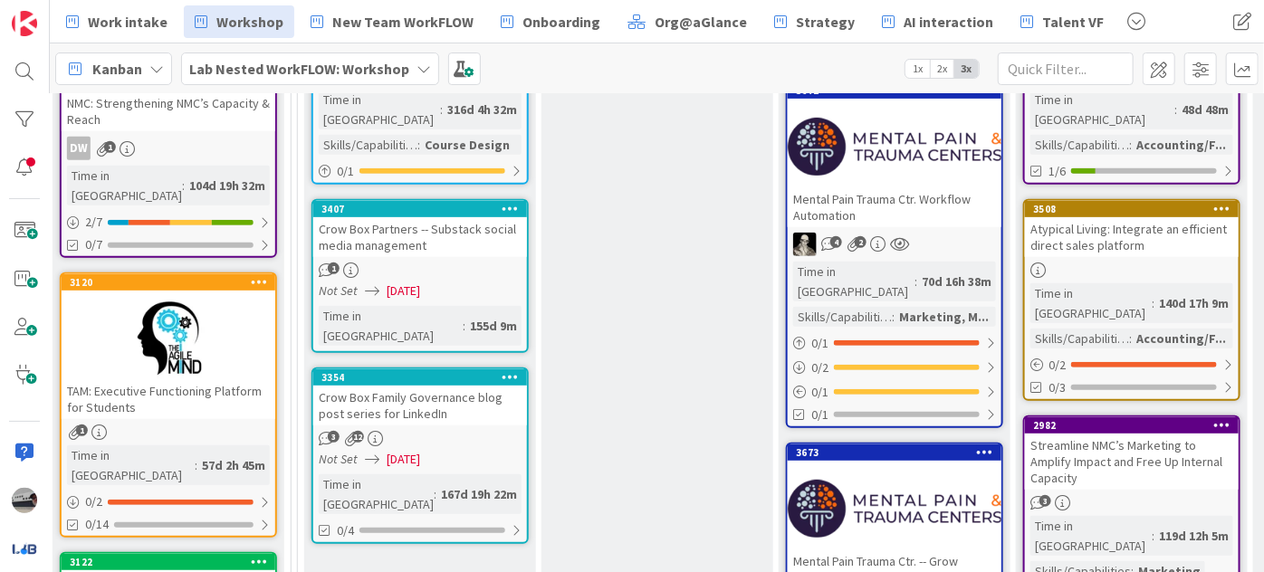
click at [1161, 224] on div "Atypical Living: Integrate an efficient direct sales platform" at bounding box center [1132, 237] width 214 height 40
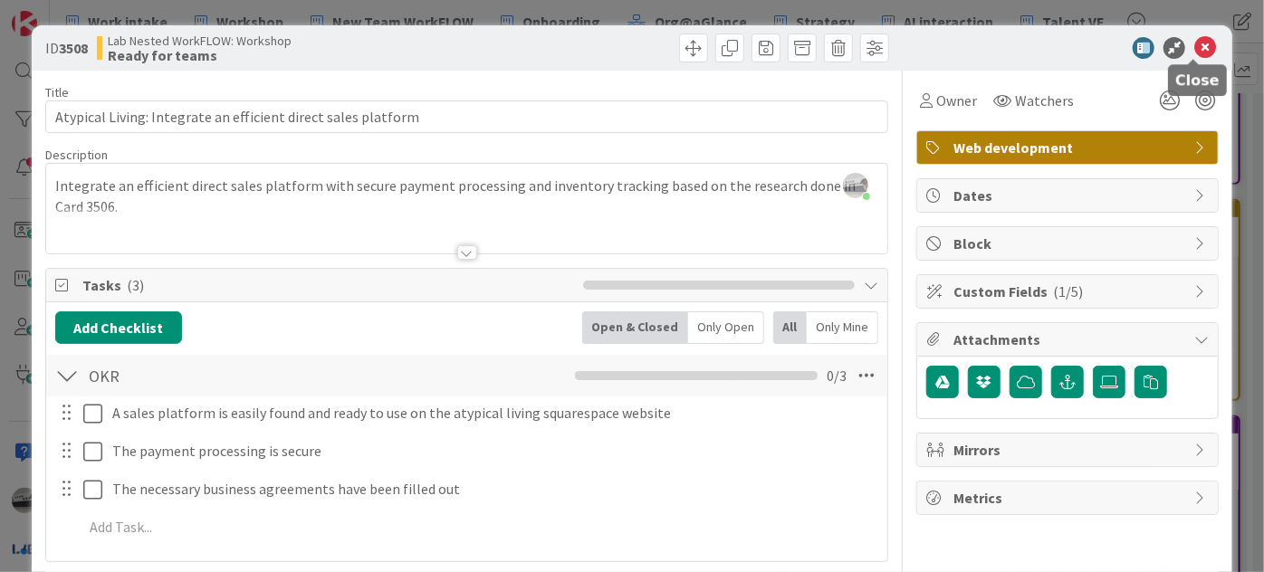
click at [1196, 55] on icon at bounding box center [1206, 48] width 22 height 22
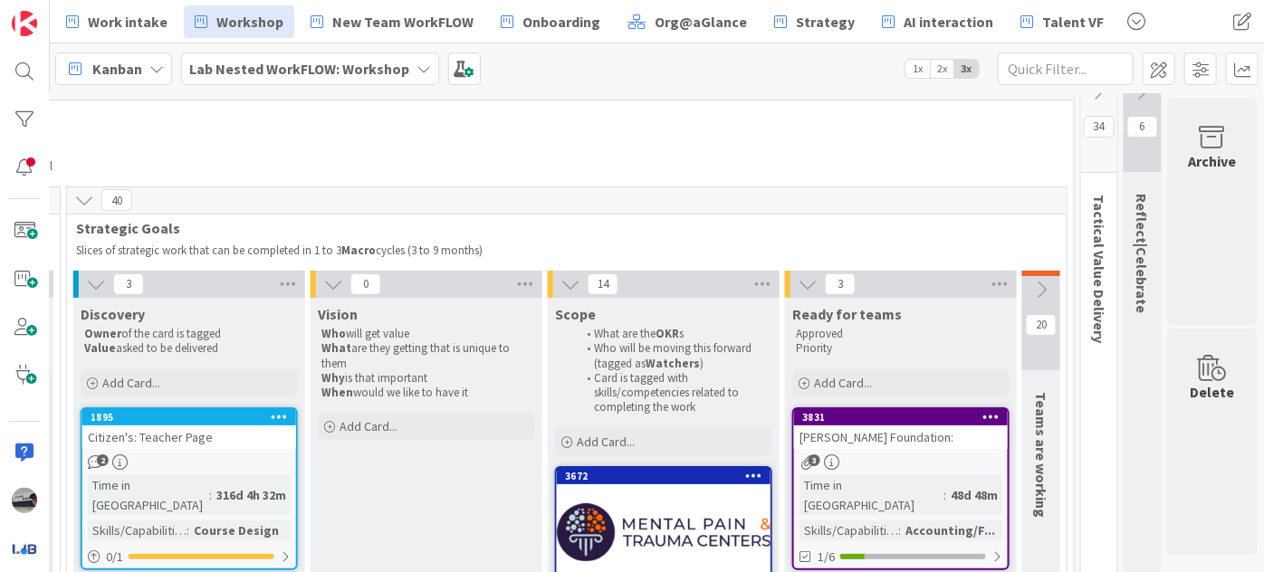
scroll to position [0, 715]
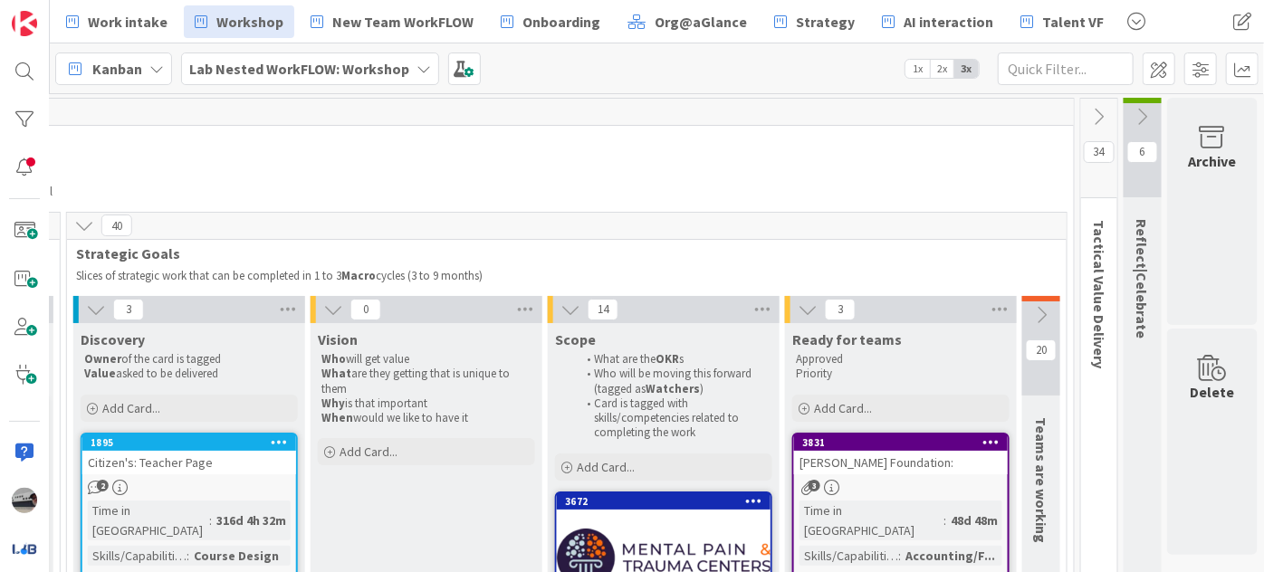
click at [1091, 117] on icon at bounding box center [1100, 117] width 20 height 20
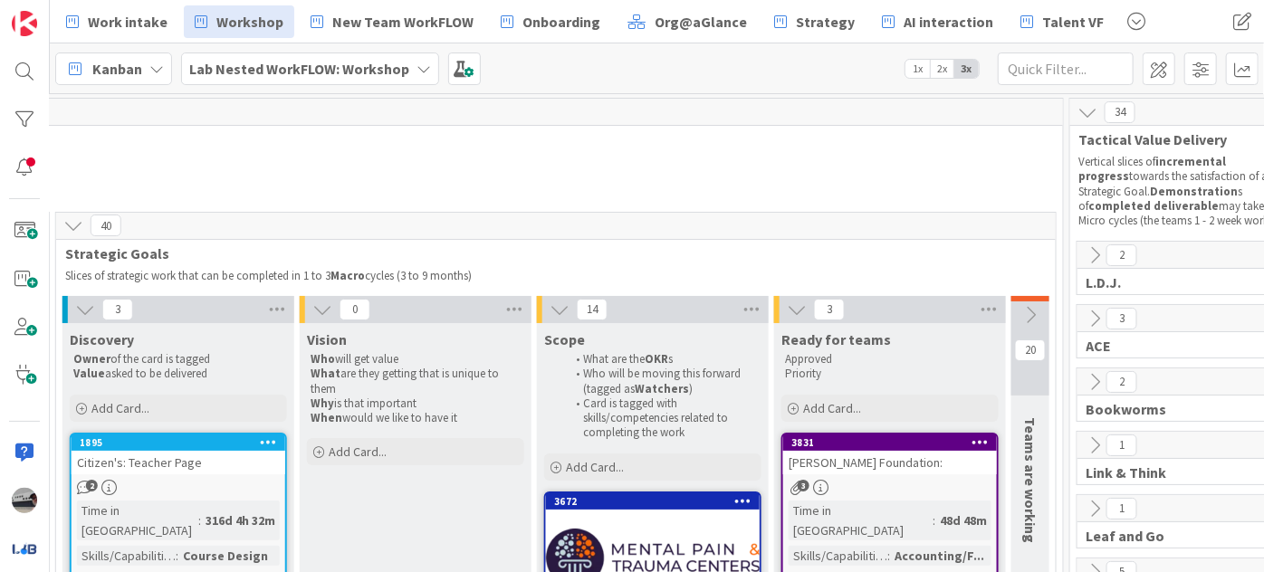
click at [1094, 311] on icon at bounding box center [1095, 319] width 20 height 20
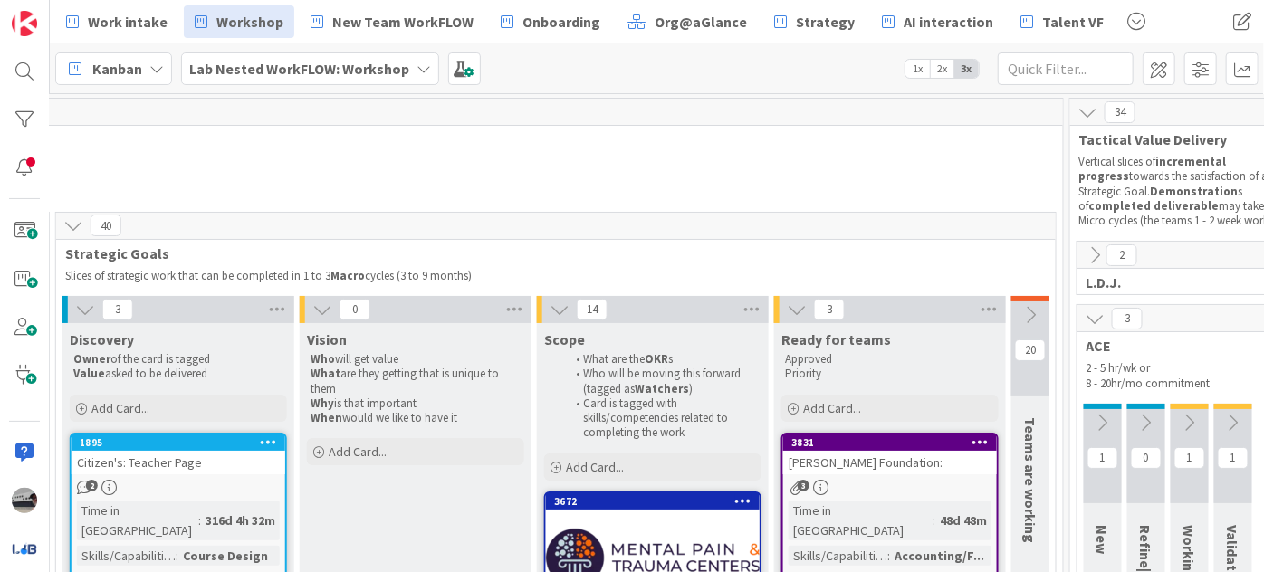
click at [80, 308] on icon at bounding box center [85, 310] width 20 height 20
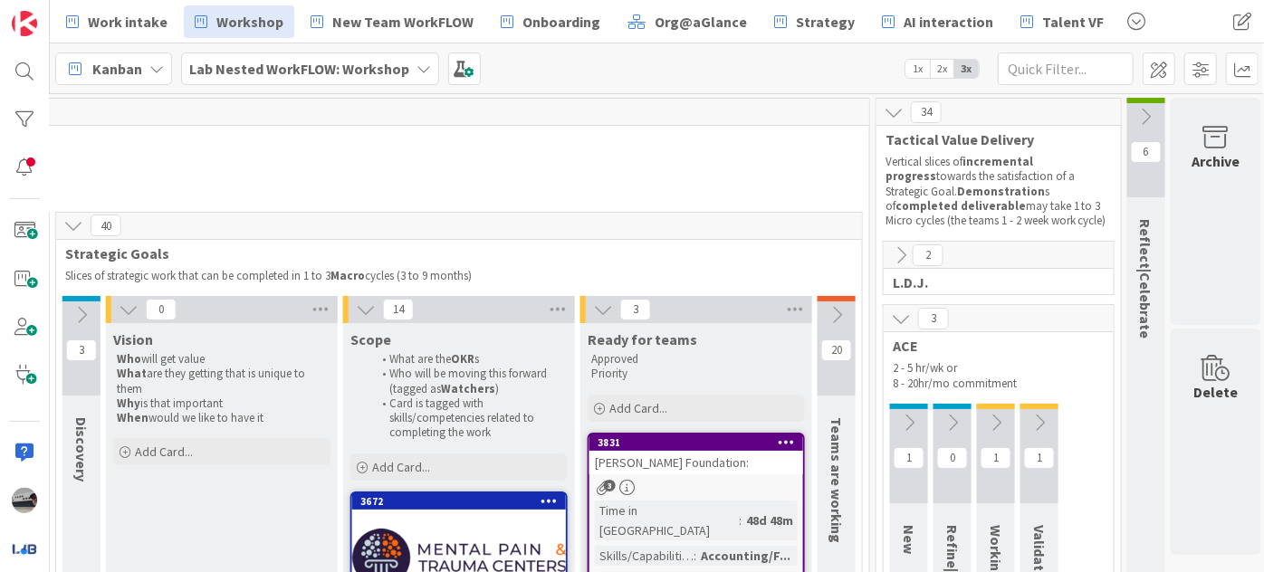
click at [113, 308] on div "0" at bounding box center [222, 309] width 232 height 27
click at [71, 219] on icon at bounding box center [73, 226] width 20 height 20
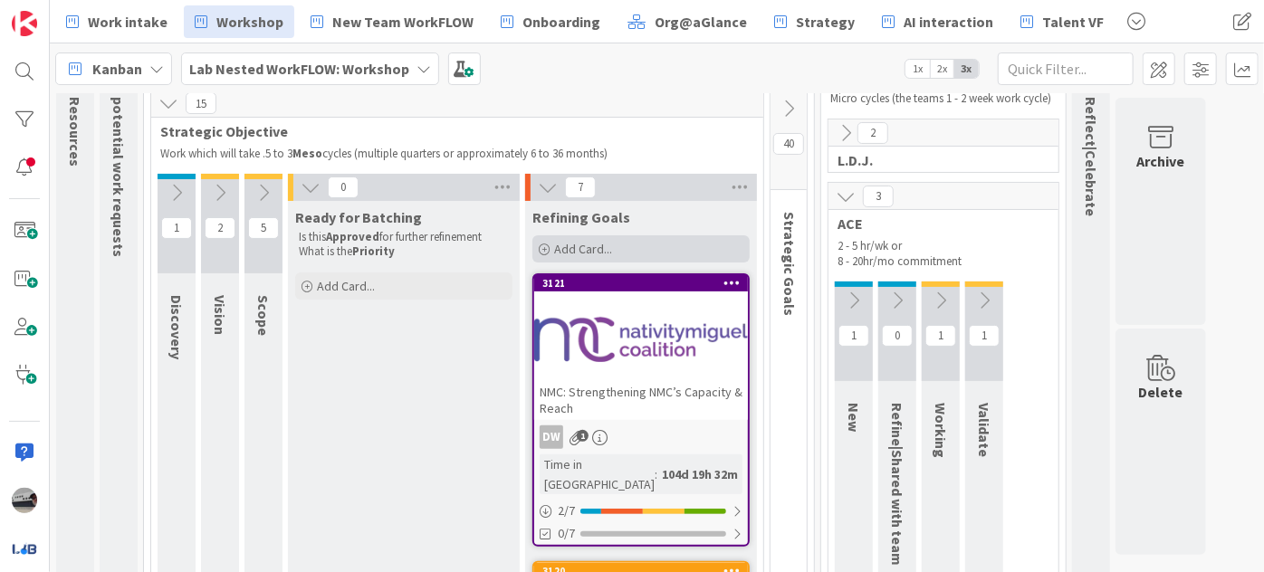
scroll to position [164, 0]
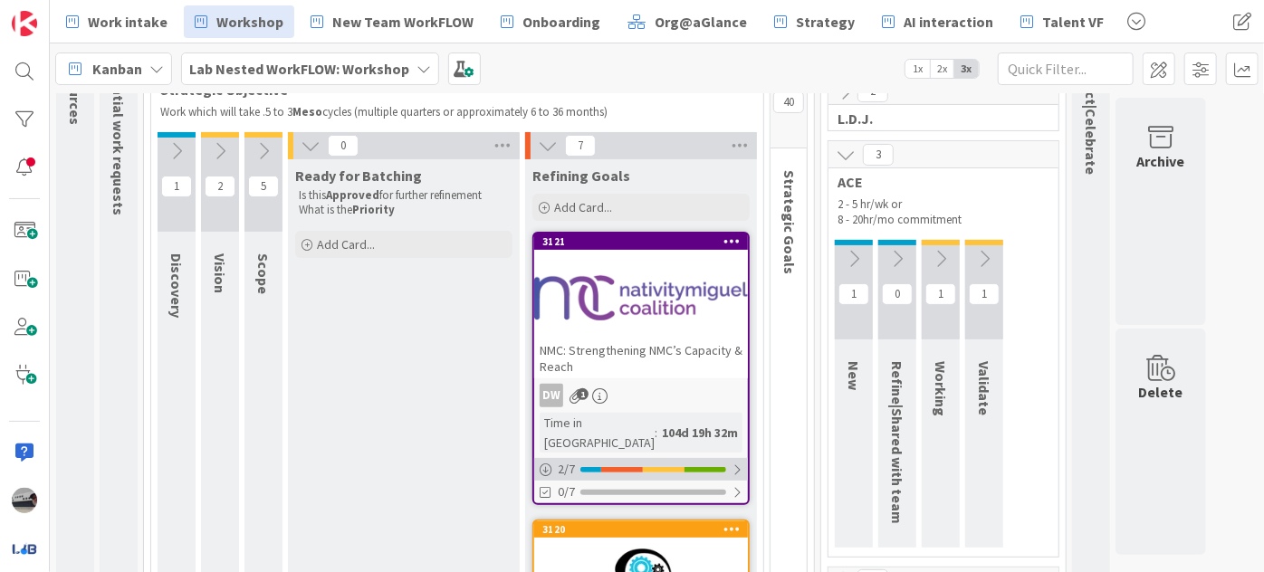
click at [742, 463] on div at bounding box center [737, 470] width 11 height 14
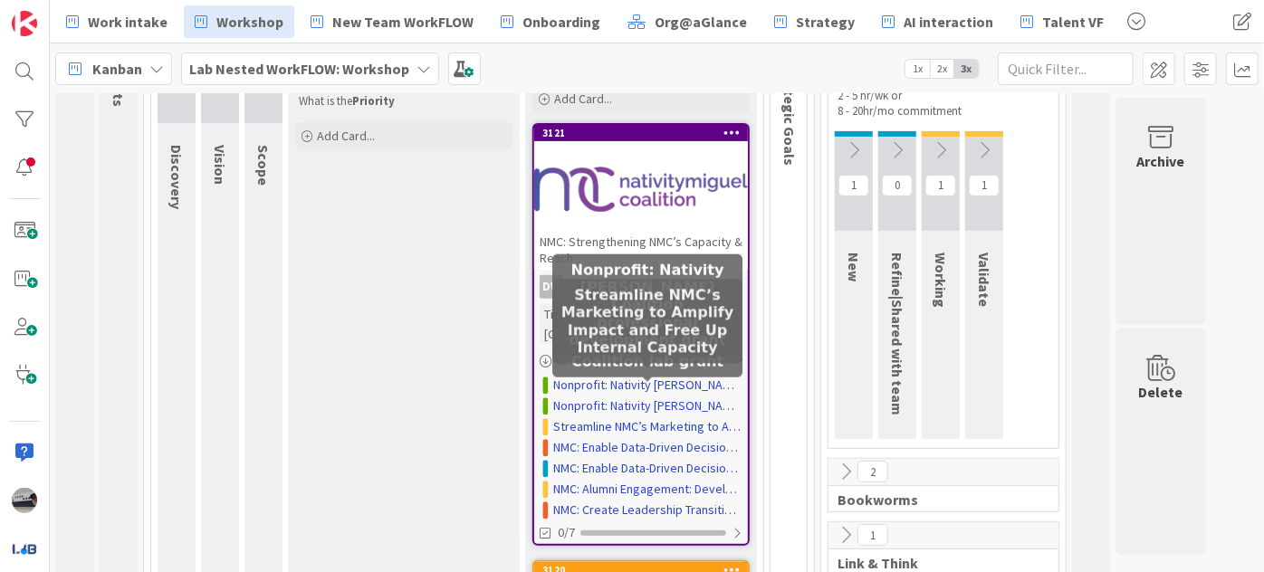
scroll to position [329, 0]
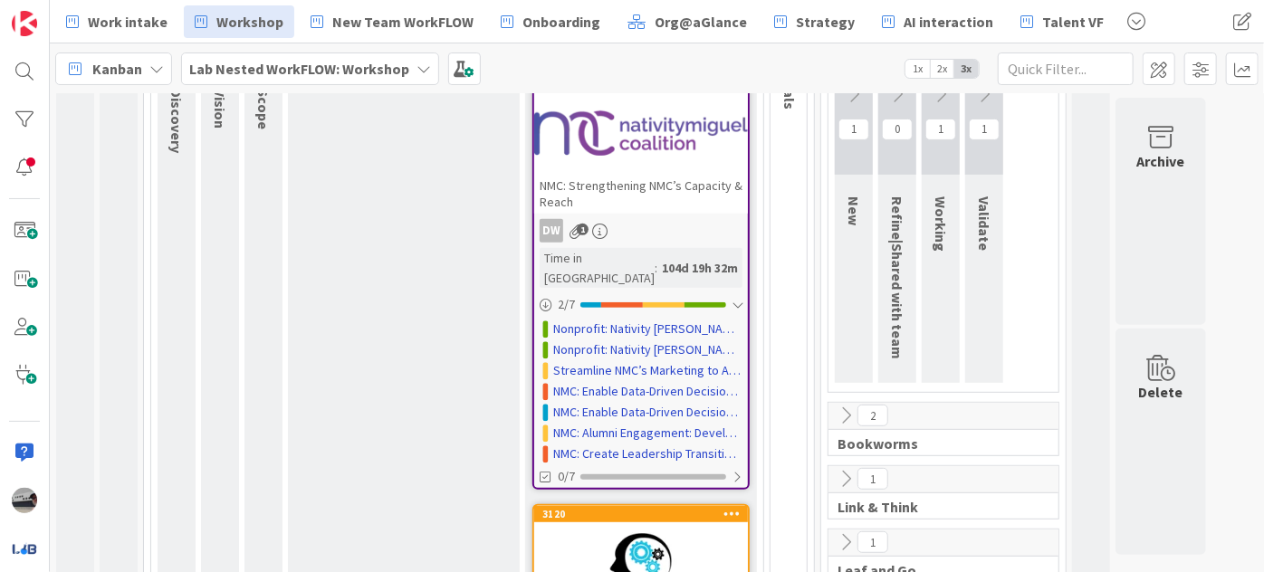
click at [653, 147] on div at bounding box center [641, 133] width 214 height 82
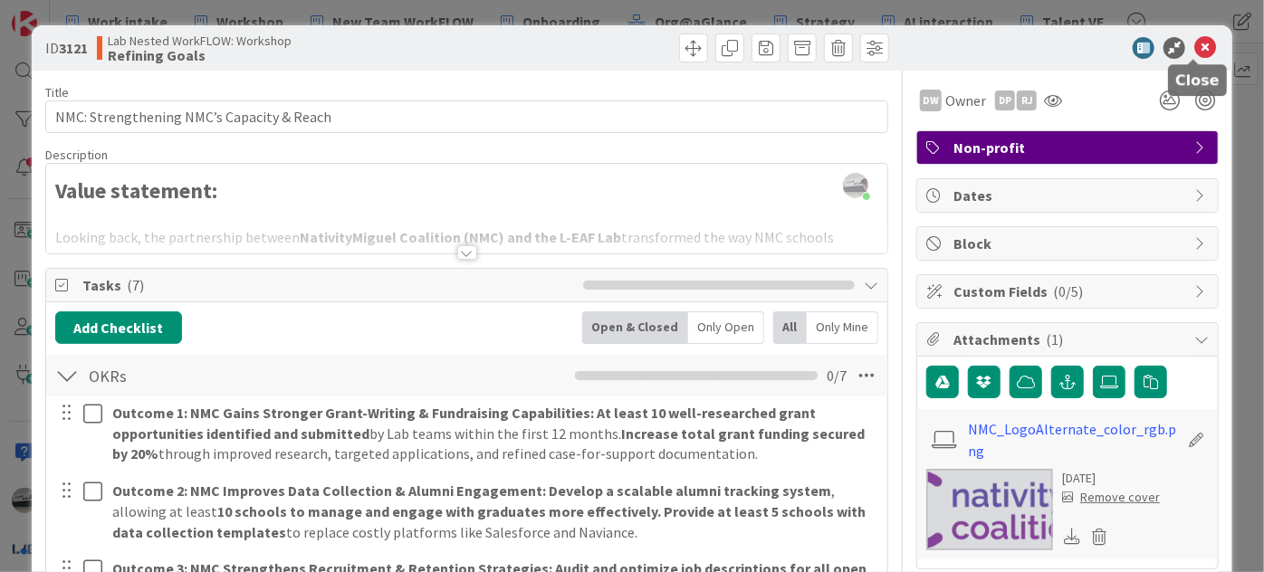
click at [1198, 48] on icon at bounding box center [1206, 48] width 22 height 22
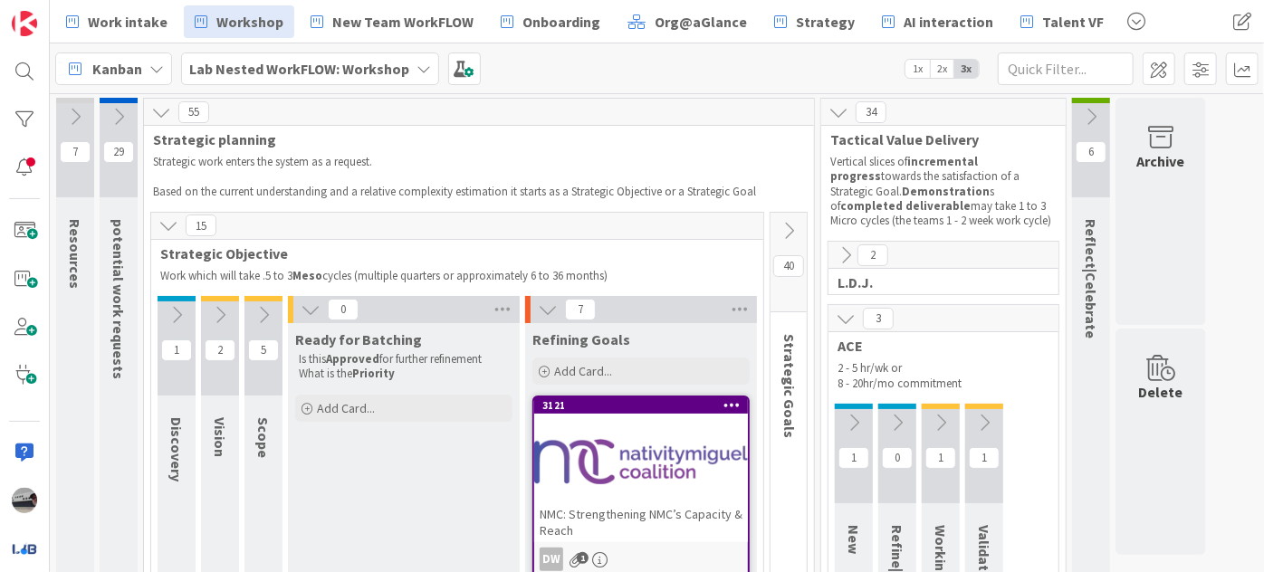
click at [255, 303] on button at bounding box center [264, 315] width 38 height 27
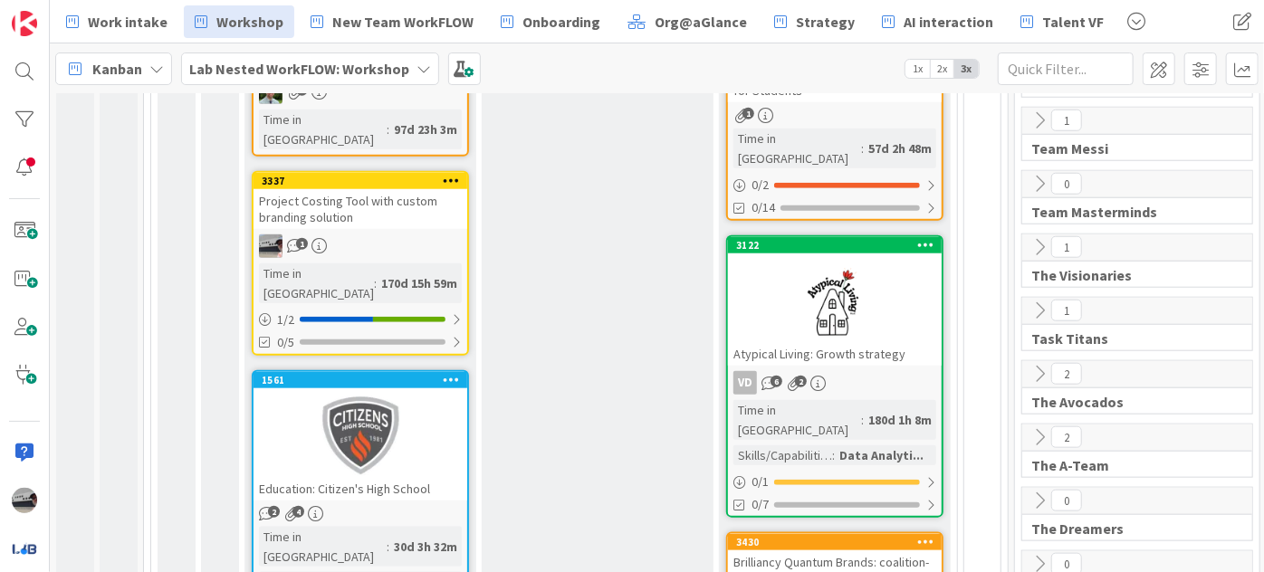
scroll to position [906, 0]
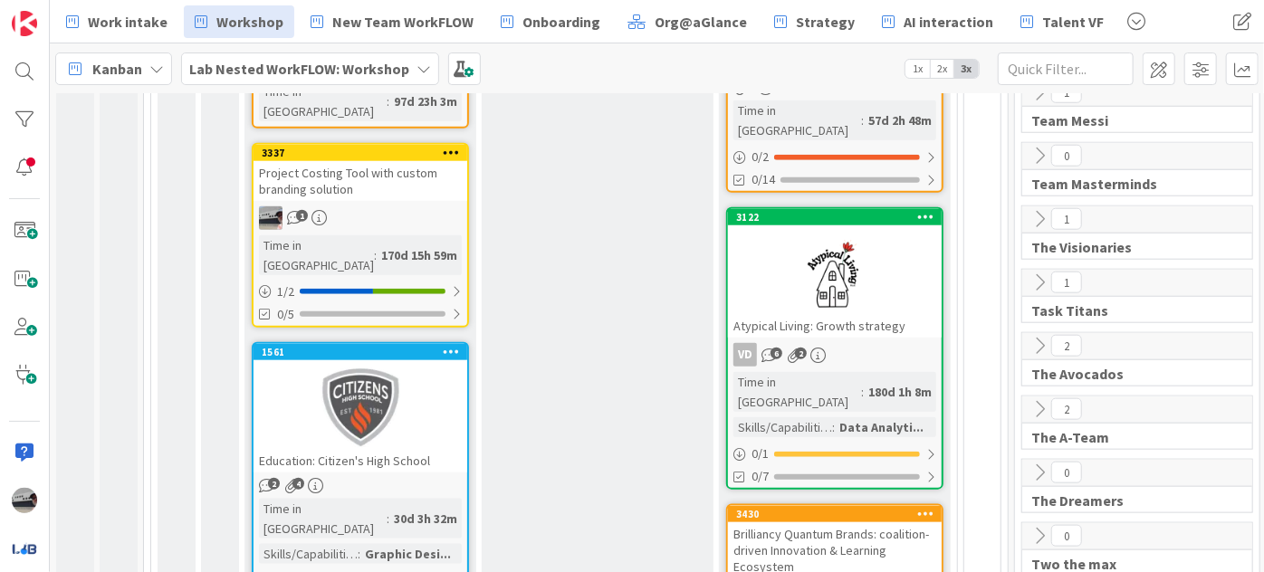
click at [416, 59] on div "Lab Nested WorkFLOW: Workshop" at bounding box center [310, 69] width 258 height 33
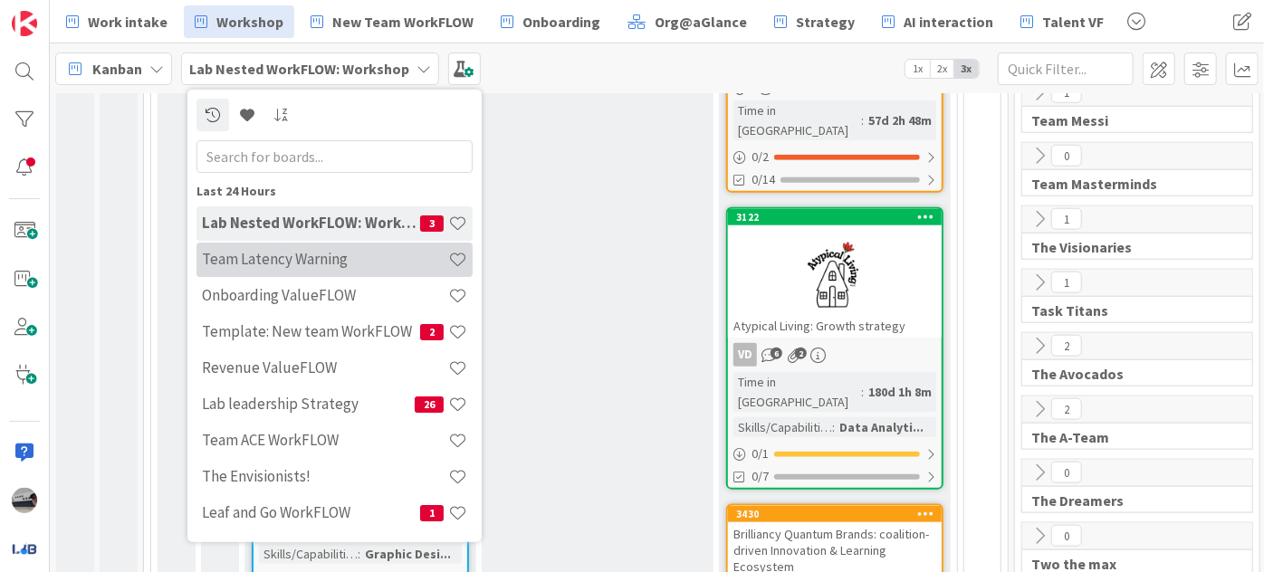
click at [334, 264] on h4 "Team Latency Warning" at bounding box center [325, 259] width 246 height 18
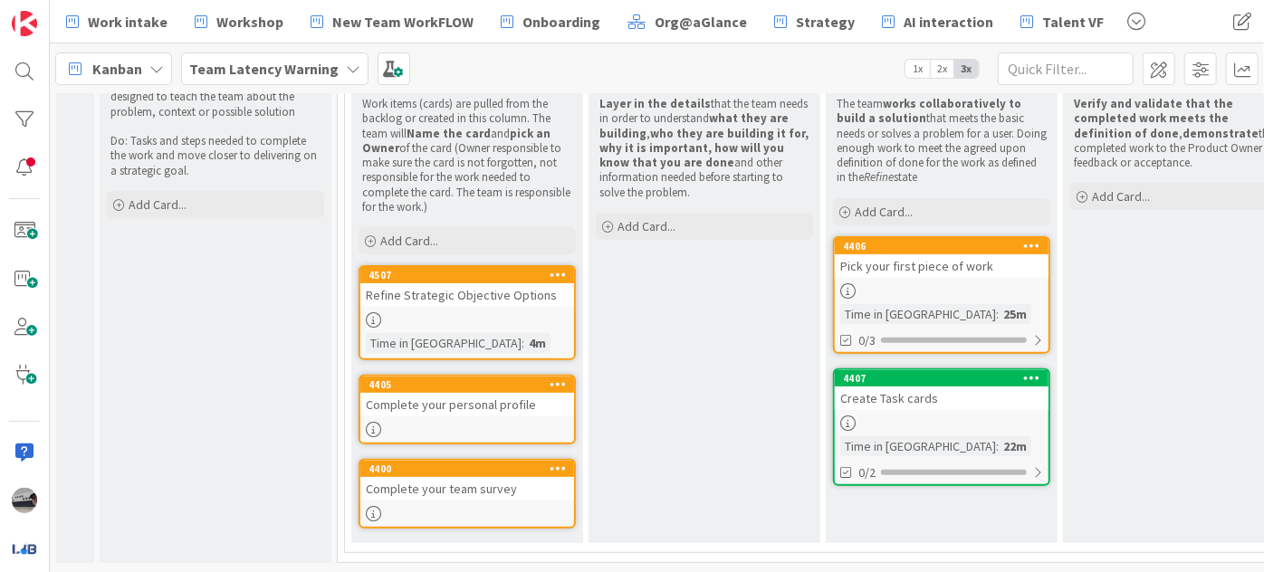
scroll to position [263, 0]
